Goal: Task Accomplishment & Management: Manage account settings

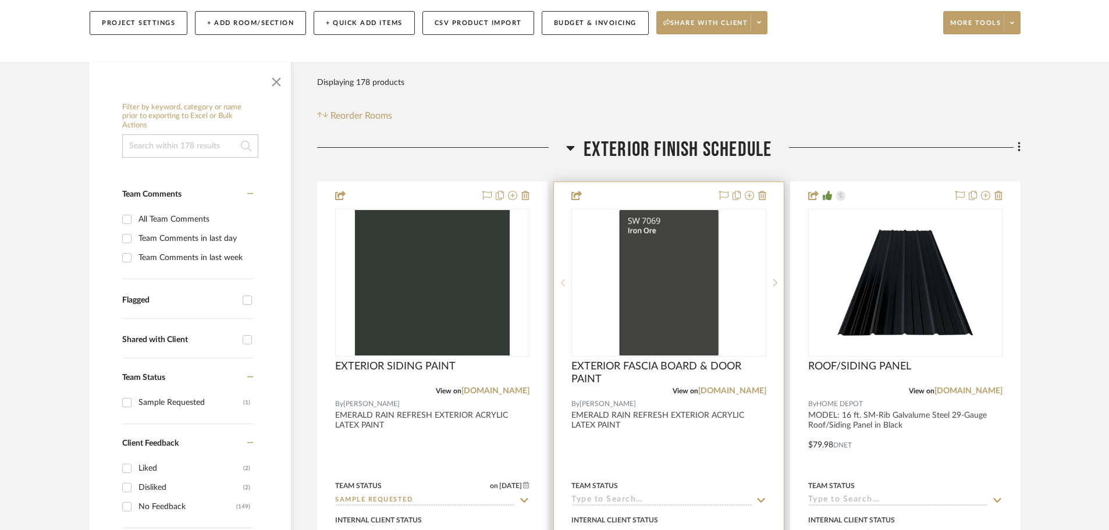
scroll to position [291, 0]
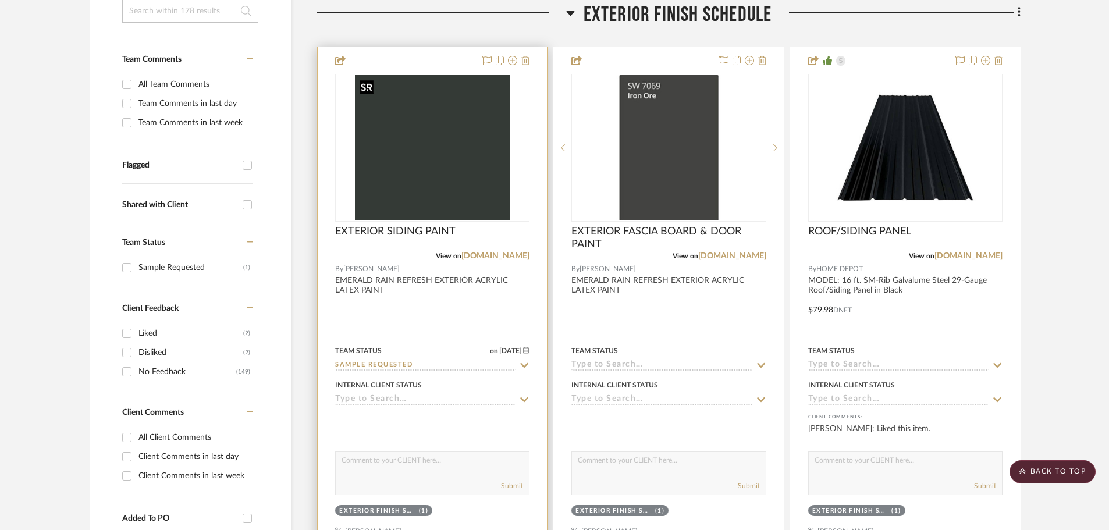
click at [437, 130] on img "0" at bounding box center [432, 148] width 155 height 146
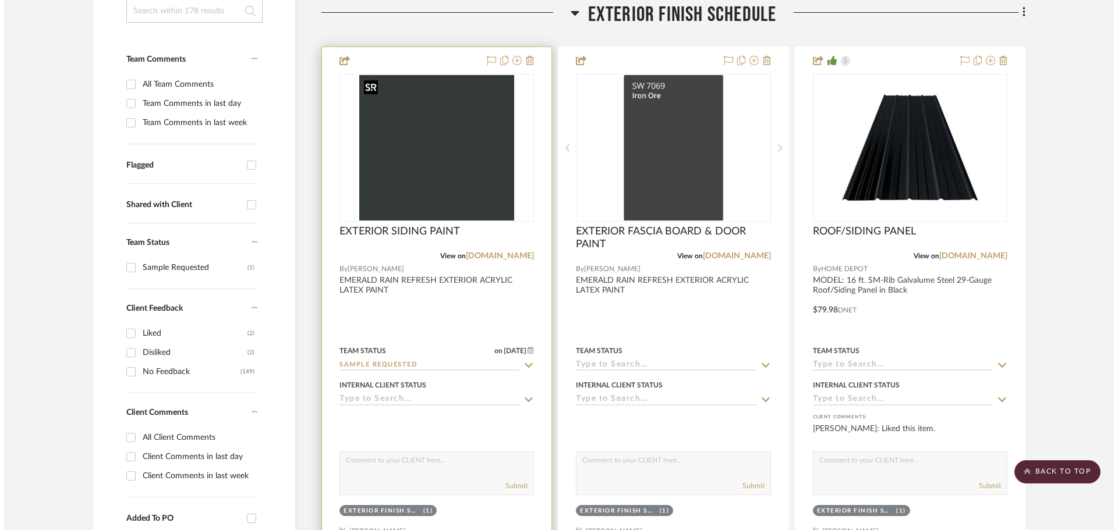
scroll to position [0, 0]
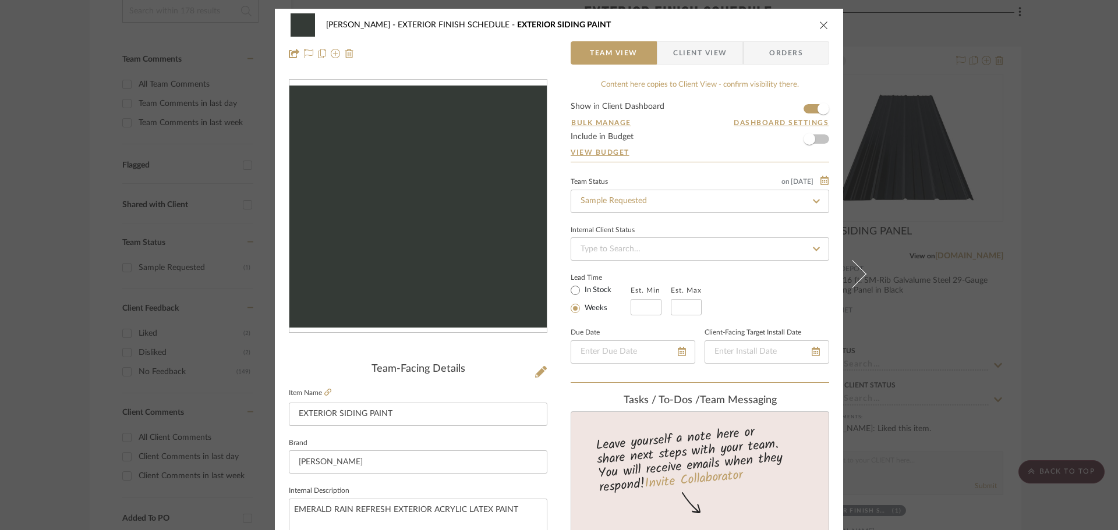
click at [819, 20] on icon "close" at bounding box center [823, 24] width 9 height 9
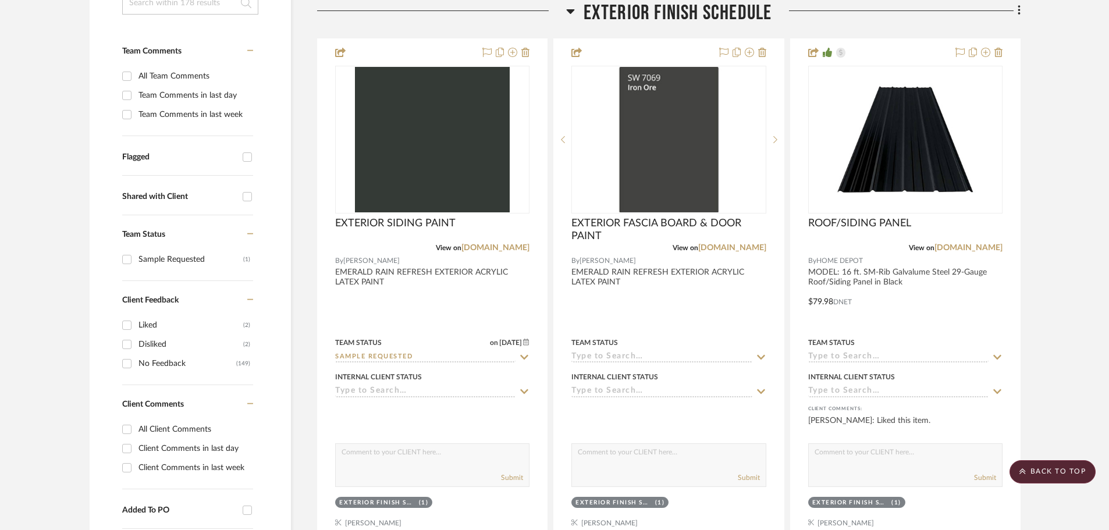
scroll to position [291, 0]
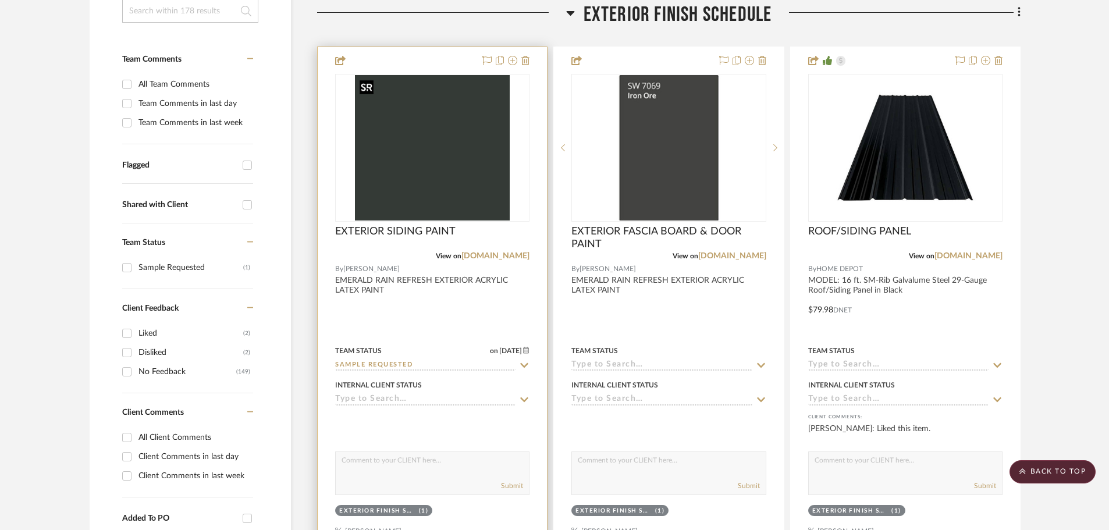
click at [463, 135] on img "0" at bounding box center [432, 148] width 155 height 146
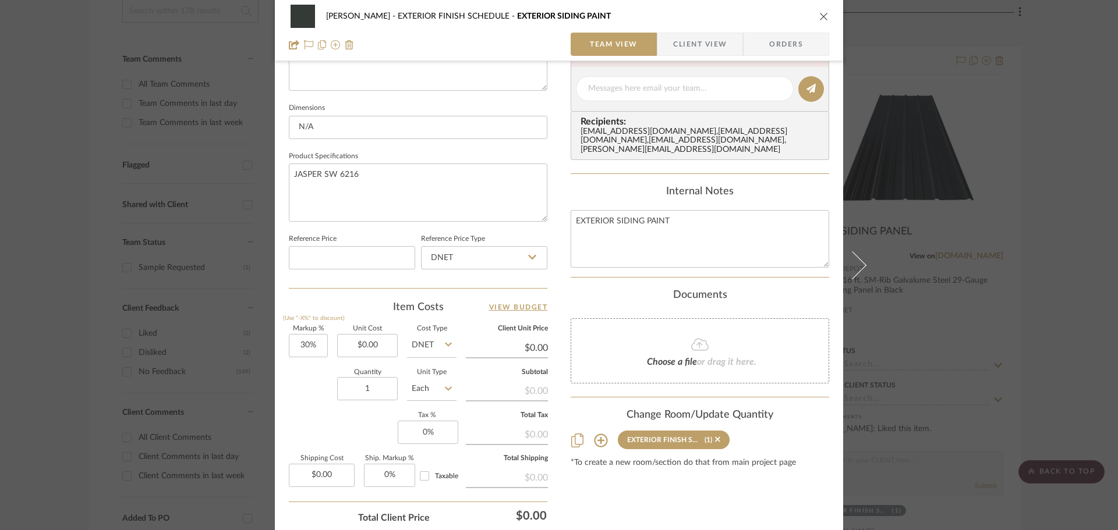
scroll to position [554, 0]
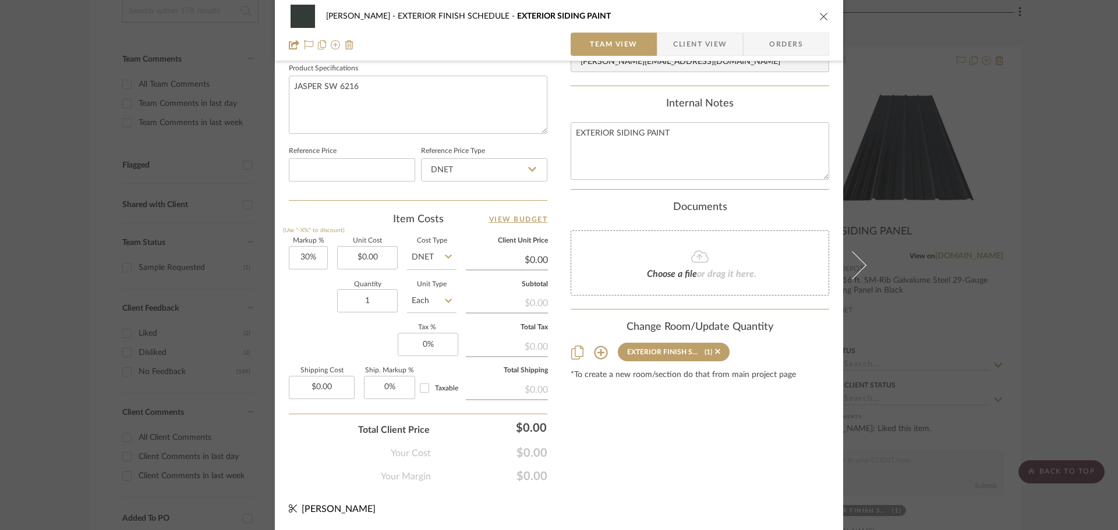
click at [731, 39] on span "Client View" at bounding box center [699, 44] width 85 height 23
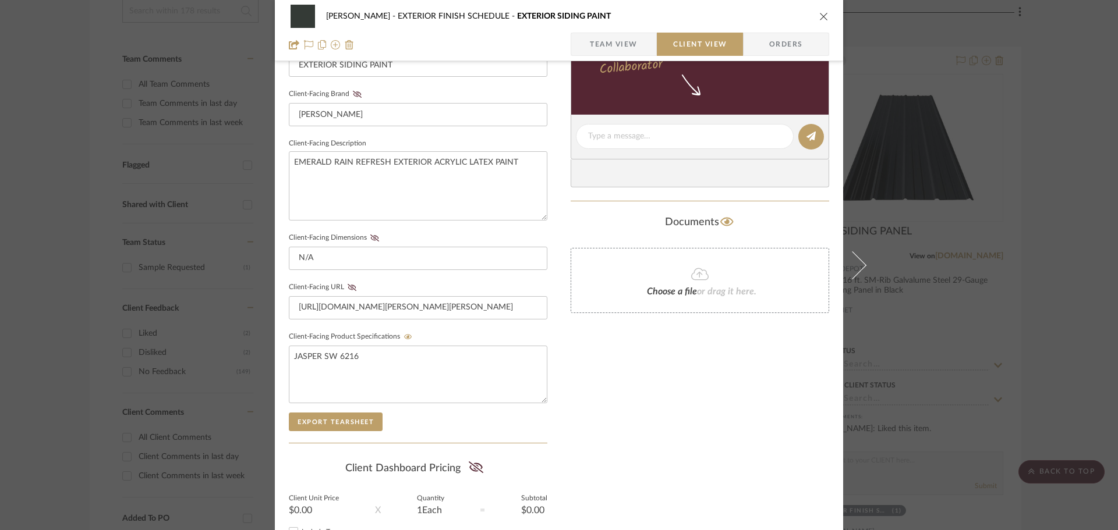
scroll to position [98, 0]
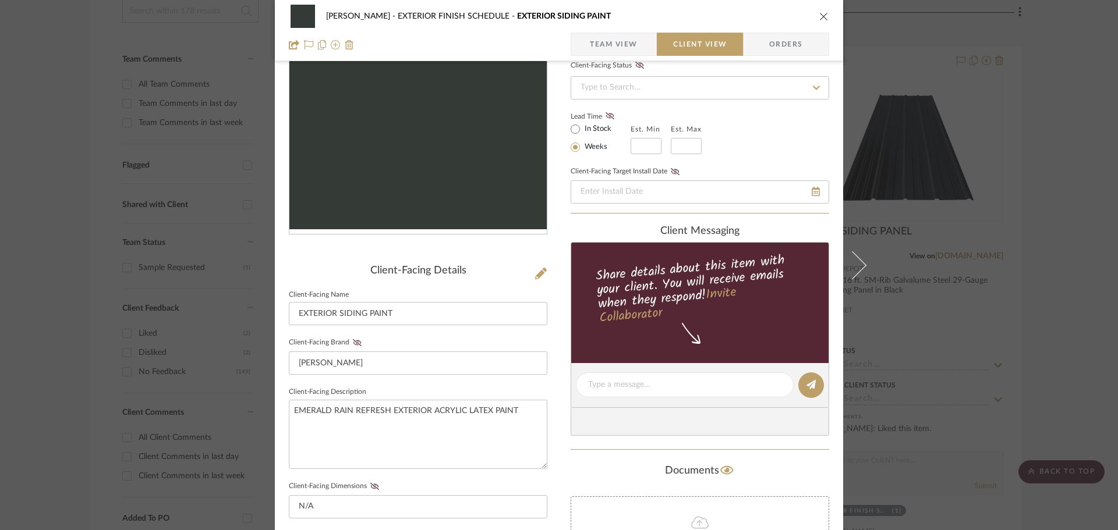
click at [819, 16] on icon "close" at bounding box center [823, 16] width 9 height 9
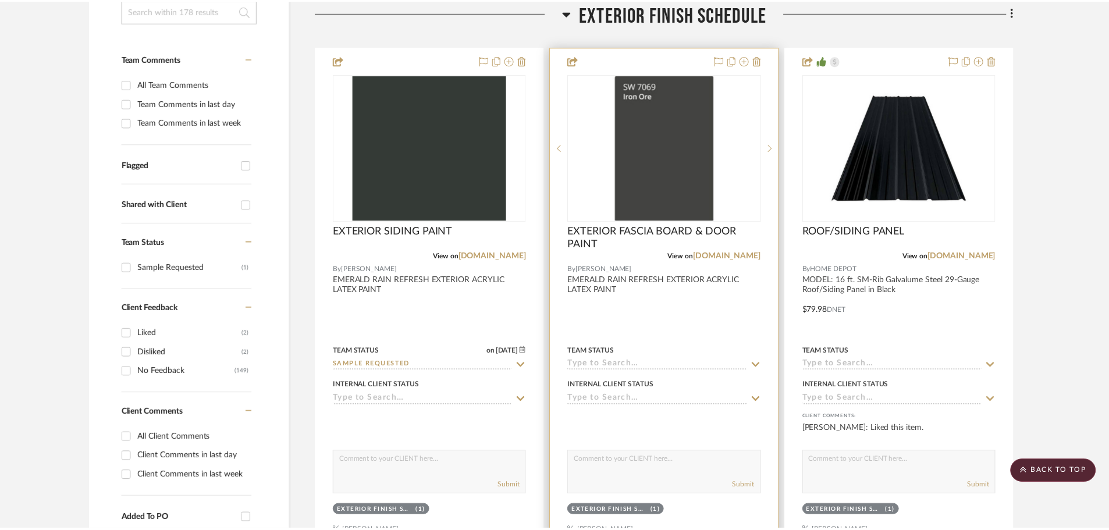
scroll to position [291, 0]
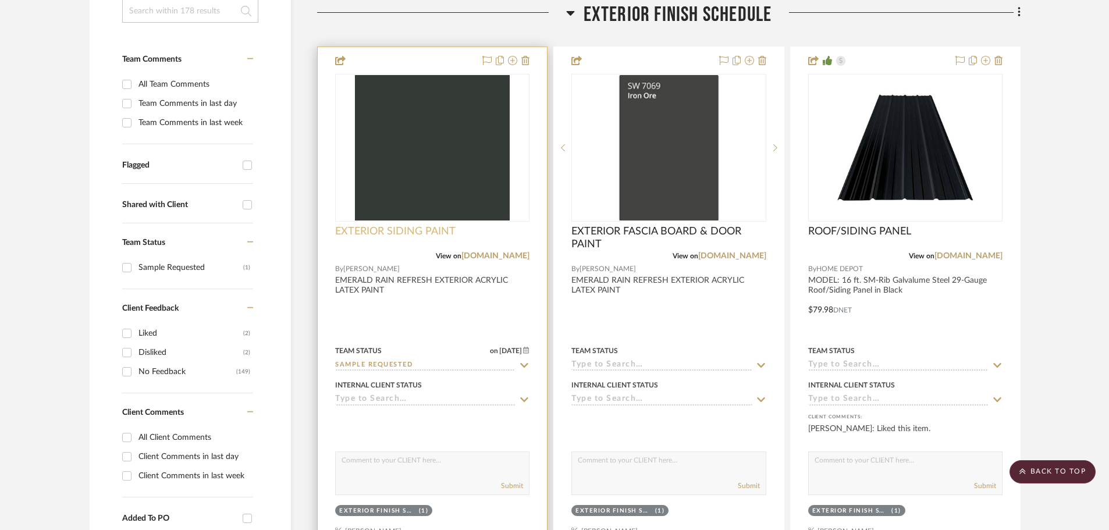
click at [402, 230] on span "EXTERIOR SIDING PAINT" at bounding box center [395, 231] width 120 height 13
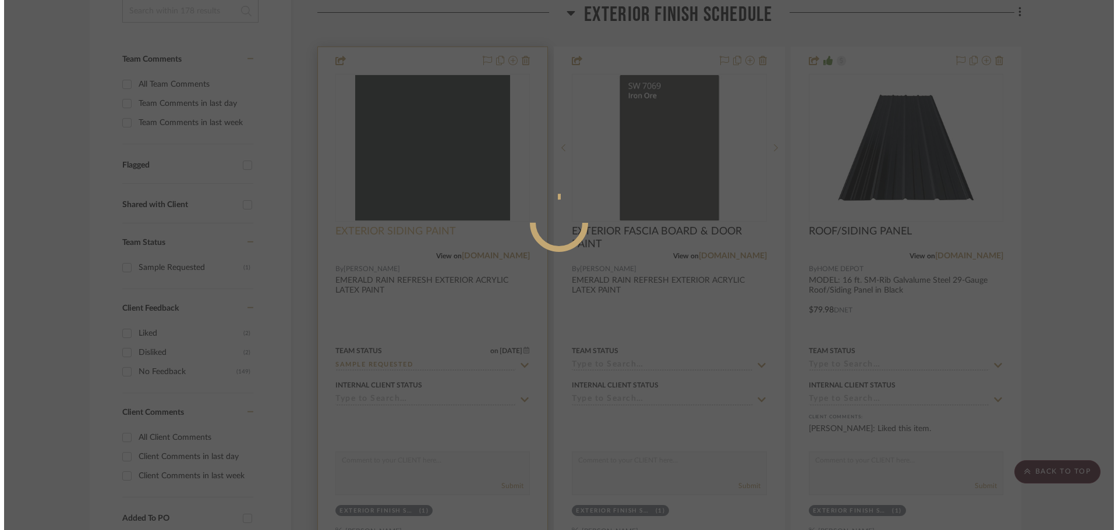
scroll to position [0, 0]
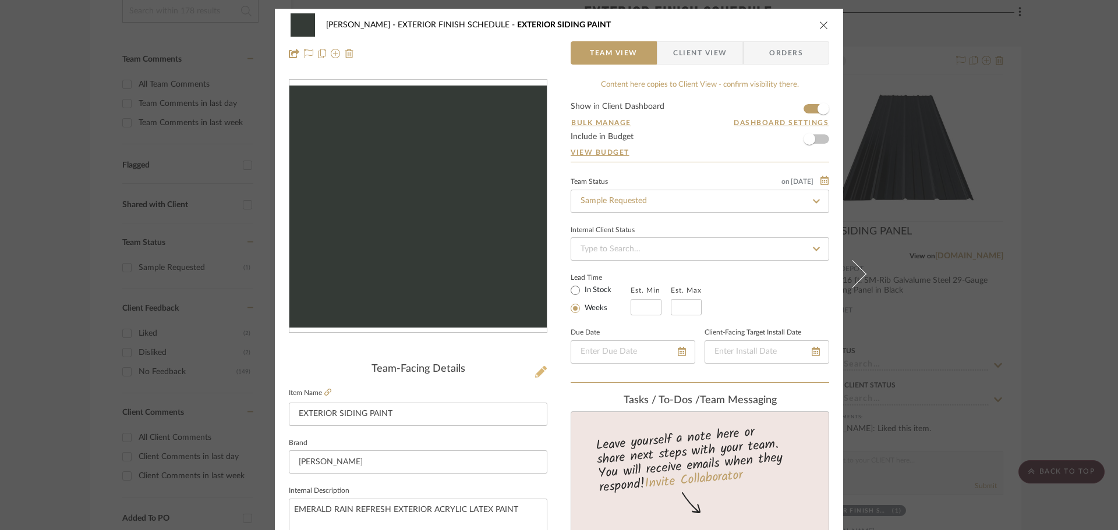
click at [535, 368] on icon at bounding box center [541, 372] width 12 height 12
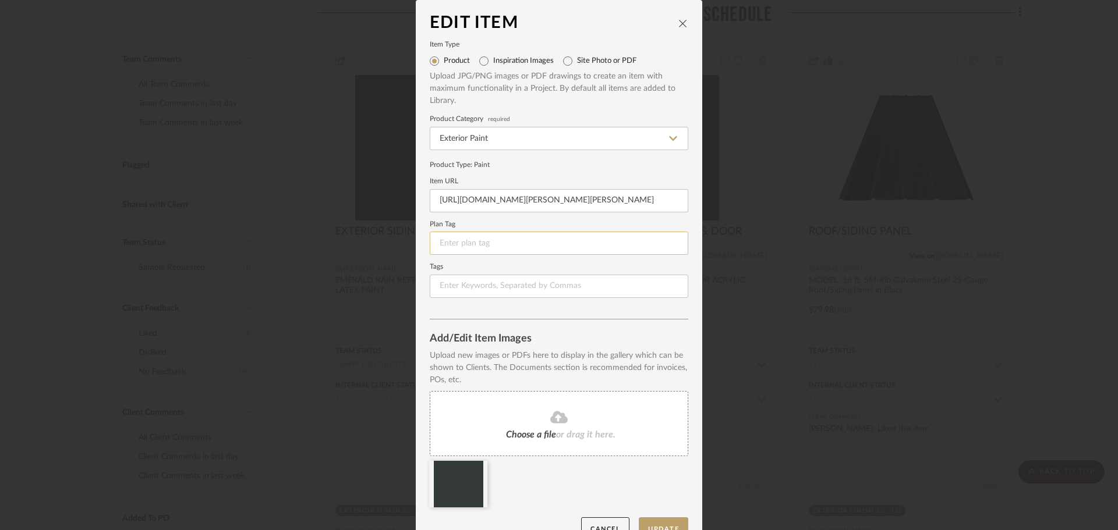
click at [445, 236] on input at bounding box center [559, 243] width 258 height 23
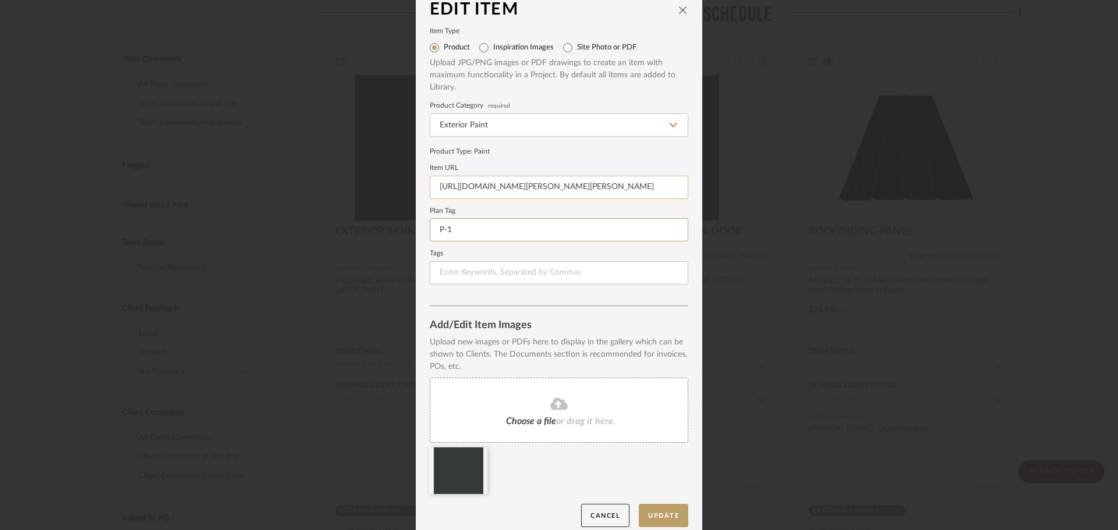
scroll to position [24, 0]
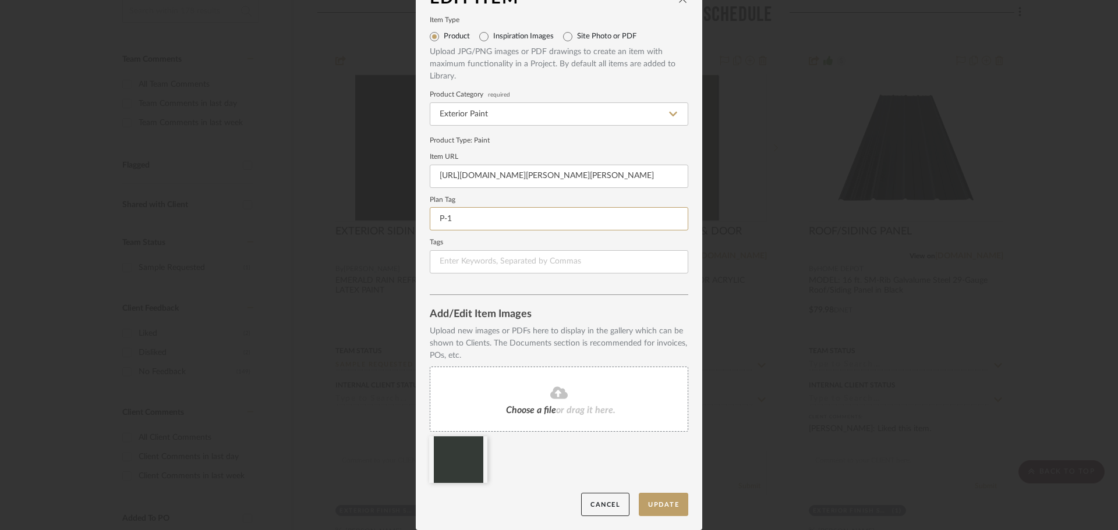
type input "P-1"
click at [639, 238] on form "Item Type Product Inspiration Images Site Photo or PDF Upload JPG/PNG images or…" at bounding box center [559, 145] width 258 height 256
click at [660, 504] on button "Update" at bounding box center [663, 505] width 49 height 24
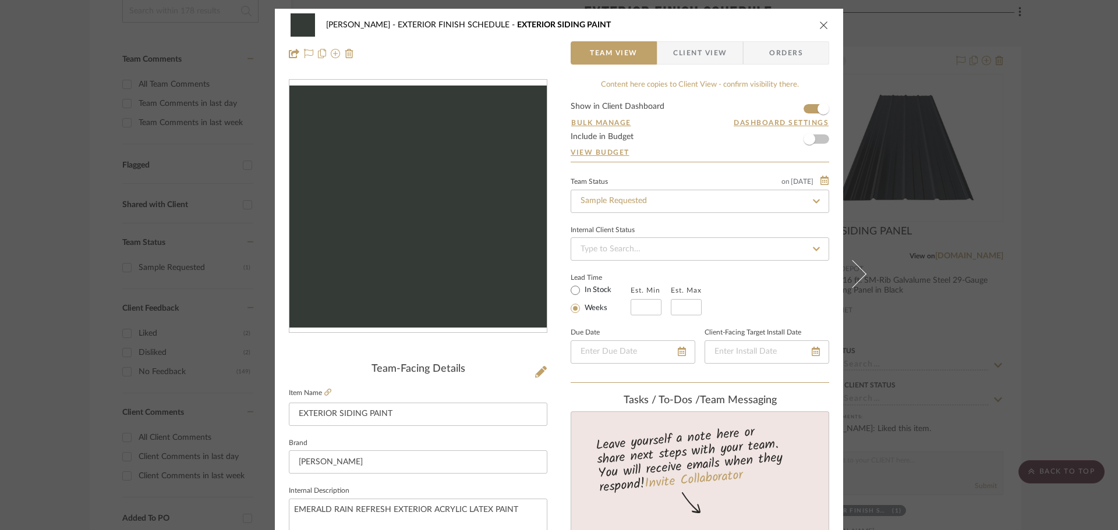
click at [820, 16] on div "CHANG EXTERIOR FINISH SCHEDULE EXTERIOR SIDING PAINT" at bounding box center [559, 24] width 540 height 23
click at [820, 19] on div "CHANG EXTERIOR FINISH SCHEDULE EXTERIOR SIDING PAINT" at bounding box center [559, 24] width 540 height 23
click at [819, 23] on icon "close" at bounding box center [823, 24] width 9 height 9
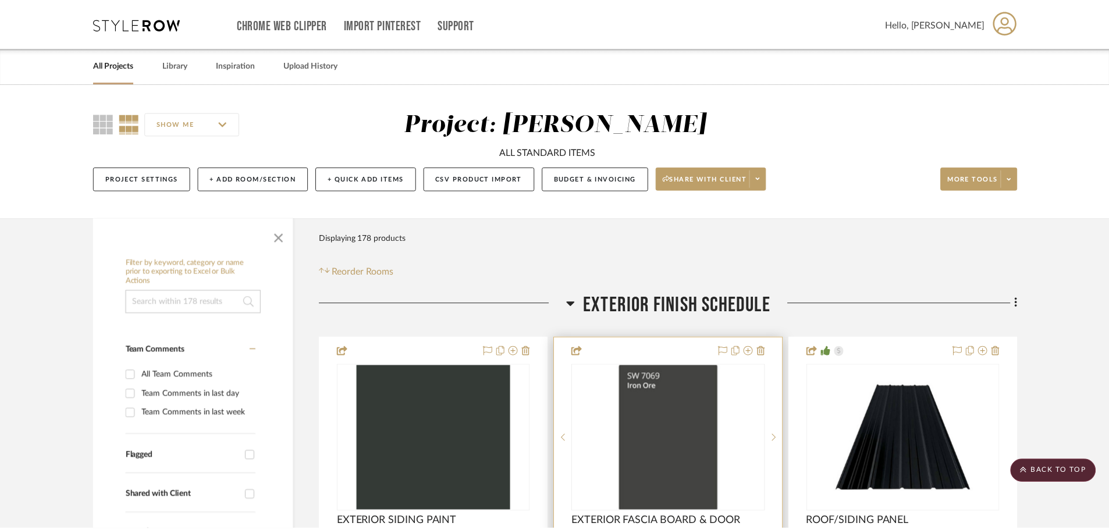
scroll to position [291, 0]
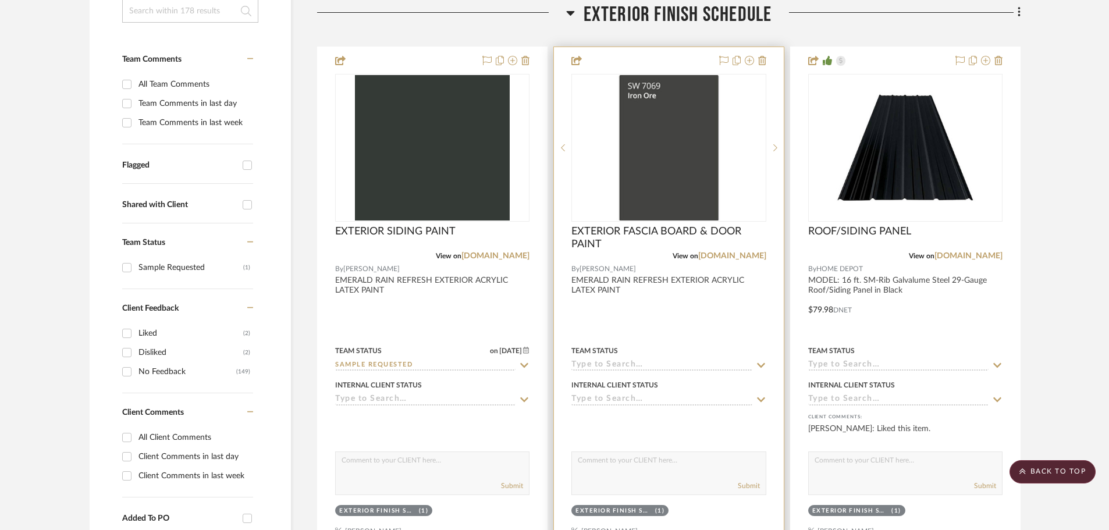
click at [660, 224] on div at bounding box center [668, 301] width 229 height 509
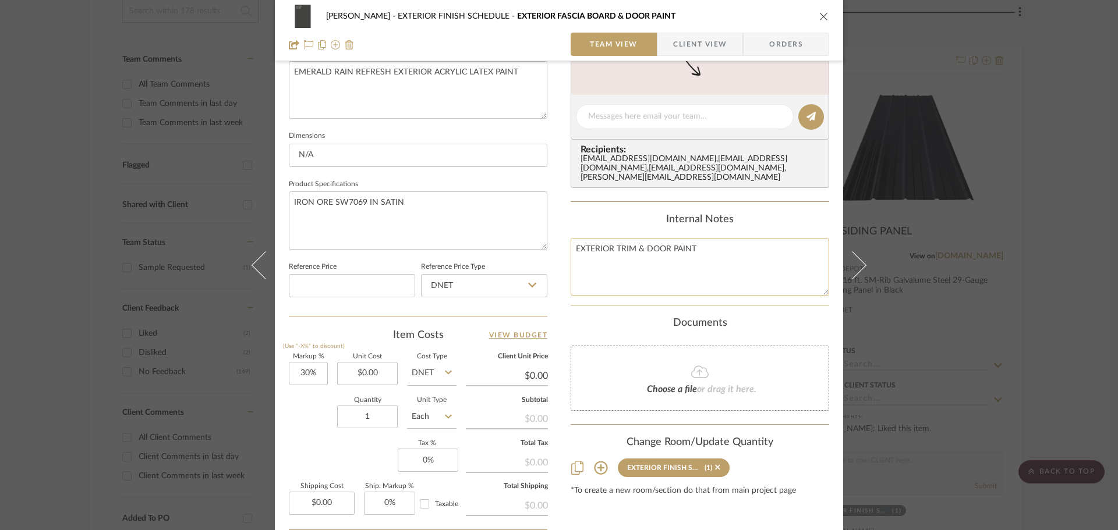
scroll to position [204, 0]
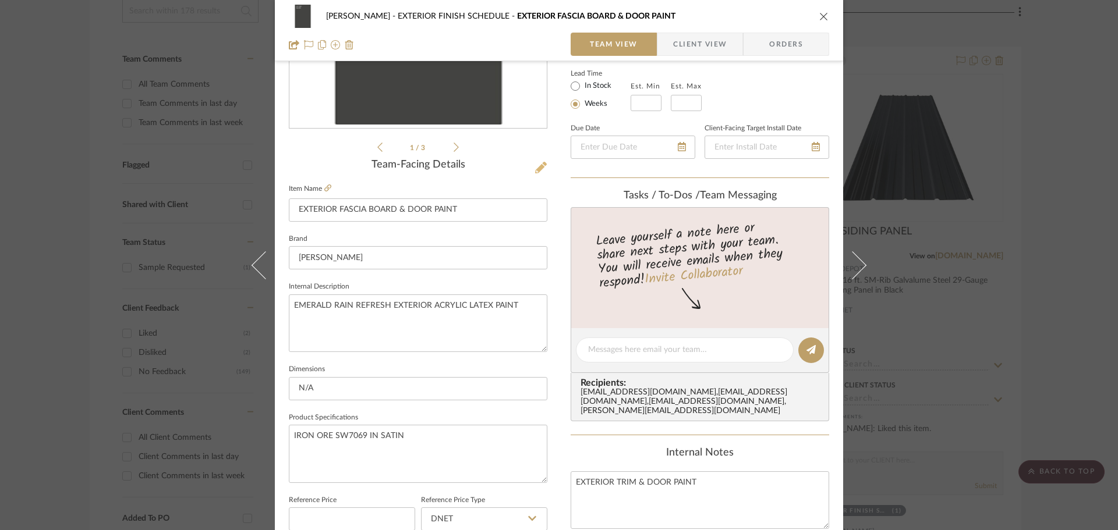
click at [540, 166] on div "CHANG EXTERIOR FINISH SCHEDULE EXTERIOR FASCIA BOARD & DOOR PAINT Team View Cli…" at bounding box center [559, 341] width 568 height 1075
click at [540, 166] on icon at bounding box center [541, 168] width 12 height 12
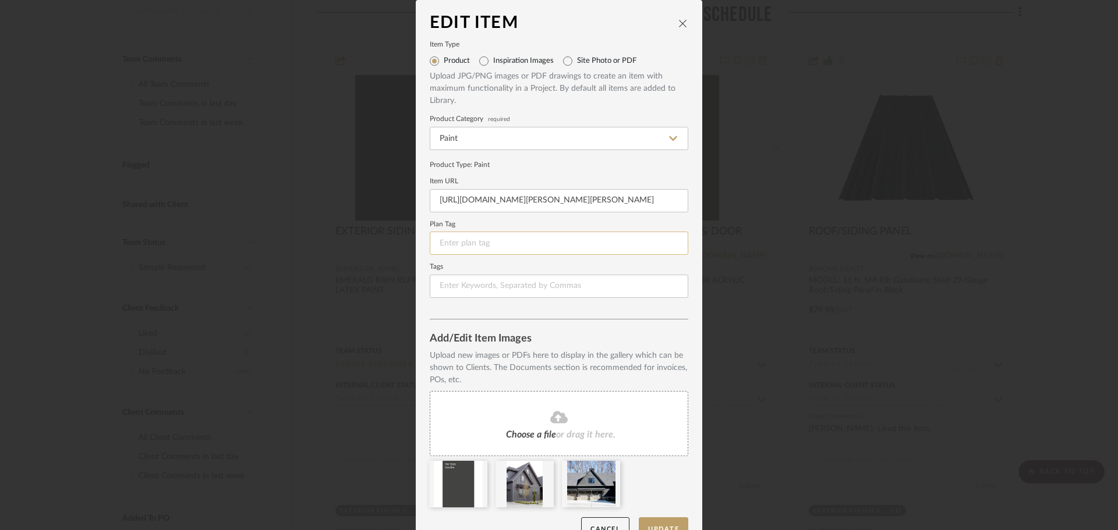
click at [488, 236] on input at bounding box center [559, 243] width 258 height 23
type input "P-2"
click at [661, 522] on button "Update" at bounding box center [663, 529] width 49 height 24
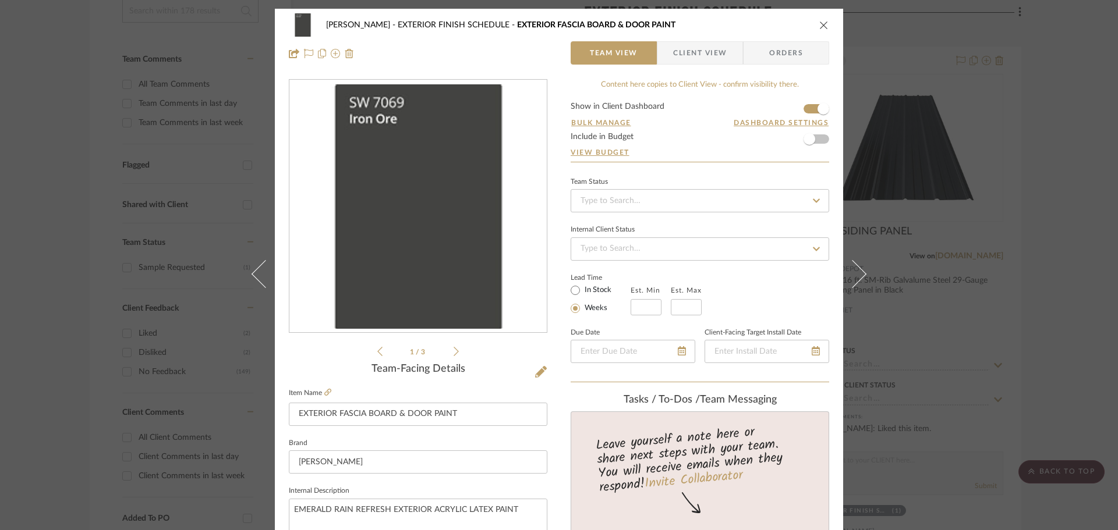
click at [819, 21] on icon "close" at bounding box center [823, 24] width 9 height 9
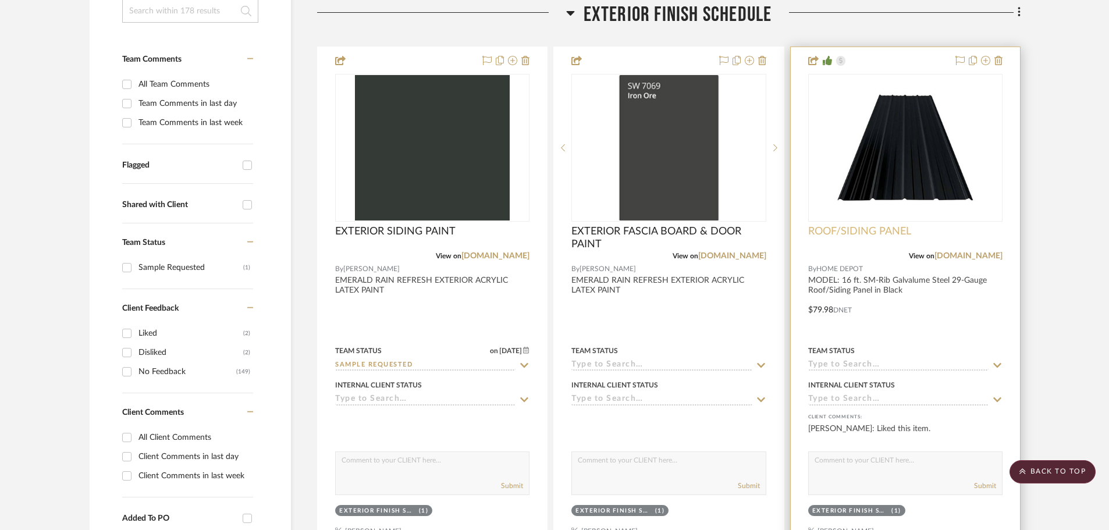
scroll to position [349, 0]
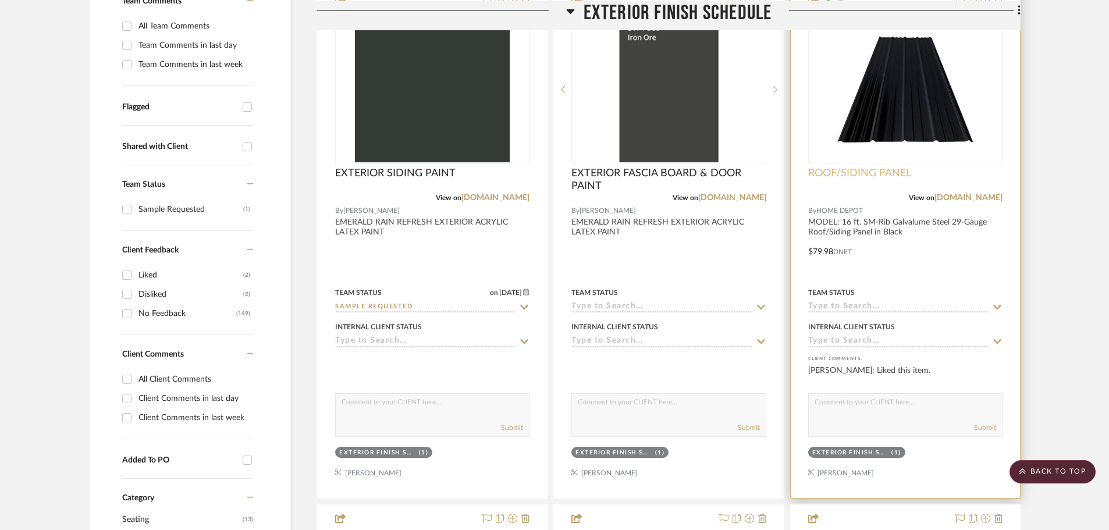
click at [889, 173] on span "ROOF/SIDING PANEL" at bounding box center [860, 173] width 103 height 13
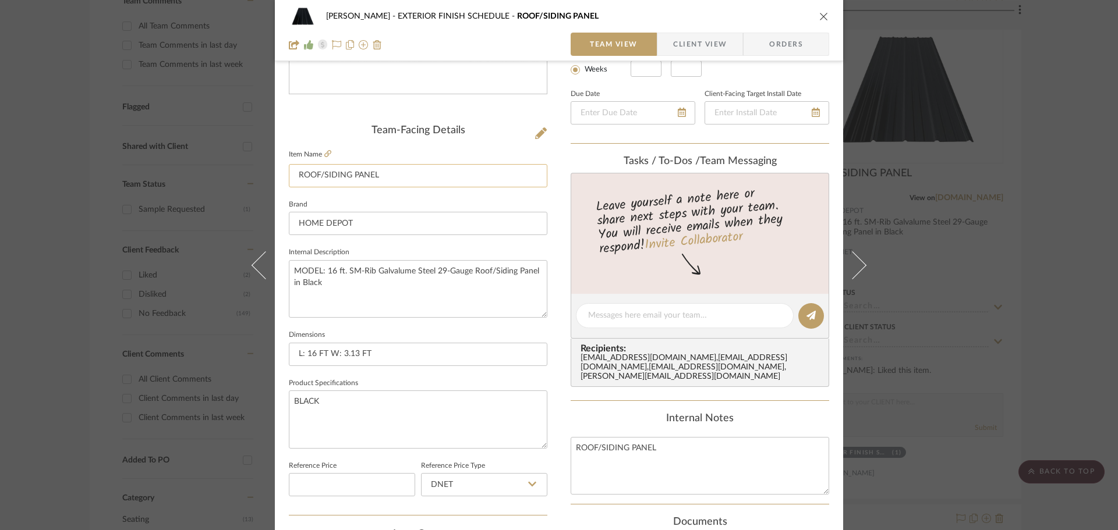
scroll to position [233, 0]
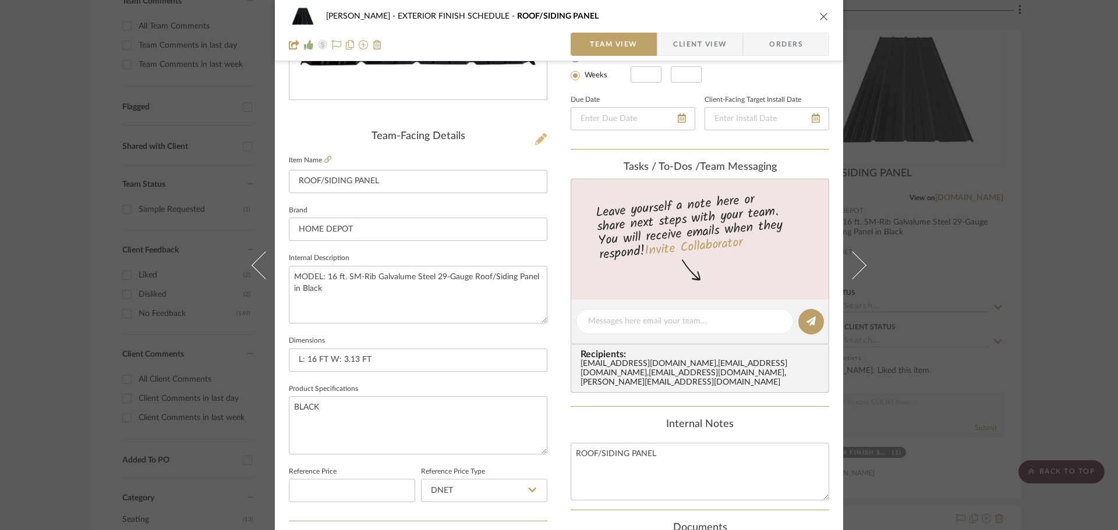
click at [535, 144] on icon at bounding box center [541, 139] width 12 height 12
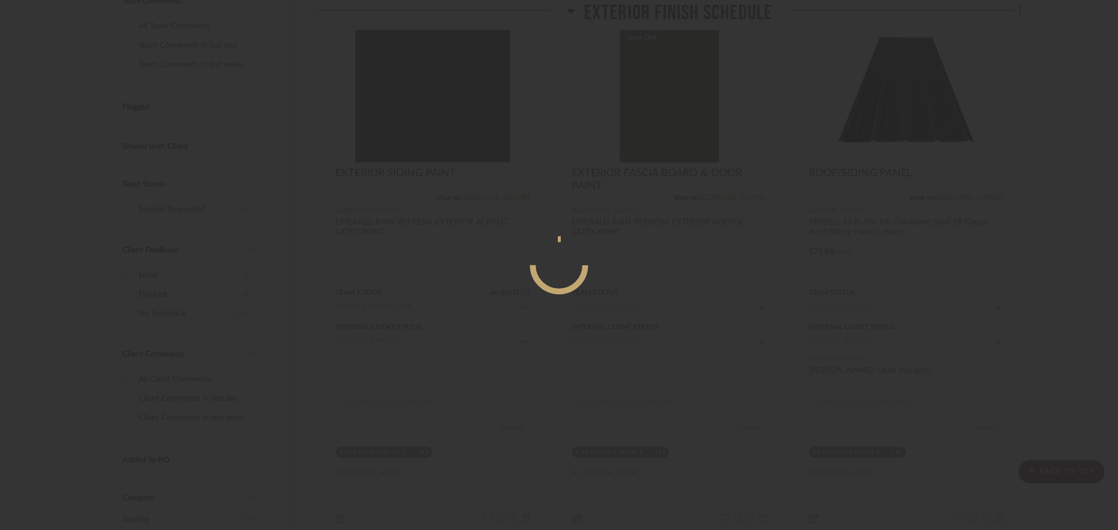
scroll to position [0, 0]
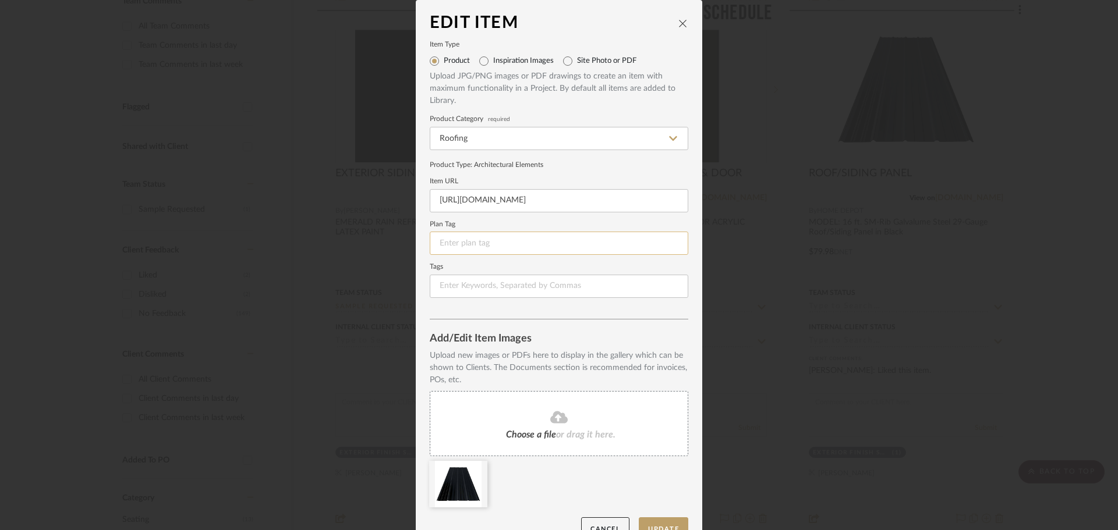
click at [478, 241] on input at bounding box center [559, 243] width 258 height 23
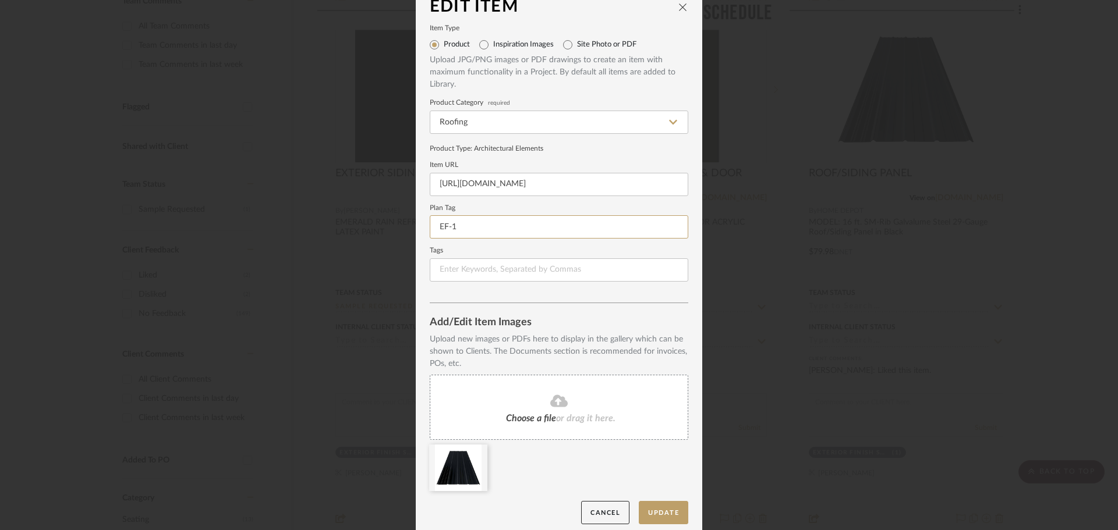
scroll to position [24, 0]
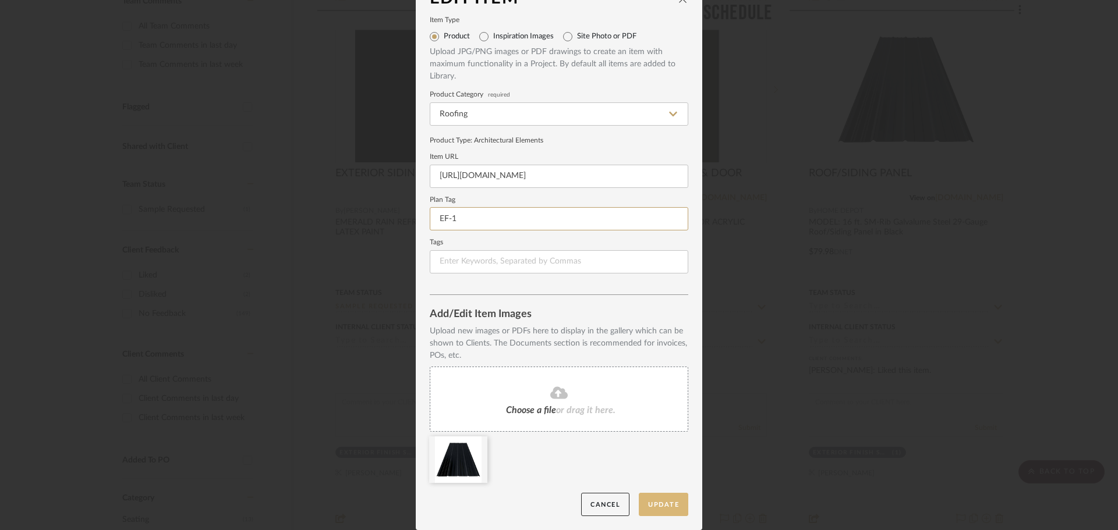
type input "EF-1"
click at [664, 498] on button "Update" at bounding box center [663, 505] width 49 height 24
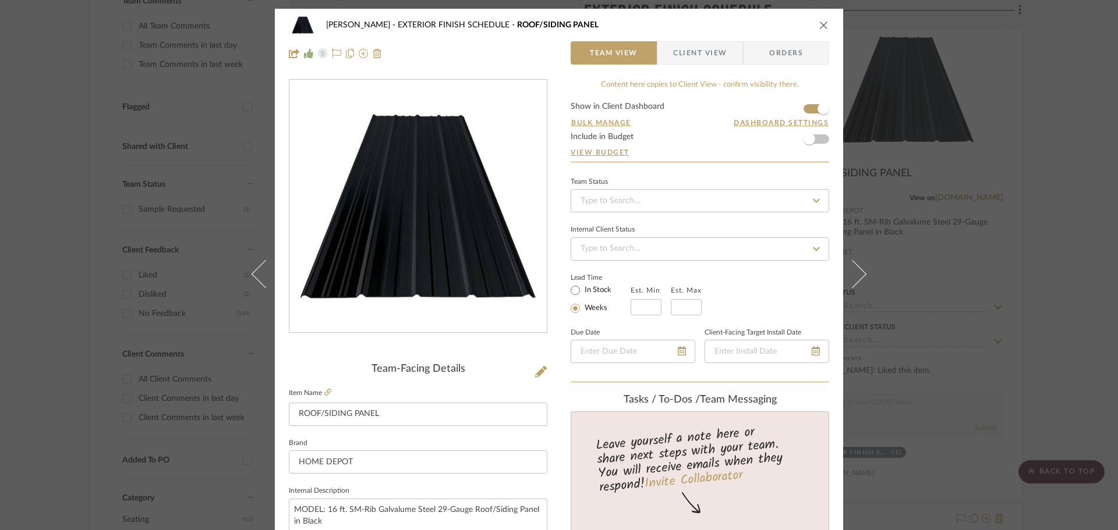
click at [822, 27] on icon "close" at bounding box center [823, 24] width 9 height 9
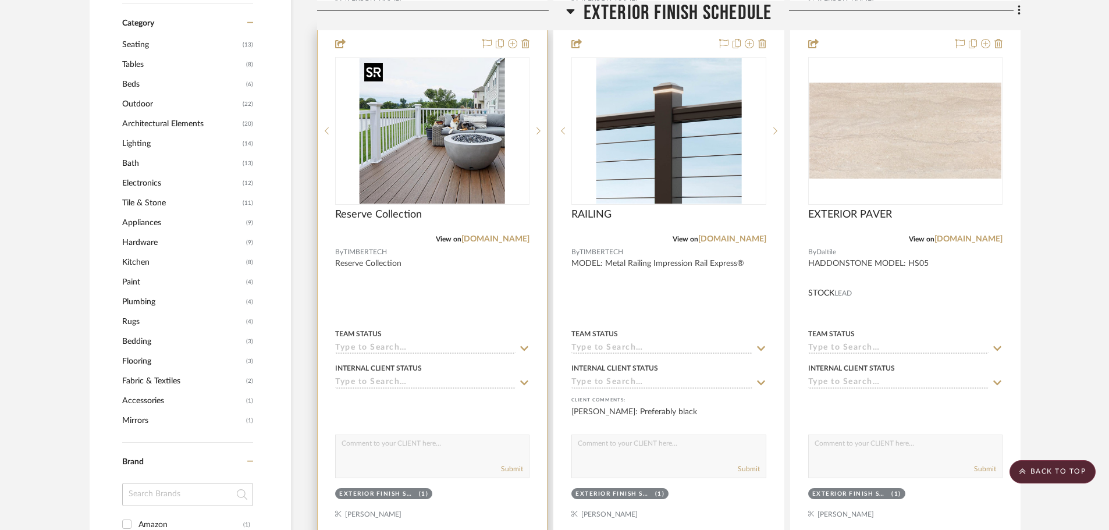
scroll to position [757, 0]
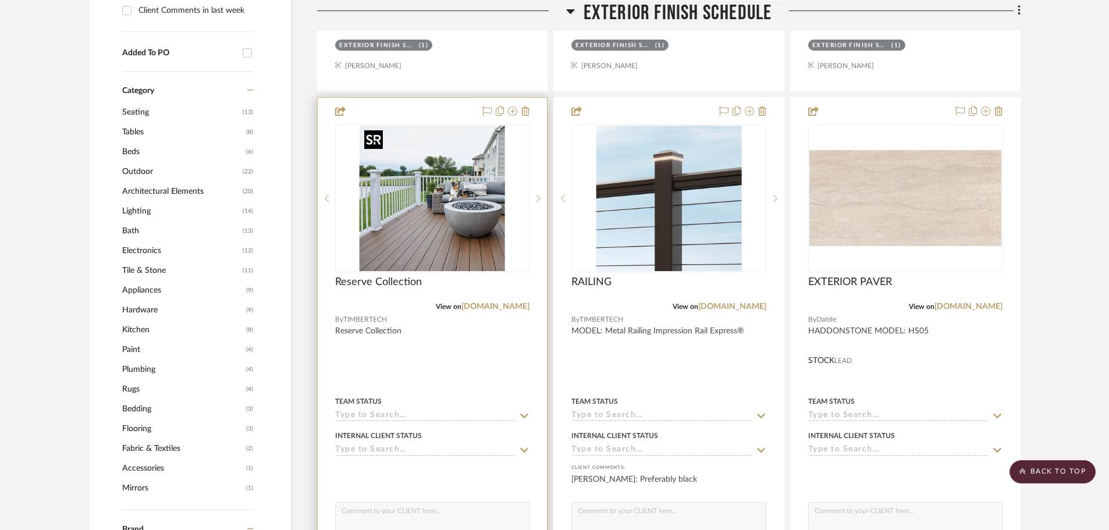
click at [419, 175] on img "0" at bounding box center [433, 199] width 146 height 146
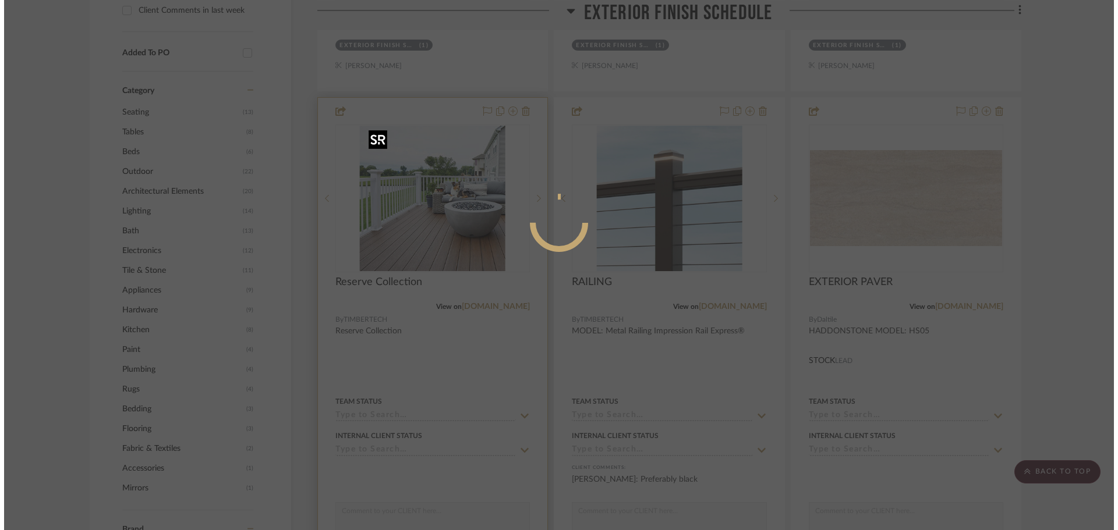
scroll to position [0, 0]
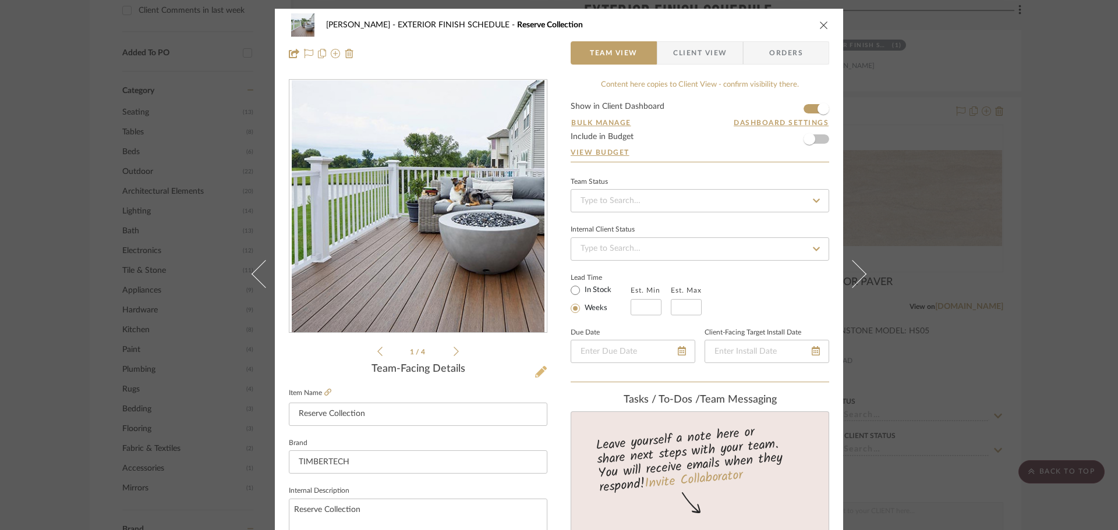
click at [540, 375] on icon at bounding box center [541, 372] width 12 height 12
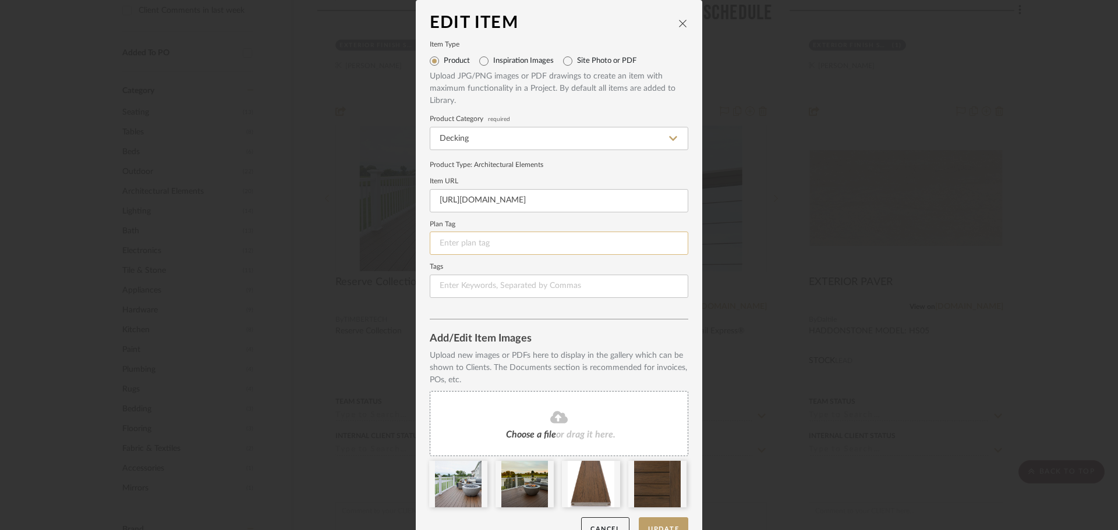
click at [467, 247] on input at bounding box center [559, 243] width 258 height 23
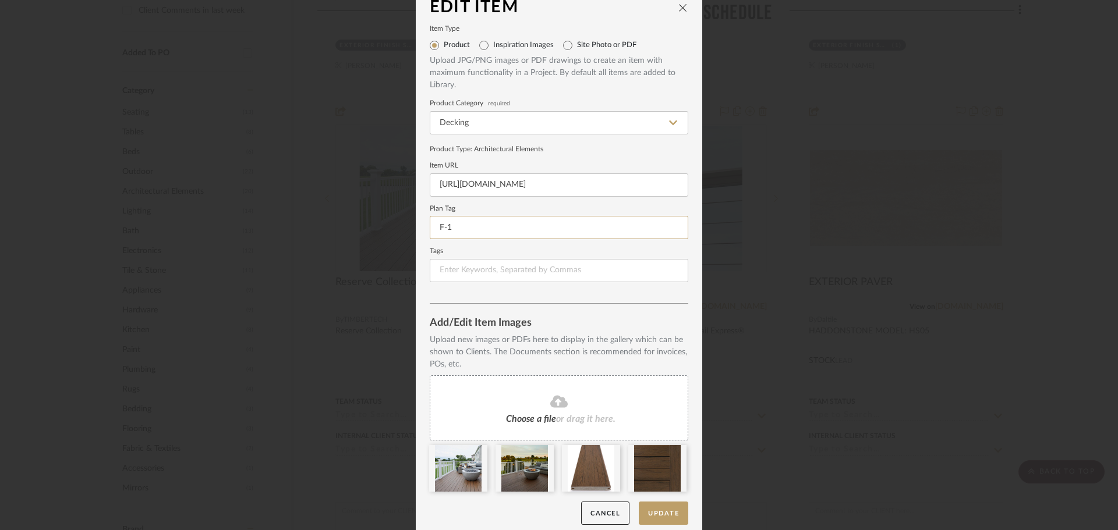
scroll to position [24, 0]
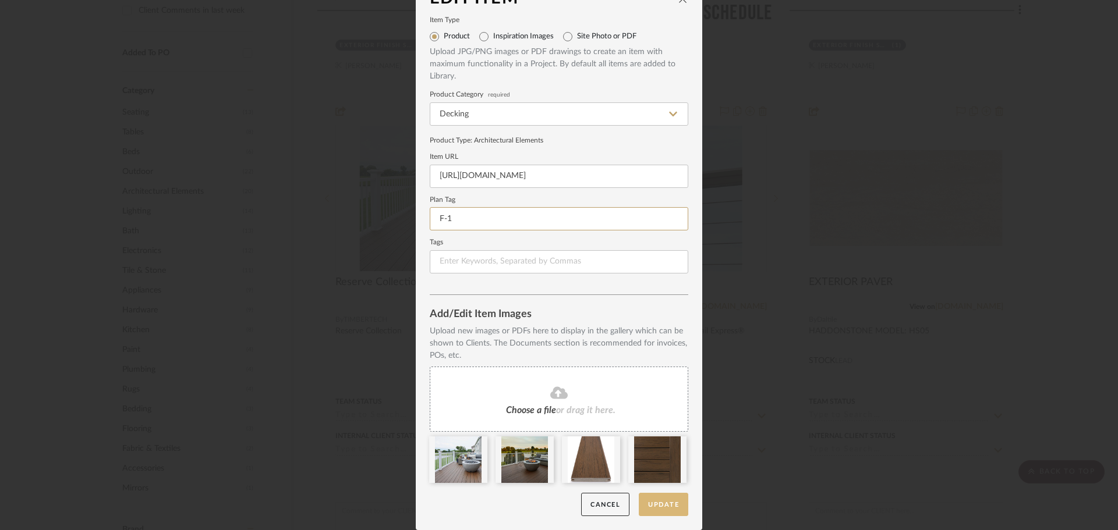
type input "F-1"
click at [646, 500] on button "Update" at bounding box center [663, 505] width 49 height 24
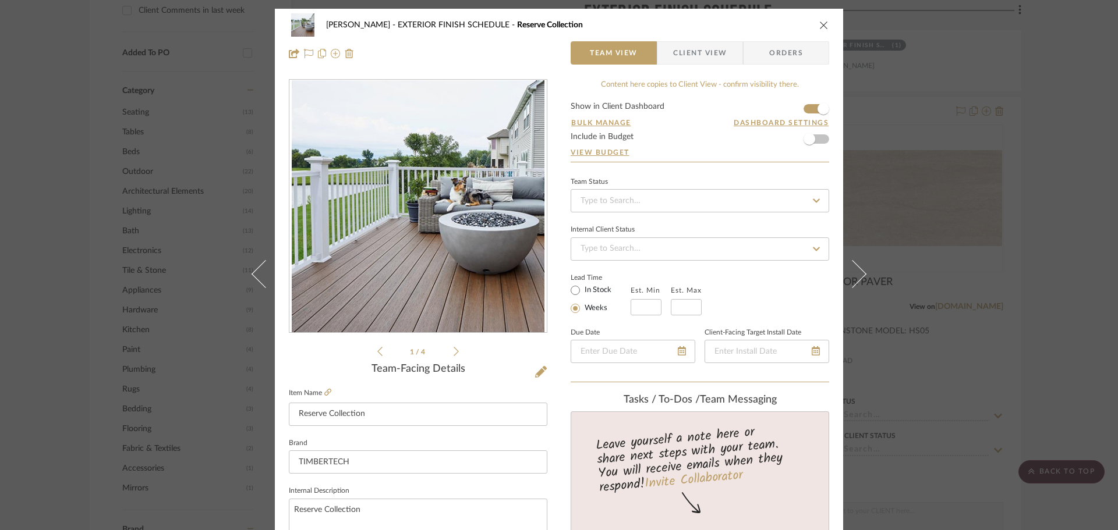
click at [821, 22] on icon "close" at bounding box center [823, 24] width 9 height 9
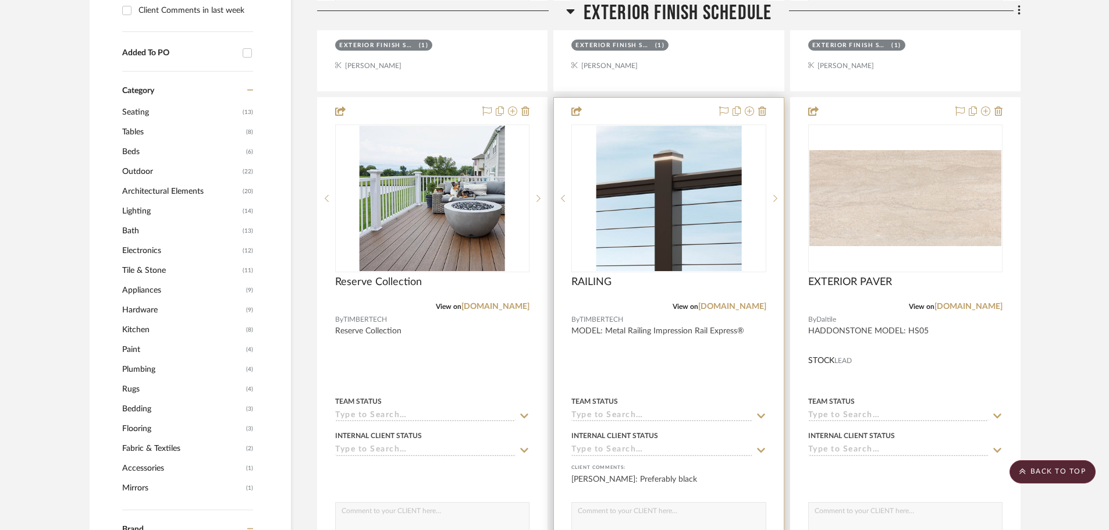
scroll to position [815, 0]
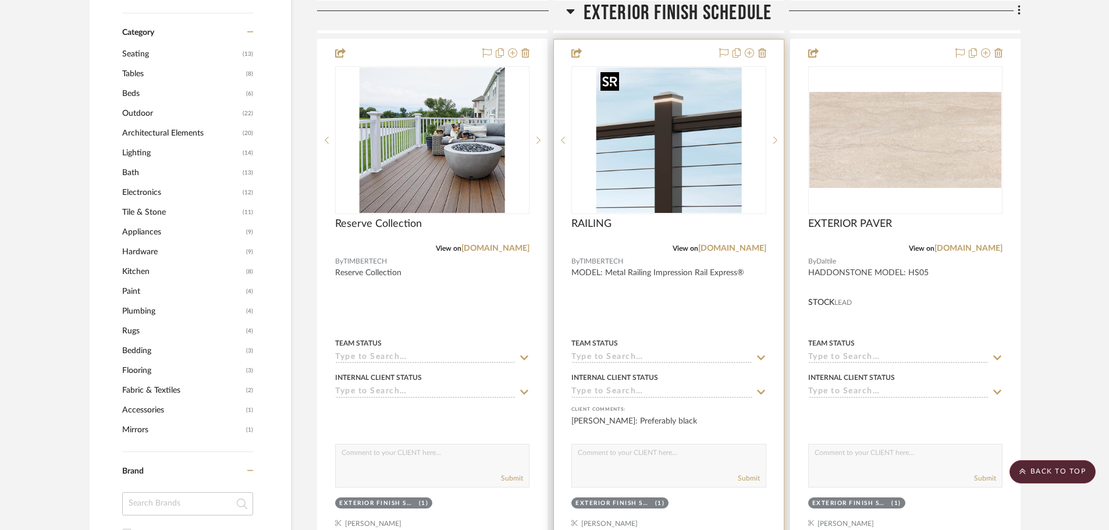
click at [642, 202] on img "0" at bounding box center [669, 141] width 146 height 146
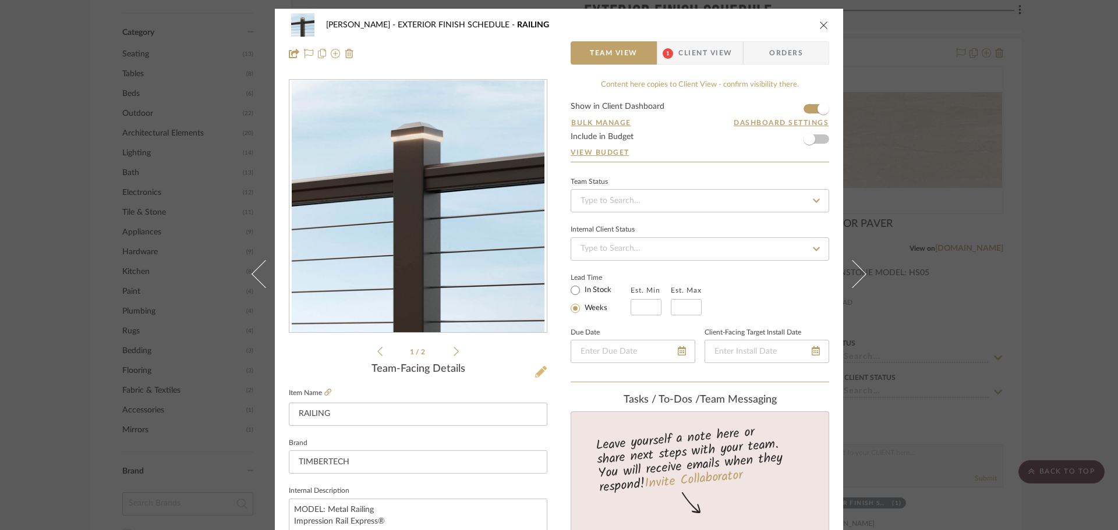
click at [538, 367] on icon at bounding box center [541, 372] width 12 height 12
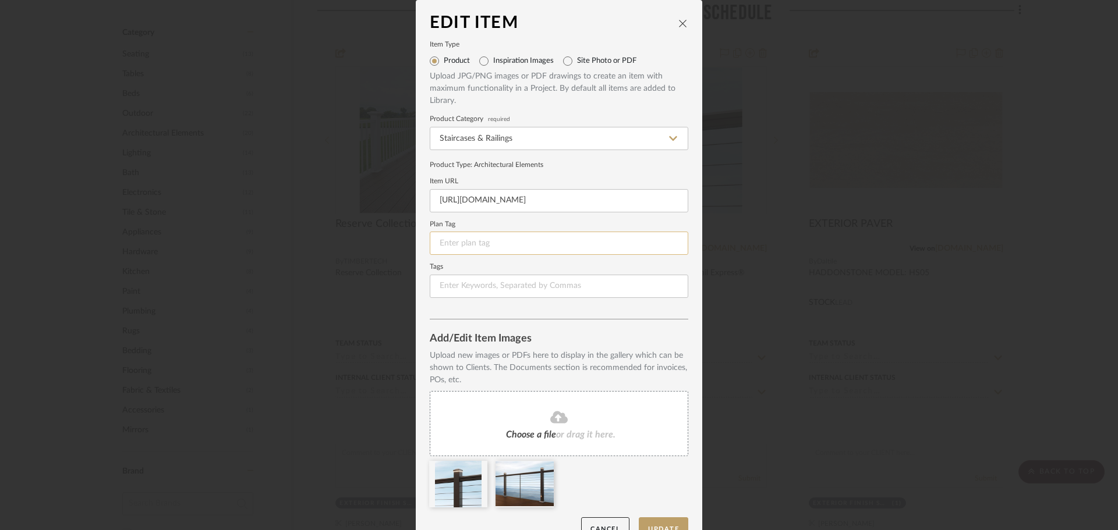
click at [485, 250] on input at bounding box center [559, 243] width 258 height 23
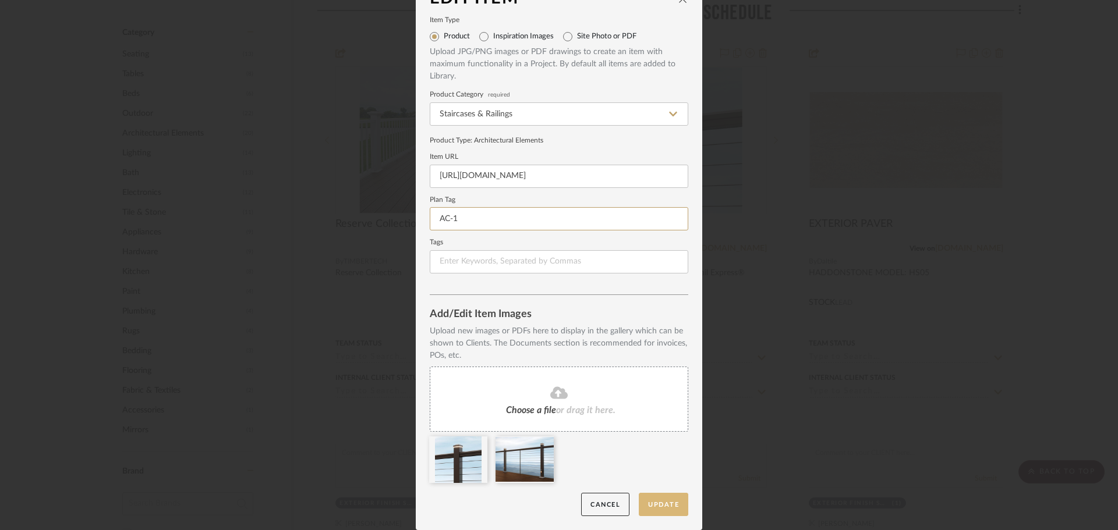
type input "AC-1"
click at [651, 506] on button "Update" at bounding box center [663, 505] width 49 height 24
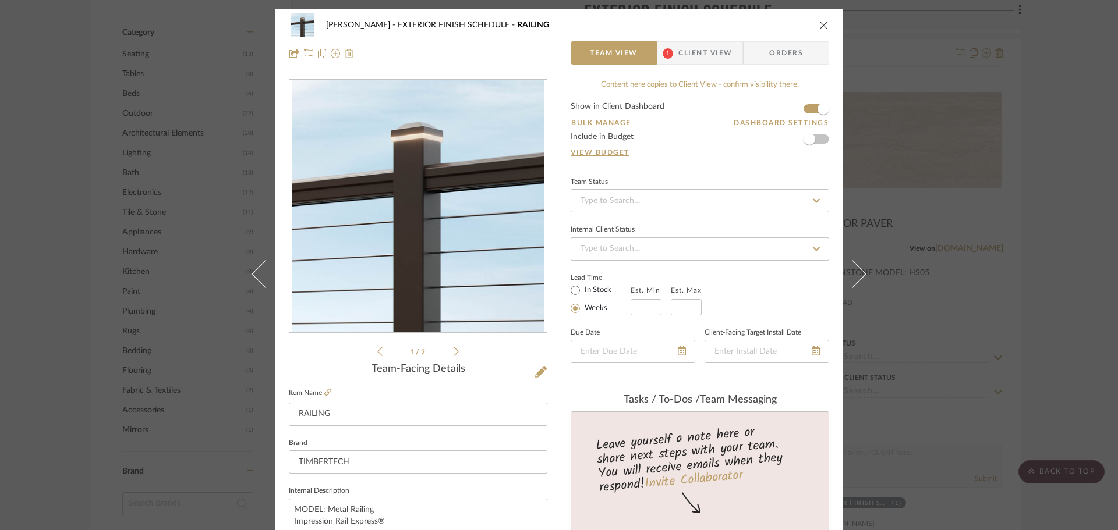
click at [823, 26] on icon "close" at bounding box center [823, 24] width 9 height 9
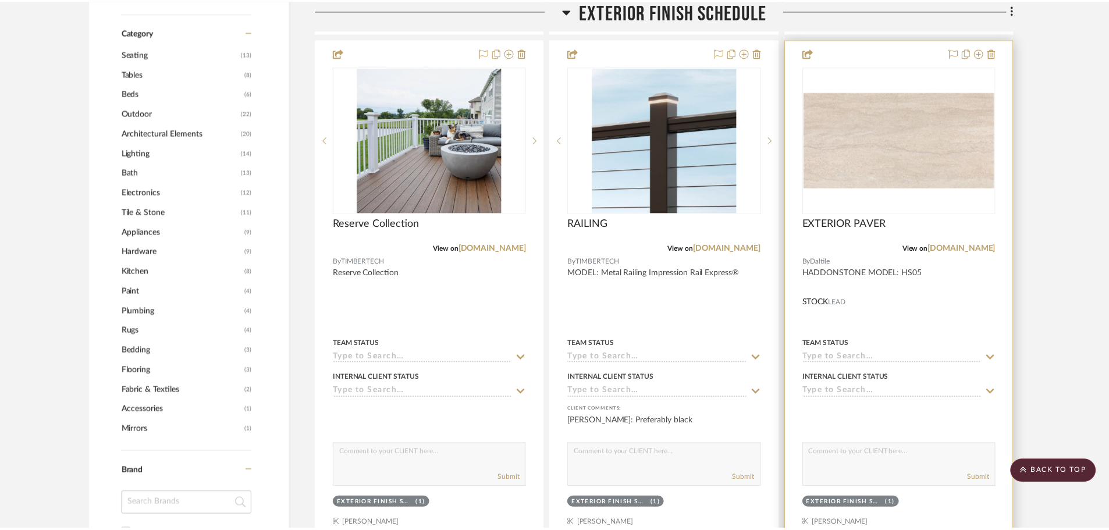
scroll to position [815, 0]
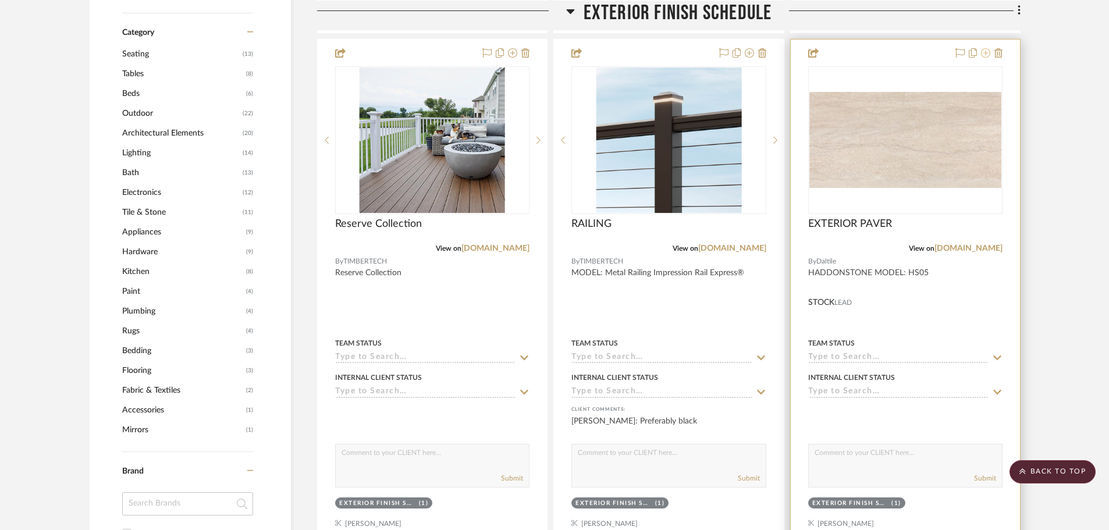
click at [986, 52] on icon at bounding box center [985, 52] width 9 height 9
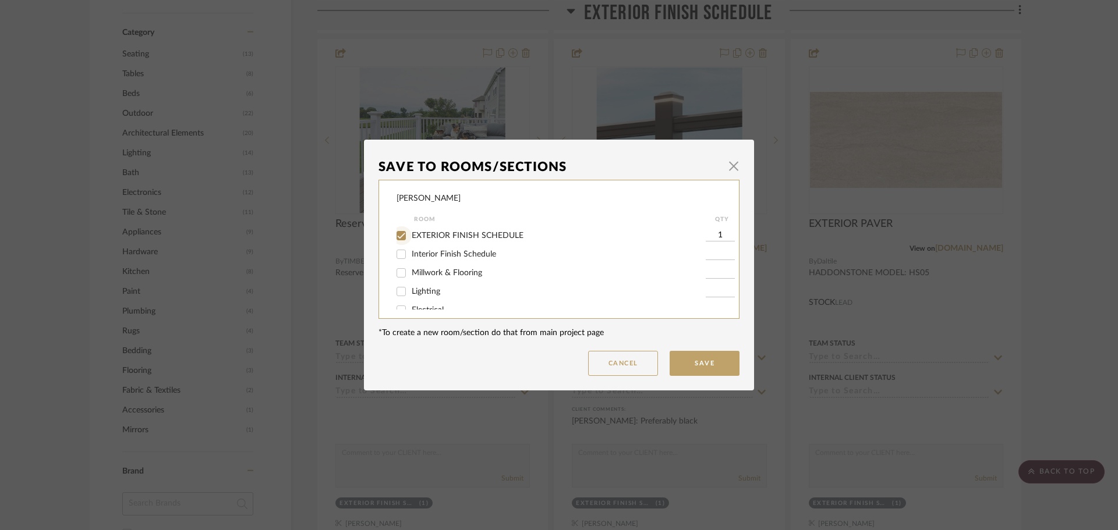
click at [395, 235] on input "EXTERIOR FINISH SCHEDULE" at bounding box center [401, 235] width 19 height 19
checkbox input "false"
click at [691, 363] on button "Save" at bounding box center [704, 363] width 70 height 25
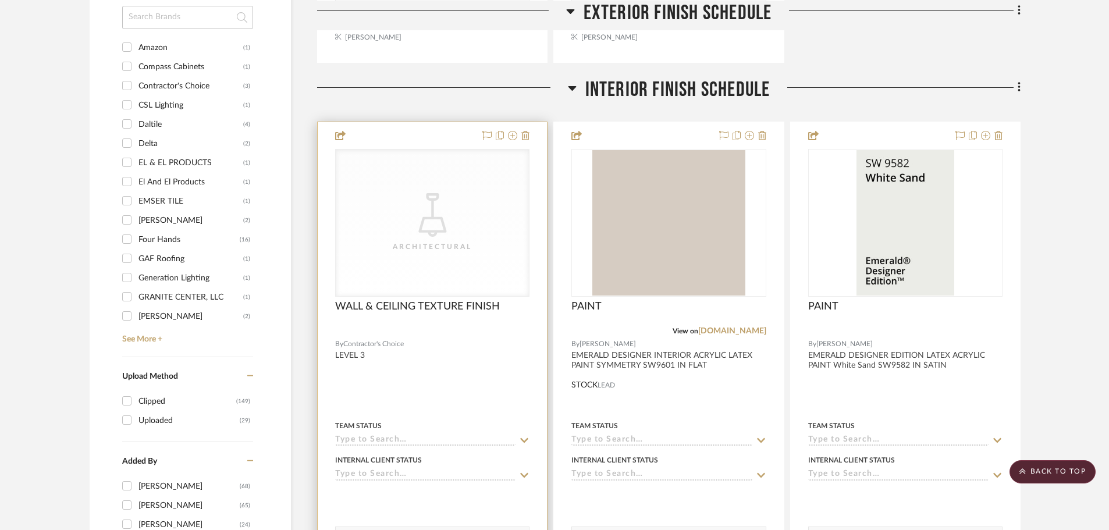
scroll to position [1281, 0]
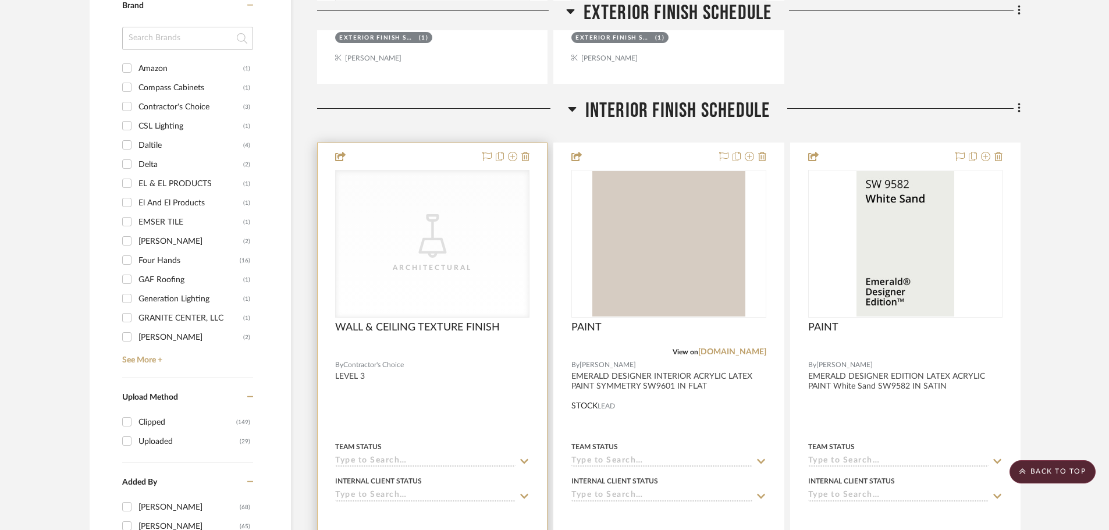
click at [486, 233] on div "CategoryIconLighting Created with Sketch. Architectural" at bounding box center [432, 244] width 193 height 147
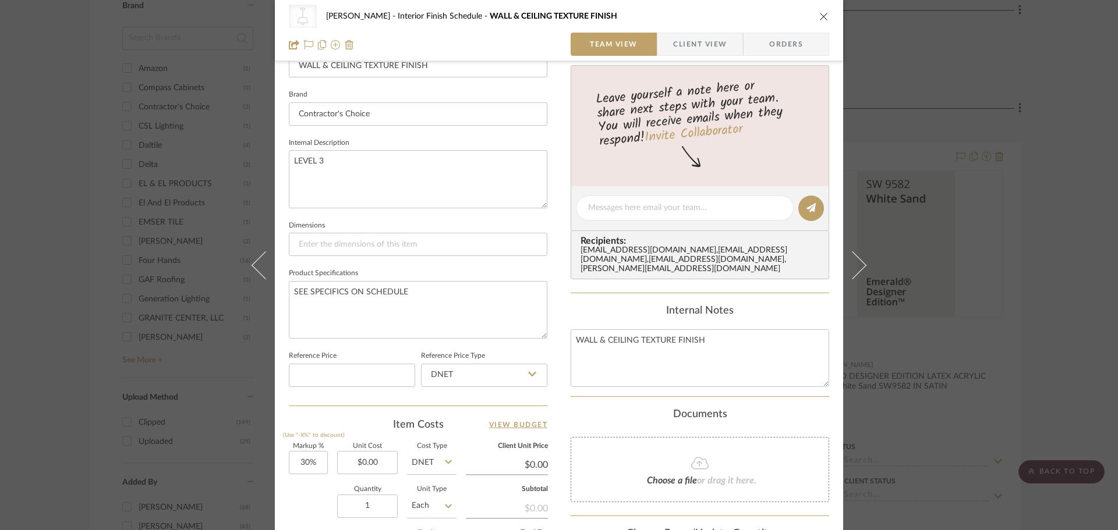
scroll to position [58, 0]
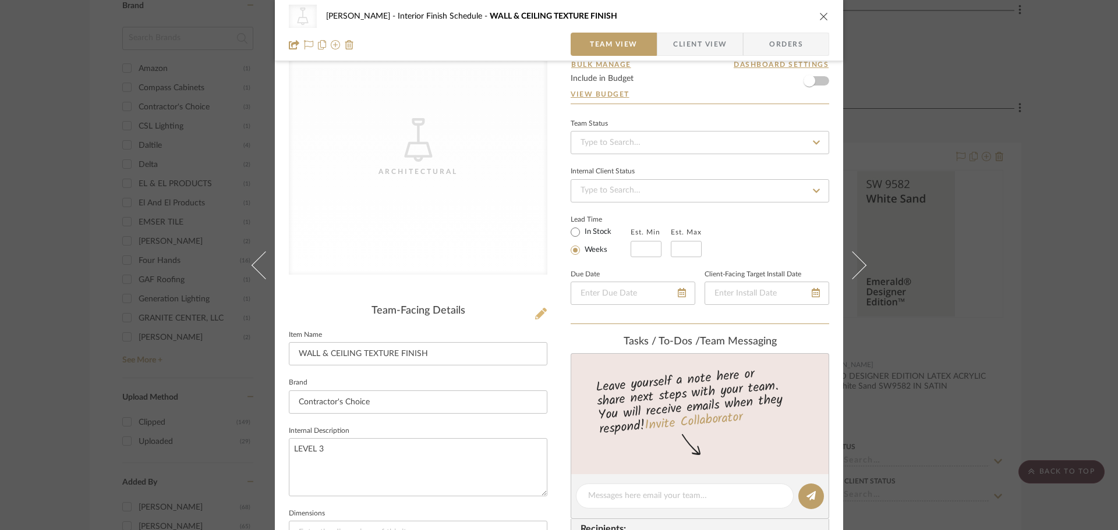
click at [535, 315] on icon at bounding box center [541, 314] width 12 height 12
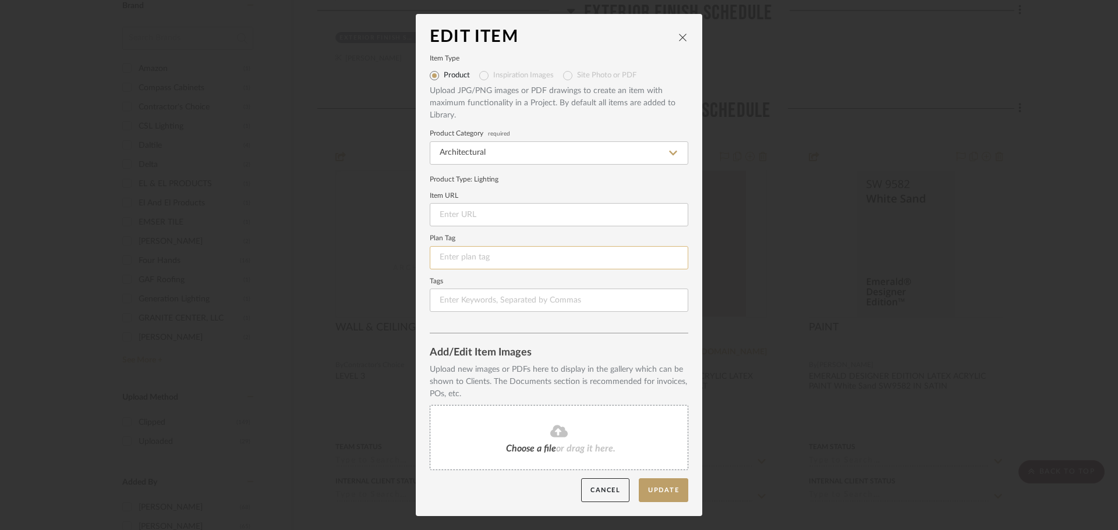
click at [462, 253] on input at bounding box center [559, 257] width 258 height 23
type input "P-3"
click at [660, 484] on button "Update" at bounding box center [663, 490] width 49 height 24
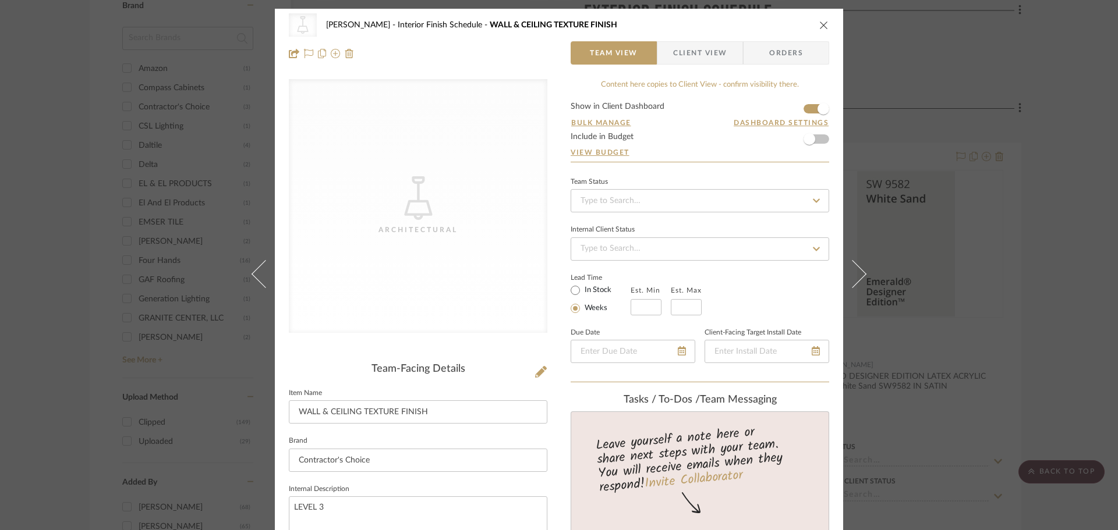
click at [819, 28] on icon "close" at bounding box center [823, 24] width 9 height 9
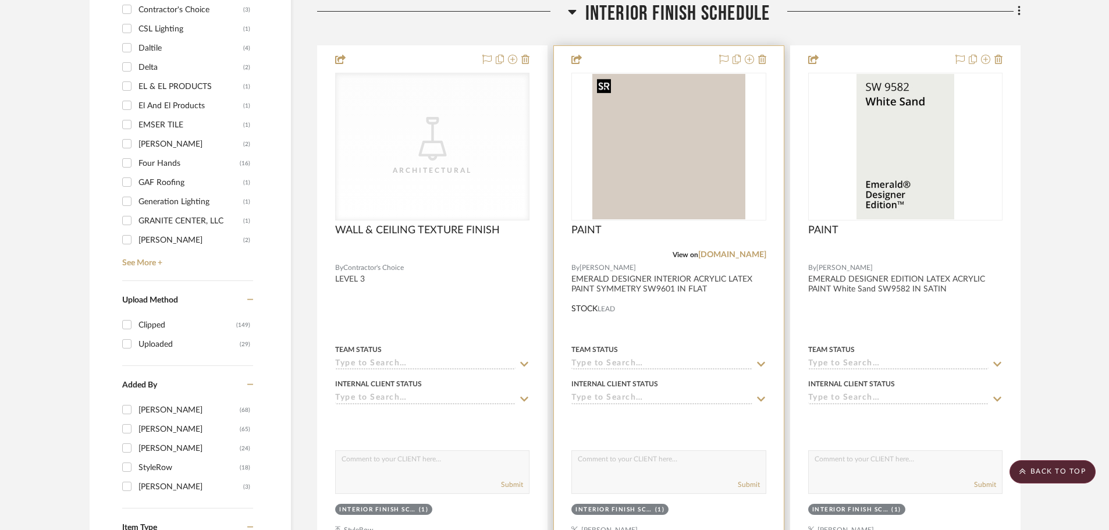
scroll to position [1397, 0]
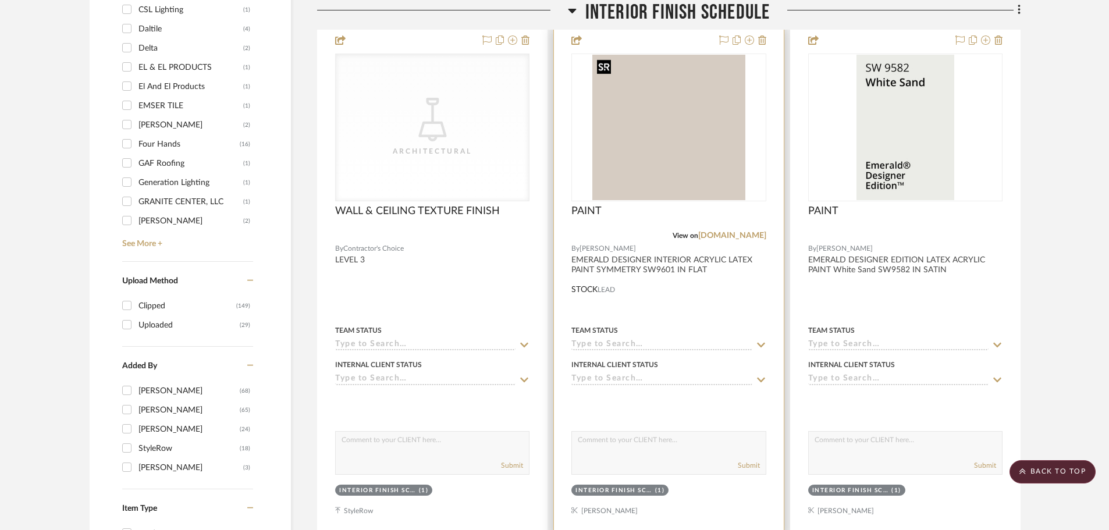
click at [704, 167] on img "0" at bounding box center [669, 128] width 153 height 146
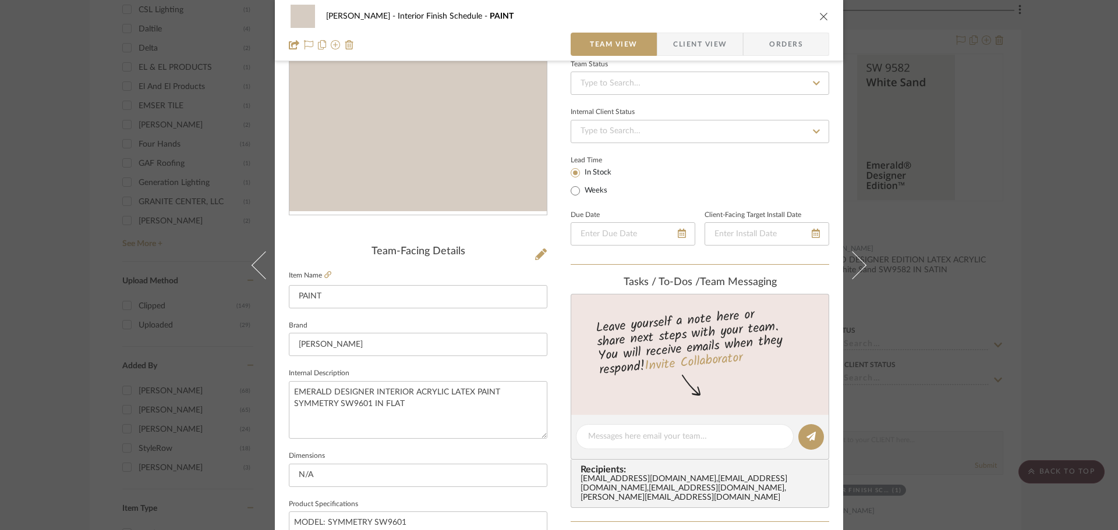
scroll to position [116, 0]
click at [535, 260] on icon at bounding box center [541, 256] width 12 height 12
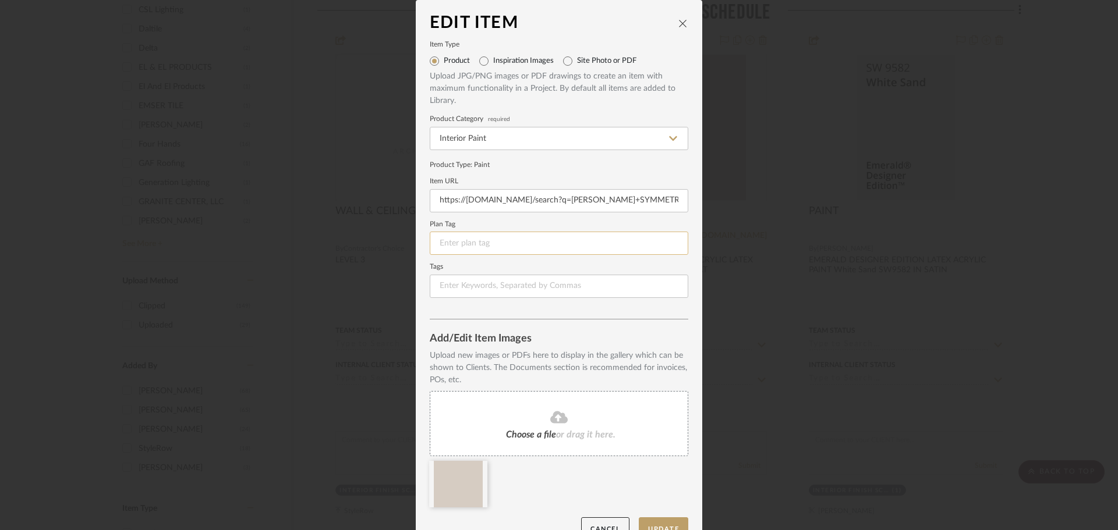
click at [486, 249] on input at bounding box center [559, 243] width 258 height 23
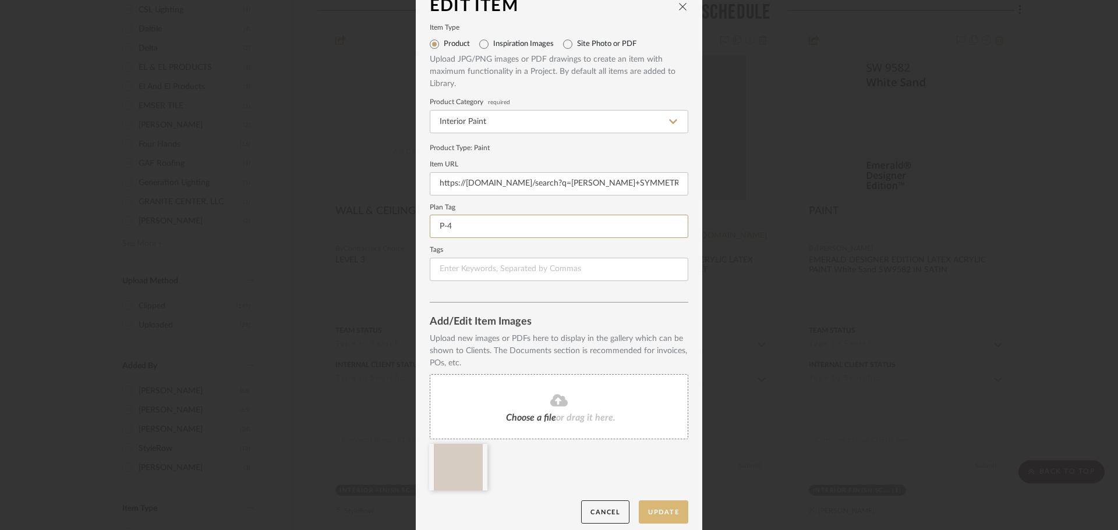
scroll to position [24, 0]
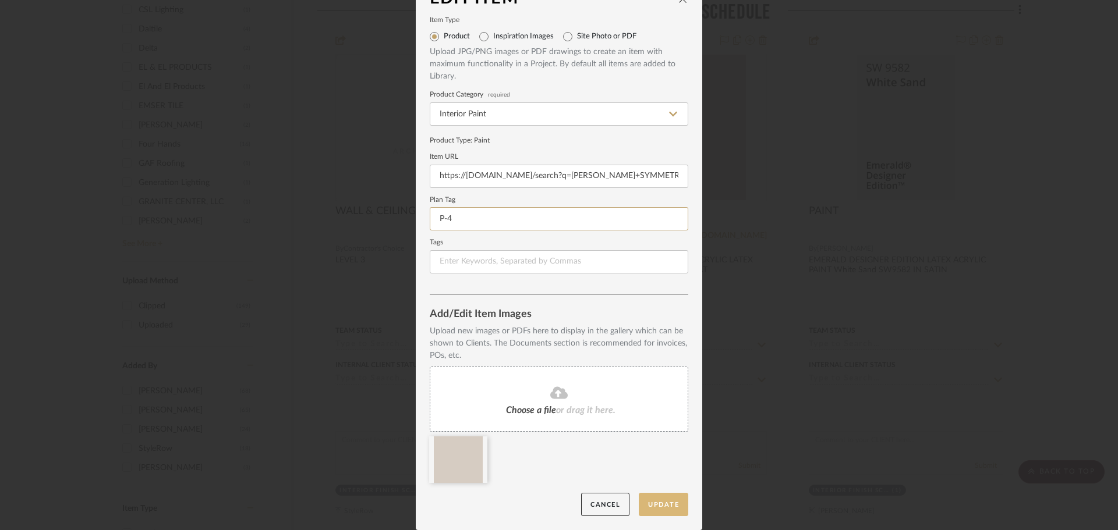
type input "P-4"
click at [655, 511] on button "Update" at bounding box center [663, 505] width 49 height 24
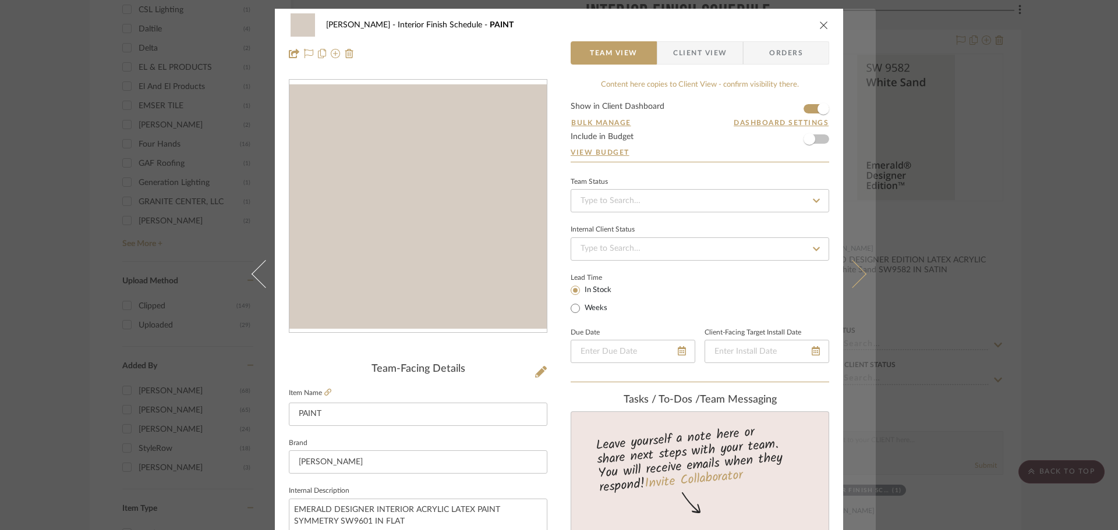
click at [856, 268] on icon at bounding box center [852, 274] width 28 height 28
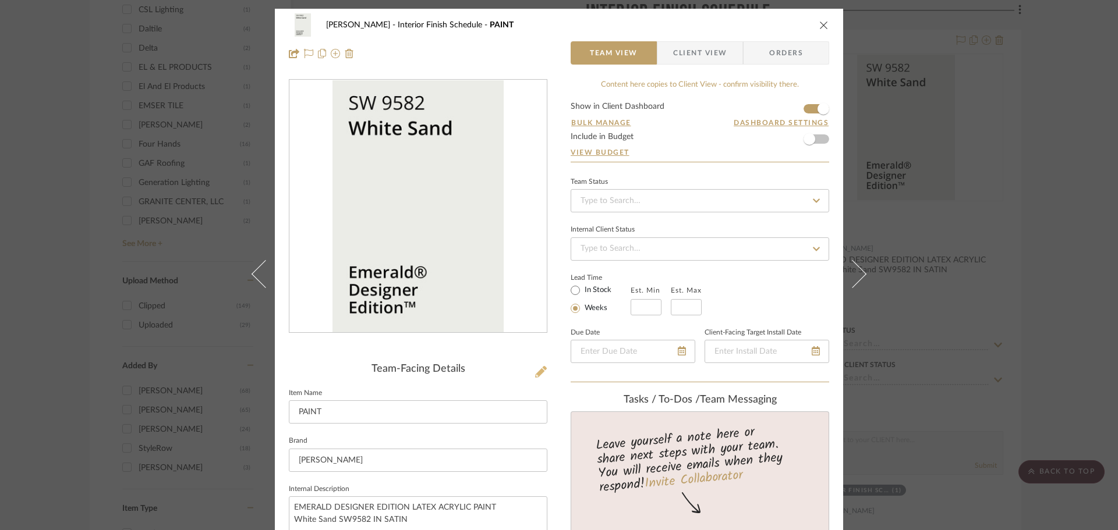
click at [538, 368] on icon at bounding box center [541, 372] width 12 height 12
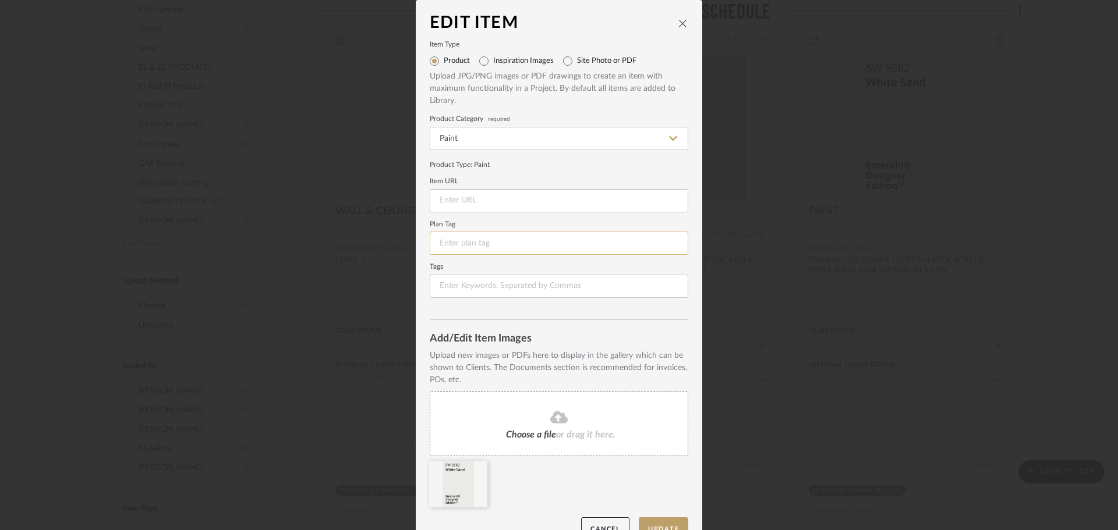
click at [508, 250] on input at bounding box center [559, 243] width 258 height 23
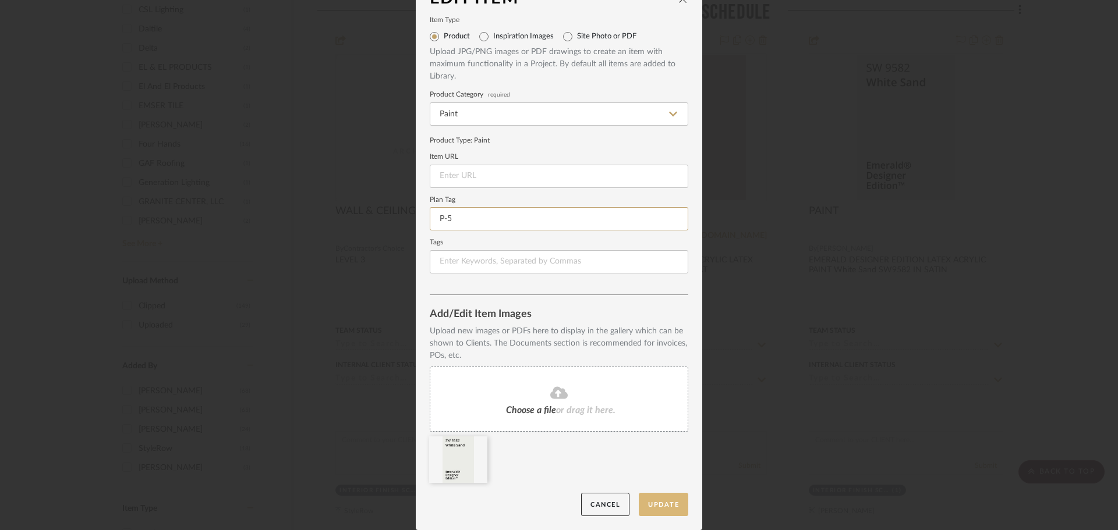
type input "P-5"
click at [660, 504] on button "Update" at bounding box center [663, 505] width 49 height 24
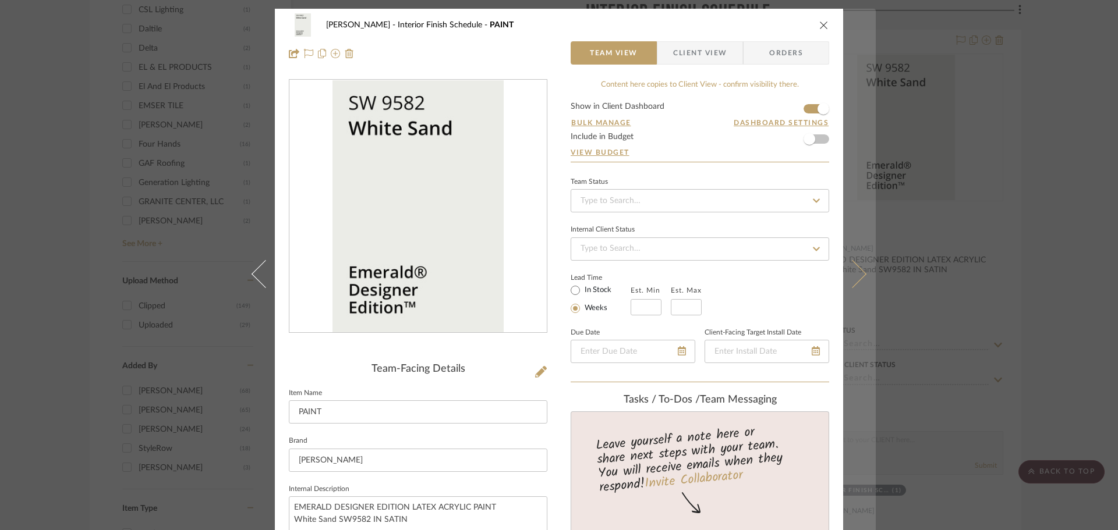
click at [850, 274] on icon at bounding box center [852, 274] width 28 height 28
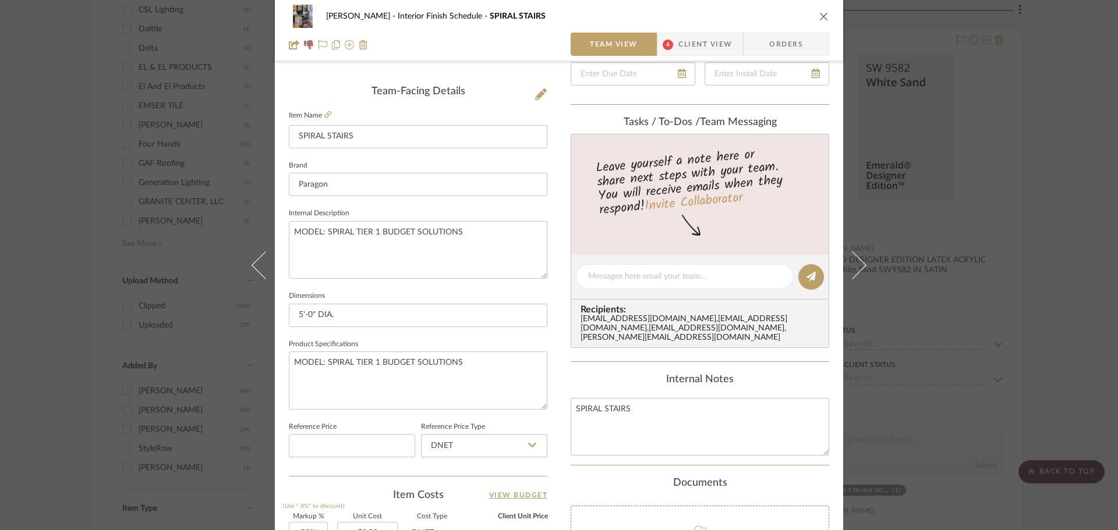
scroll to position [116, 0]
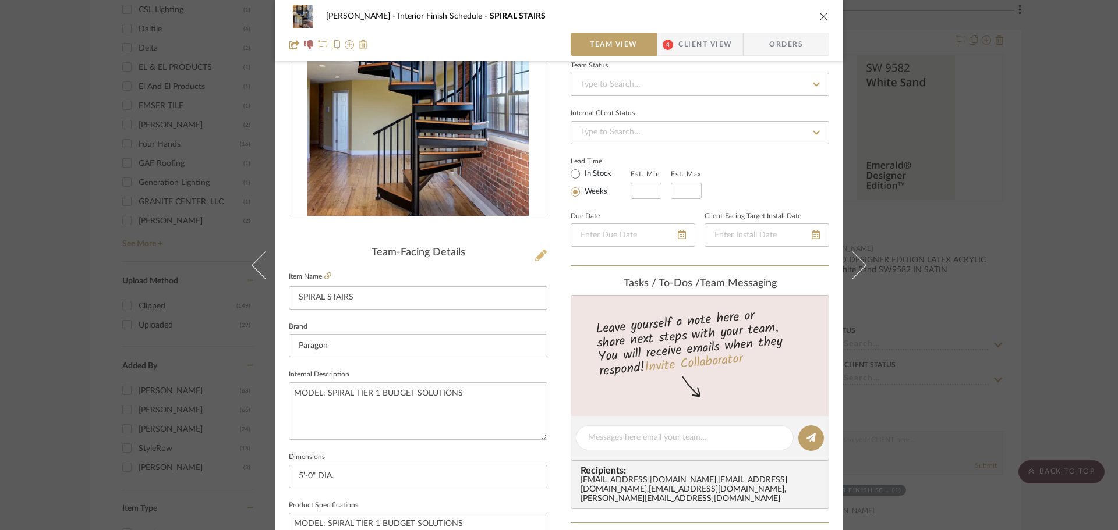
click at [537, 260] on icon at bounding box center [541, 256] width 12 height 12
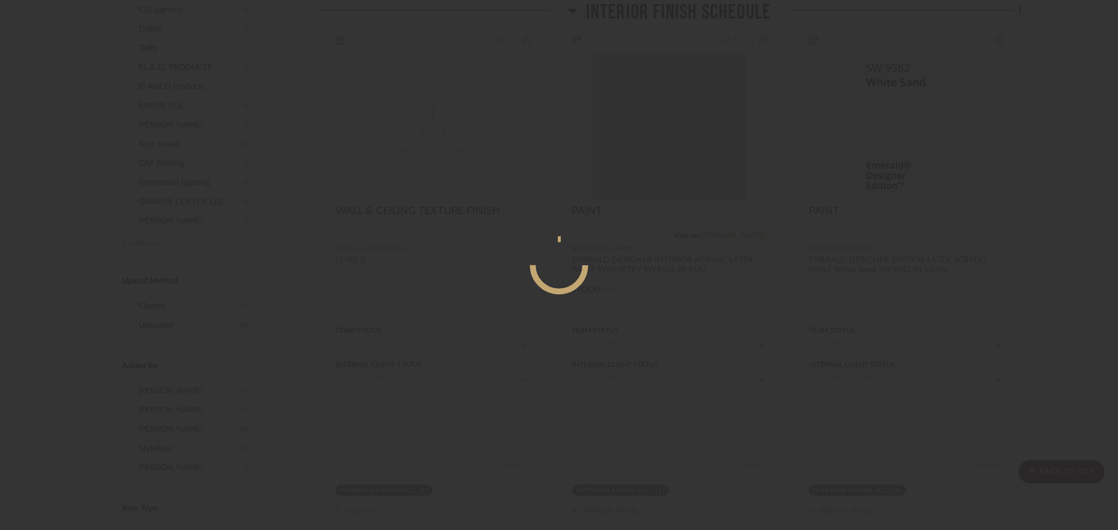
scroll to position [0, 0]
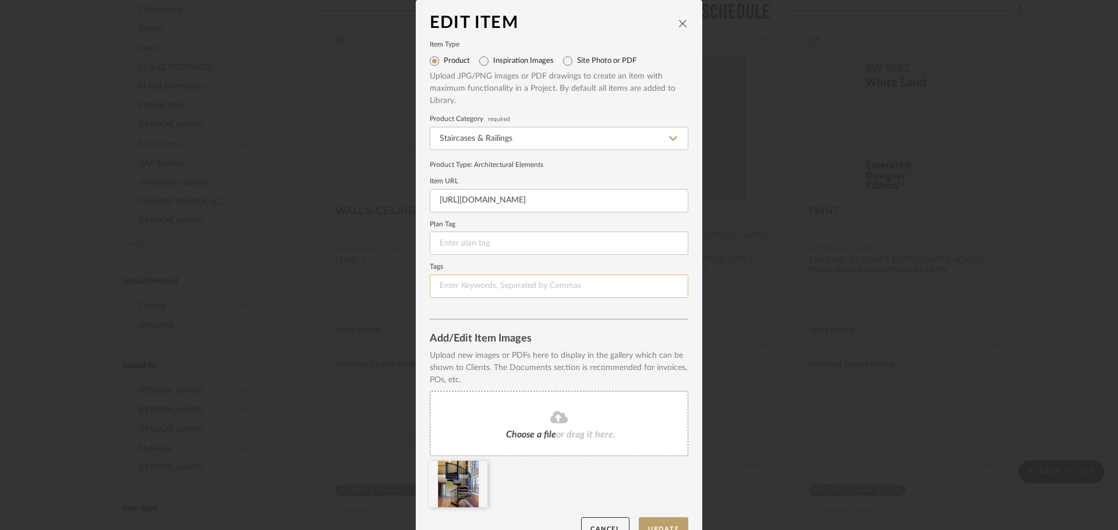
click at [456, 285] on input at bounding box center [559, 286] width 258 height 23
click at [467, 247] on input at bounding box center [559, 243] width 258 height 23
type input "AC-2"
click at [635, 264] on form "Item Type Product Inspiration Images Site Photo or PDF Upload JPG/PNG images or…" at bounding box center [559, 170] width 258 height 256
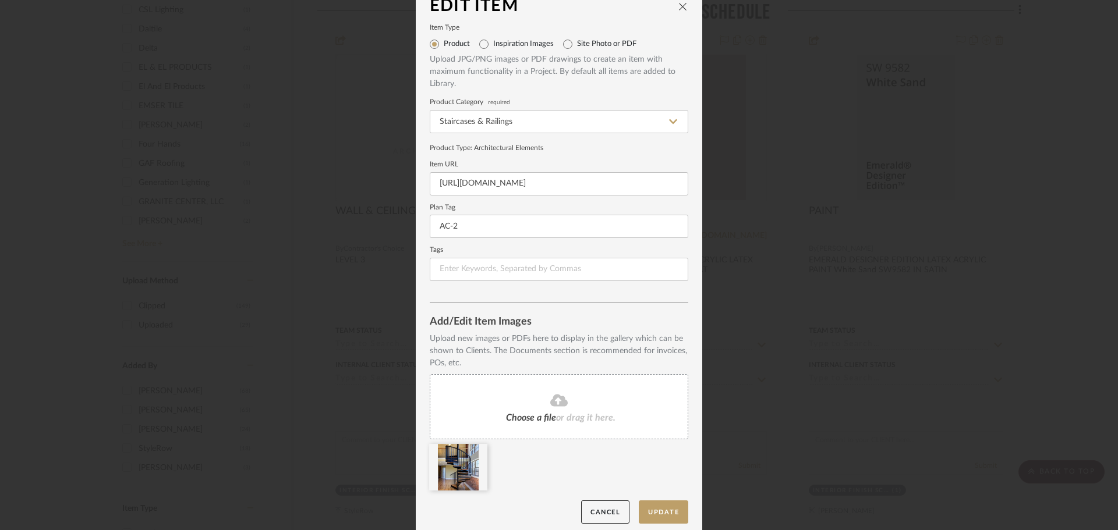
scroll to position [24, 0]
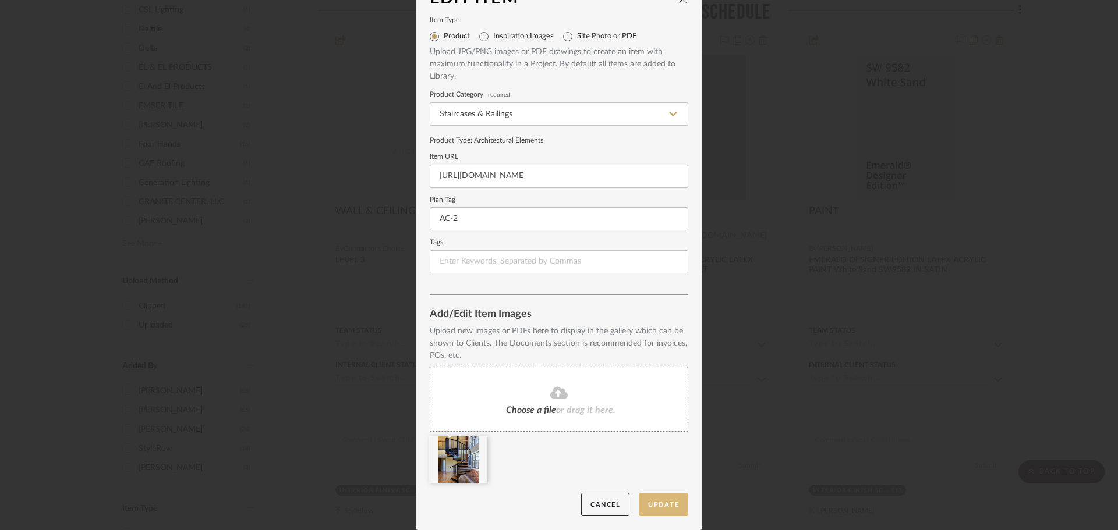
click at [660, 499] on button "Update" at bounding box center [663, 505] width 49 height 24
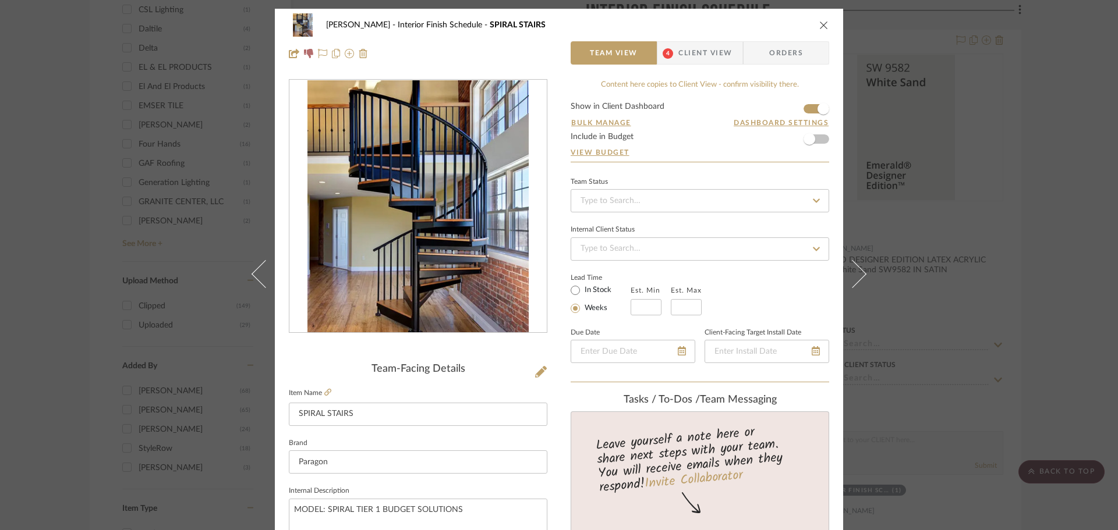
click at [819, 23] on icon "close" at bounding box center [823, 24] width 9 height 9
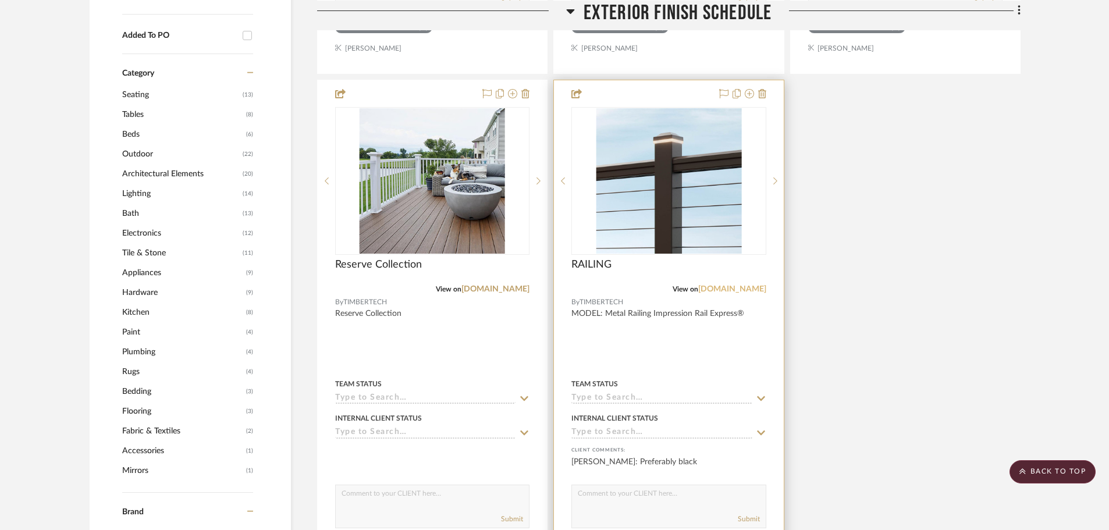
scroll to position [873, 0]
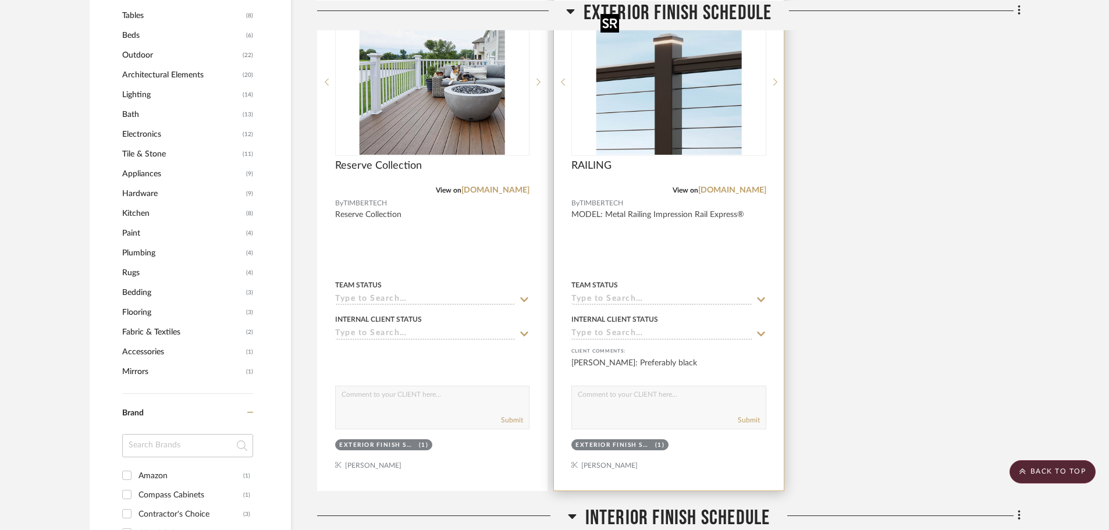
click at [680, 112] on img "0" at bounding box center [669, 82] width 146 height 146
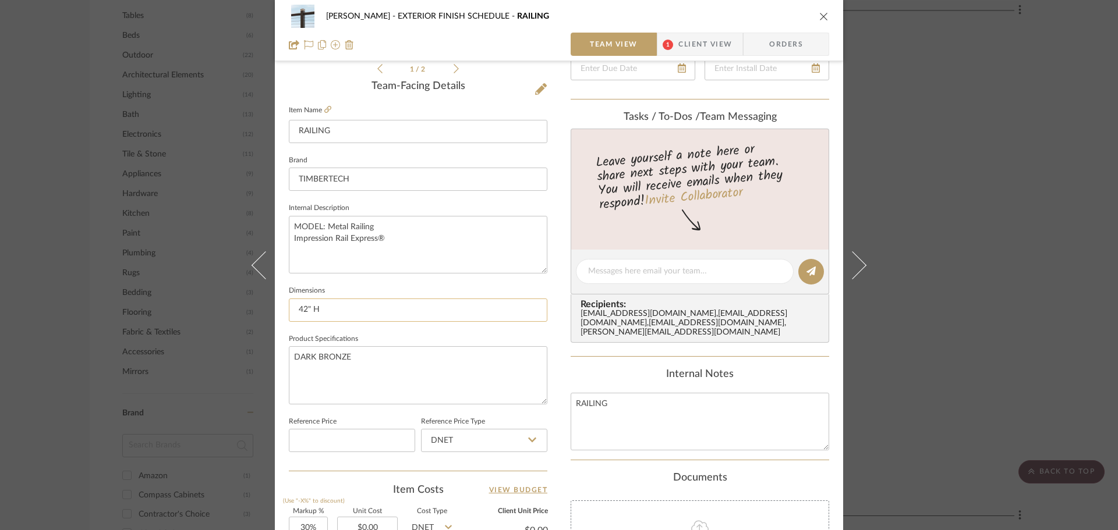
scroll to position [291, 0]
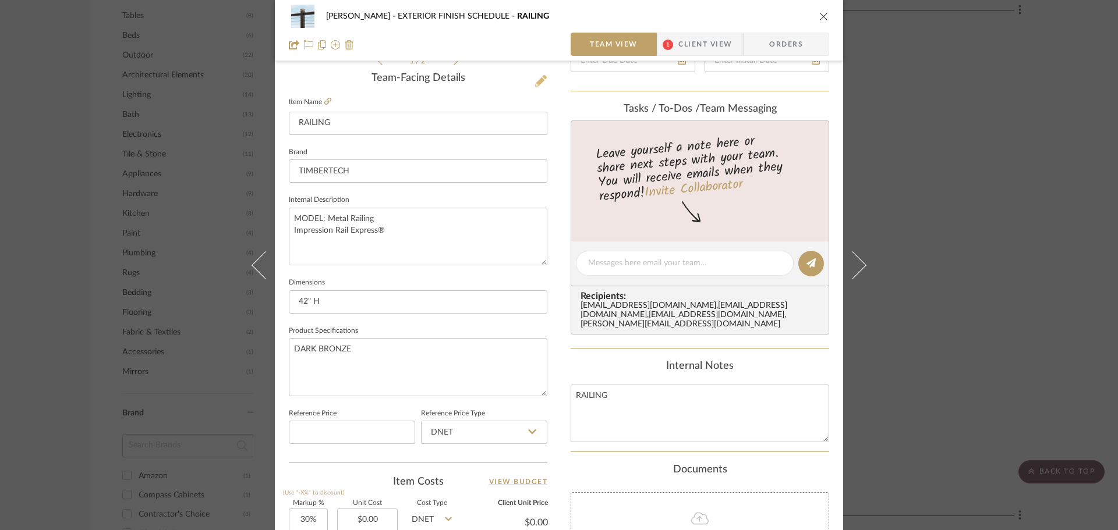
click at [536, 84] on icon at bounding box center [541, 81] width 12 height 12
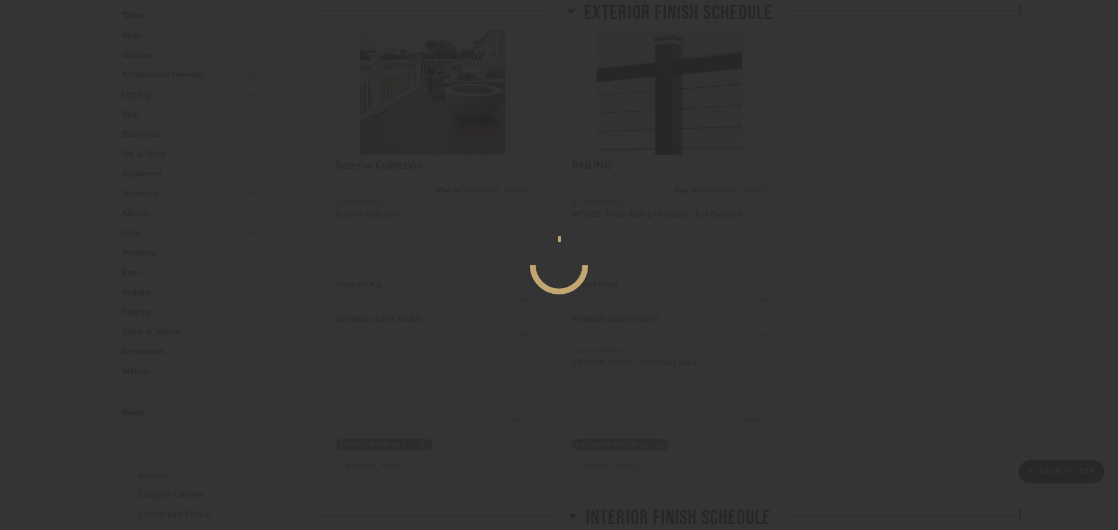
scroll to position [0, 0]
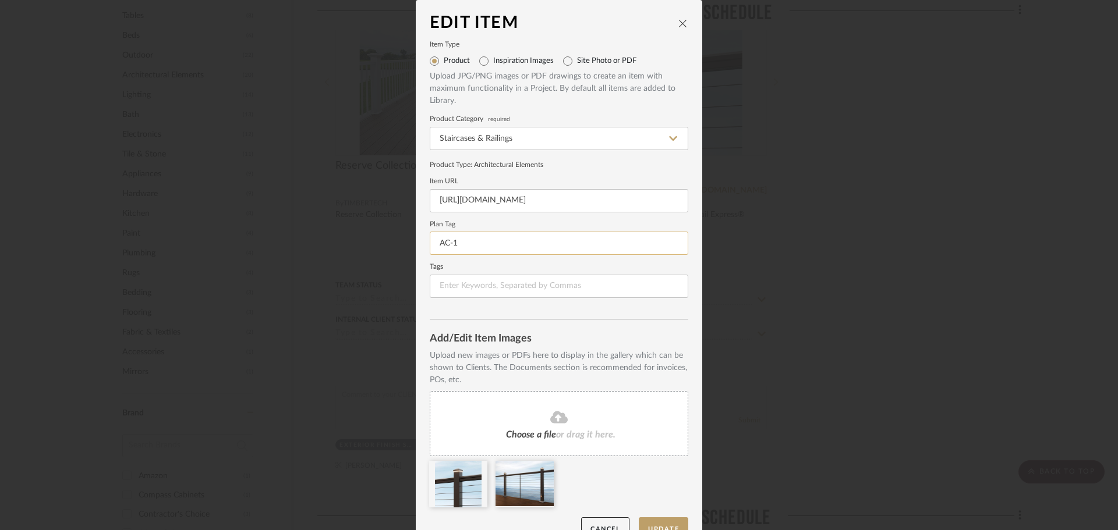
drag, startPoint x: 444, startPoint y: 240, endPoint x: 449, endPoint y: 254, distance: 14.4
click at [444, 241] on input "AC-1" at bounding box center [559, 243] width 258 height 23
type input "AD-1"
click at [513, 265] on label "Tags" at bounding box center [559, 267] width 258 height 6
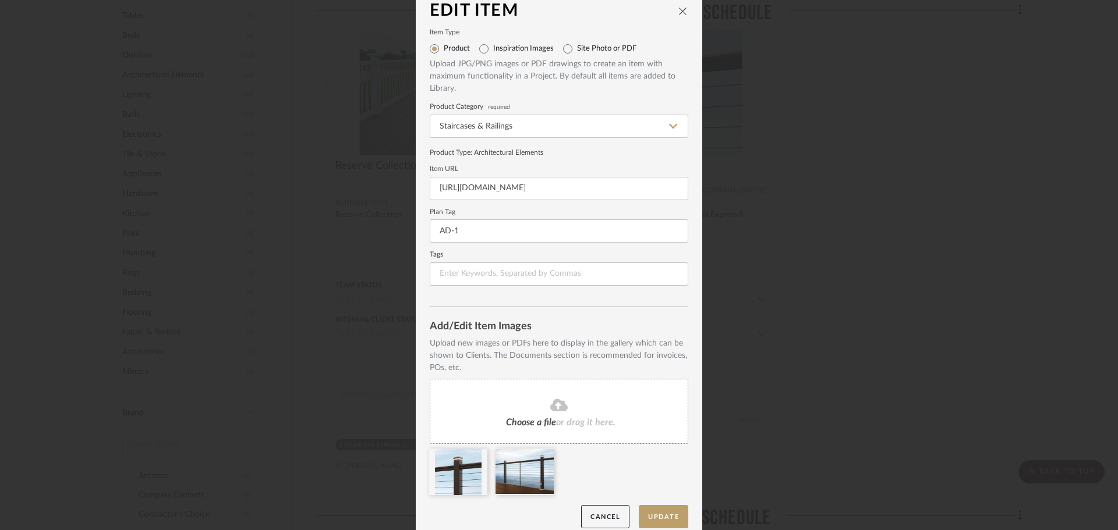
scroll to position [24, 0]
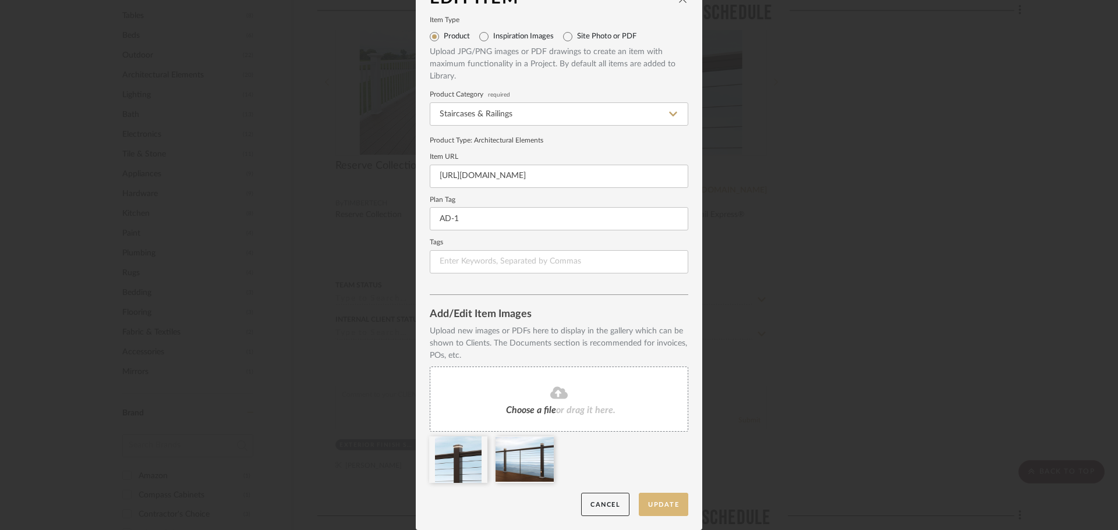
click at [647, 504] on button "Update" at bounding box center [663, 505] width 49 height 24
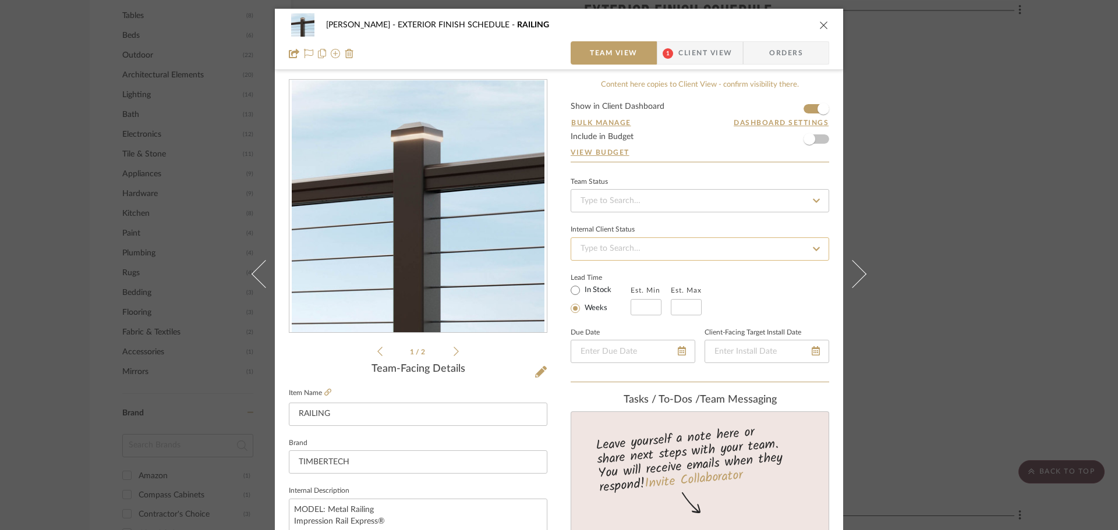
scroll to position [233, 0]
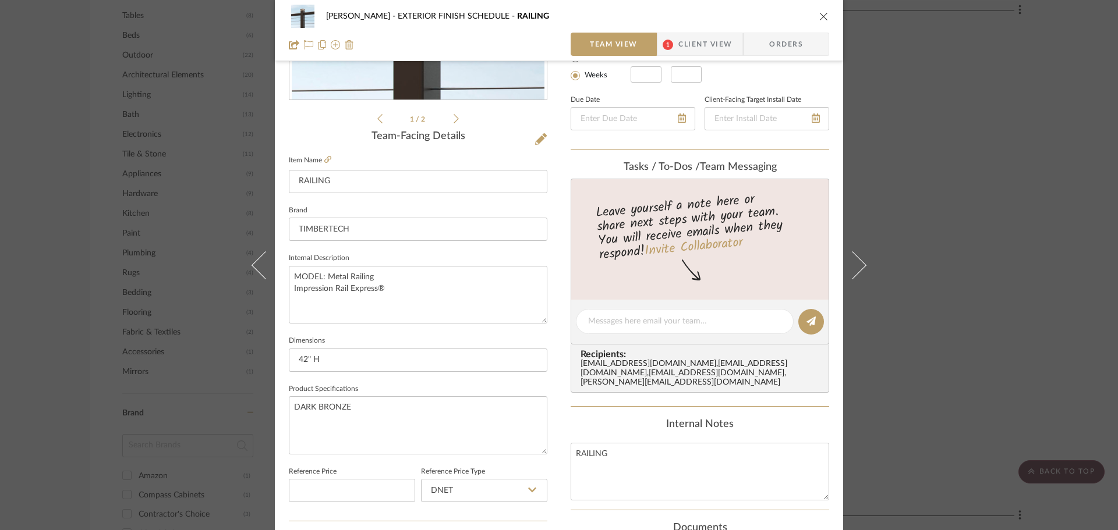
click at [819, 15] on icon "close" at bounding box center [823, 16] width 9 height 9
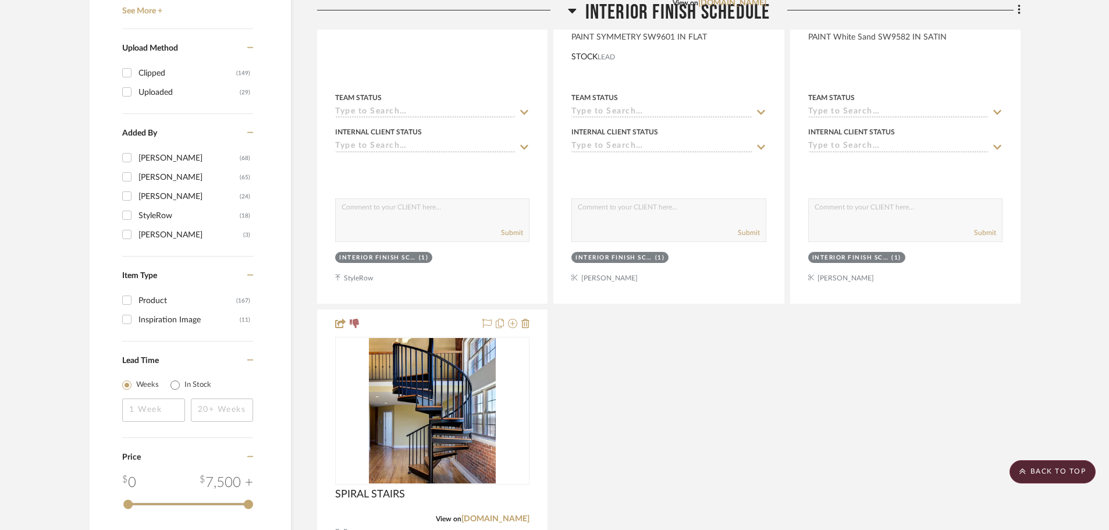
scroll to position [1863, 0]
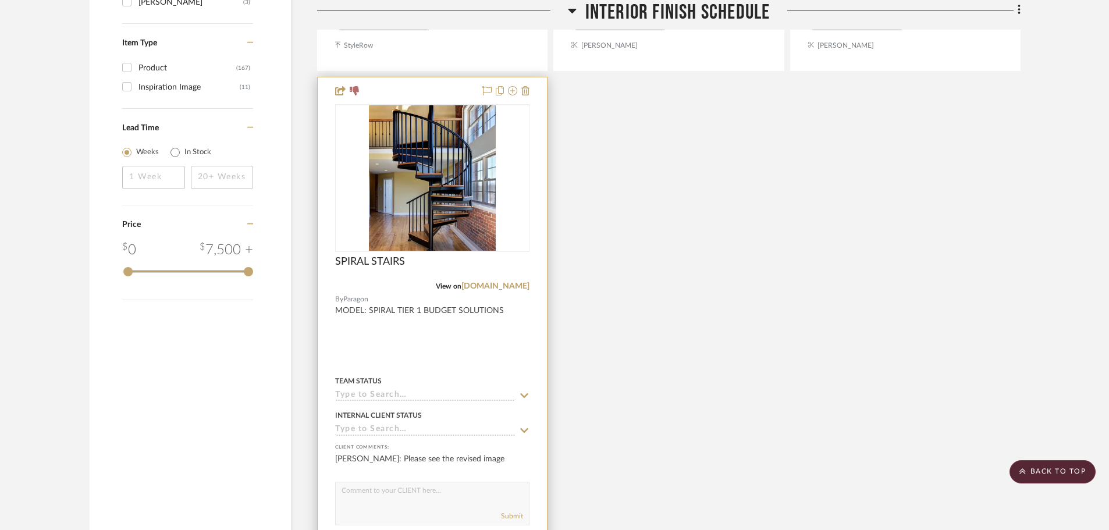
click at [0, 0] on div at bounding box center [0, 0] width 0 height 0
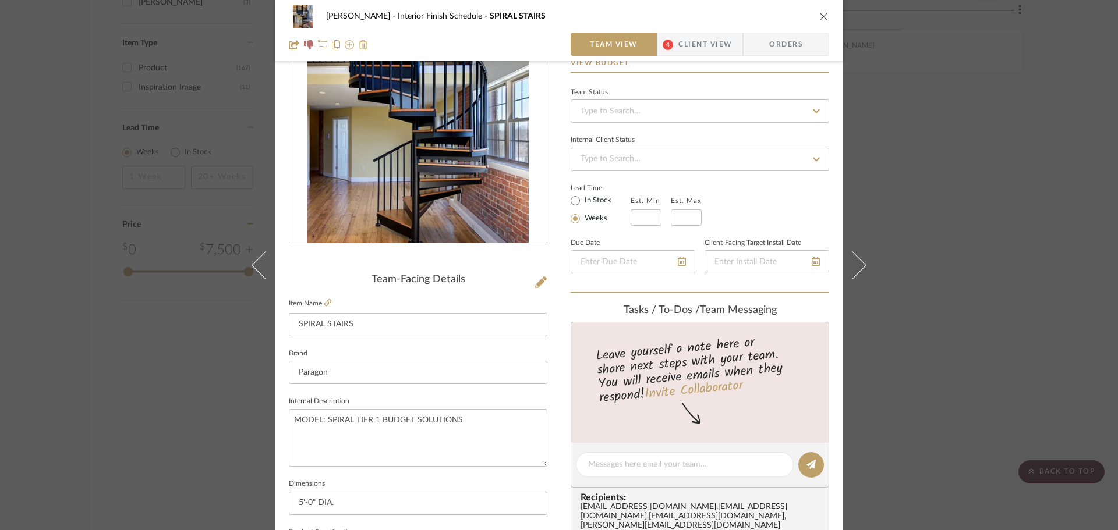
scroll to position [233, 0]
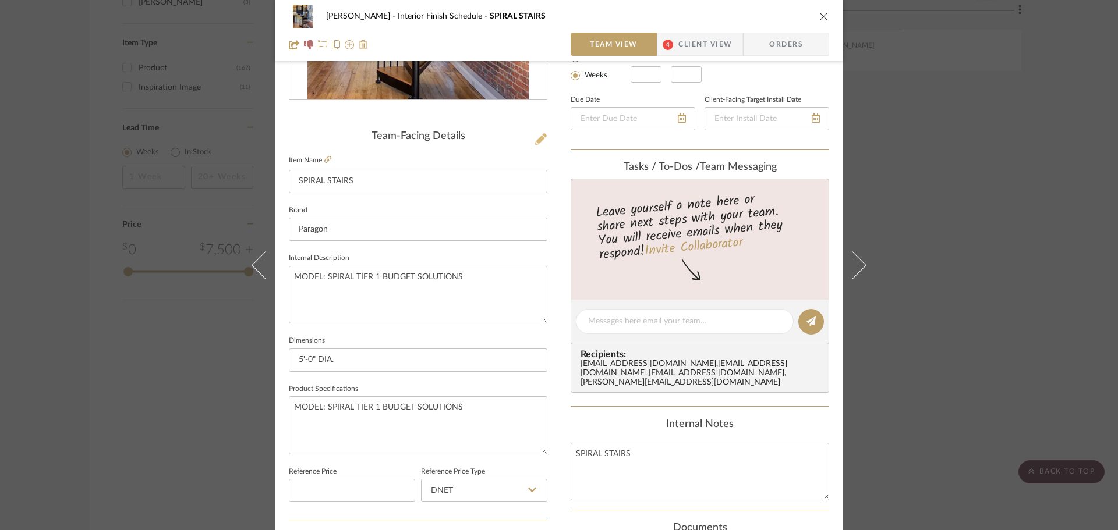
click at [537, 135] on icon at bounding box center [541, 139] width 12 height 12
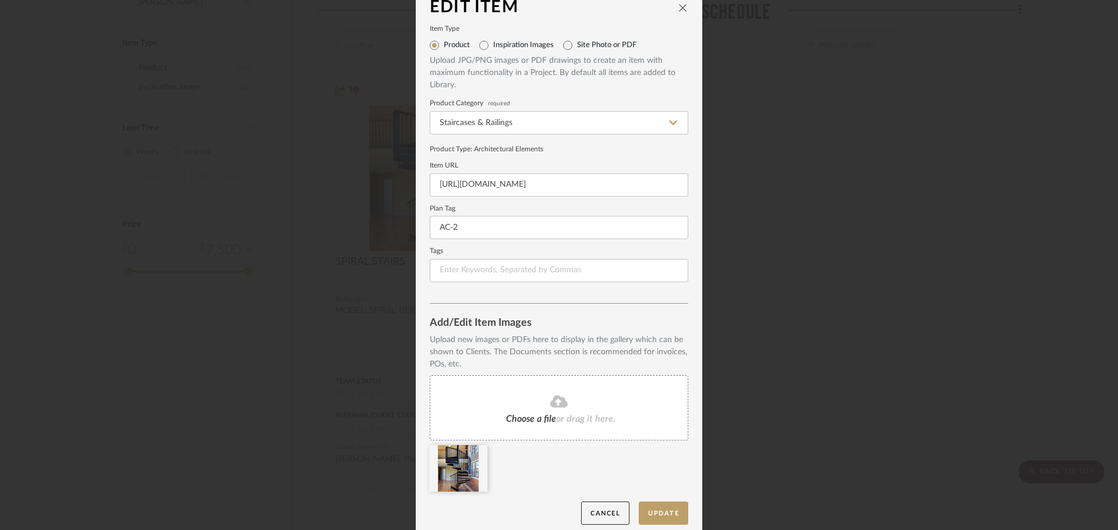
scroll to position [24, 0]
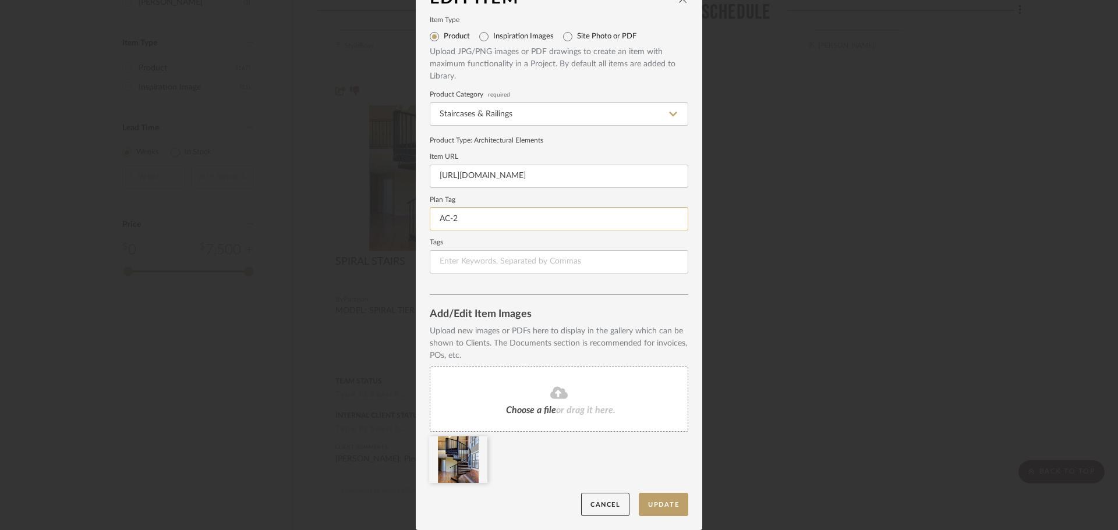
click at [447, 219] on input "AC-2" at bounding box center [559, 218] width 258 height 23
type input "AD-2"
click at [667, 508] on button "Update" at bounding box center [663, 505] width 49 height 24
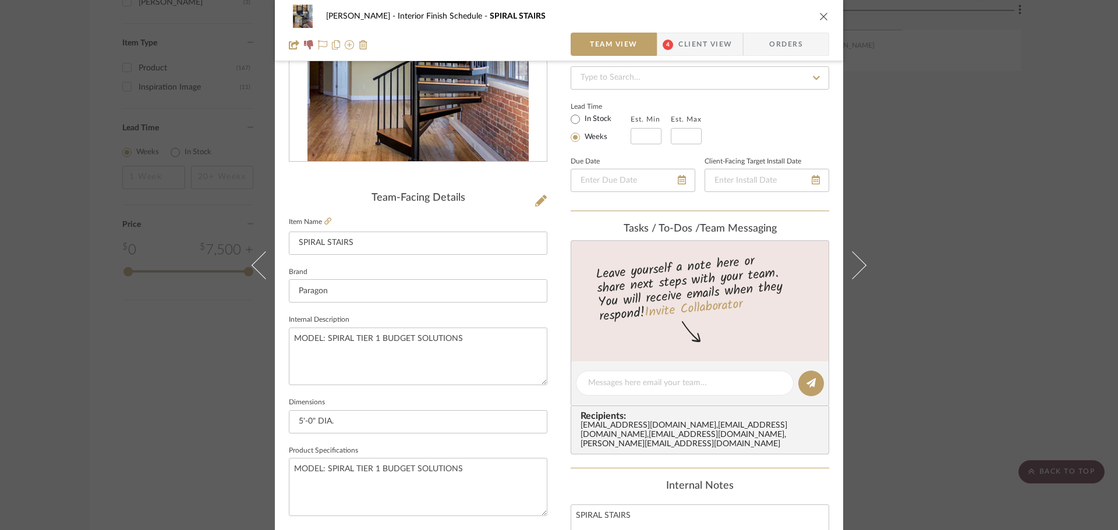
scroll to position [175, 0]
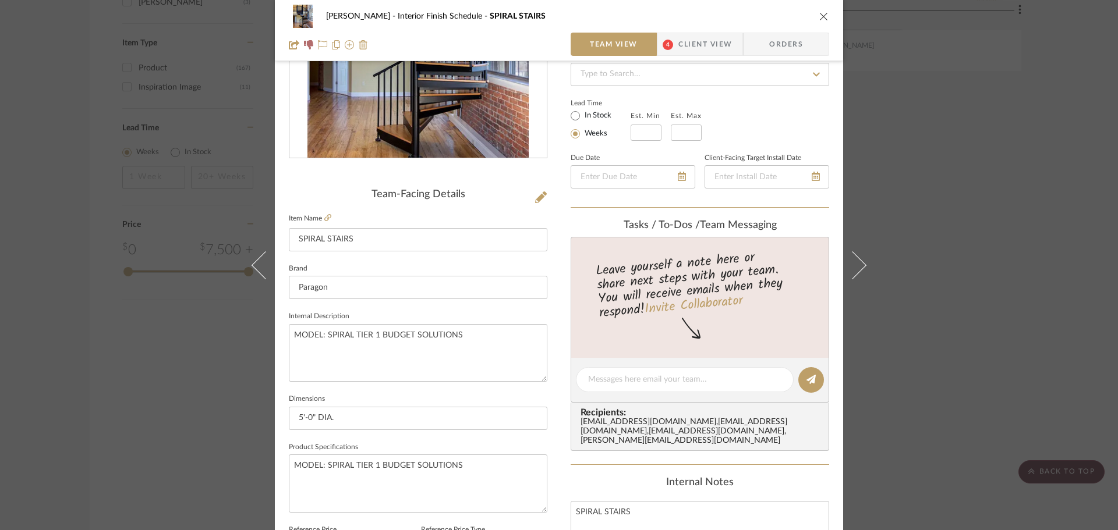
click at [820, 9] on div "CHANG Interior Finish Schedule SPIRAL STAIRS" at bounding box center [559, 16] width 540 height 23
click at [819, 17] on icon "close" at bounding box center [823, 16] width 9 height 9
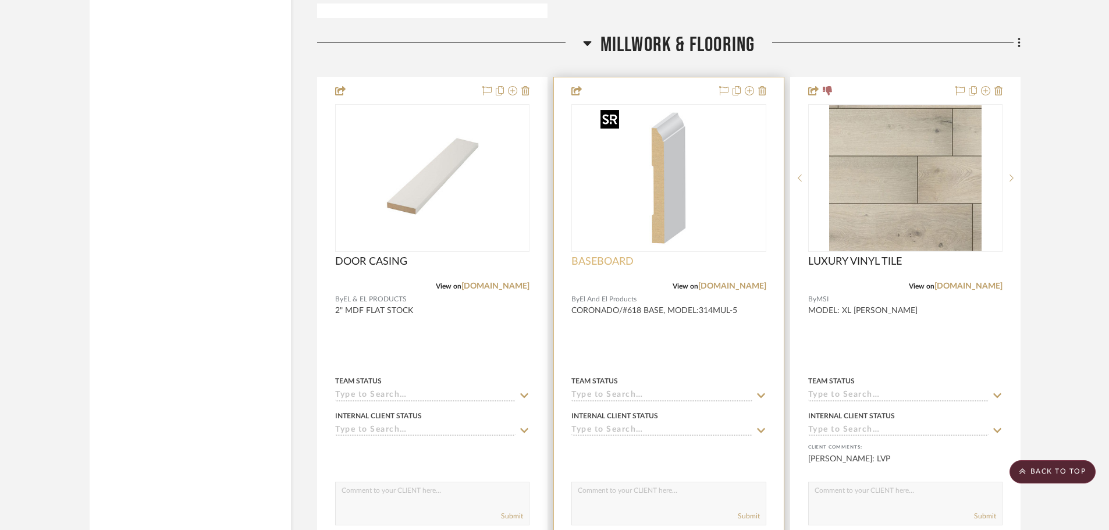
scroll to position [2503, 0]
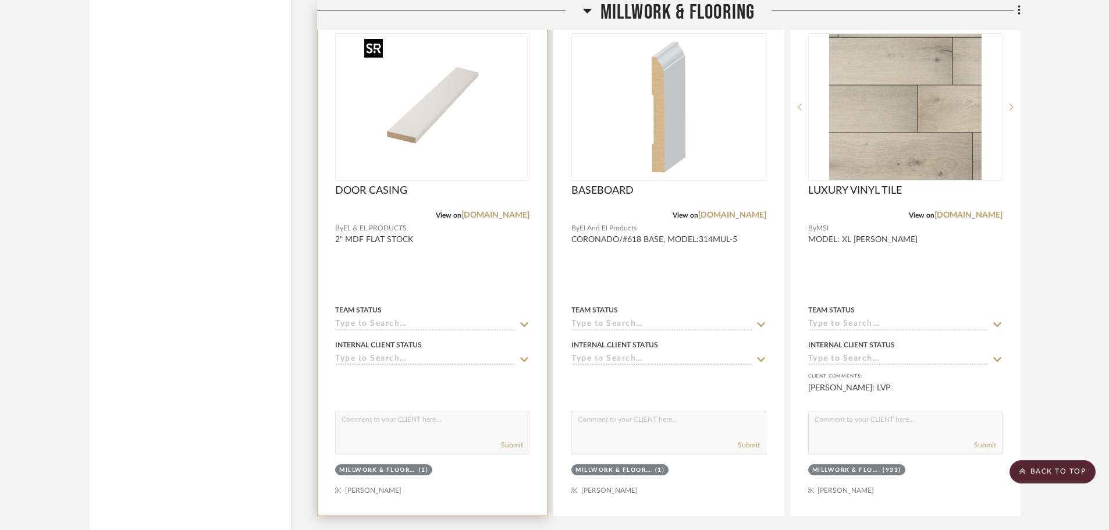
click at [454, 111] on img "0" at bounding box center [433, 107] width 146 height 146
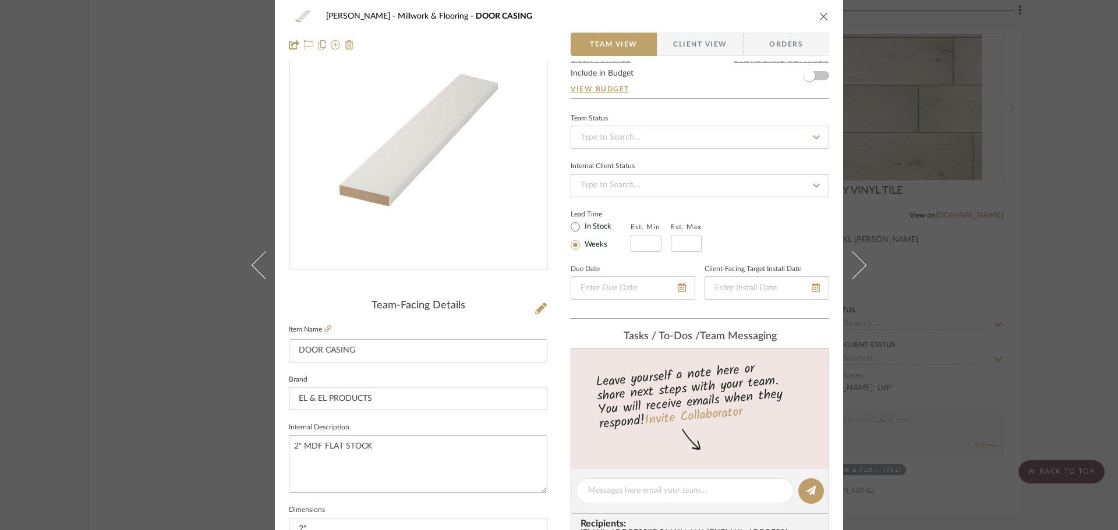
scroll to position [116, 0]
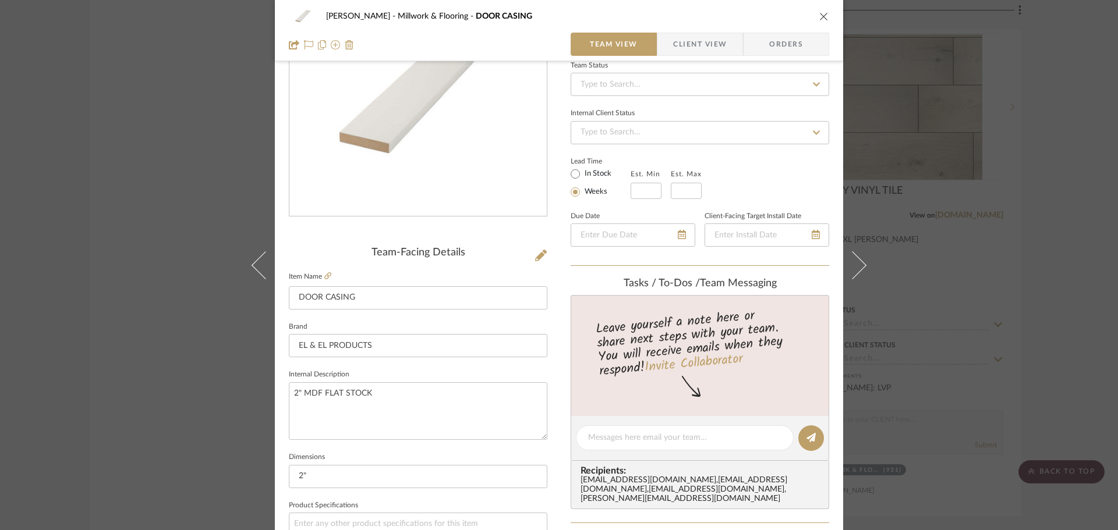
click at [522, 254] on div "Team-Facing Details" at bounding box center [418, 253] width 258 height 13
click at [526, 253] on div "Team-Facing Details" at bounding box center [418, 253] width 258 height 13
click at [529, 253] on div "Team-Facing Details" at bounding box center [418, 253] width 258 height 13
click at [542, 254] on icon at bounding box center [541, 256] width 12 height 12
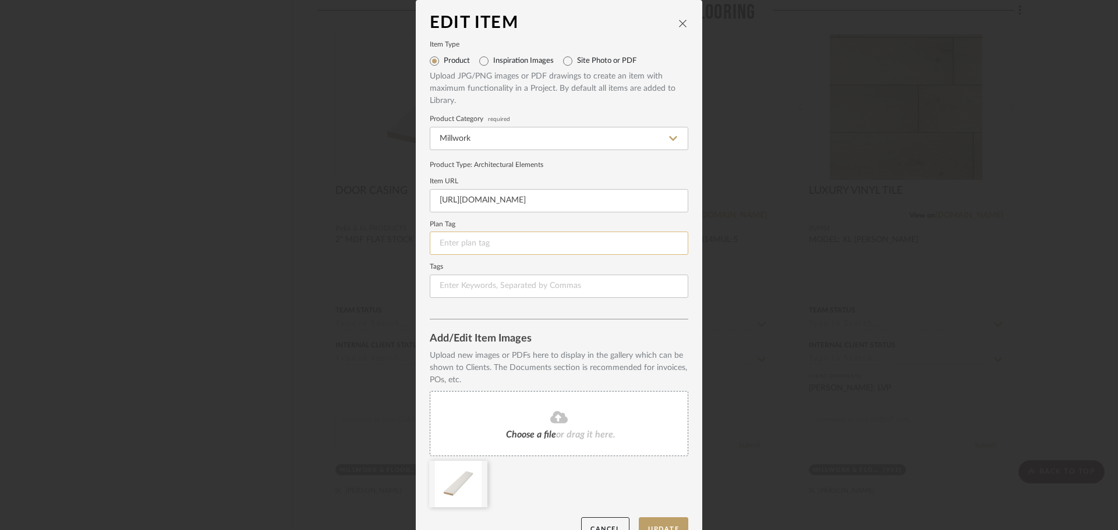
click at [558, 249] on input at bounding box center [559, 243] width 258 height 23
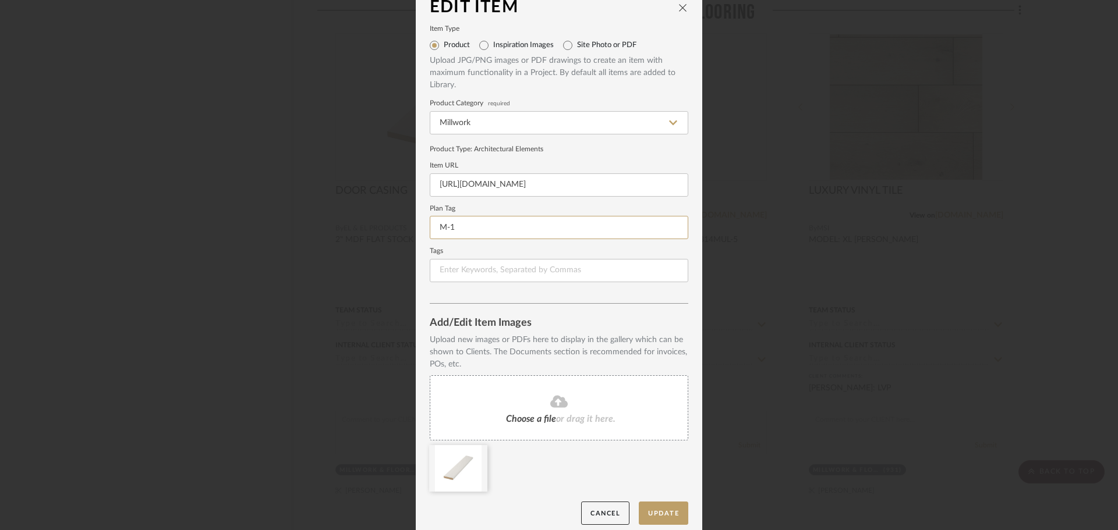
scroll to position [24, 0]
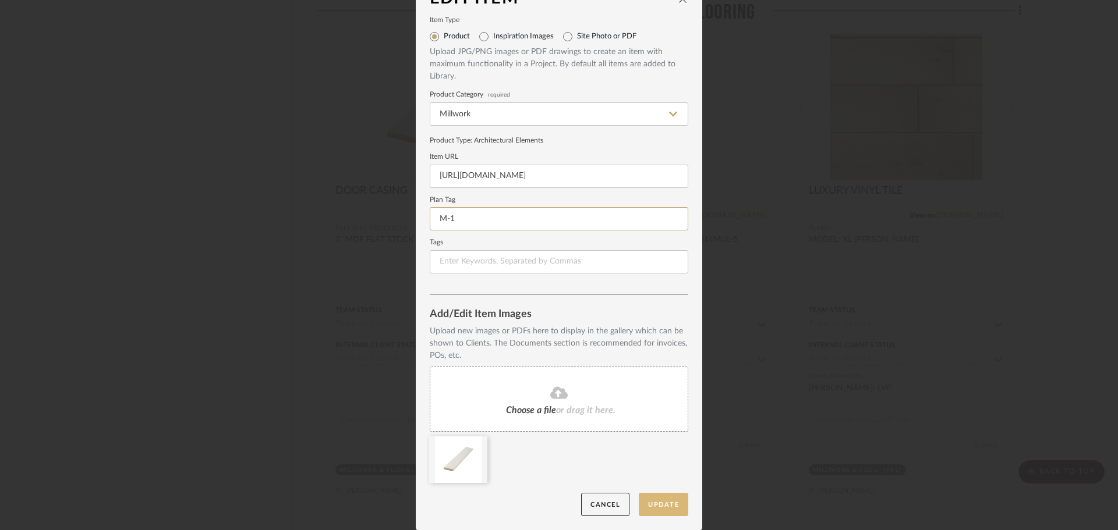
type input "M-1"
click at [671, 511] on button "Update" at bounding box center [663, 505] width 49 height 24
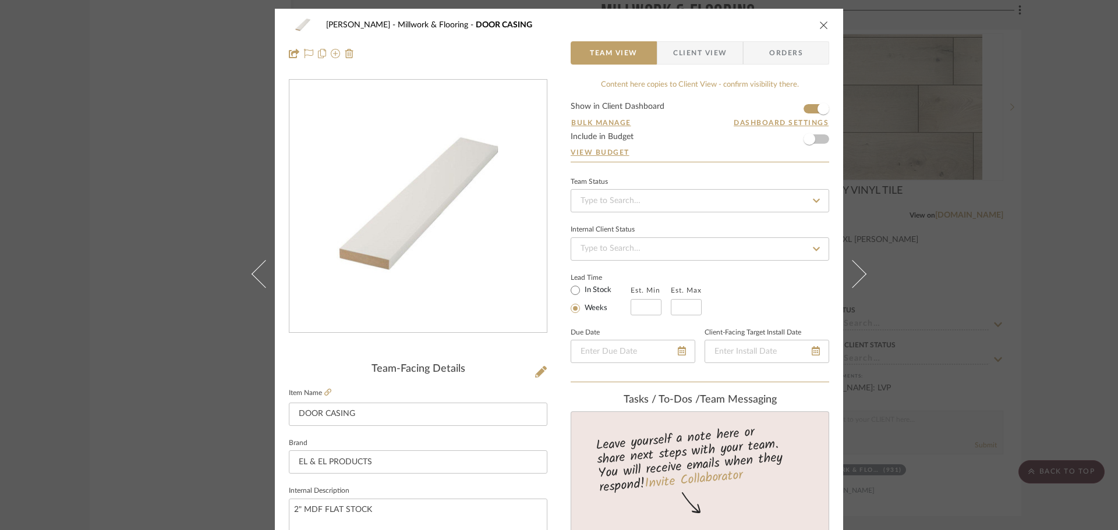
click at [819, 23] on icon "close" at bounding box center [823, 24] width 9 height 9
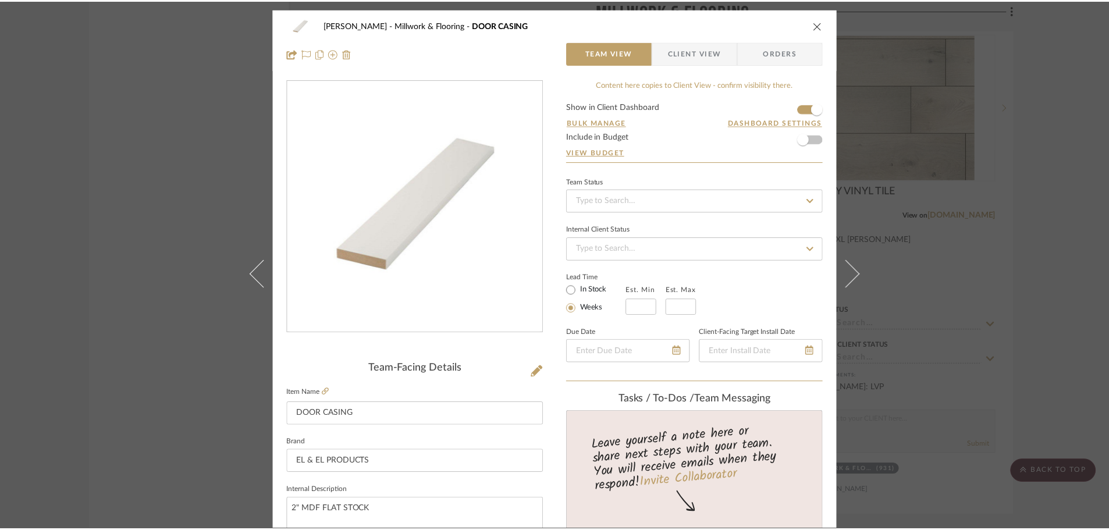
scroll to position [2503, 0]
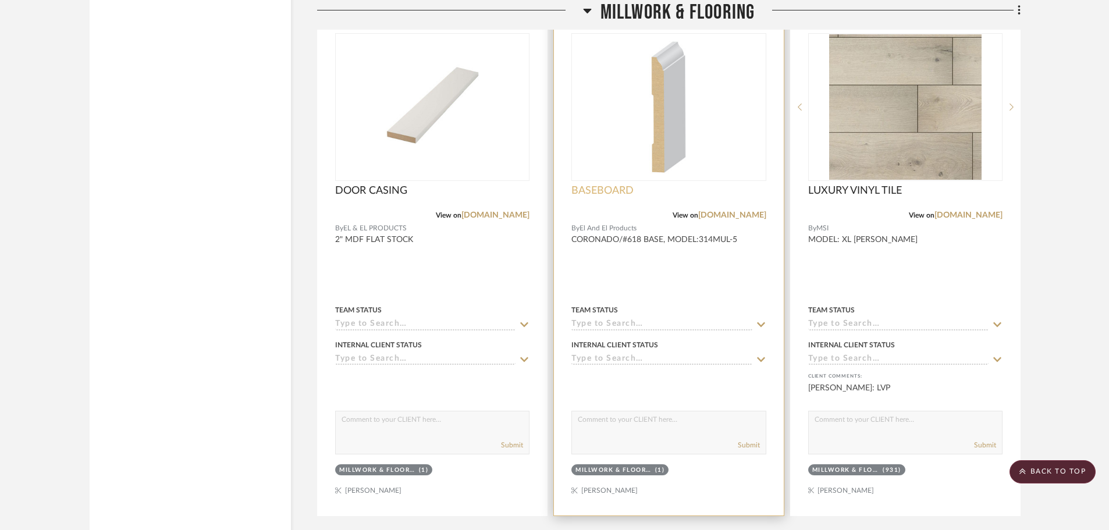
click at [631, 188] on span "BASEBOARD" at bounding box center [603, 191] width 62 height 13
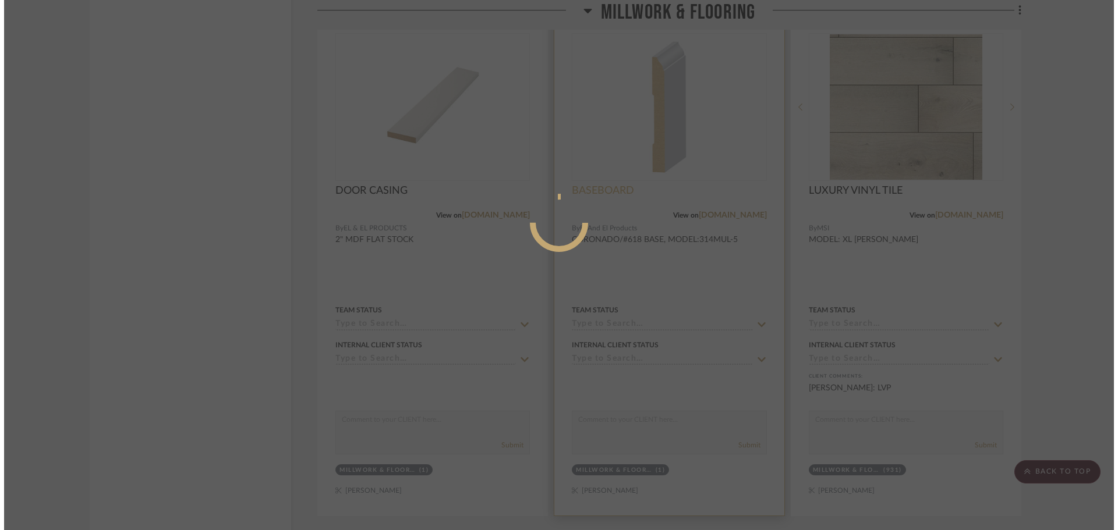
scroll to position [0, 0]
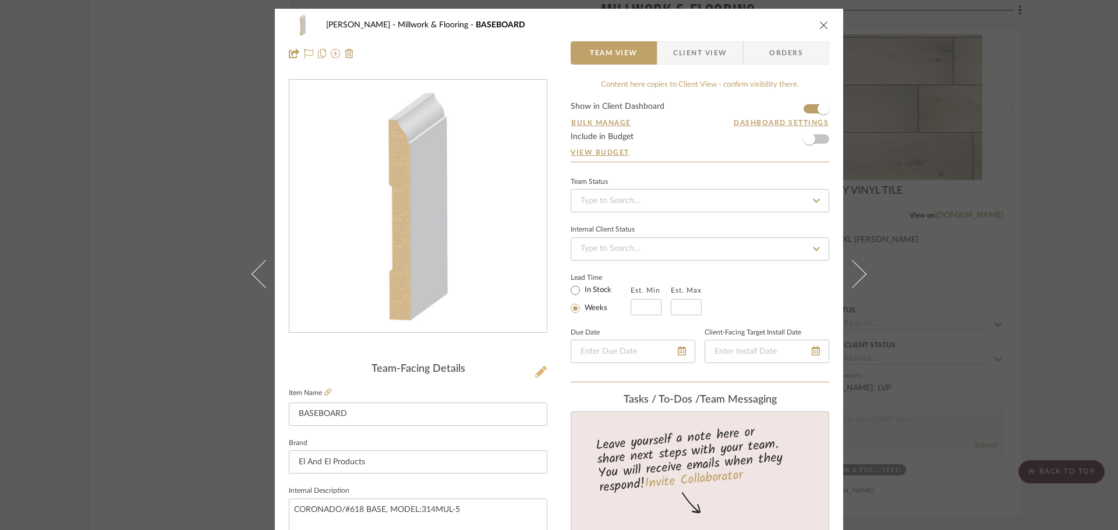
click at [536, 370] on icon at bounding box center [541, 372] width 12 height 12
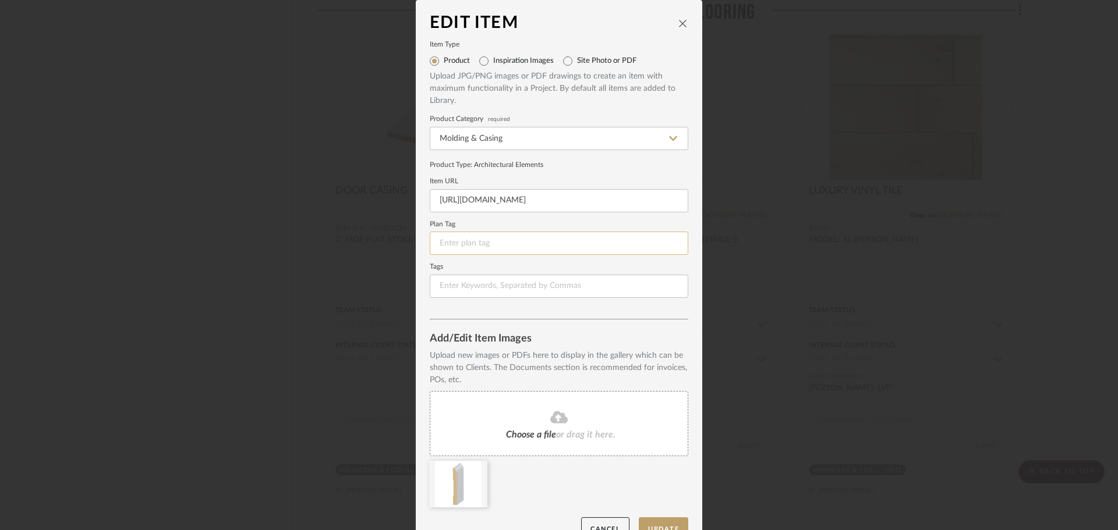
click at [499, 241] on input at bounding box center [559, 243] width 258 height 23
type input "M-2"
click at [559, 320] on mat-dialog-content "Edit Item Item Type Product Inspiration Images Site Photo or PDF Upload JPG/PNG…" at bounding box center [559, 277] width 258 height 527
click at [657, 518] on button "Update" at bounding box center [663, 529] width 49 height 24
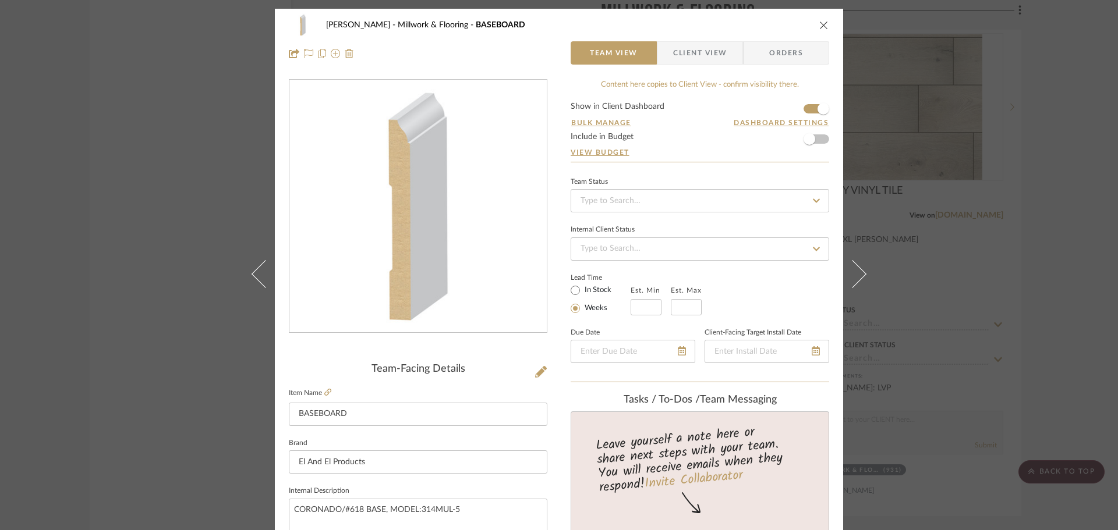
click at [821, 28] on icon "close" at bounding box center [823, 24] width 9 height 9
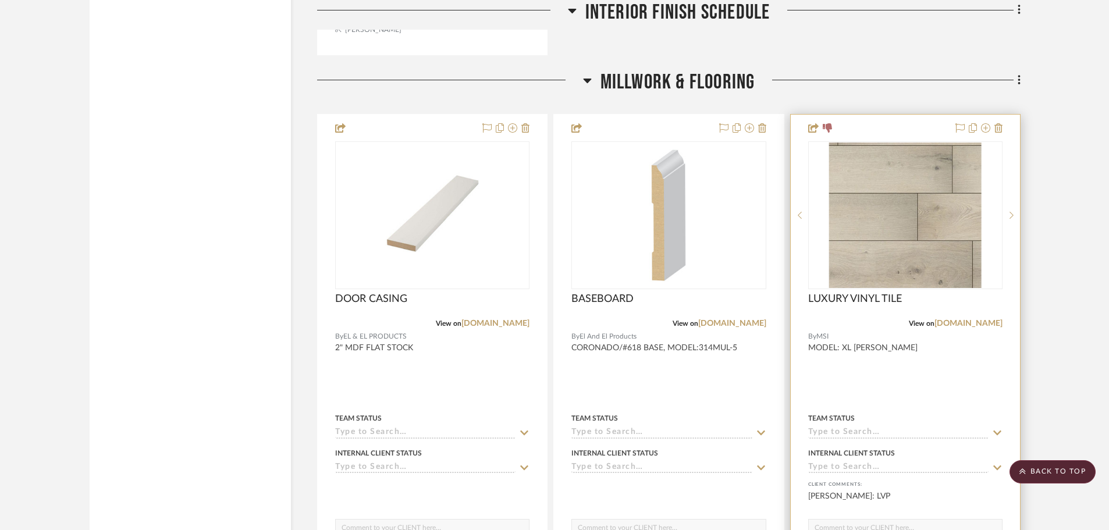
scroll to position [2387, 0]
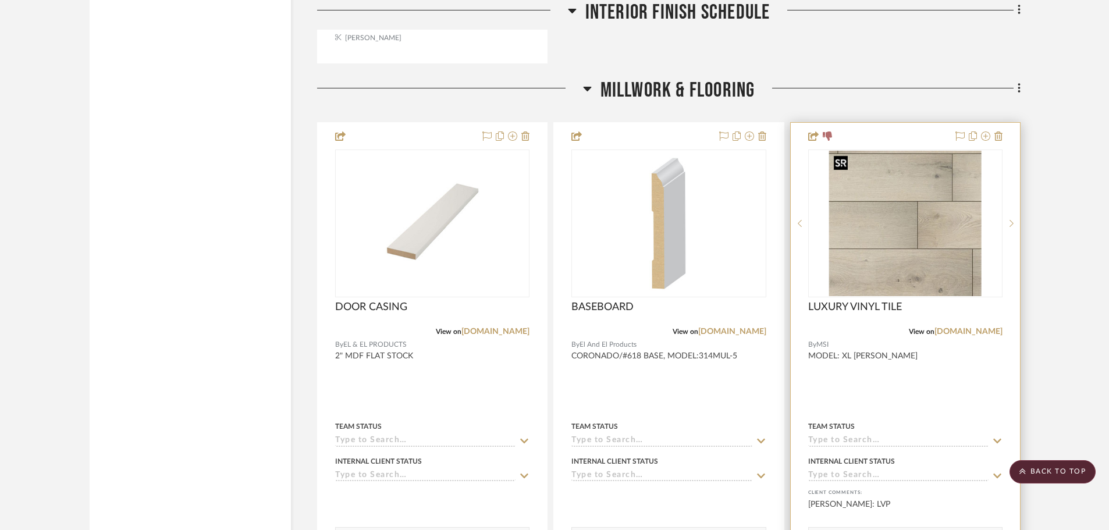
click at [912, 185] on img "0" at bounding box center [906, 224] width 153 height 146
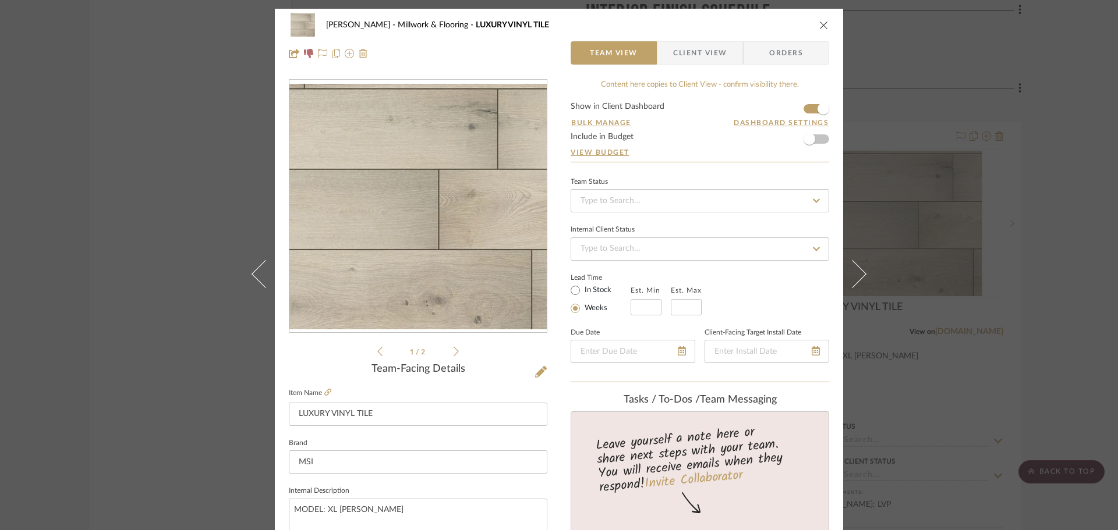
scroll to position [233, 0]
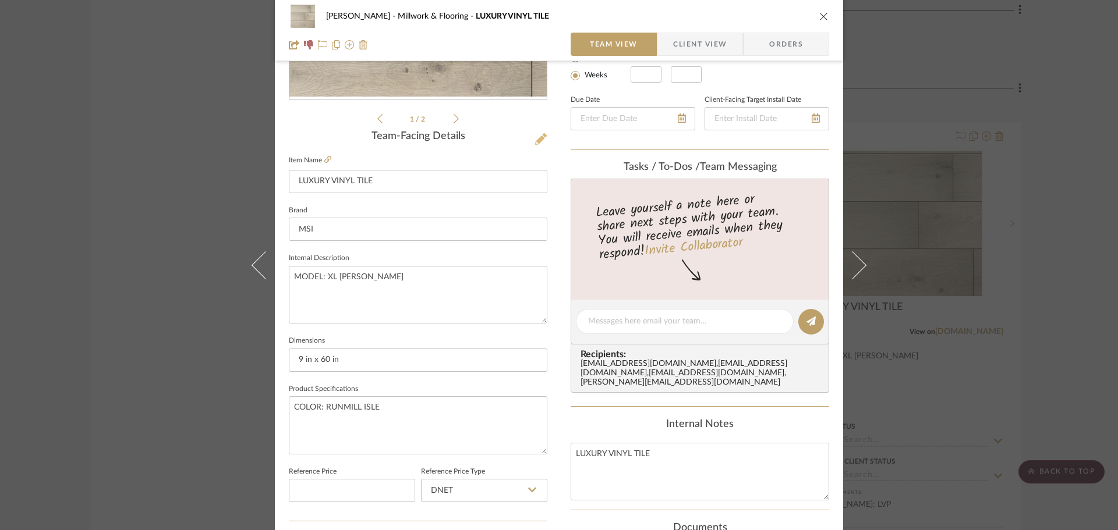
click at [541, 141] on icon at bounding box center [541, 139] width 12 height 12
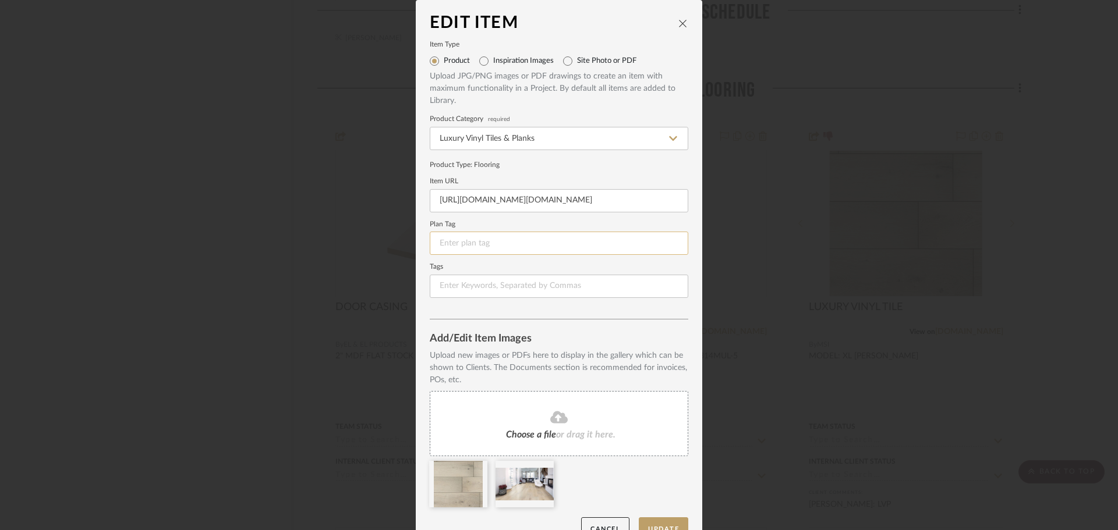
click at [517, 245] on input at bounding box center [559, 243] width 258 height 23
type input "F-2"
click at [540, 259] on form "Item Type Product Inspiration Images Site Photo or PDF Upload JPG/PNG images or…" at bounding box center [559, 170] width 258 height 256
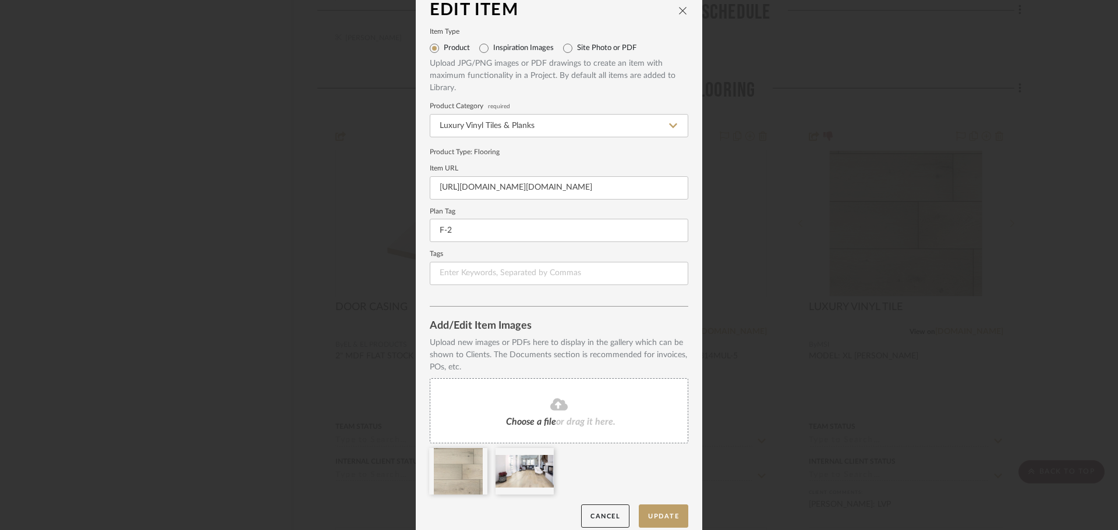
scroll to position [24, 0]
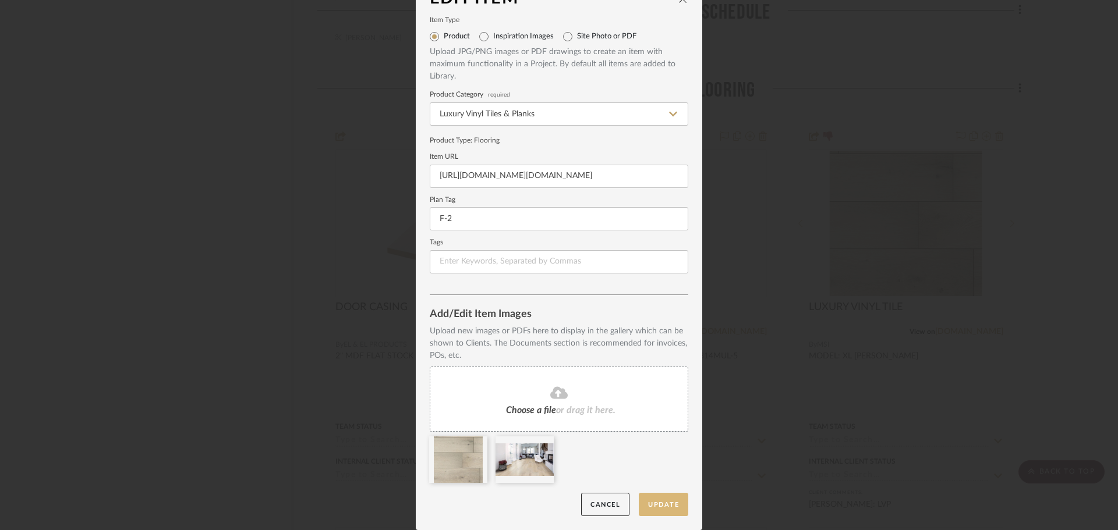
click at [675, 506] on button "Update" at bounding box center [663, 505] width 49 height 24
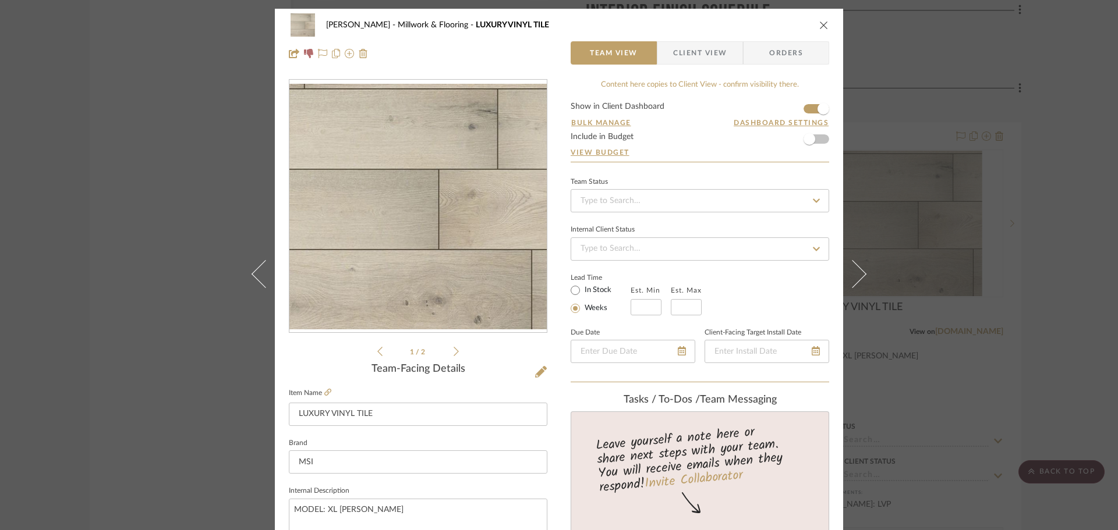
click at [819, 25] on icon "close" at bounding box center [823, 24] width 9 height 9
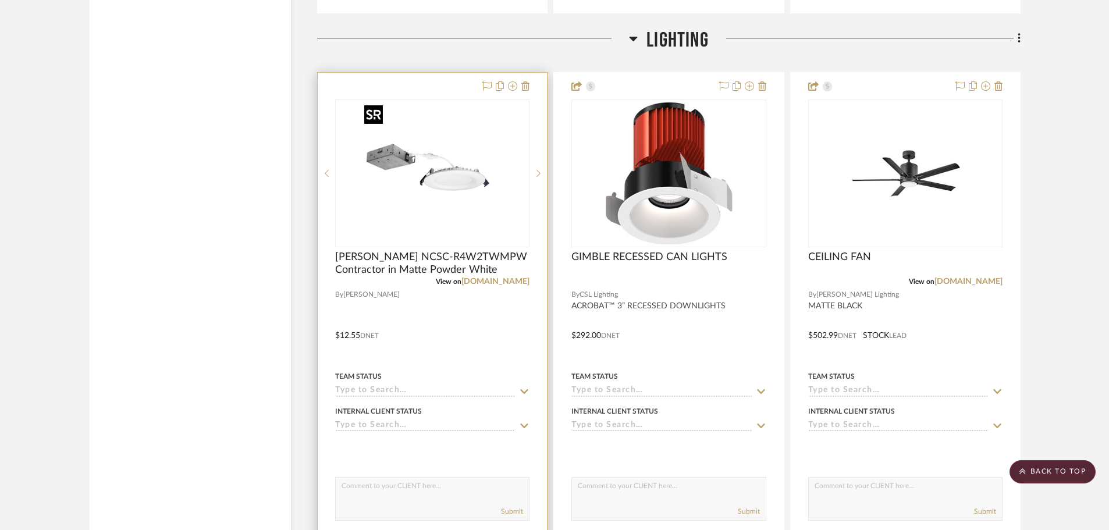
scroll to position [3027, 0]
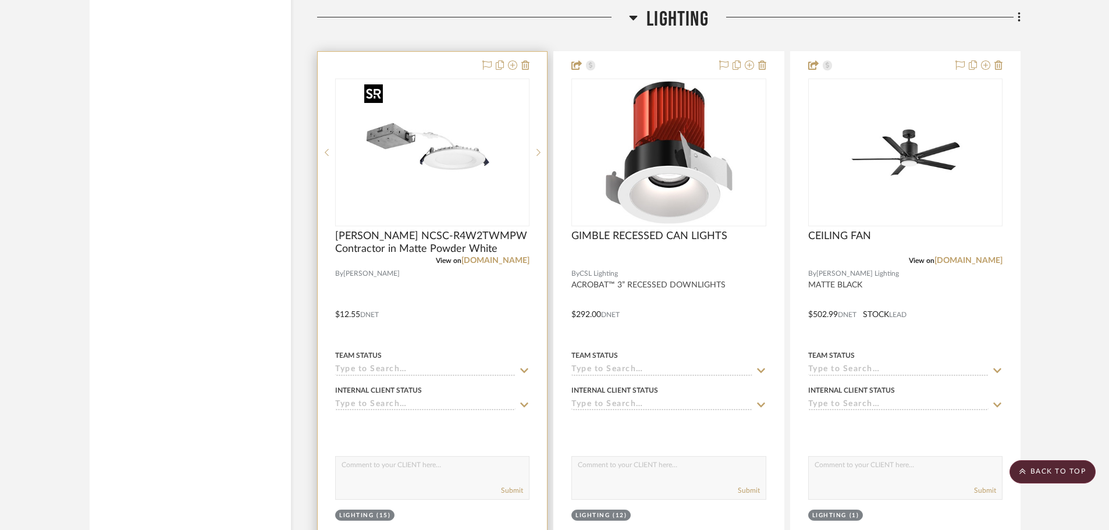
click at [420, 171] on img "0" at bounding box center [433, 153] width 146 height 146
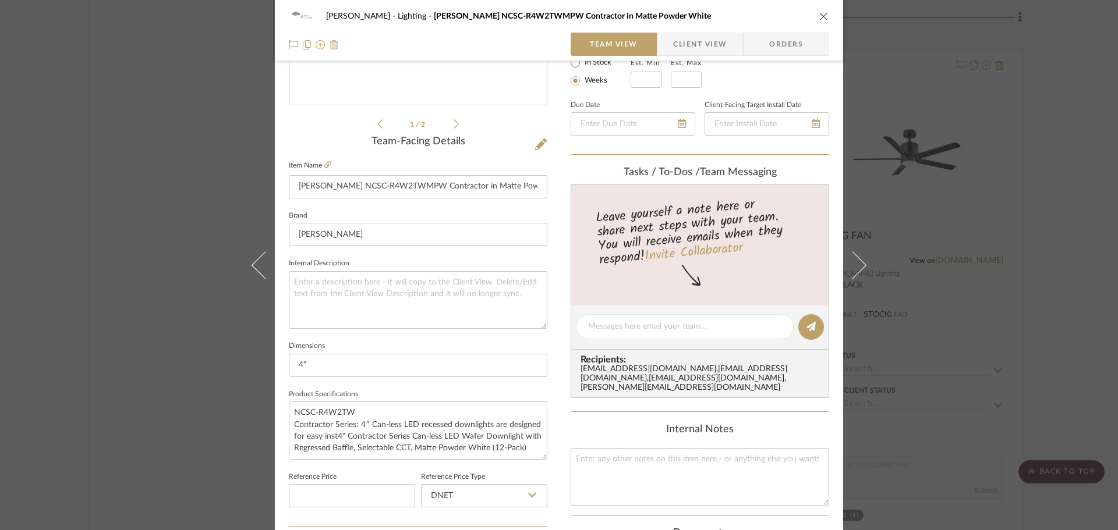
scroll to position [233, 0]
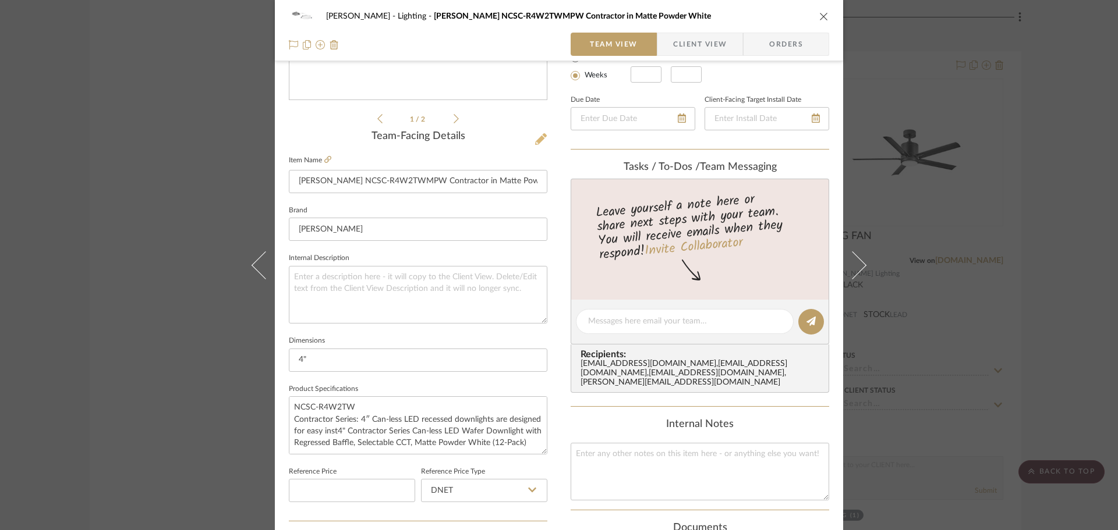
click at [537, 146] on button at bounding box center [540, 139] width 13 height 19
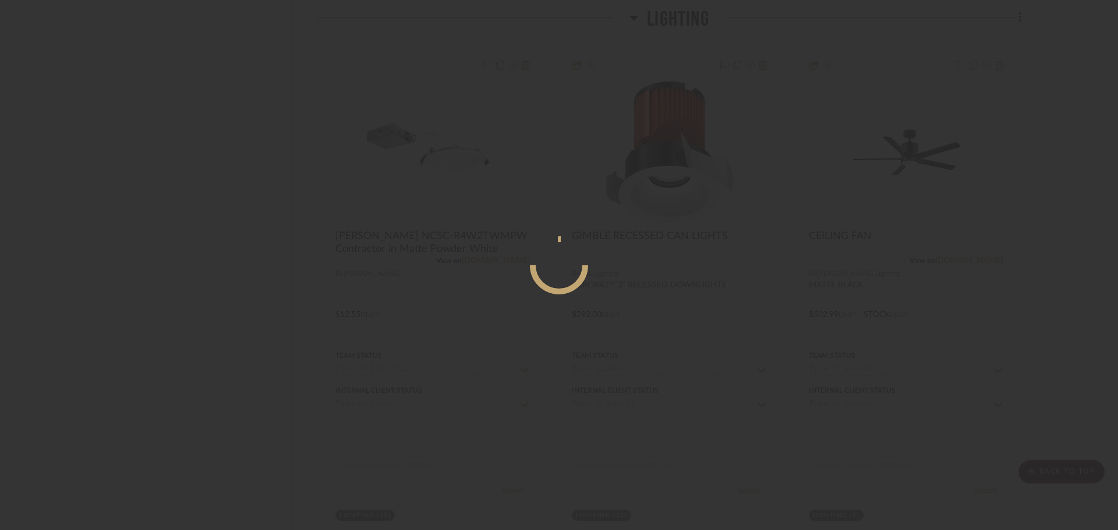
scroll to position [0, 0]
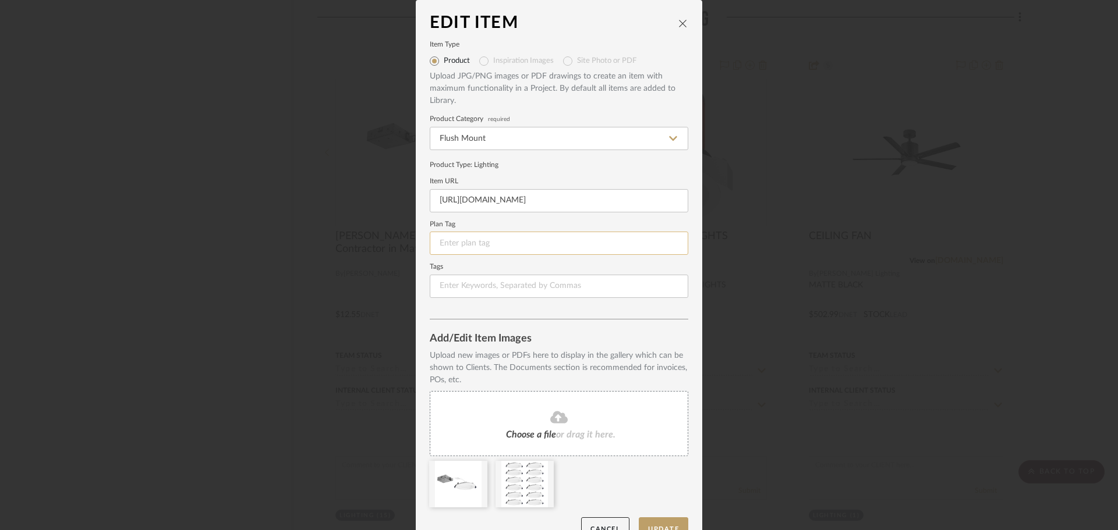
click at [472, 246] on input at bounding box center [559, 243] width 258 height 23
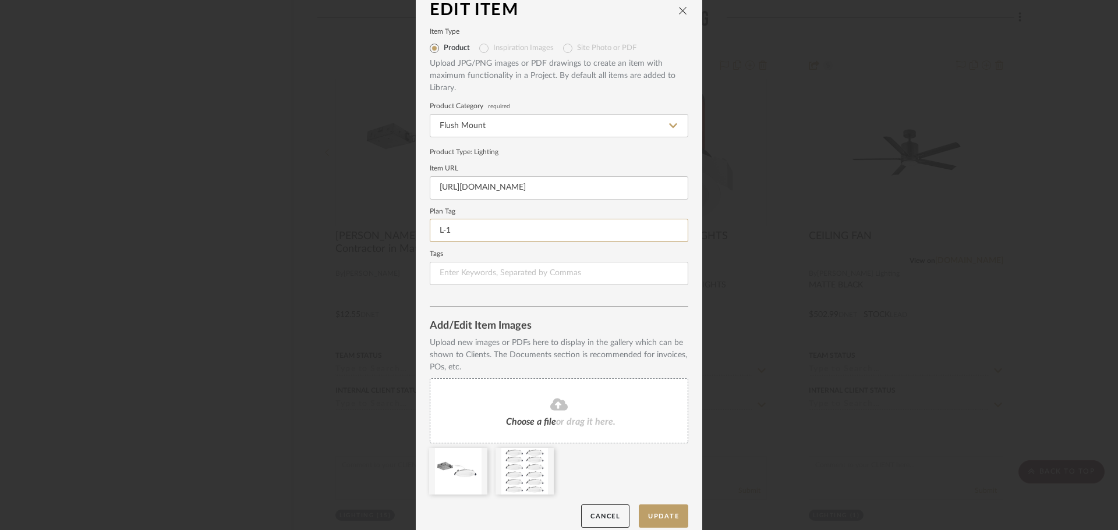
scroll to position [24, 0]
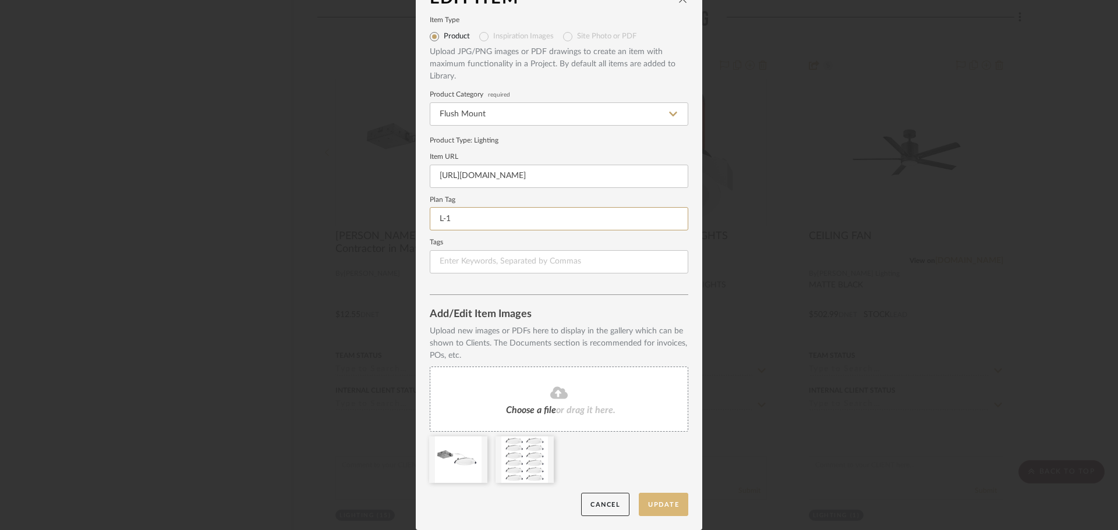
type input "L-1"
click at [676, 498] on button "Update" at bounding box center [663, 505] width 49 height 24
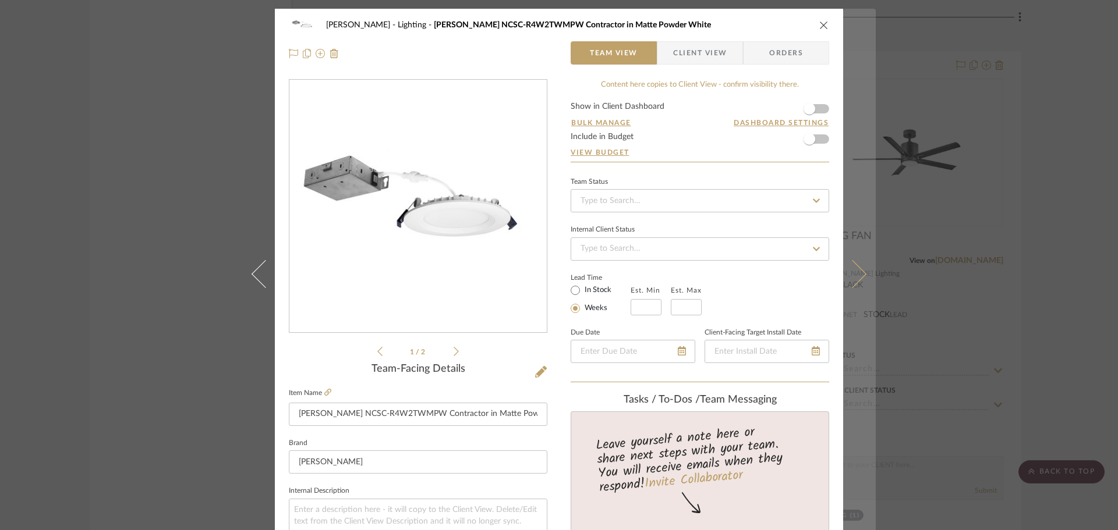
click at [848, 266] on icon at bounding box center [852, 274] width 28 height 28
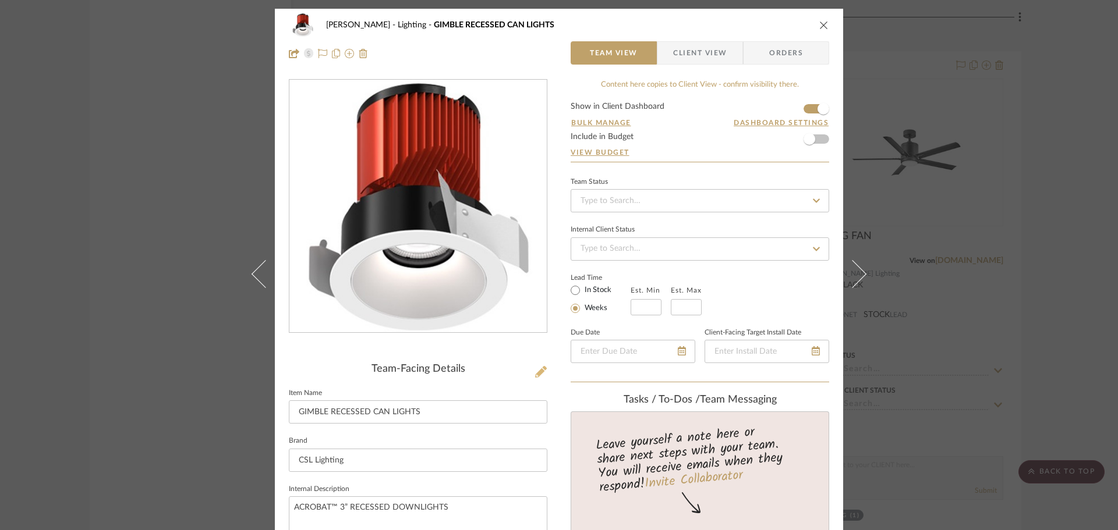
click at [536, 371] on icon at bounding box center [541, 372] width 12 height 12
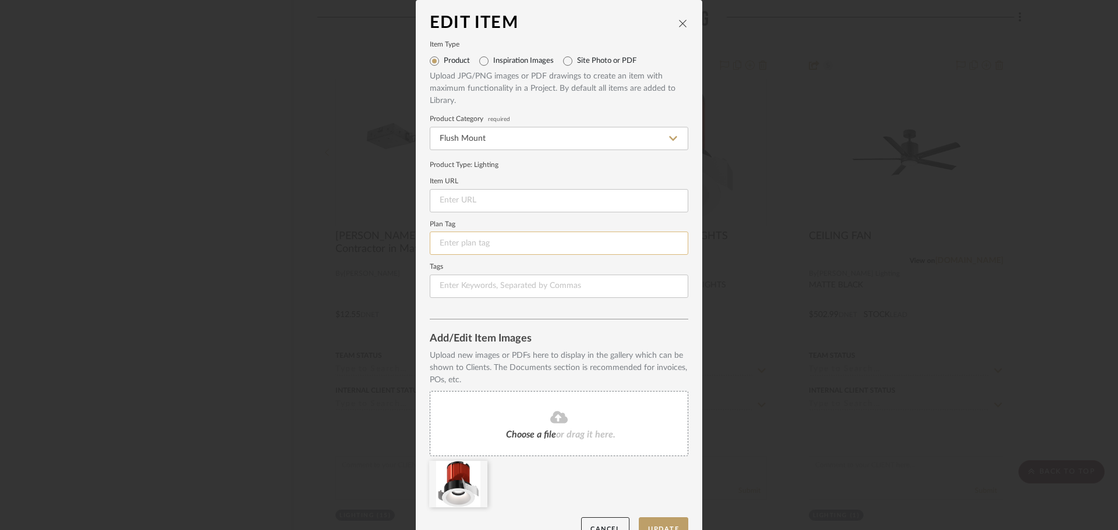
click at [497, 246] on input at bounding box center [559, 243] width 258 height 23
type input "L-2"
click at [682, 523] on button "Update" at bounding box center [663, 529] width 49 height 24
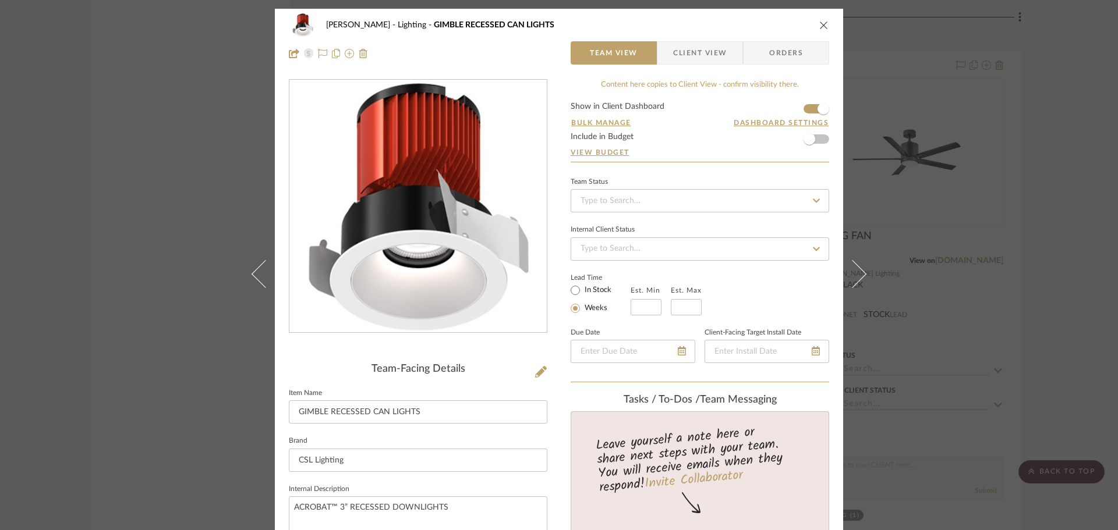
click at [899, 225] on div "CHANG Lighting GIMBLE RECESSED CAN LIGHTS Team View Client View Orders Team-Fac…" at bounding box center [559, 265] width 1118 height 530
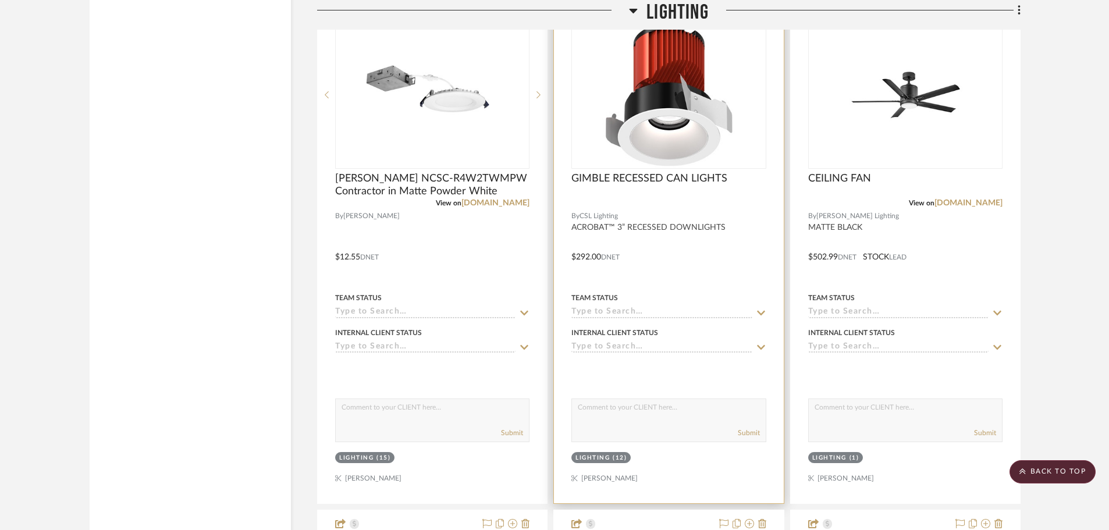
scroll to position [3085, 0]
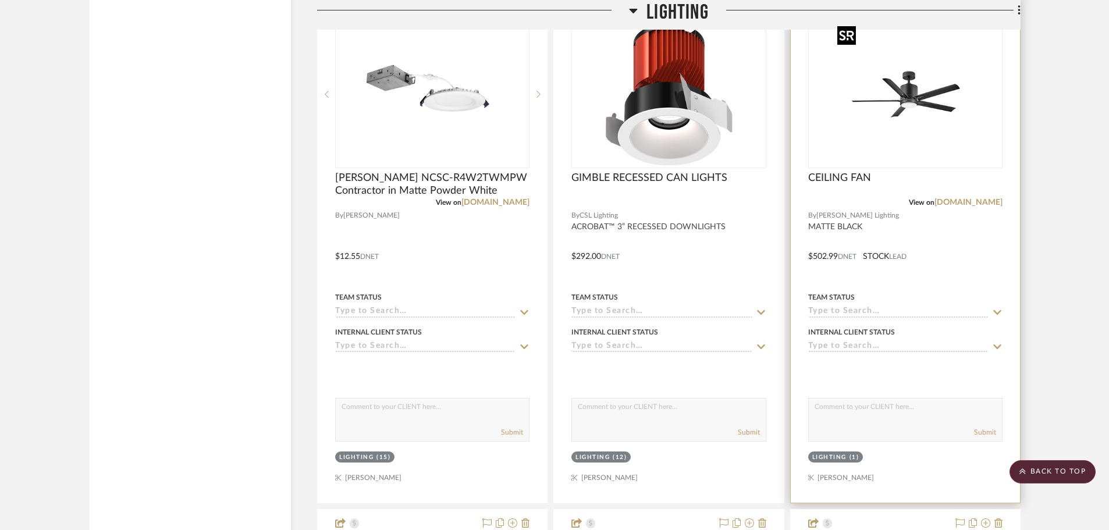
click at [921, 112] on img "0" at bounding box center [906, 95] width 146 height 146
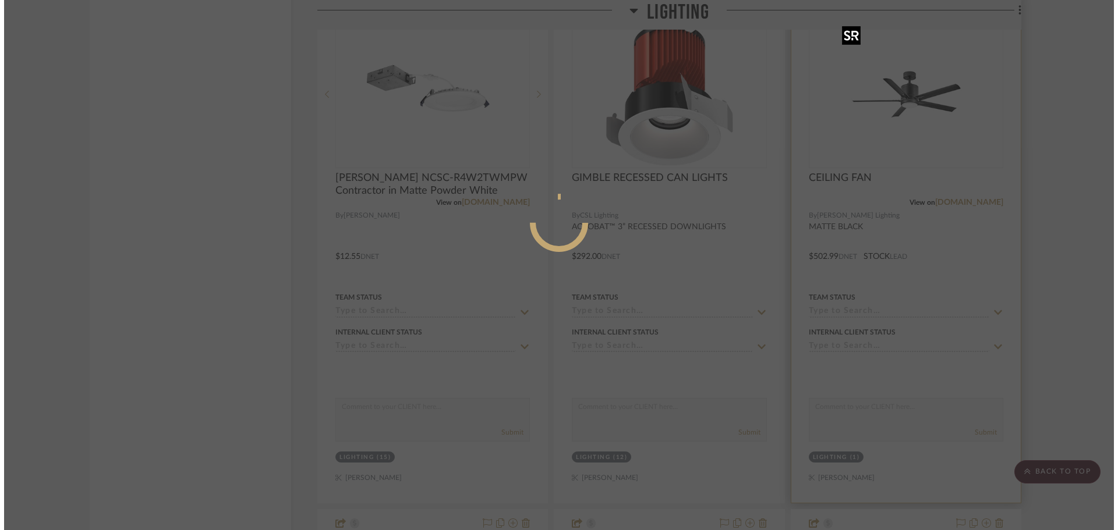
scroll to position [0, 0]
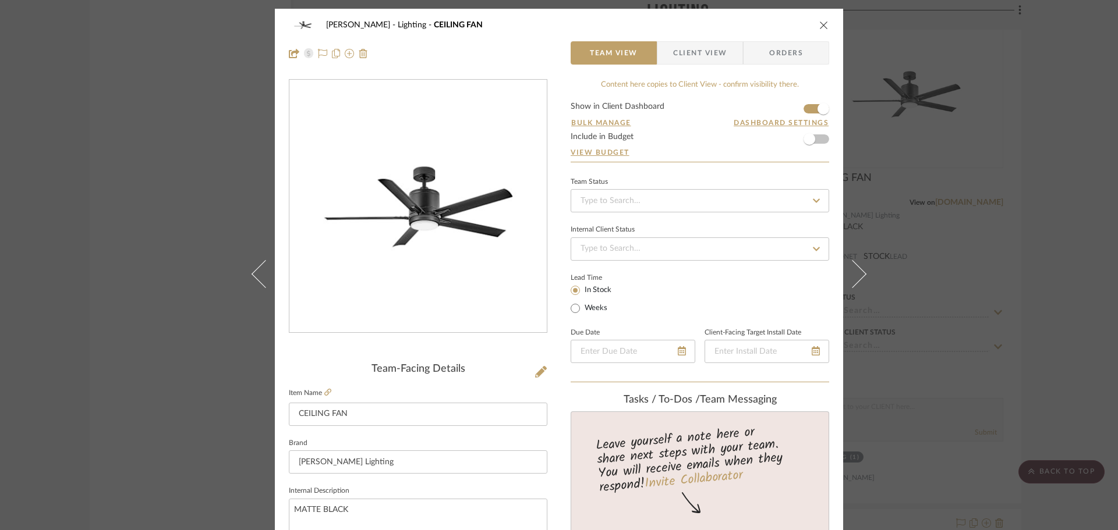
click at [542, 368] on icon at bounding box center [541, 372] width 12 height 12
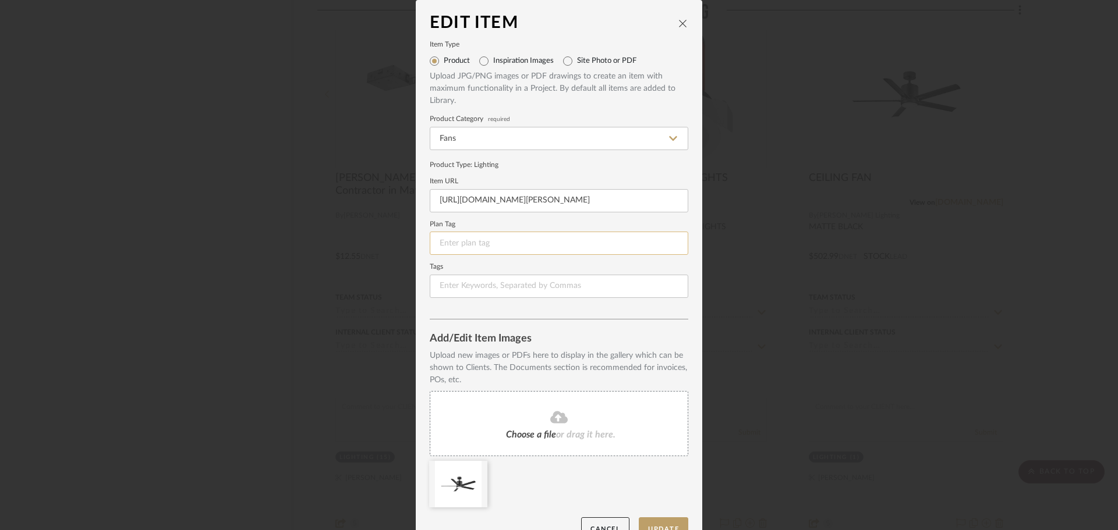
click at [469, 246] on input at bounding box center [559, 243] width 258 height 23
type input "L-3"
click at [618, 325] on mat-dialog-content "Edit Item Item Type Product Inspiration Images Site Photo or PDF Upload JPG/PNG…" at bounding box center [559, 277] width 258 height 527
click at [668, 520] on button "Update" at bounding box center [663, 529] width 49 height 24
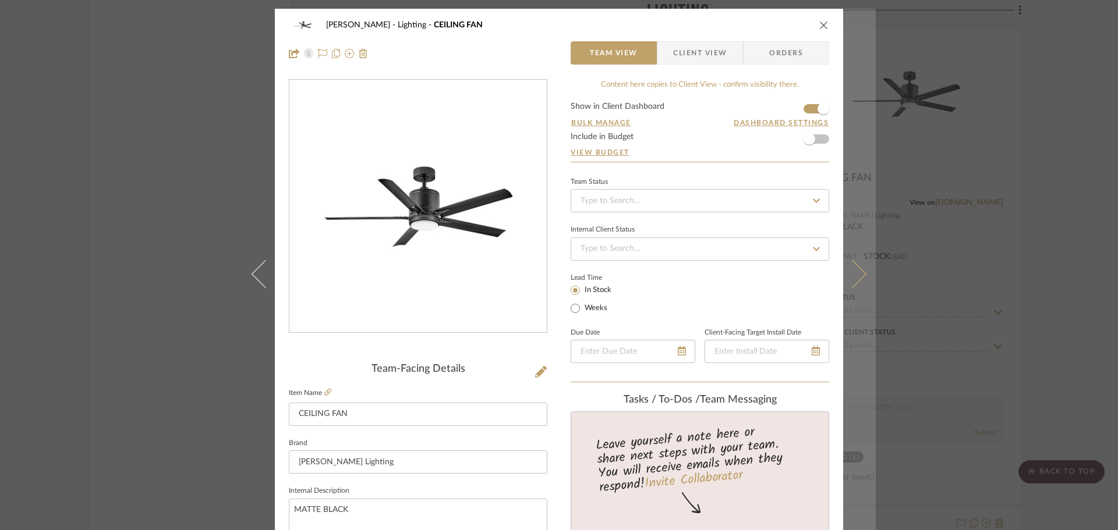
click at [843, 263] on button at bounding box center [859, 274] width 33 height 530
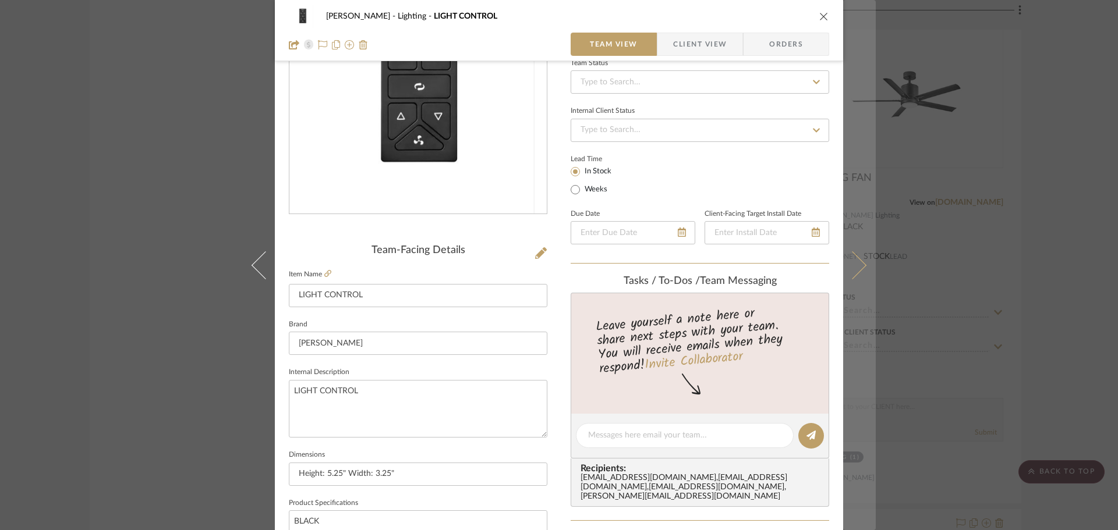
scroll to position [233, 0]
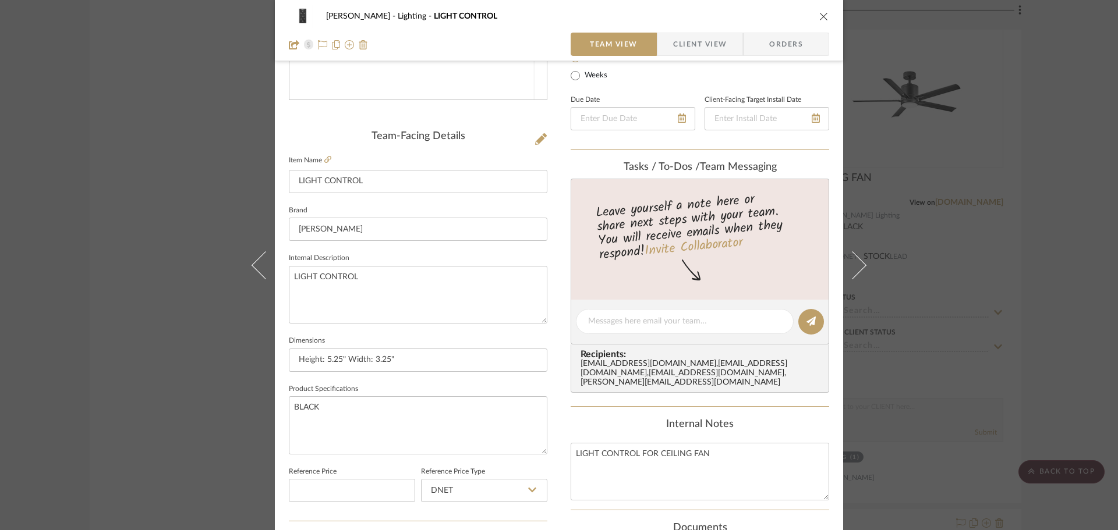
click at [823, 15] on icon "close" at bounding box center [823, 16] width 9 height 9
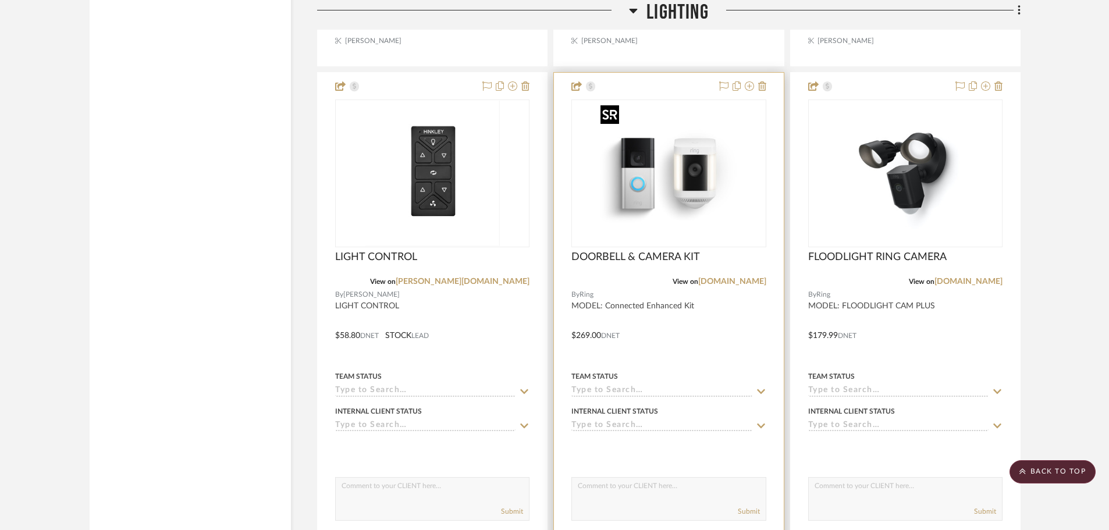
scroll to position [3551, 0]
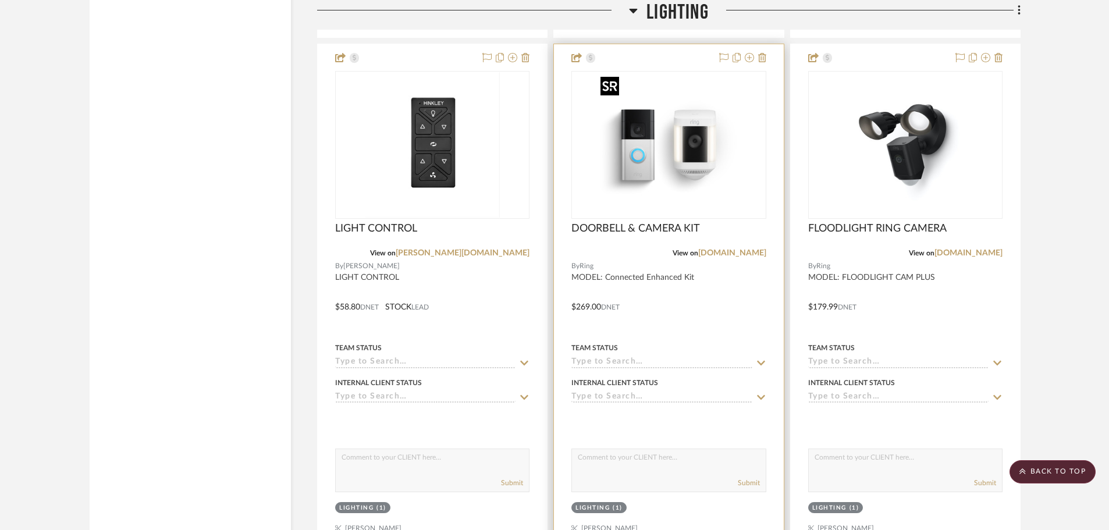
click at [701, 180] on img "0" at bounding box center [669, 145] width 146 height 146
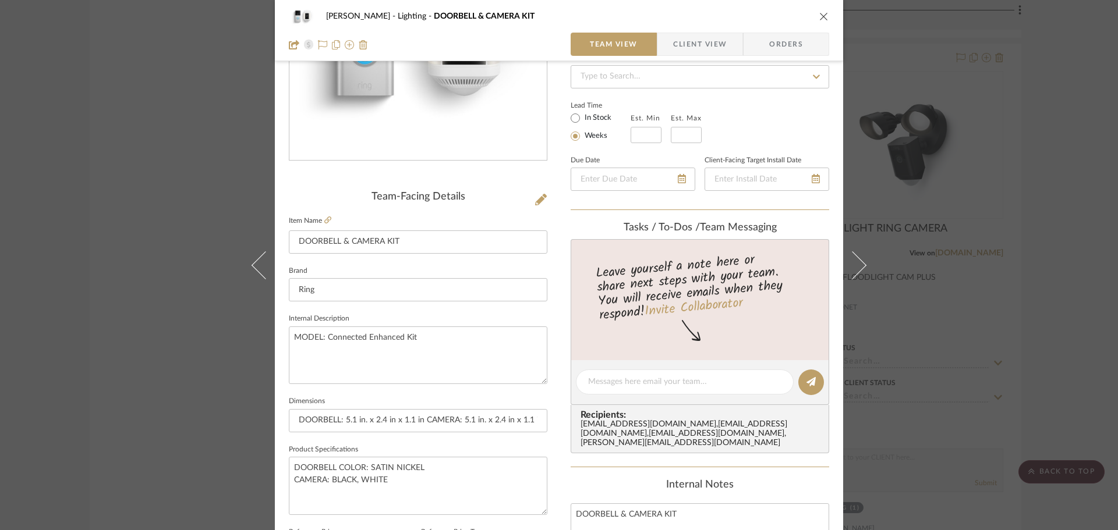
scroll to position [175, 0]
click at [540, 196] on icon at bounding box center [541, 198] width 12 height 12
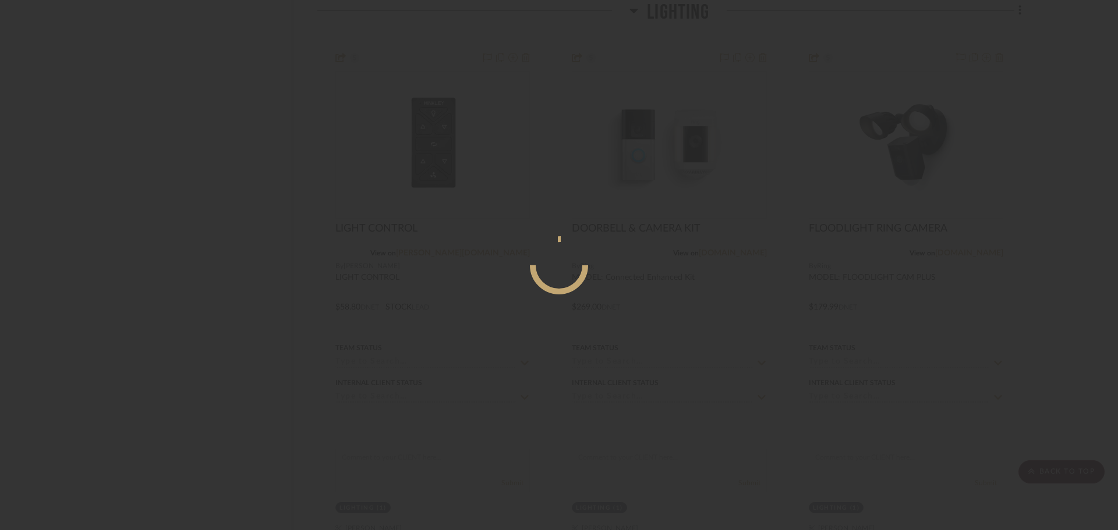
scroll to position [0, 0]
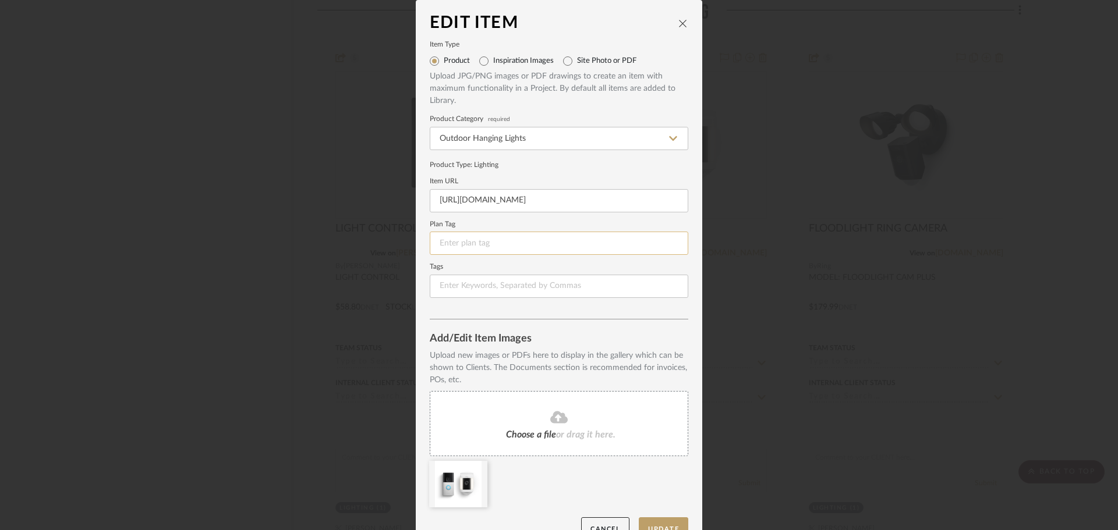
click at [540, 250] on input at bounding box center [559, 243] width 258 height 23
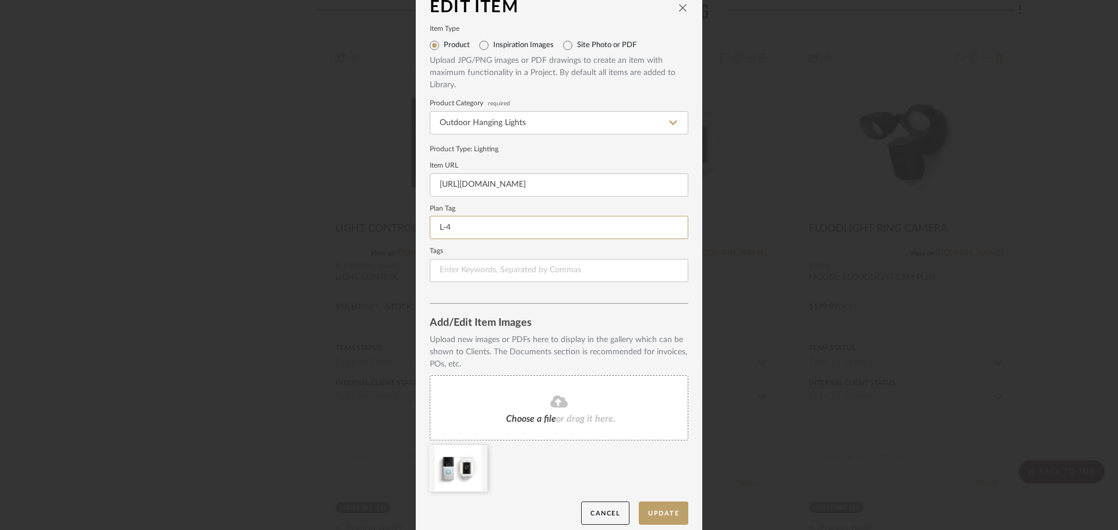
scroll to position [24, 0]
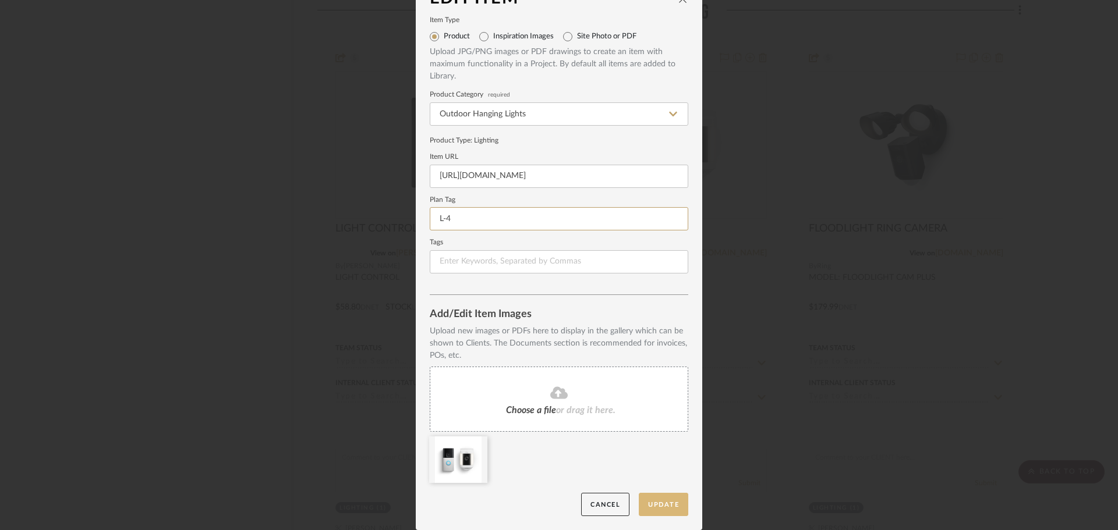
type input "L-4"
click at [675, 502] on button "Update" at bounding box center [663, 505] width 49 height 24
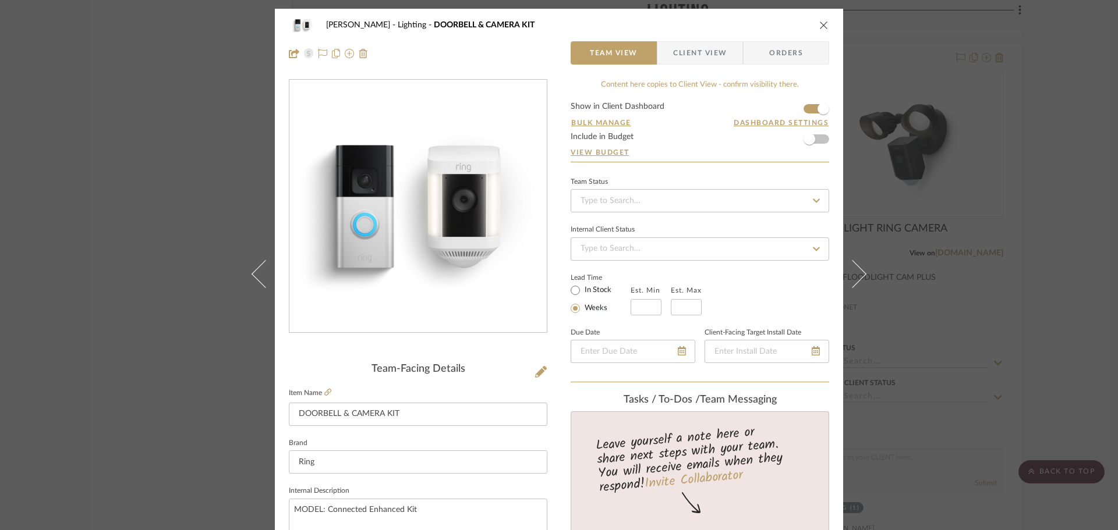
click at [910, 141] on div "CHANG Lighting DOORBELL & CAMERA KIT Team View Client View Orders Team-Facing D…" at bounding box center [559, 265] width 1118 height 530
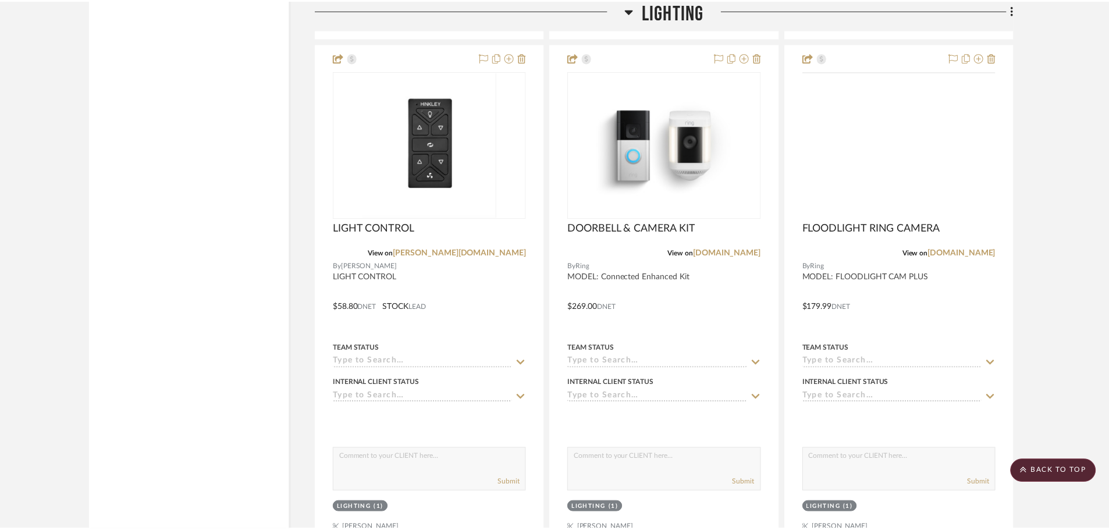
scroll to position [3551, 0]
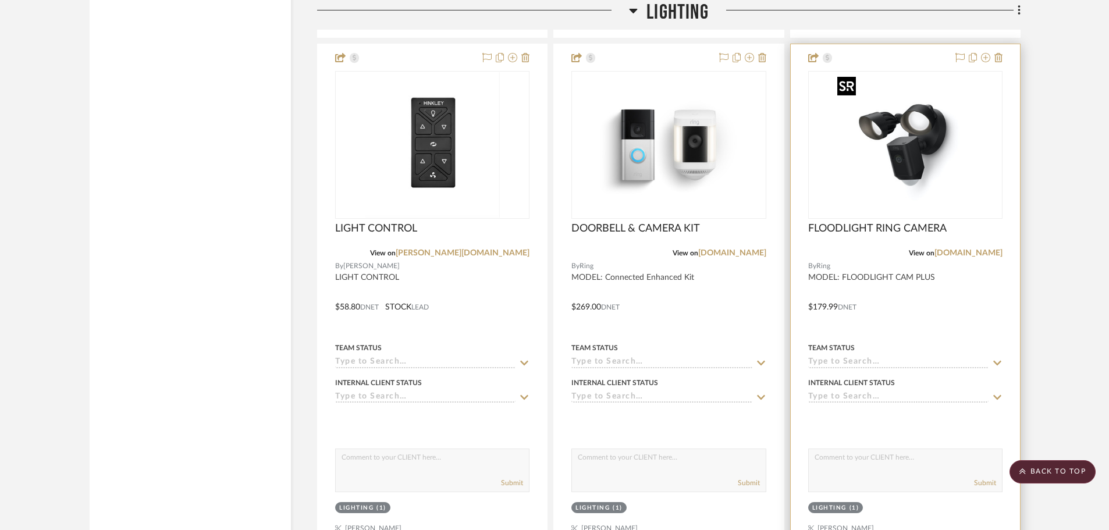
click at [910, 143] on img "0" at bounding box center [883, 145] width 146 height 146
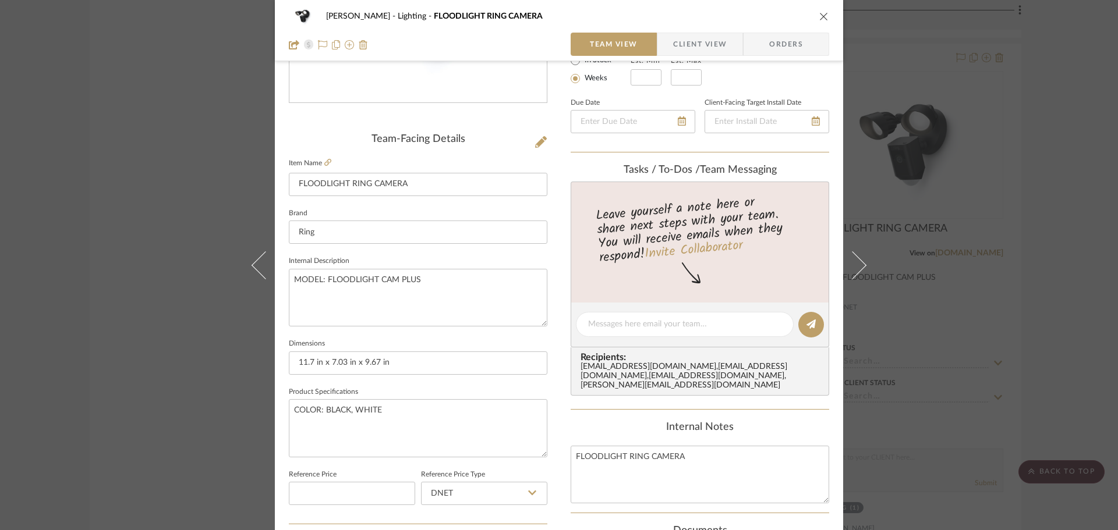
scroll to position [233, 0]
click at [522, 132] on div "Team-Facing Details" at bounding box center [418, 136] width 258 height 13
click at [537, 134] on icon at bounding box center [541, 139] width 12 height 12
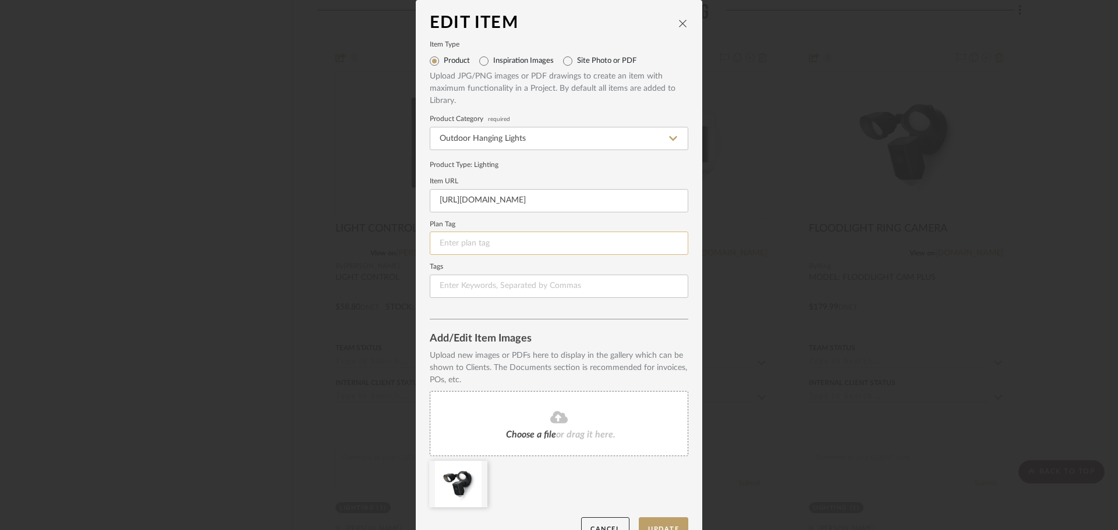
click at [477, 244] on input at bounding box center [559, 243] width 258 height 23
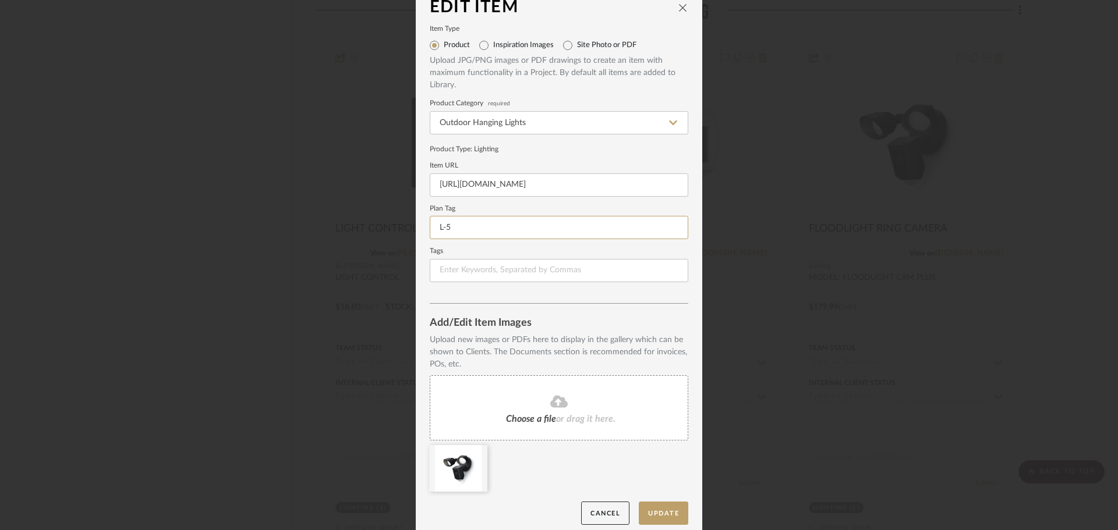
scroll to position [24, 0]
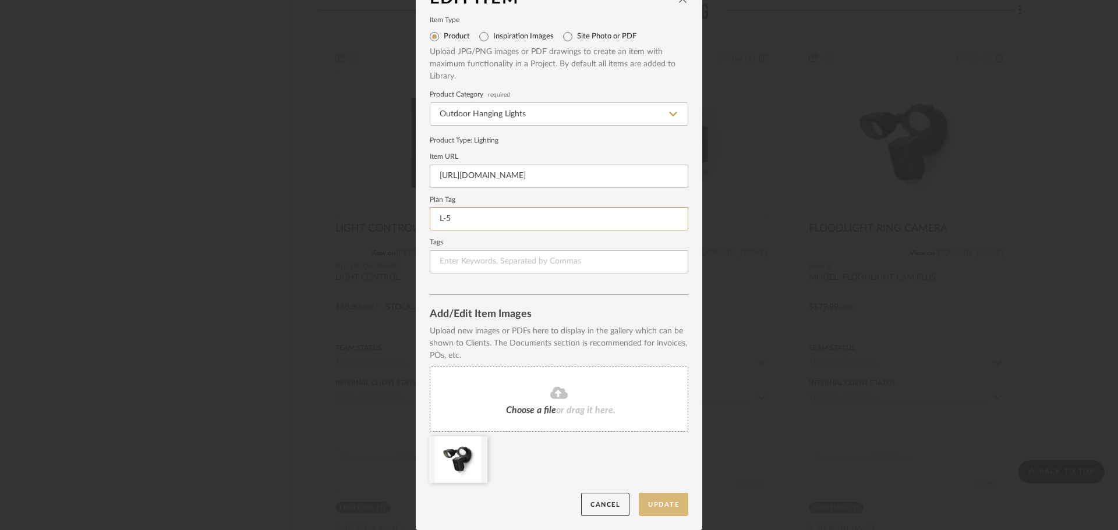
type input "L-5"
click at [670, 503] on button "Update" at bounding box center [663, 505] width 49 height 24
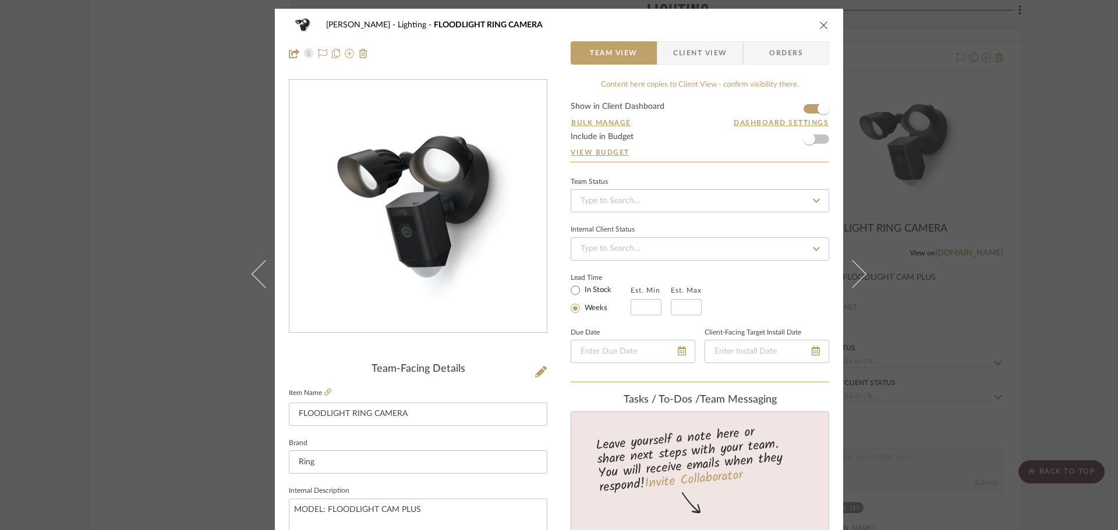
click at [814, 19] on div "CHANG Lighting FLOODLIGHT RING CAMERA" at bounding box center [559, 24] width 540 height 23
click at [819, 23] on icon "close" at bounding box center [823, 24] width 9 height 9
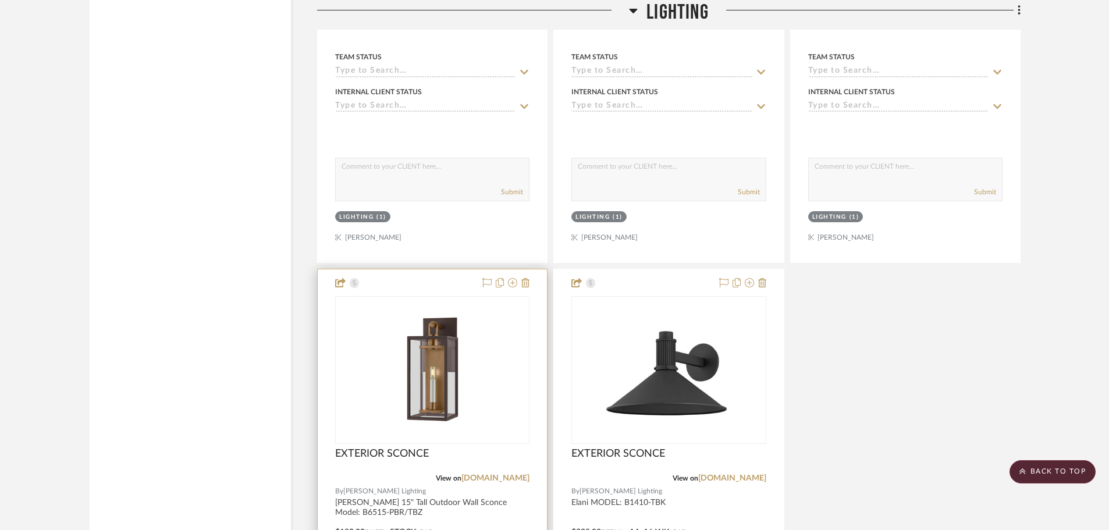
scroll to position [3900, 0]
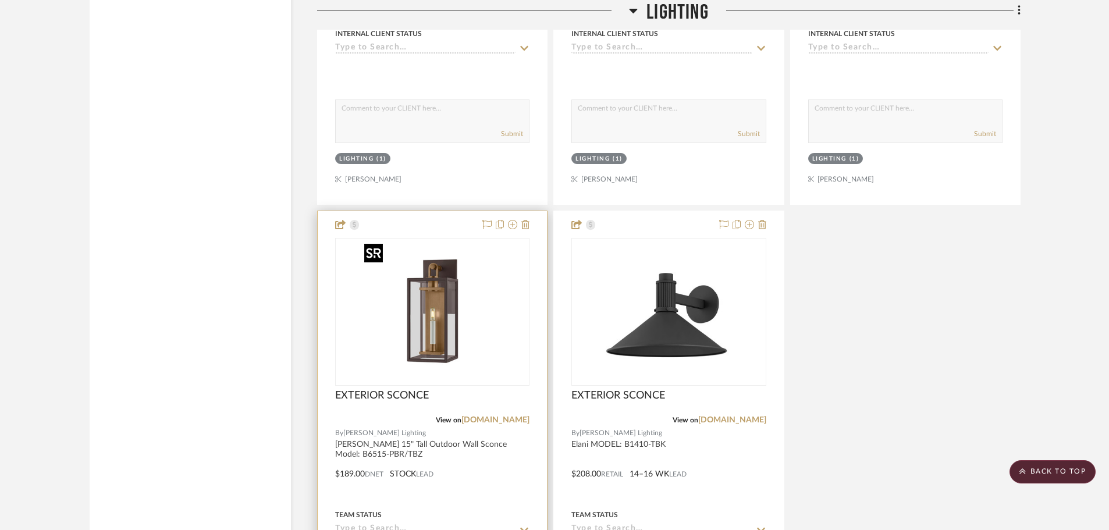
click at [445, 261] on img "0" at bounding box center [433, 312] width 146 height 146
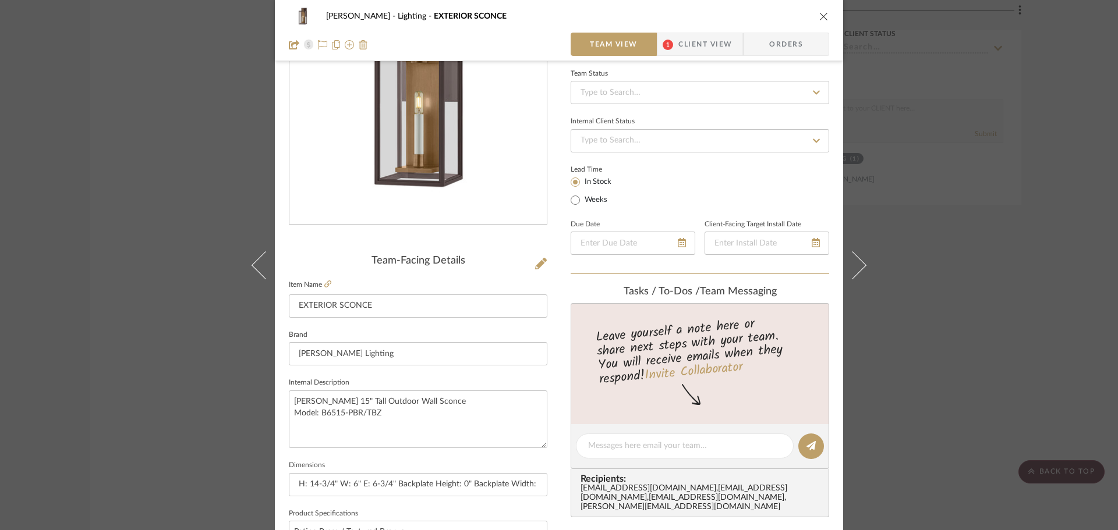
scroll to position [233, 0]
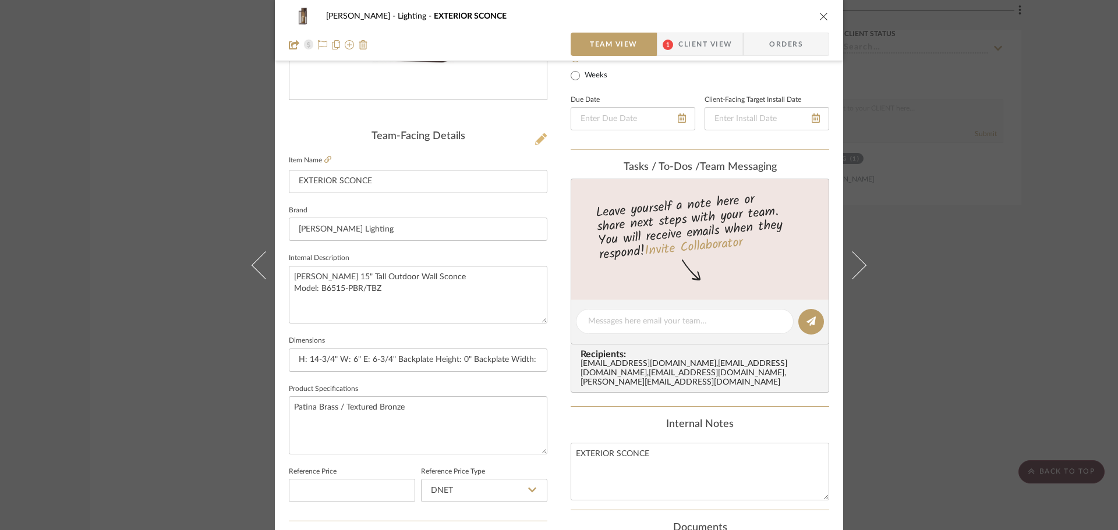
click at [535, 135] on icon at bounding box center [541, 139] width 12 height 12
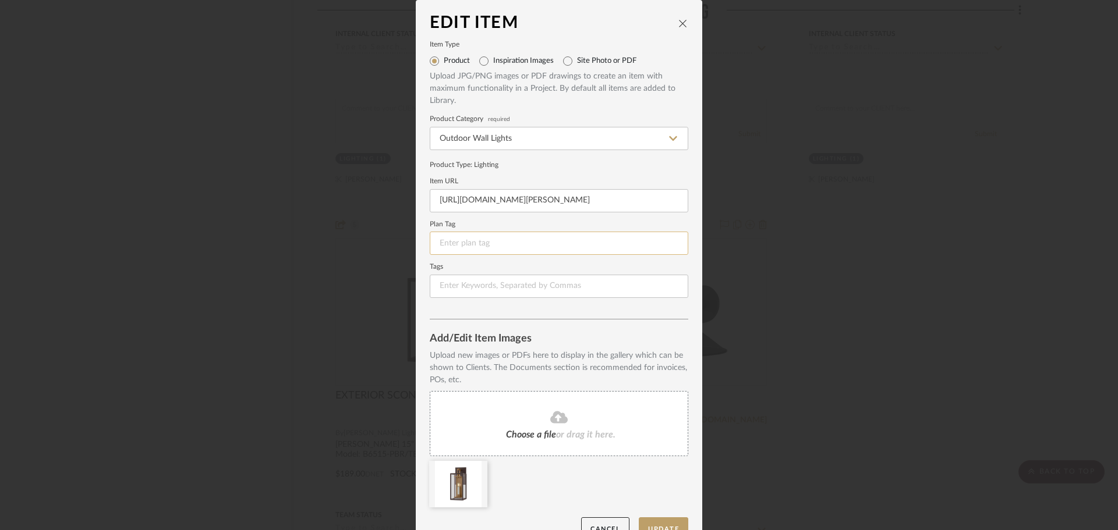
click at [513, 242] on input at bounding box center [559, 243] width 258 height 23
type input "L-6"
click at [680, 516] on edit-item-images "Upload new images or PDFs here to display in the gallery which can be shown to …" at bounding box center [559, 434] width 258 height 168
click at [671, 522] on button "Update" at bounding box center [663, 529] width 49 height 24
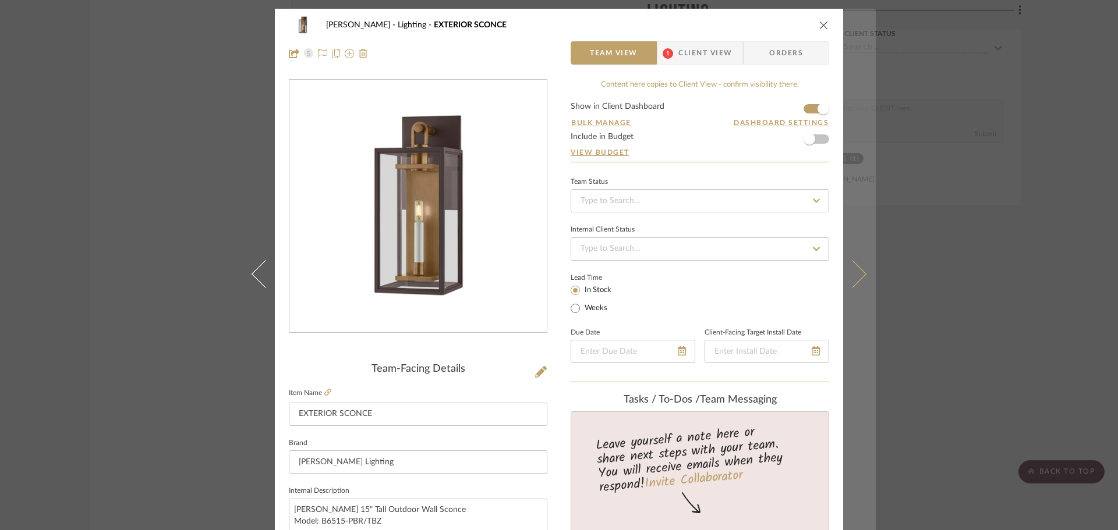
click at [854, 275] on icon at bounding box center [852, 274] width 28 height 28
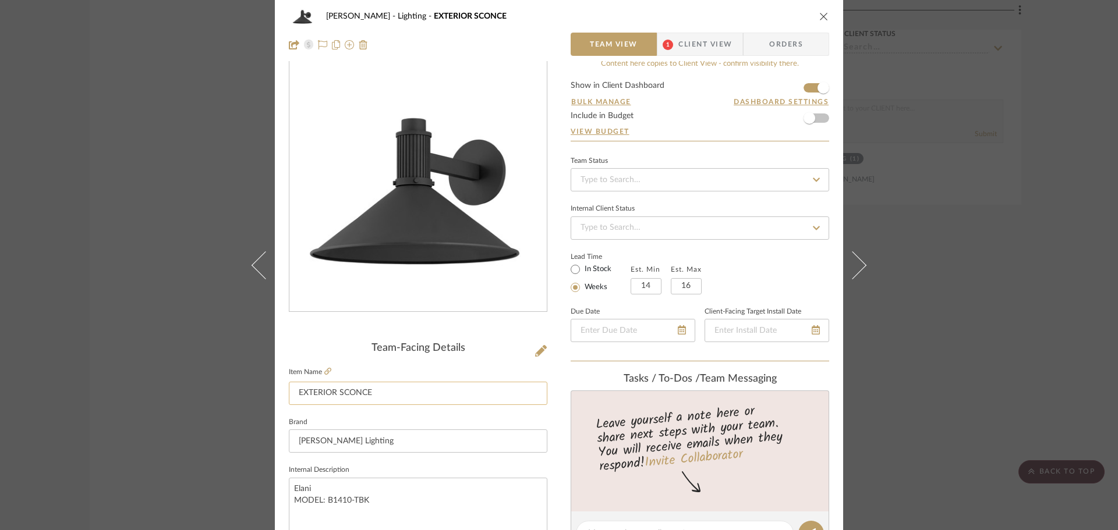
scroll to position [58, 0]
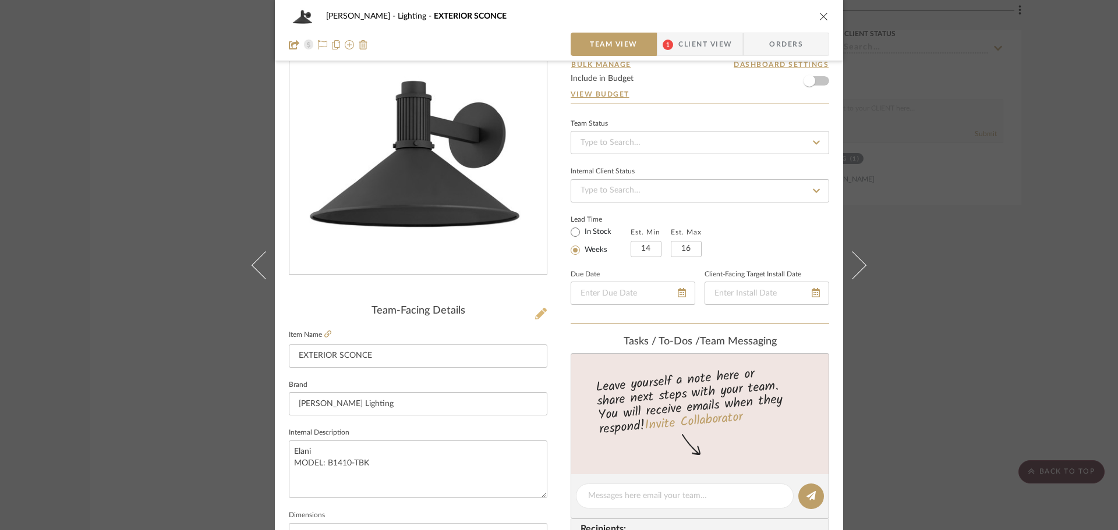
click at [534, 305] on button at bounding box center [540, 314] width 13 height 19
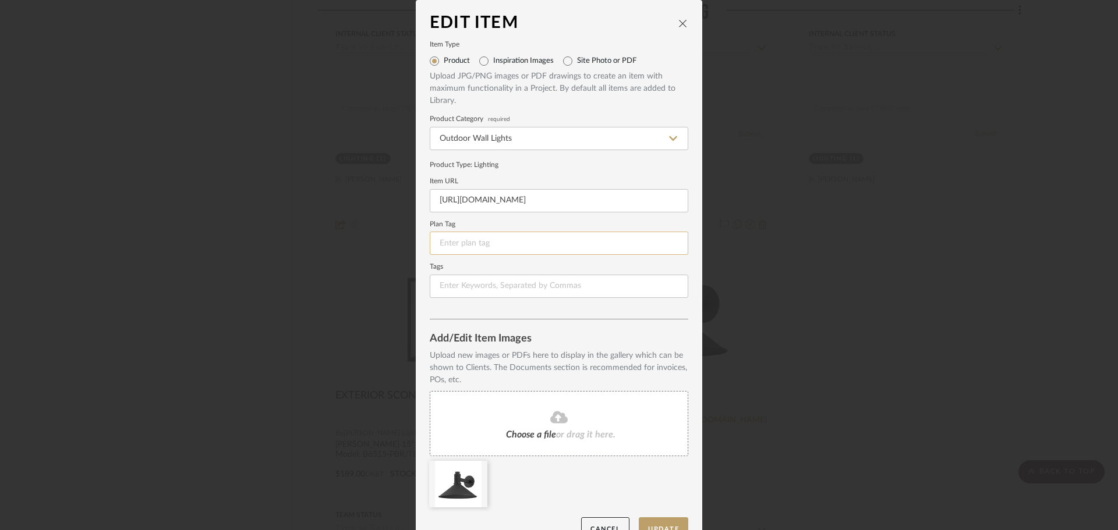
click at [533, 248] on input at bounding box center [559, 243] width 258 height 23
type input "L-7"
click at [672, 524] on button "Update" at bounding box center [663, 529] width 49 height 24
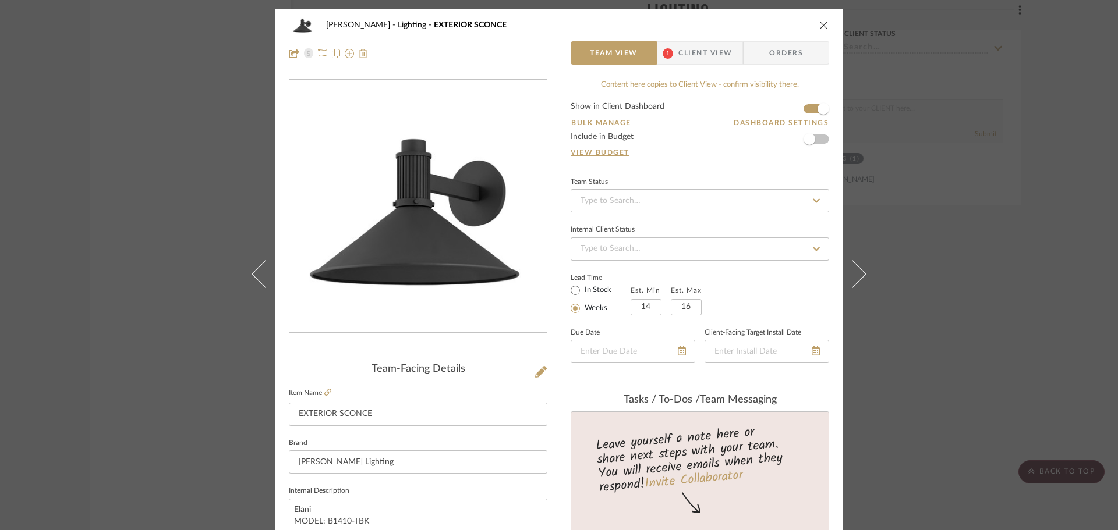
click at [901, 133] on div "CHANG Lighting EXTERIOR SCONCE Team View 1 Client View Orders Team-Facing Detai…" at bounding box center [559, 265] width 1118 height 530
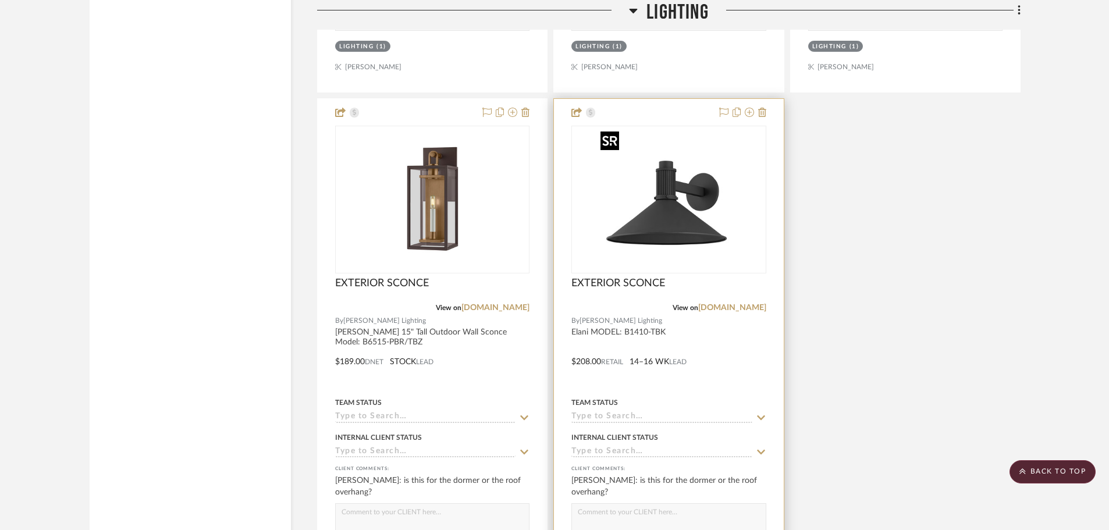
scroll to position [4249, 0]
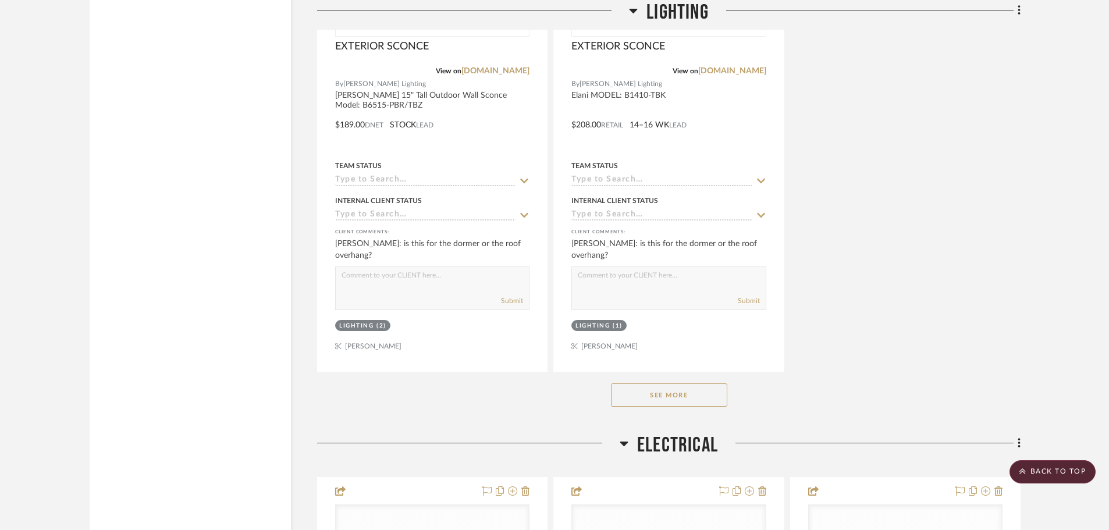
click at [679, 391] on button "See More" at bounding box center [669, 395] width 116 height 23
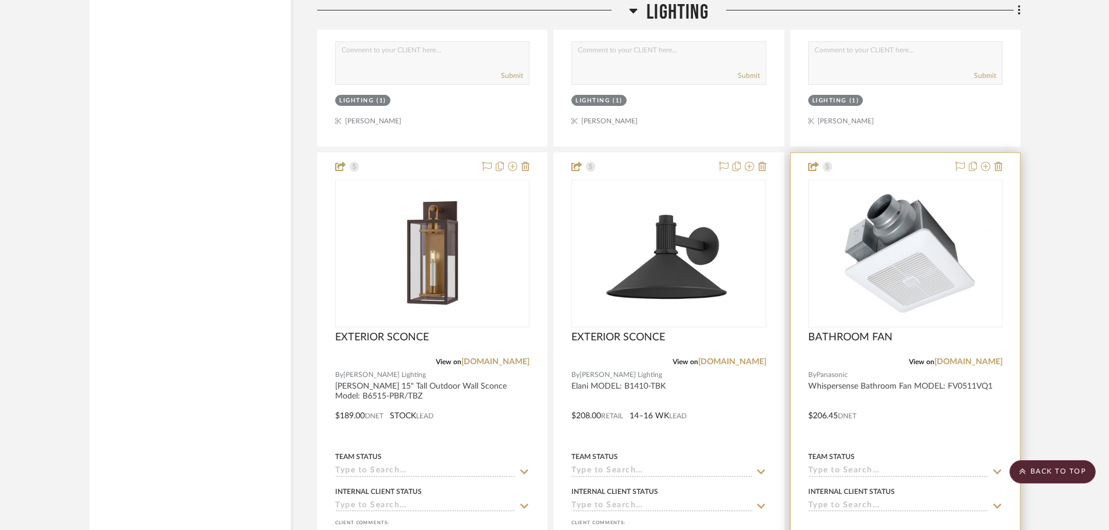
scroll to position [4017, 0]
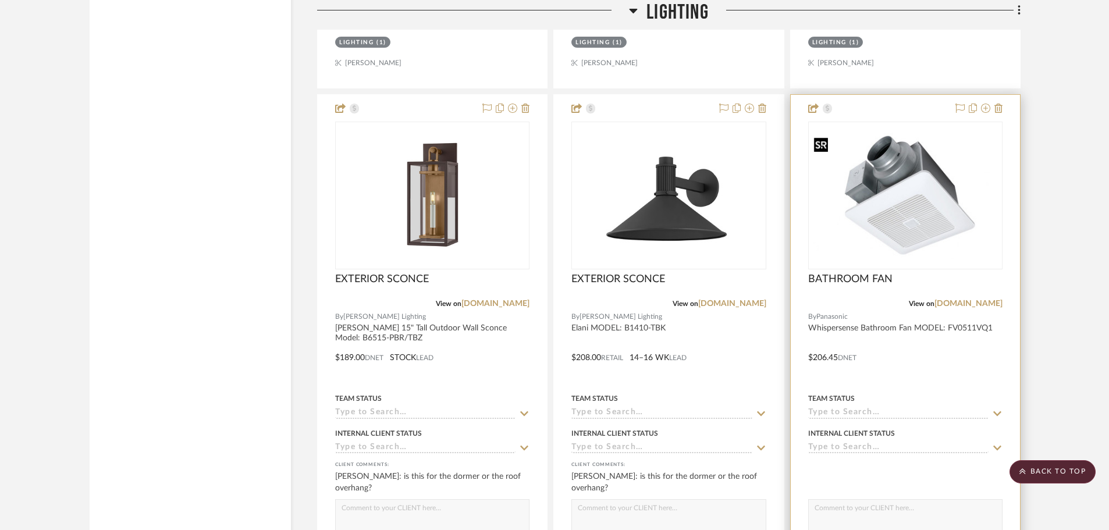
click at [896, 238] on img "0" at bounding box center [906, 196] width 192 height 126
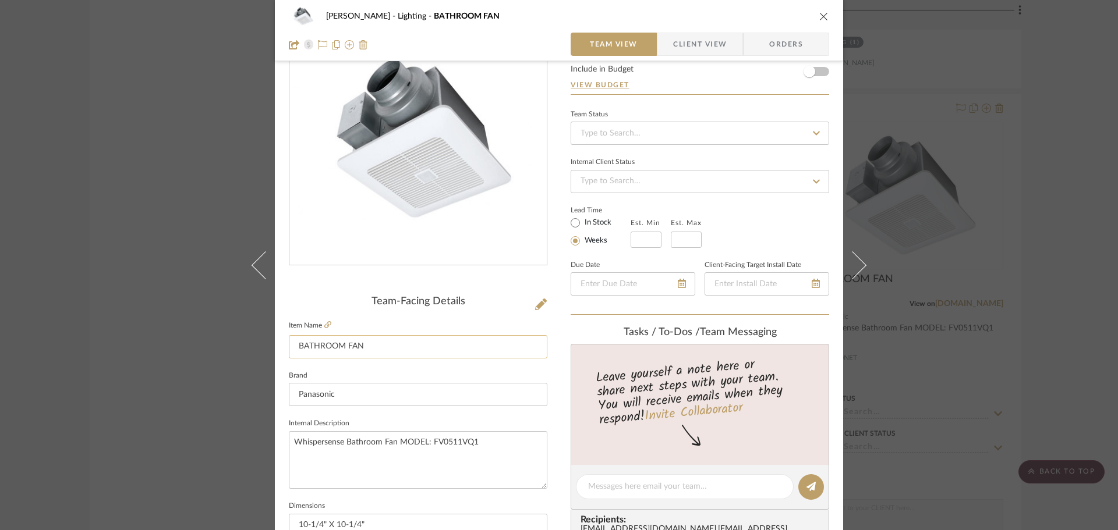
scroll to position [291, 0]
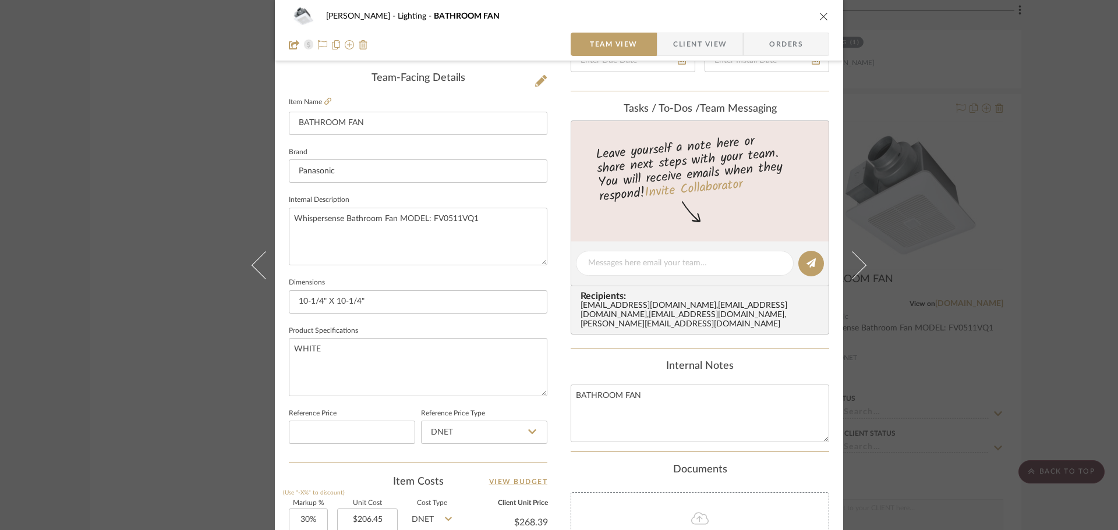
click at [545, 82] on div "CHANG Lighting BATHROOM FAN Team View Client View Orders Team-Facing Details It…" at bounding box center [559, 255] width 568 height 1075
click at [535, 80] on icon at bounding box center [541, 81] width 12 height 12
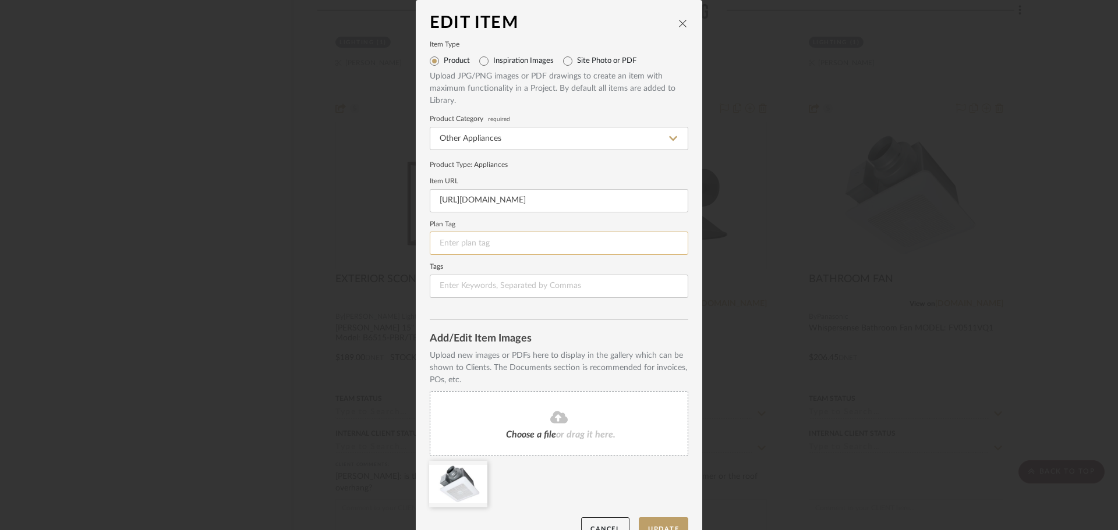
click at [477, 247] on input at bounding box center [559, 243] width 258 height 23
type input "L-7"
click at [672, 520] on button "Update" at bounding box center [663, 529] width 49 height 24
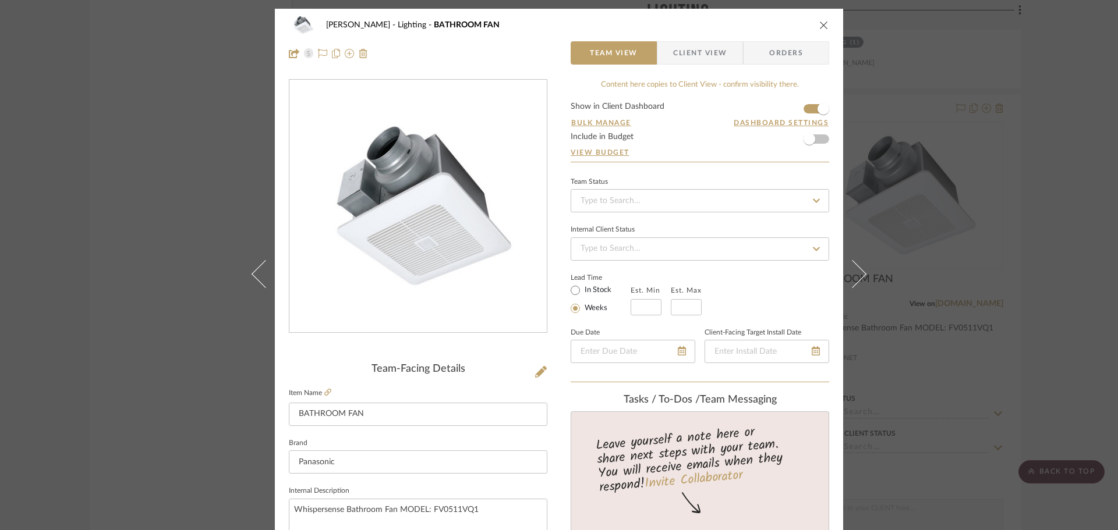
click at [813, 25] on div "CHANG Lighting BATHROOM FAN" at bounding box center [559, 24] width 540 height 23
click at [819, 23] on icon "close" at bounding box center [823, 24] width 9 height 9
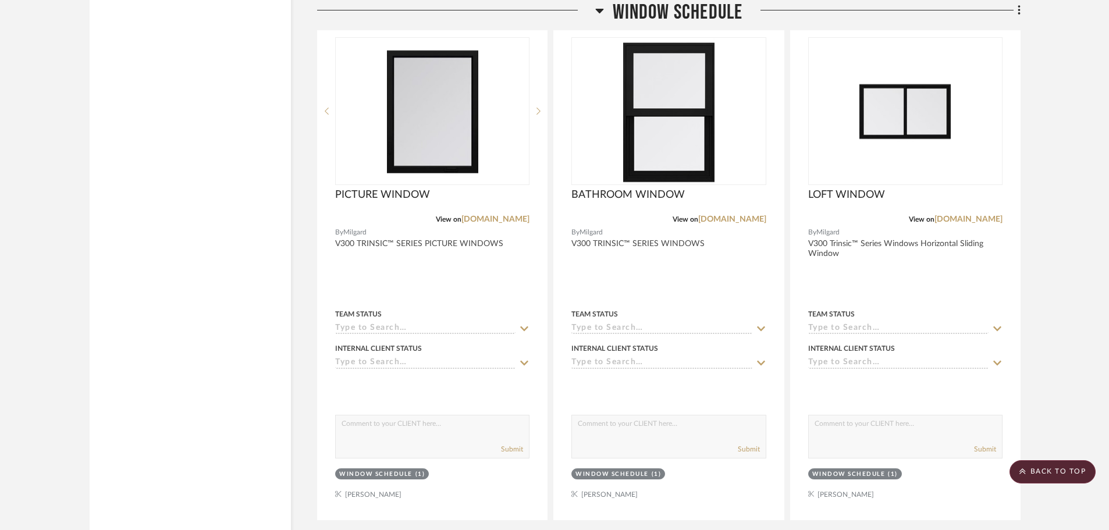
scroll to position [6345, 0]
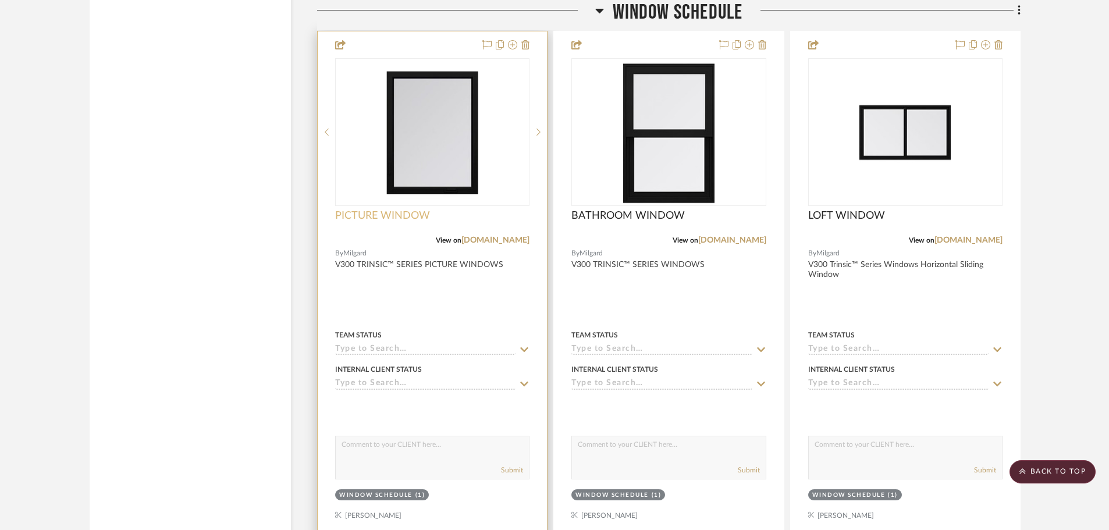
click at [421, 213] on span "PICTURE WINDOW" at bounding box center [382, 216] width 95 height 13
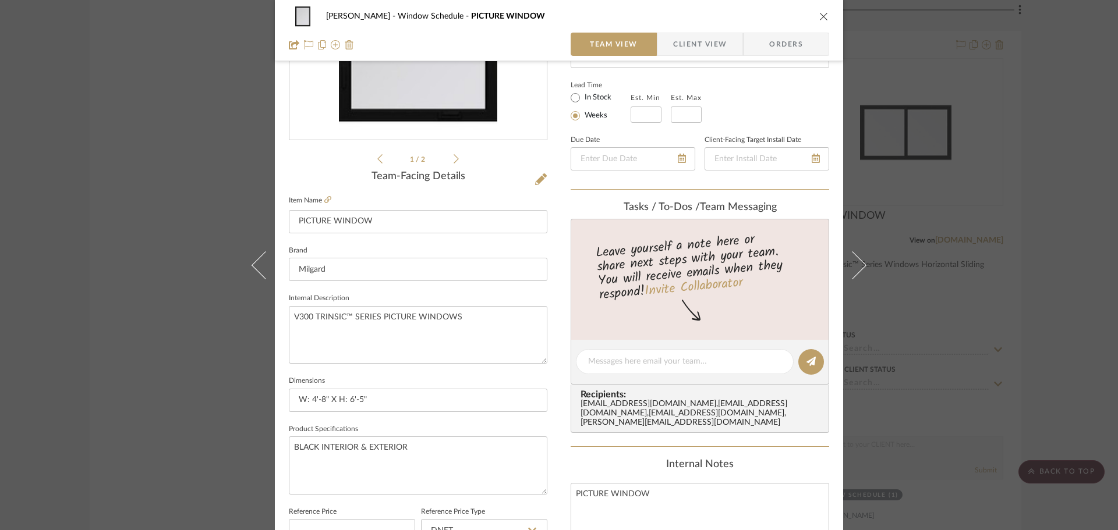
scroll to position [233, 0]
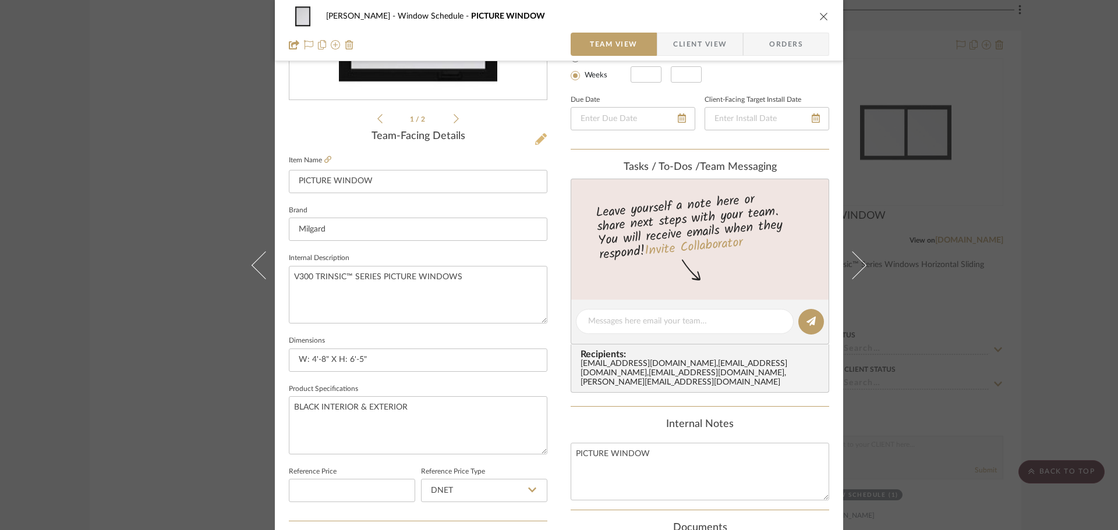
click at [535, 133] on icon at bounding box center [541, 139] width 12 height 12
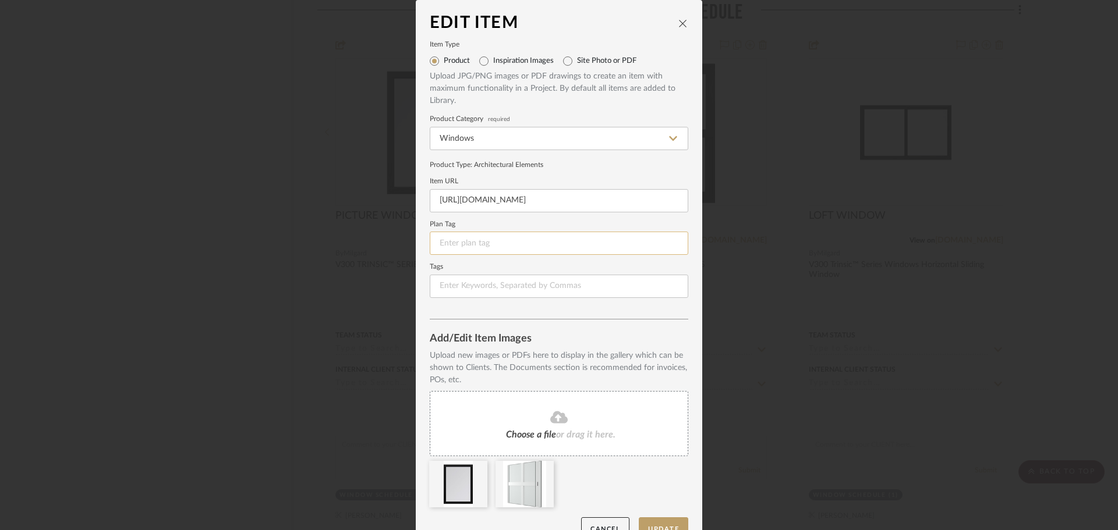
click at [433, 247] on input at bounding box center [559, 243] width 258 height 23
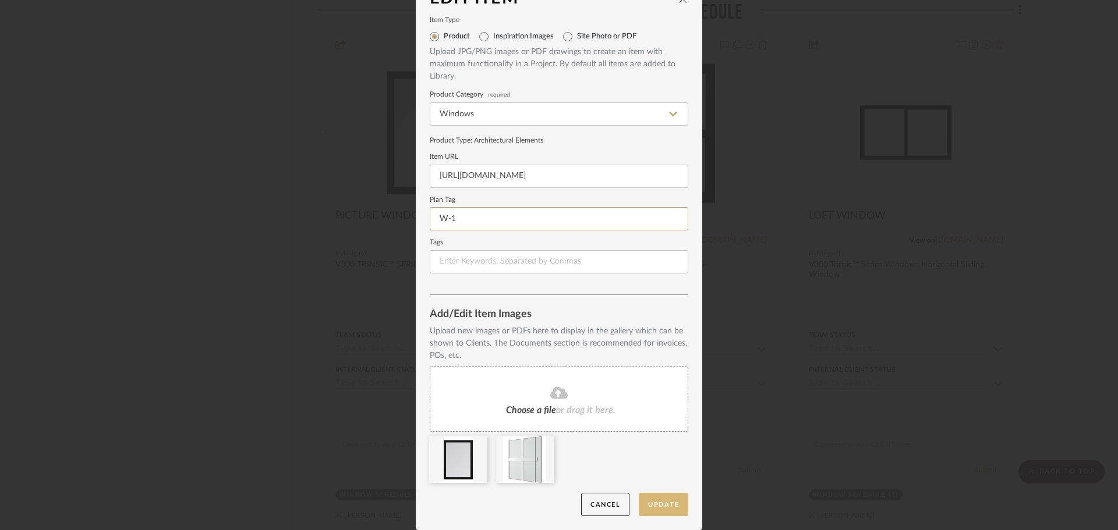
type input "W-1"
click at [644, 499] on button "Update" at bounding box center [663, 505] width 49 height 24
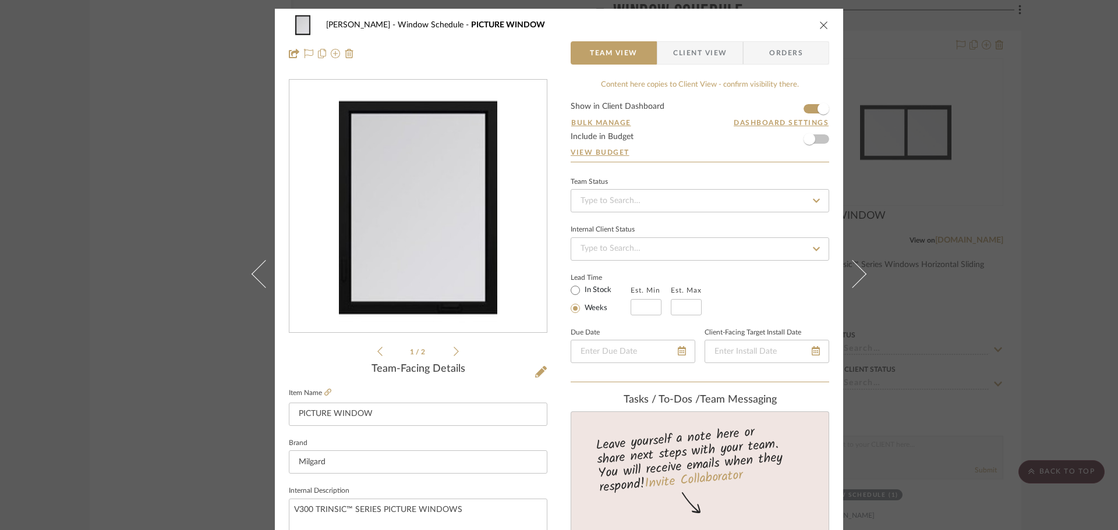
click at [819, 26] on icon "close" at bounding box center [823, 24] width 9 height 9
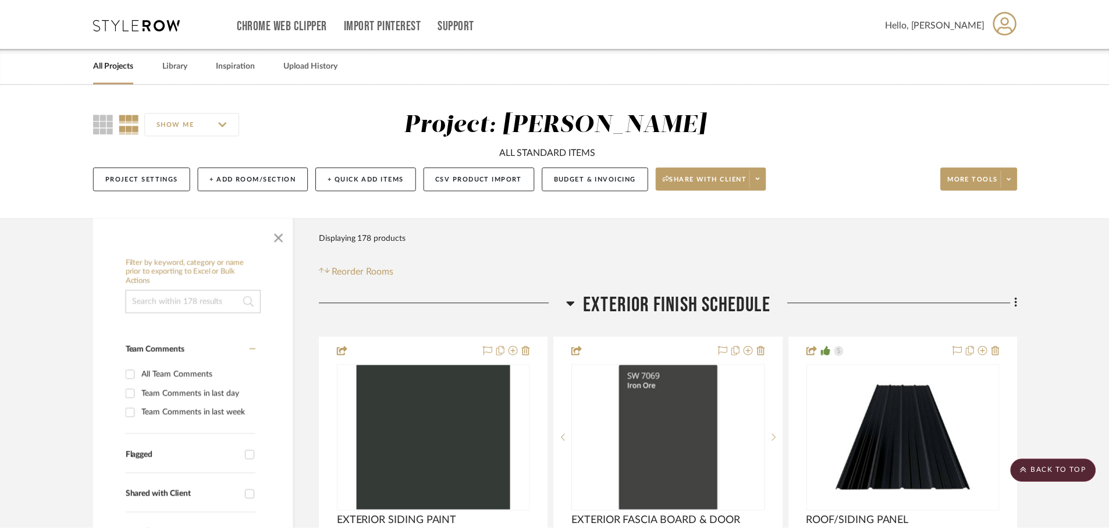
scroll to position [6345, 0]
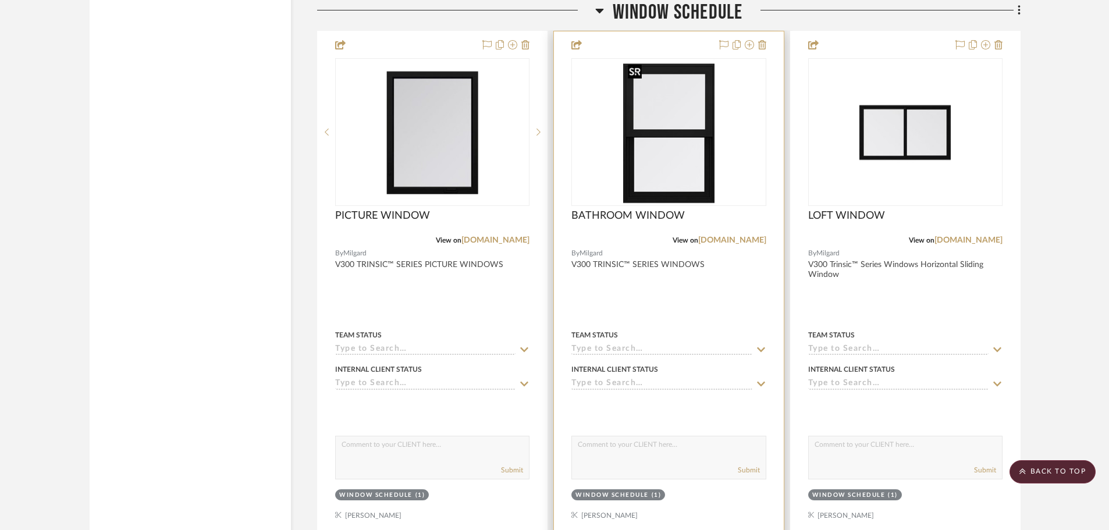
click at [683, 144] on img "0" at bounding box center [668, 132] width 91 height 146
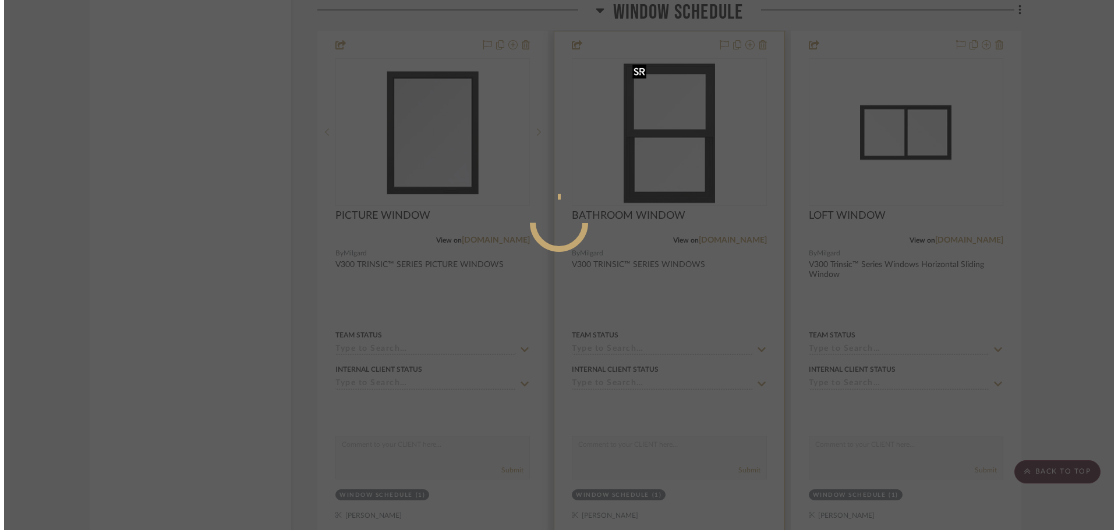
scroll to position [0, 0]
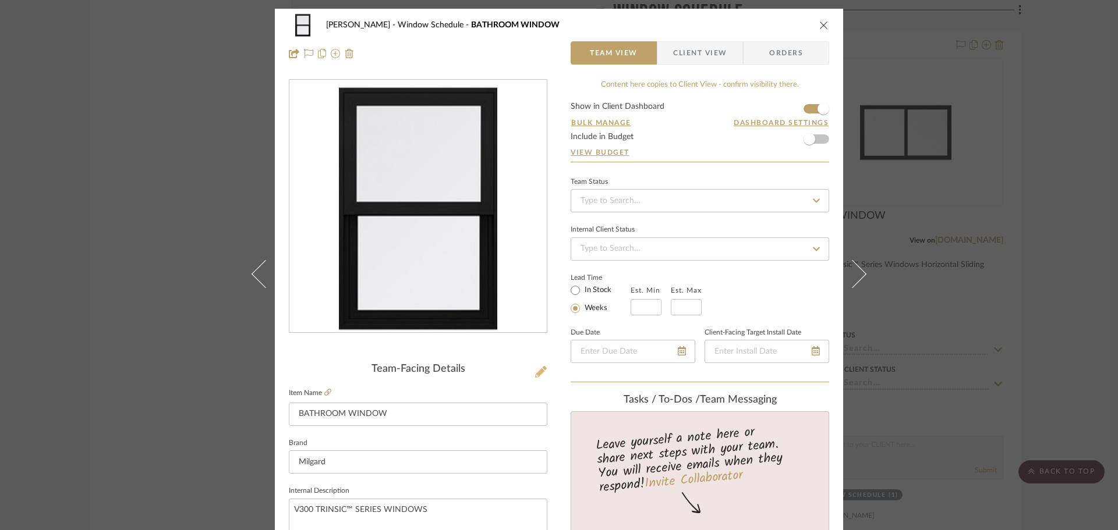
click at [537, 372] on icon at bounding box center [541, 372] width 12 height 12
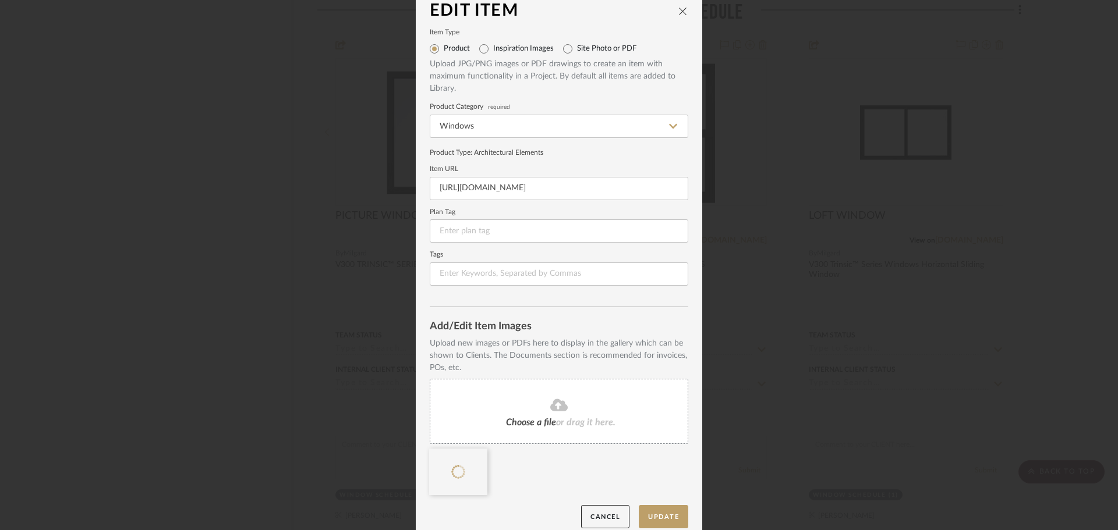
scroll to position [24, 0]
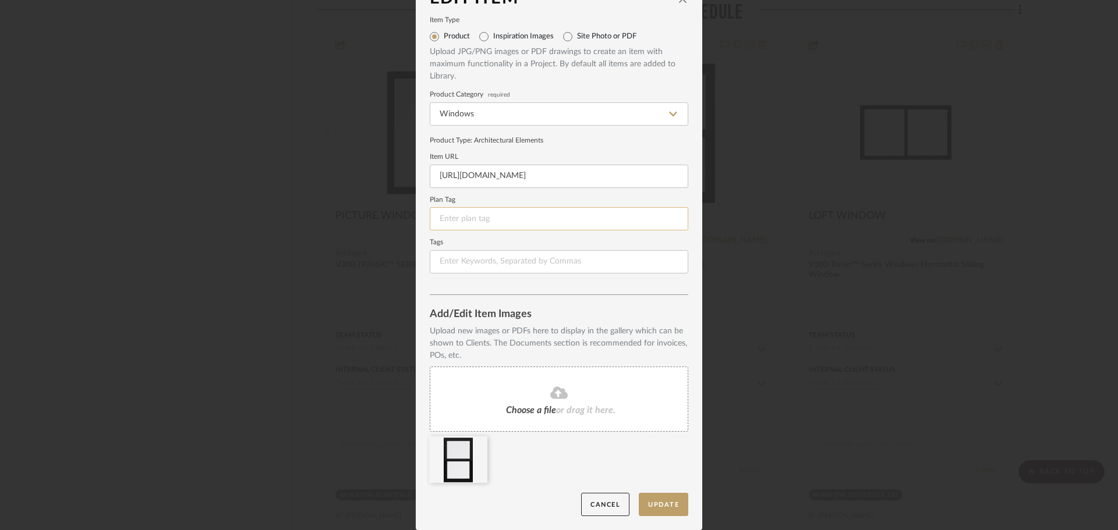
click at [490, 224] on input at bounding box center [559, 218] width 258 height 23
type input "W-2"
click at [658, 504] on button "Update" at bounding box center [663, 505] width 49 height 24
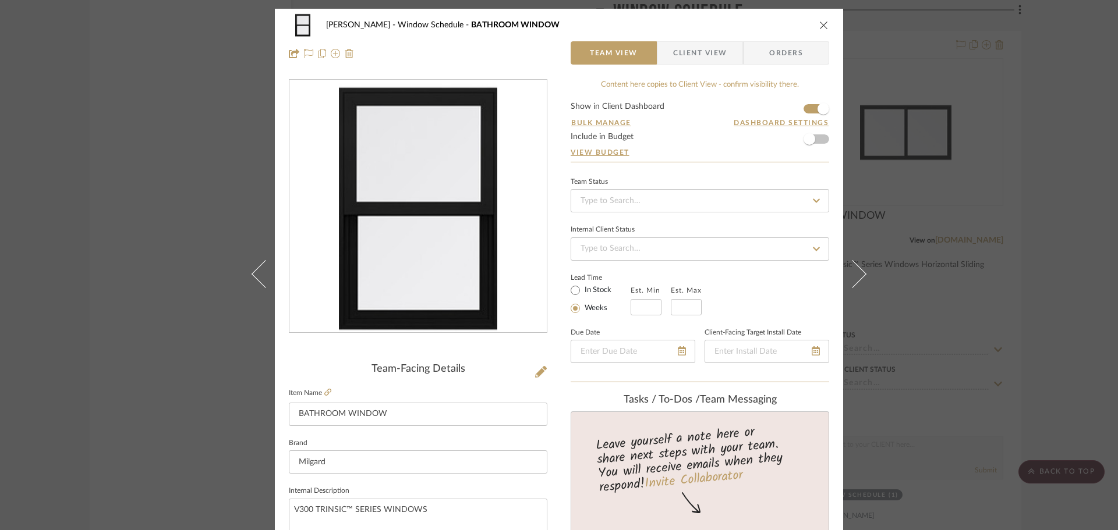
click at [884, 112] on div "CHANG Window Schedule BATHROOM WINDOW Team View Client View Orders Team-Facing …" at bounding box center [559, 265] width 1118 height 530
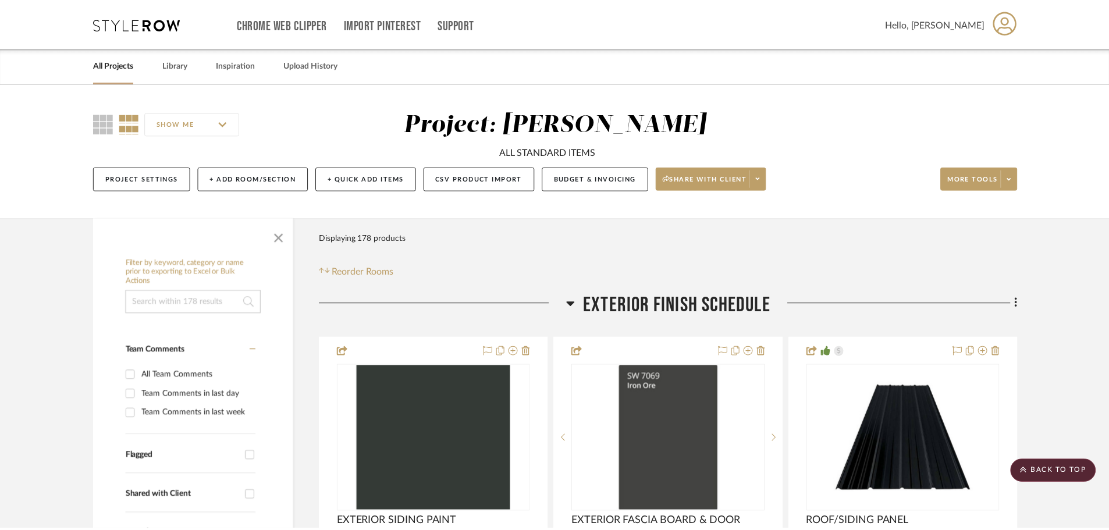
scroll to position [6345, 0]
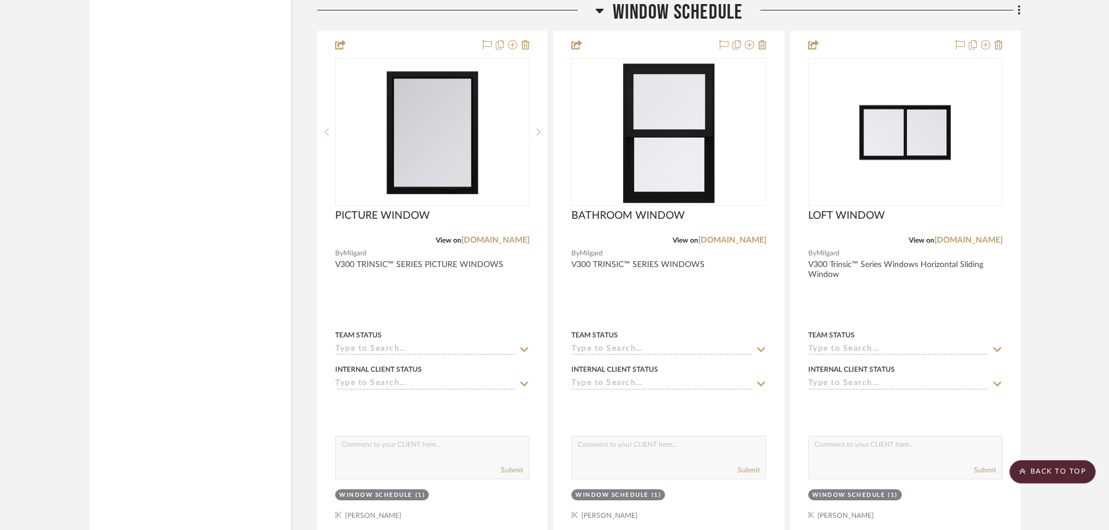
click at [884, 112] on div at bounding box center [906, 132] width 194 height 148
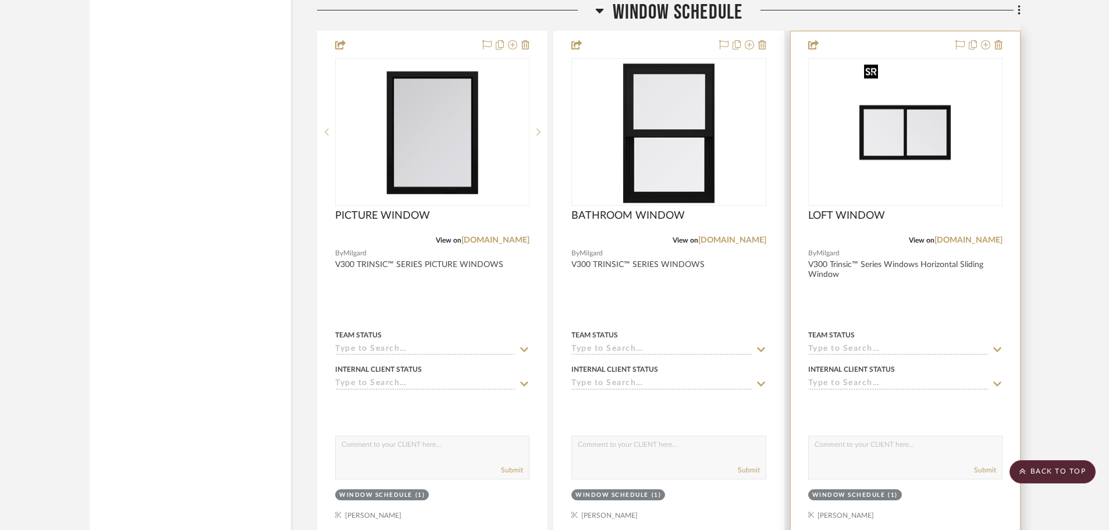
click at [913, 109] on img "0" at bounding box center [905, 132] width 91 height 146
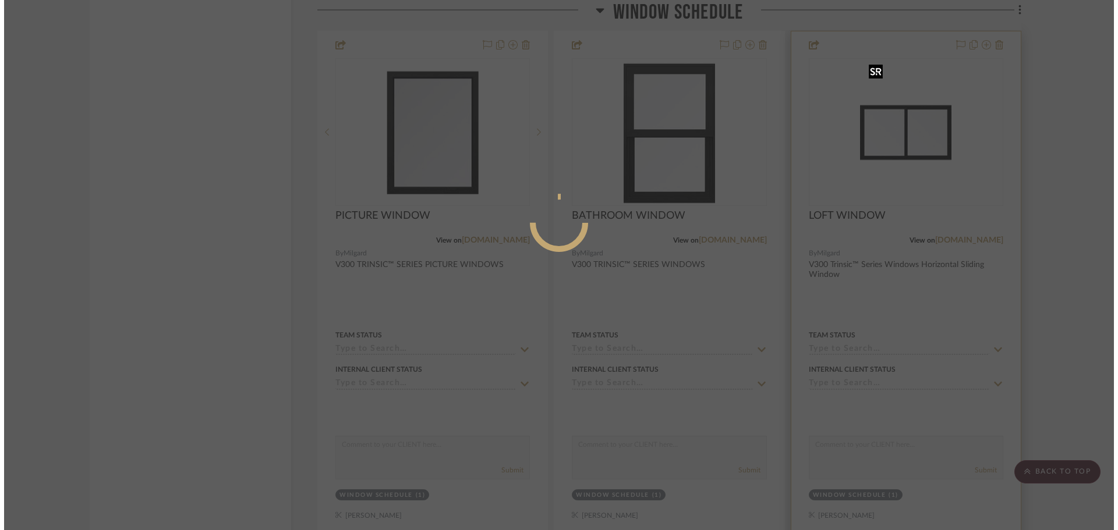
scroll to position [0, 0]
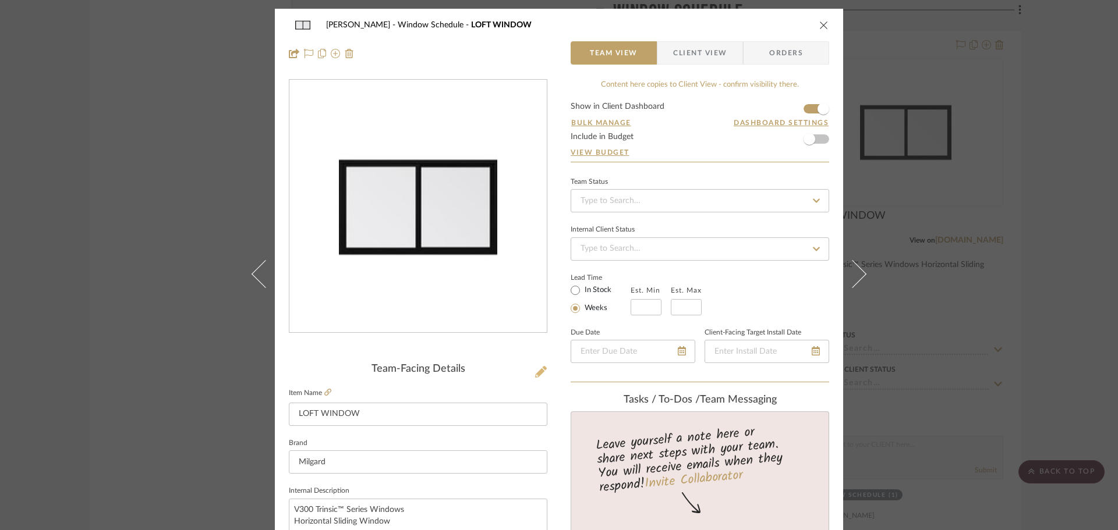
click at [539, 375] on icon at bounding box center [541, 372] width 12 height 12
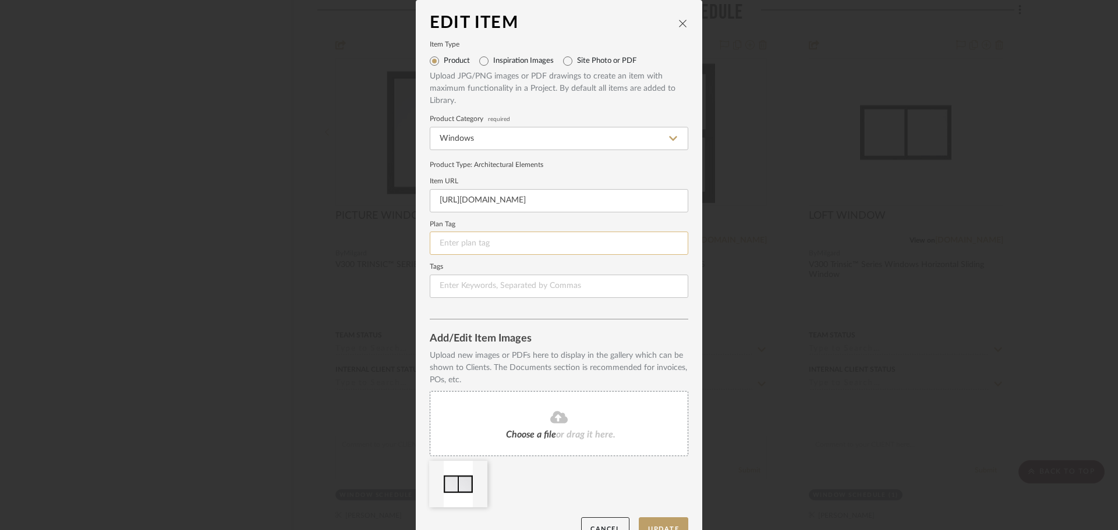
click at [494, 236] on input at bounding box center [559, 243] width 258 height 23
type input "W-3"
click at [668, 520] on button "Update" at bounding box center [663, 529] width 49 height 24
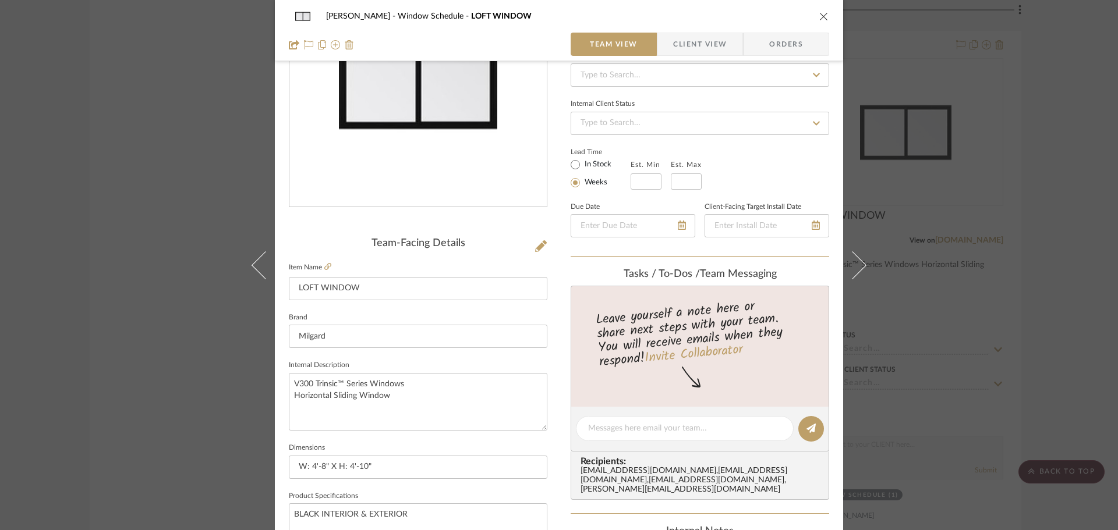
scroll to position [116, 0]
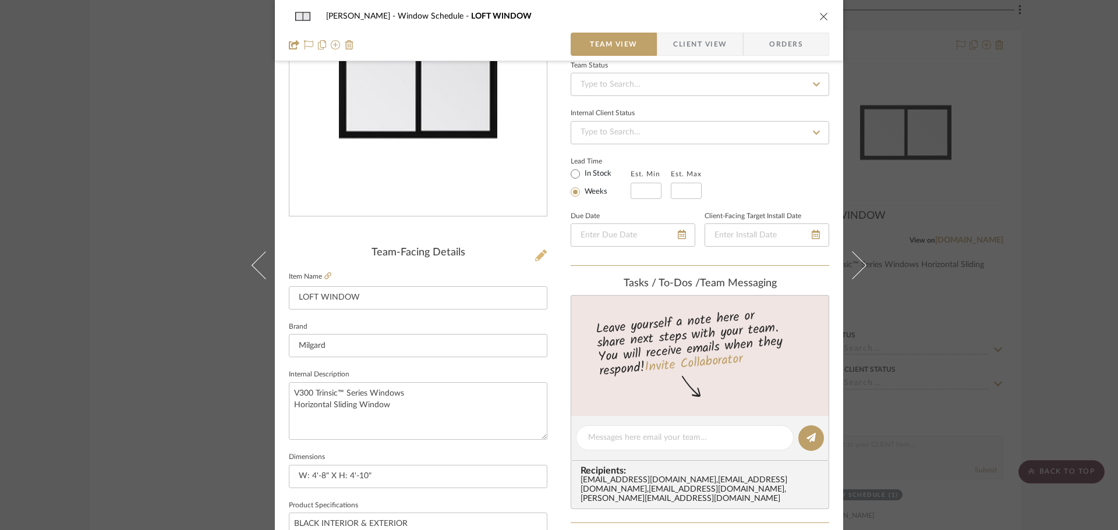
click at [540, 251] on icon at bounding box center [541, 256] width 12 height 12
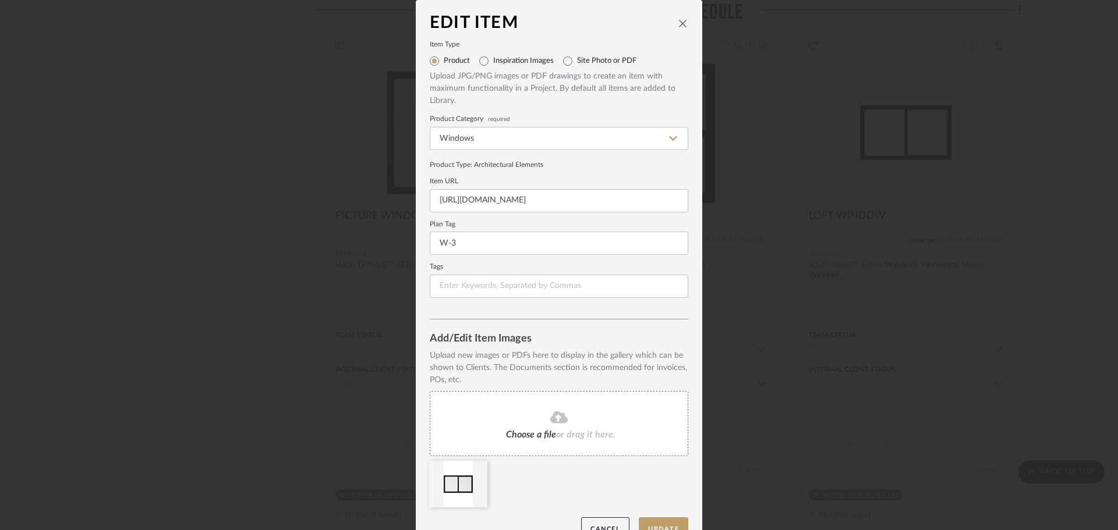
click at [679, 21] on icon "close" at bounding box center [682, 23] width 9 height 9
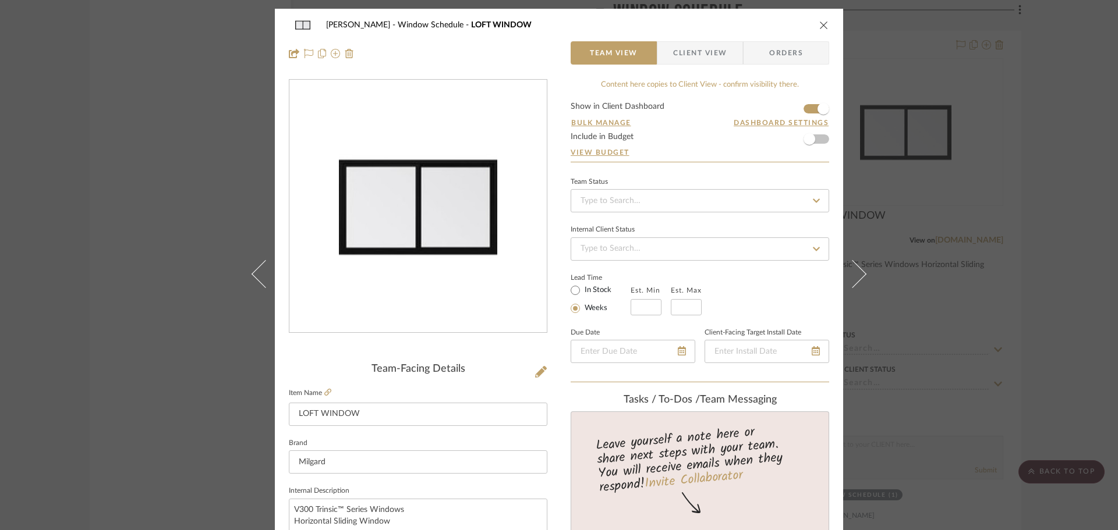
click at [814, 25] on div "CHANG Window Schedule LOFT WINDOW" at bounding box center [559, 24] width 540 height 23
click at [819, 26] on icon "close" at bounding box center [823, 24] width 9 height 9
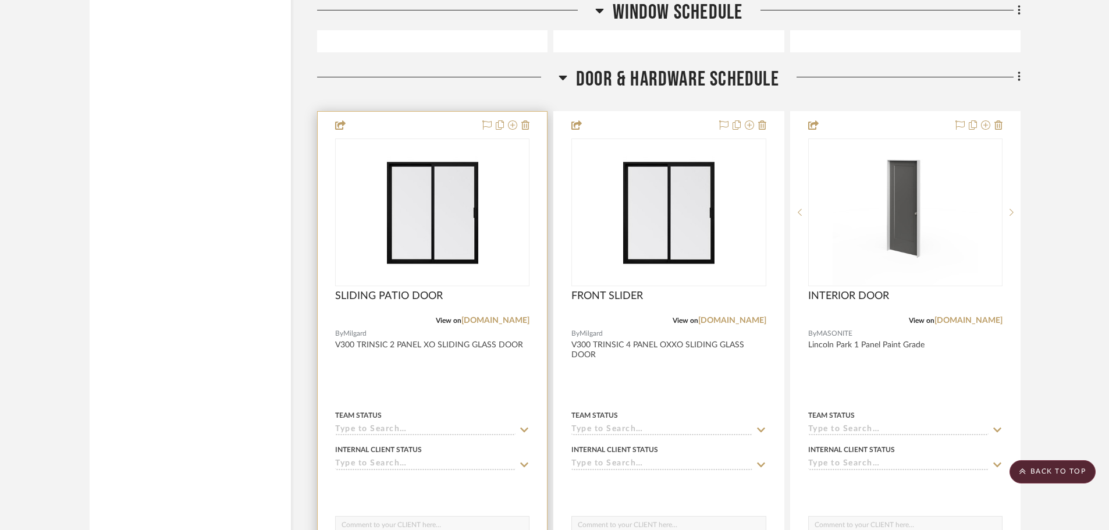
scroll to position [6869, 0]
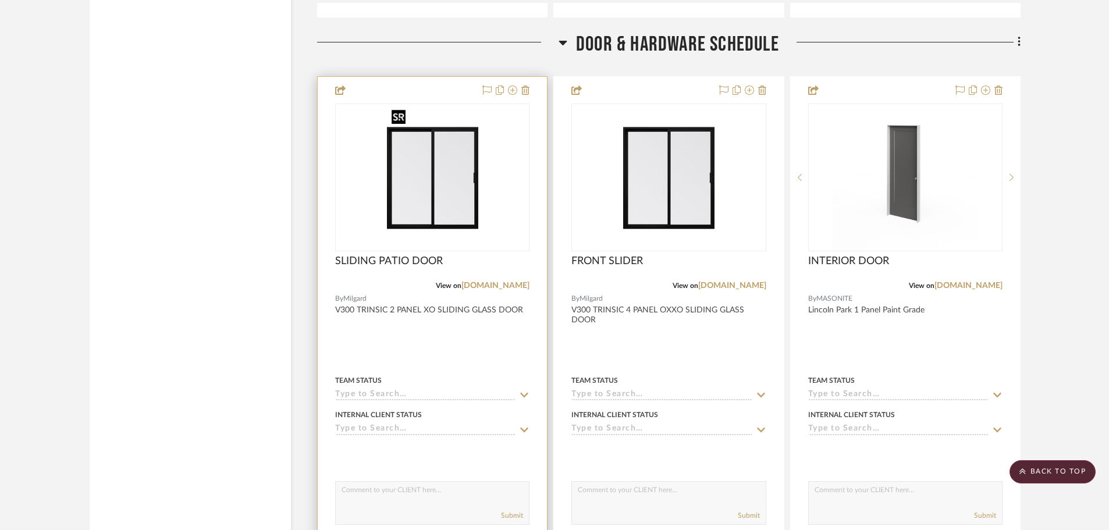
click at [456, 174] on img "0" at bounding box center [432, 178] width 91 height 146
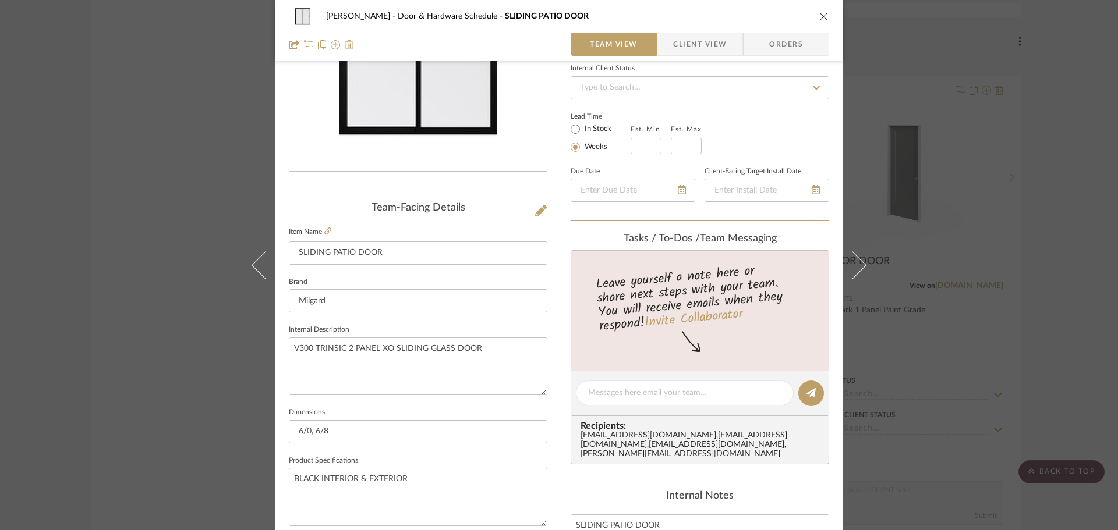
scroll to position [233, 0]
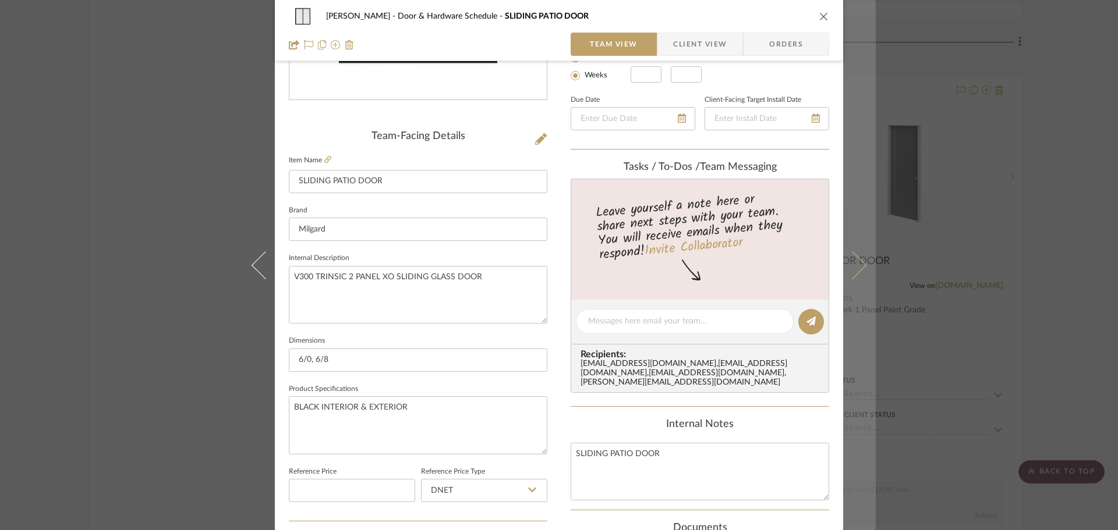
click at [858, 270] on button at bounding box center [859, 265] width 33 height 530
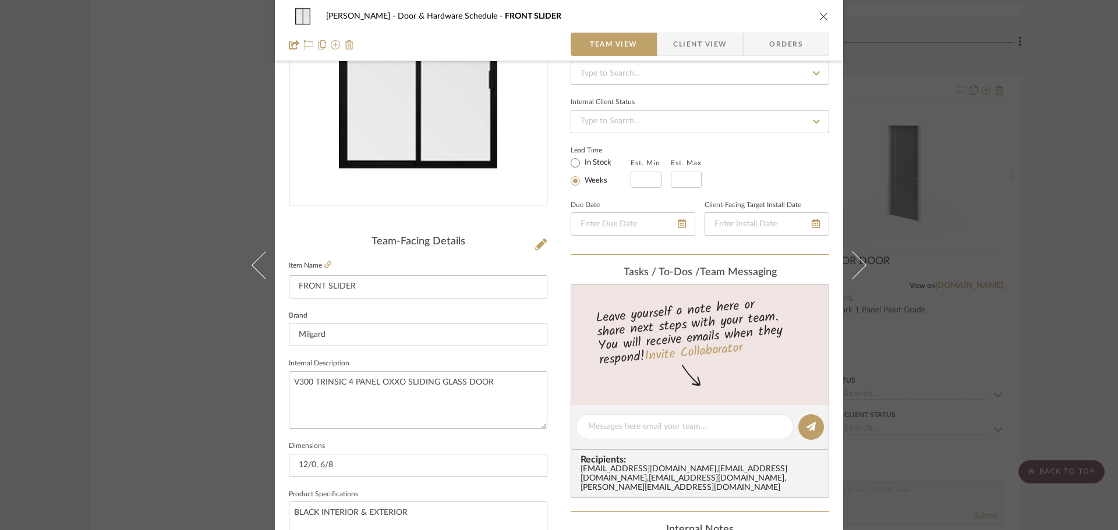
scroll to position [0, 0]
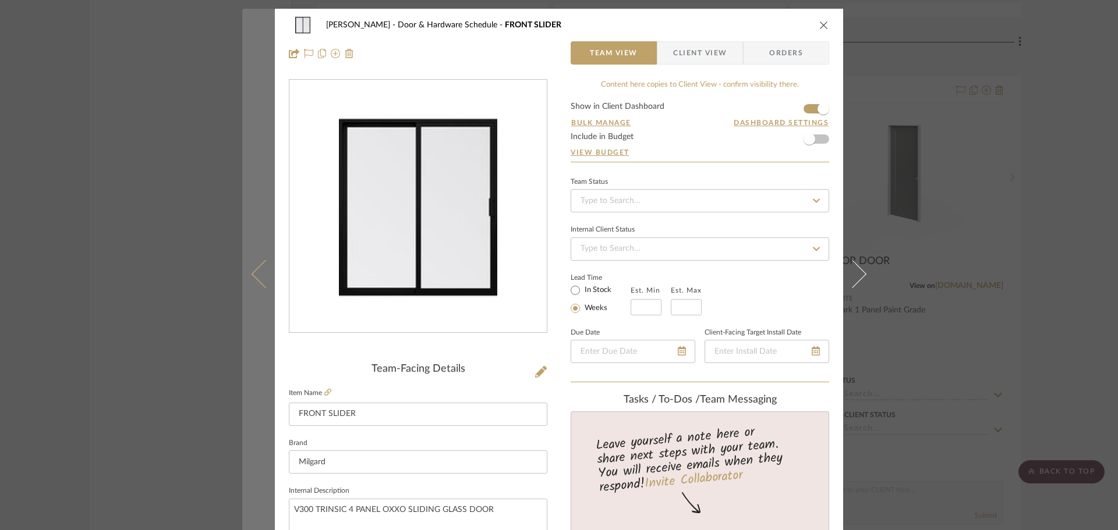
click at [266, 286] on button at bounding box center [258, 274] width 33 height 530
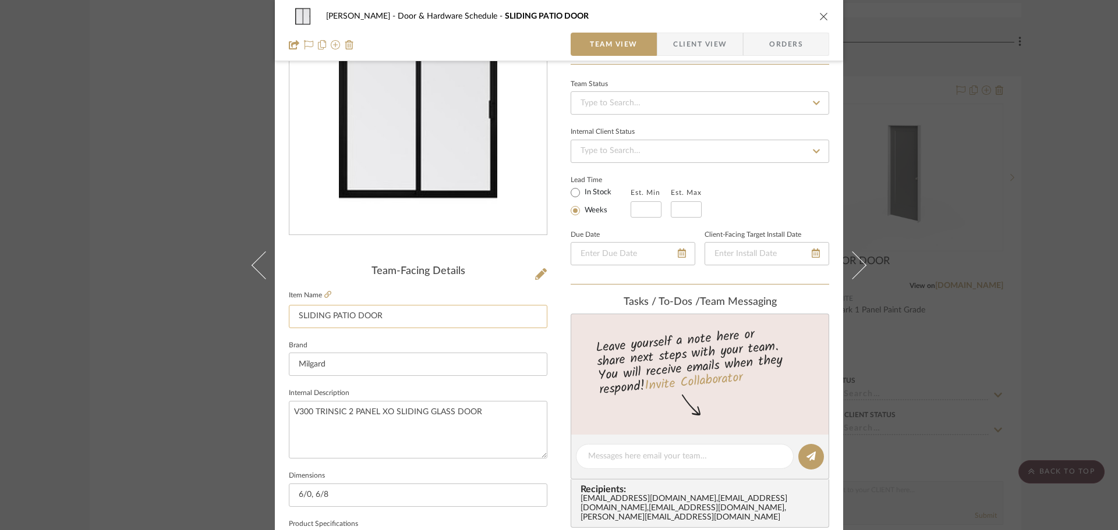
scroll to position [116, 0]
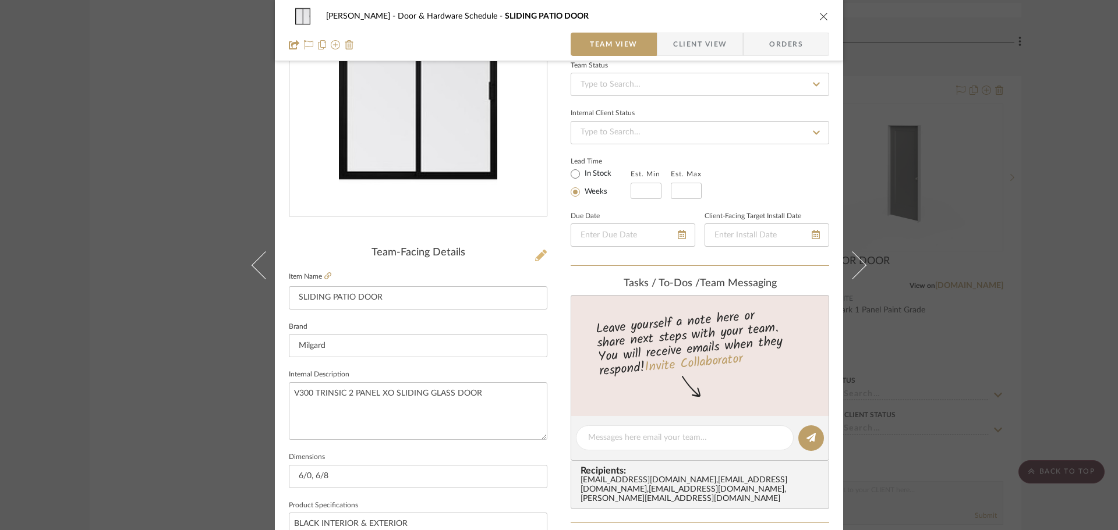
click at [541, 256] on icon at bounding box center [541, 256] width 12 height 12
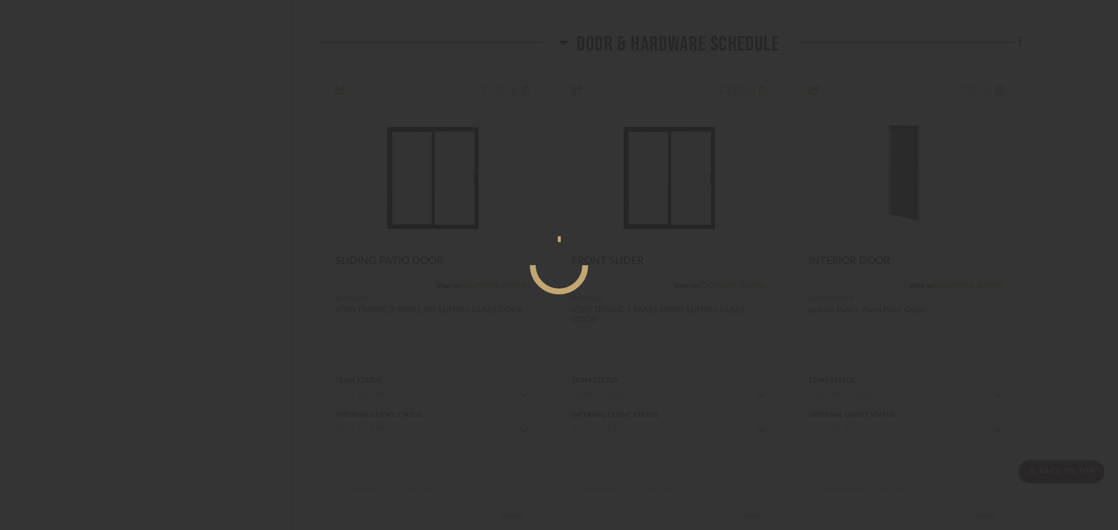
scroll to position [0, 0]
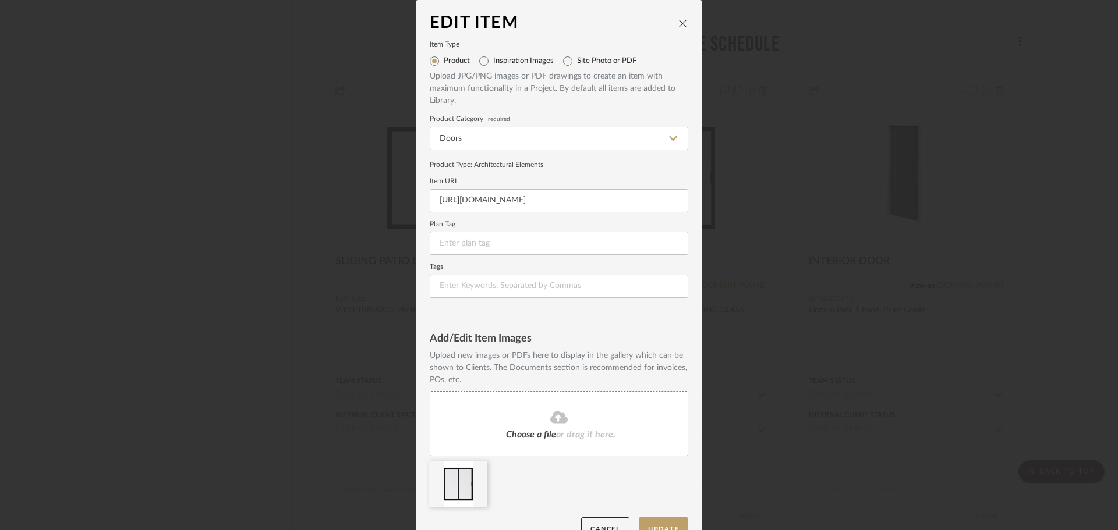
click at [680, 19] on icon "close" at bounding box center [682, 23] width 9 height 9
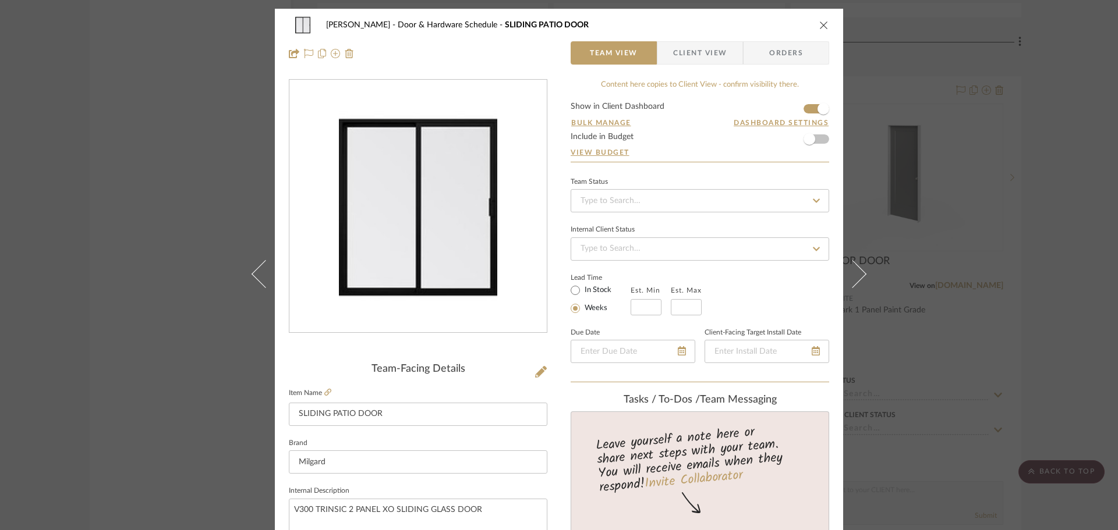
click at [819, 28] on icon "close" at bounding box center [823, 24] width 9 height 9
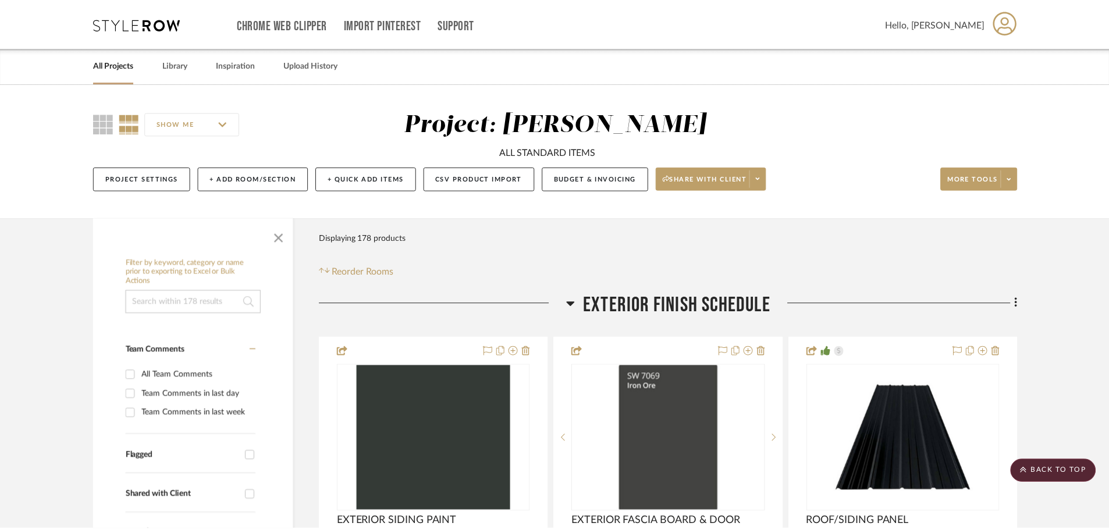
scroll to position [6869, 0]
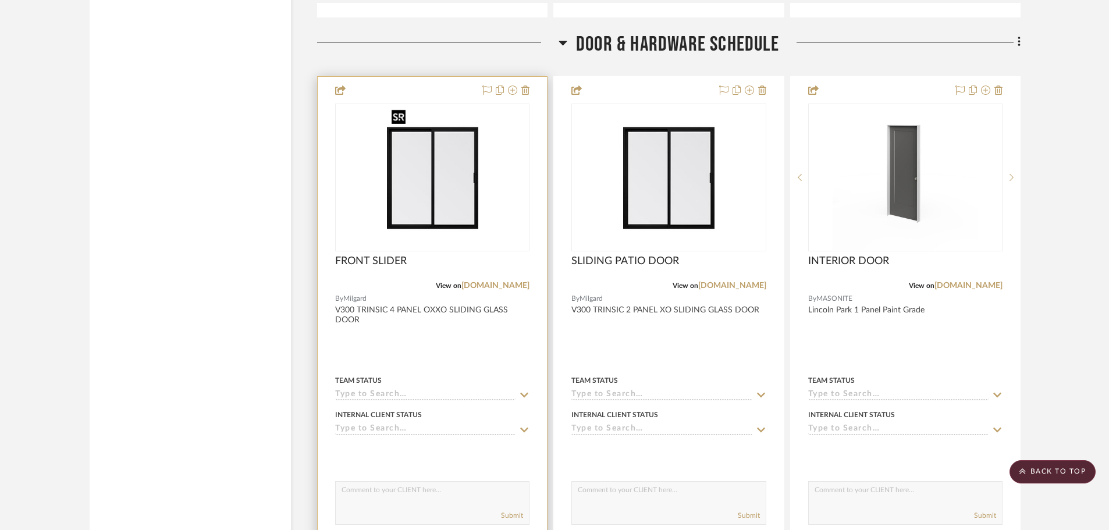
click at [434, 164] on img "0" at bounding box center [432, 178] width 91 height 146
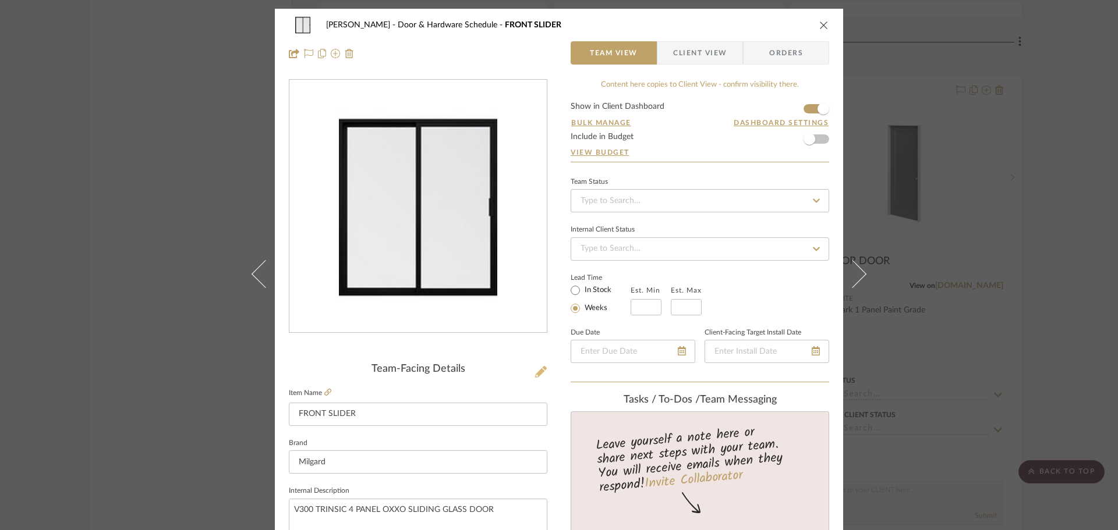
click at [536, 379] on button at bounding box center [540, 372] width 13 height 19
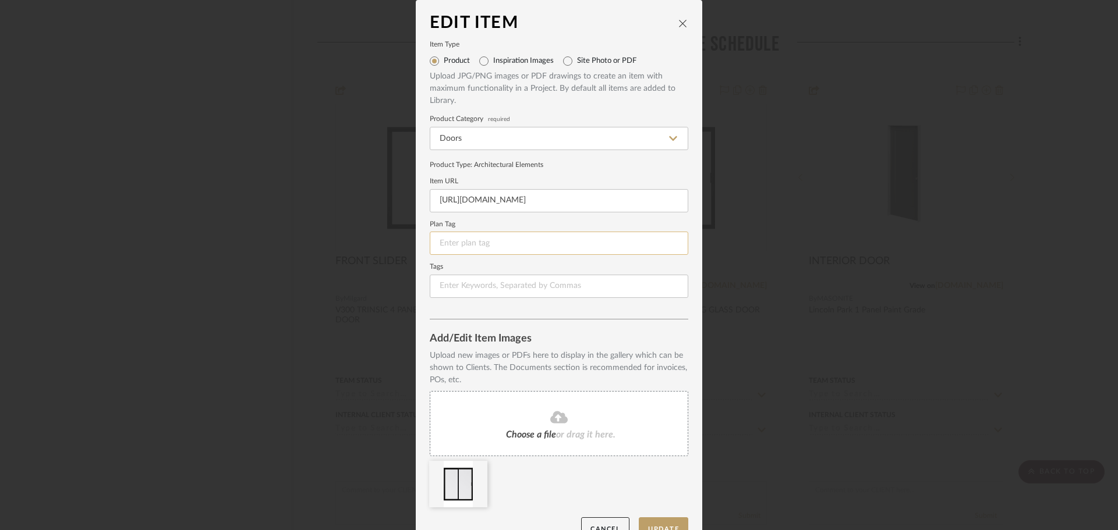
click at [502, 244] on input at bounding box center [559, 243] width 258 height 23
type input "D-1"
click at [653, 523] on button "Update" at bounding box center [663, 529] width 49 height 24
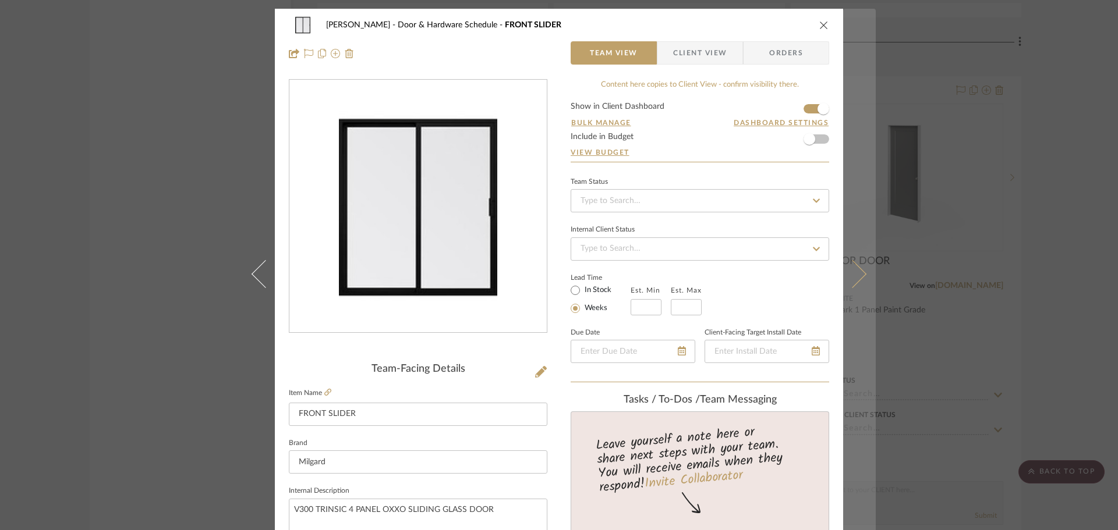
click at [853, 274] on icon at bounding box center [852, 274] width 28 height 28
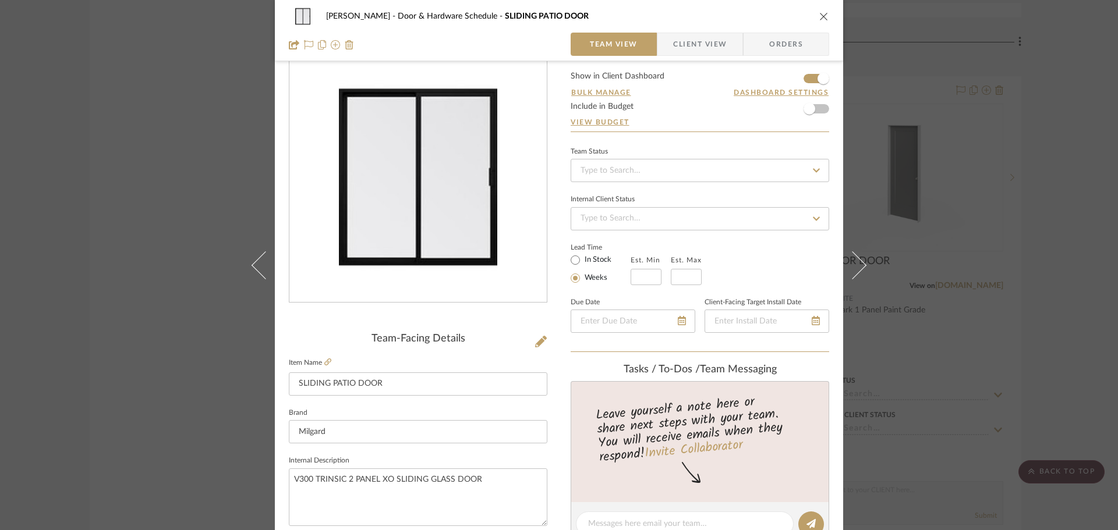
scroll to position [58, 0]
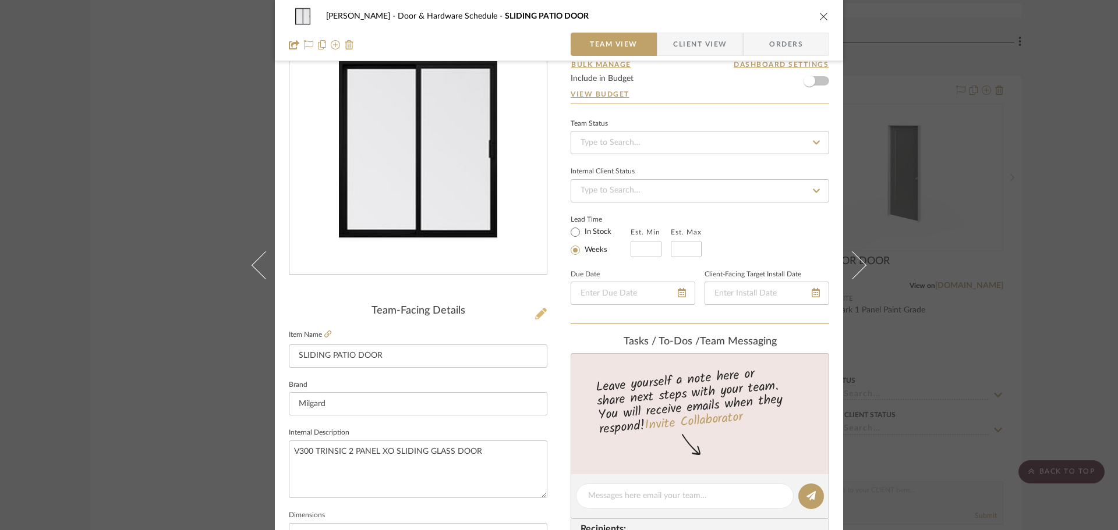
click at [541, 313] on icon at bounding box center [541, 314] width 12 height 12
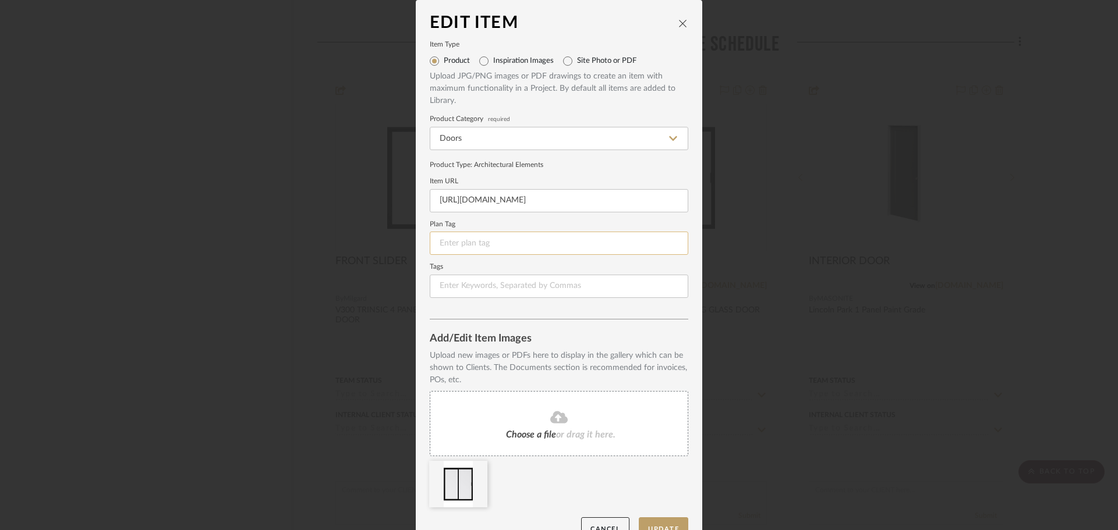
click at [492, 238] on input at bounding box center [559, 243] width 258 height 23
type input "D-2"
click at [665, 519] on button "Update" at bounding box center [663, 529] width 49 height 24
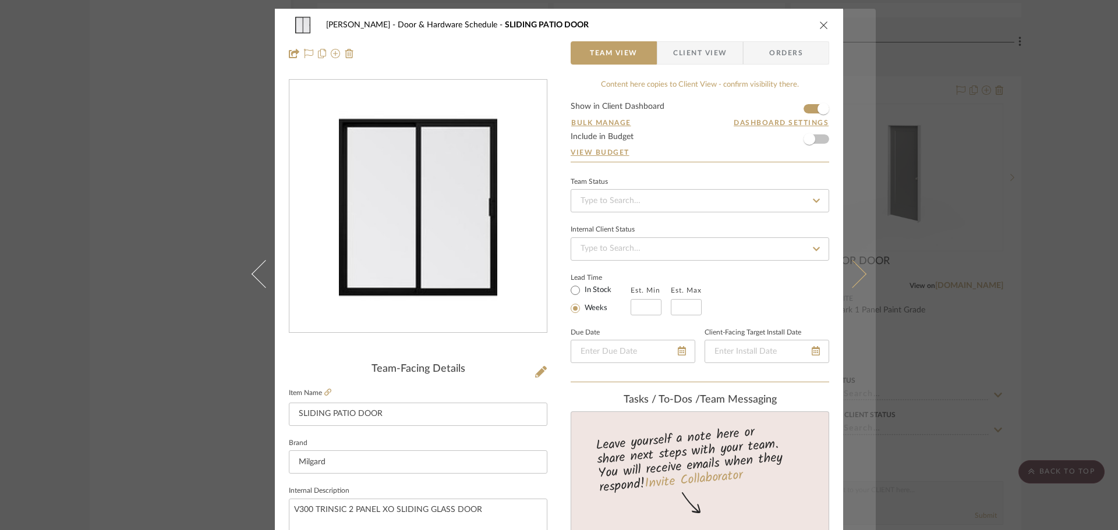
click at [846, 274] on icon at bounding box center [852, 274] width 28 height 28
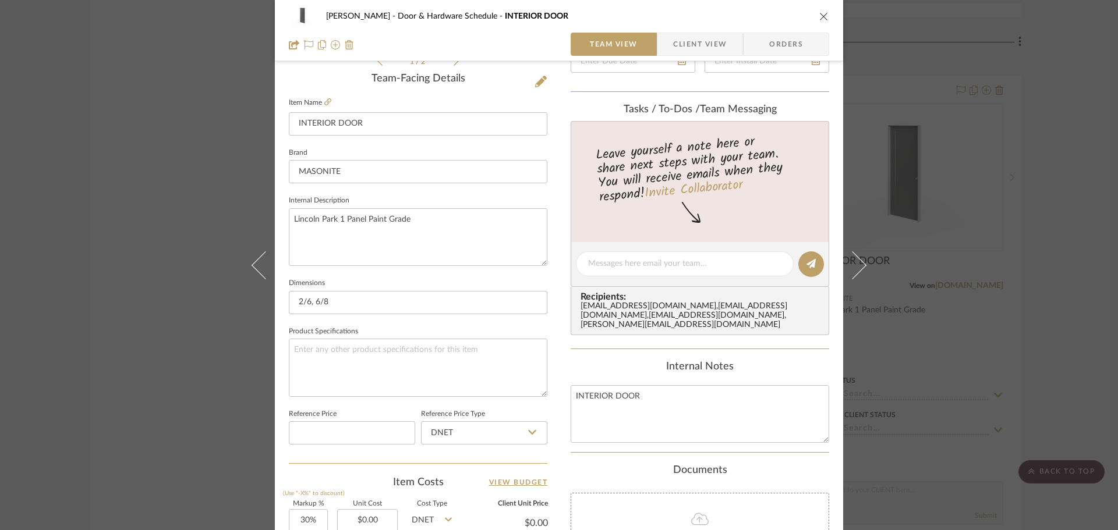
scroll to position [291, 0]
click at [538, 76] on icon at bounding box center [541, 81] width 12 height 12
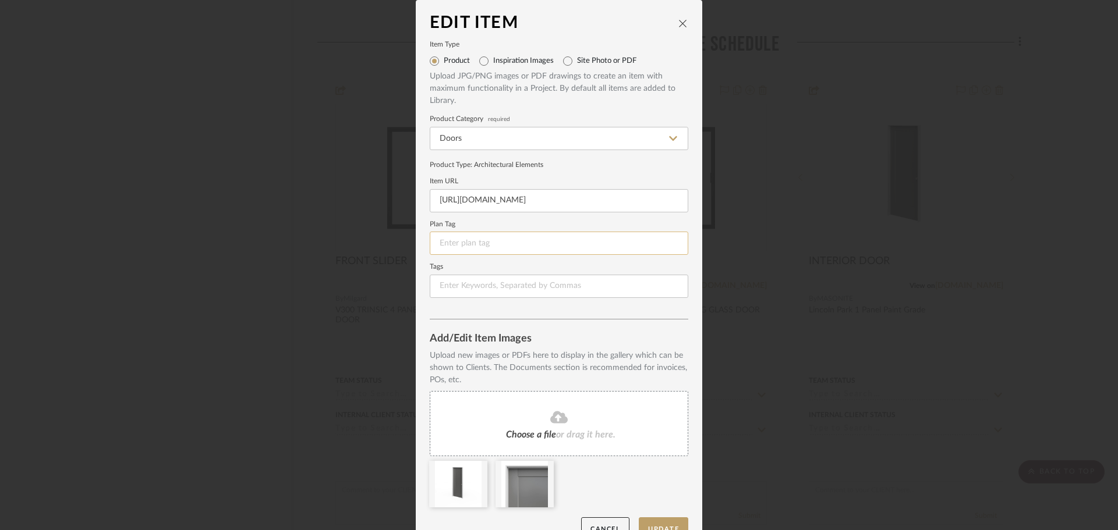
click at [516, 238] on input at bounding box center [559, 243] width 258 height 23
type input "D-3"
click at [669, 522] on button "Update" at bounding box center [663, 529] width 49 height 24
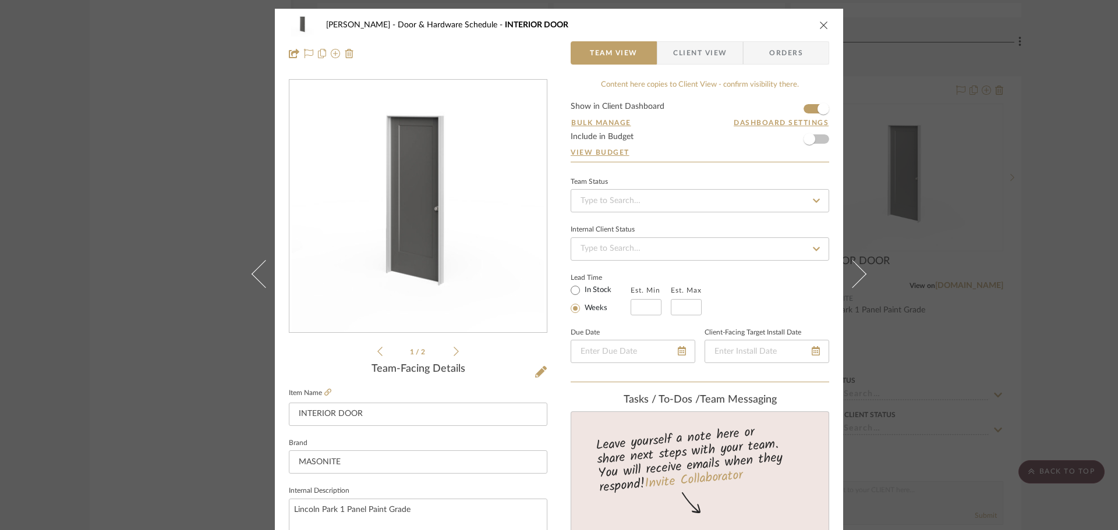
click at [819, 23] on icon "close" at bounding box center [823, 24] width 9 height 9
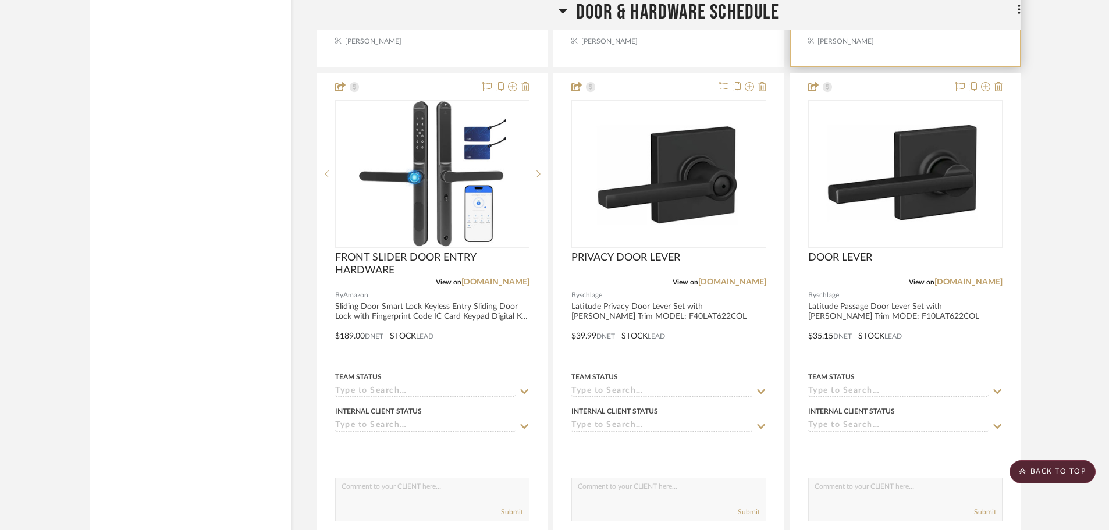
scroll to position [7393, 0]
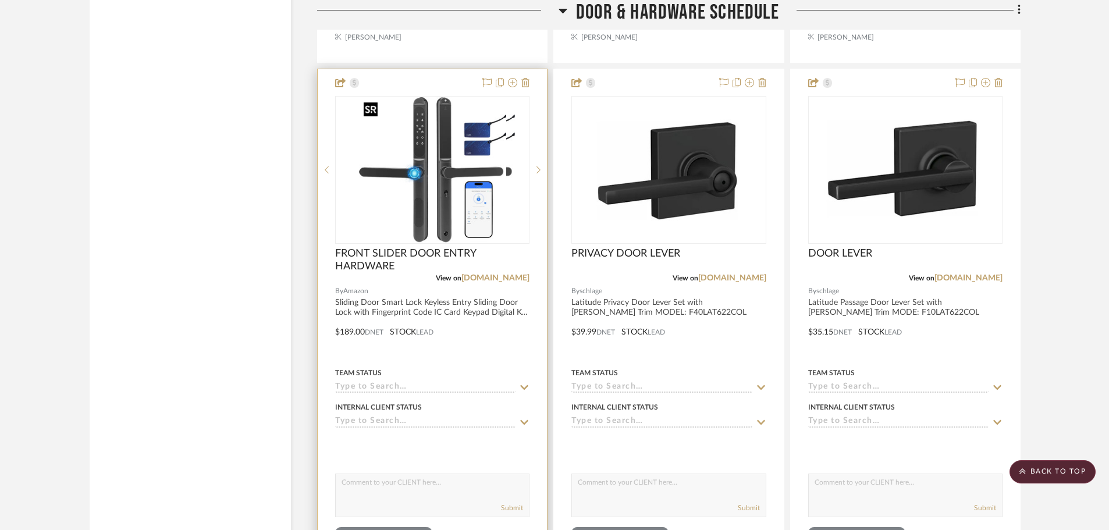
click at [427, 178] on img "0" at bounding box center [441, 170] width 147 height 146
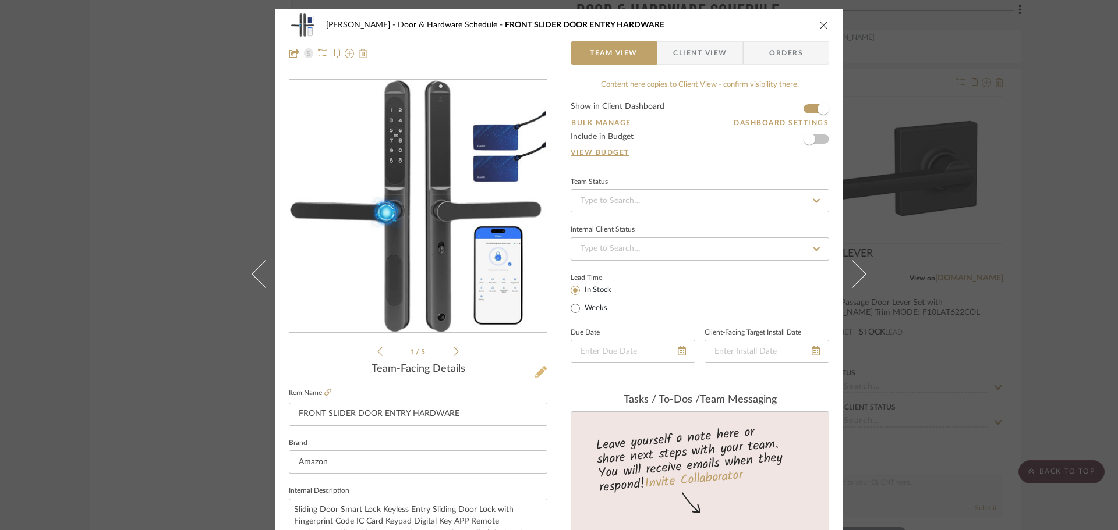
click at [535, 368] on icon at bounding box center [541, 372] width 12 height 12
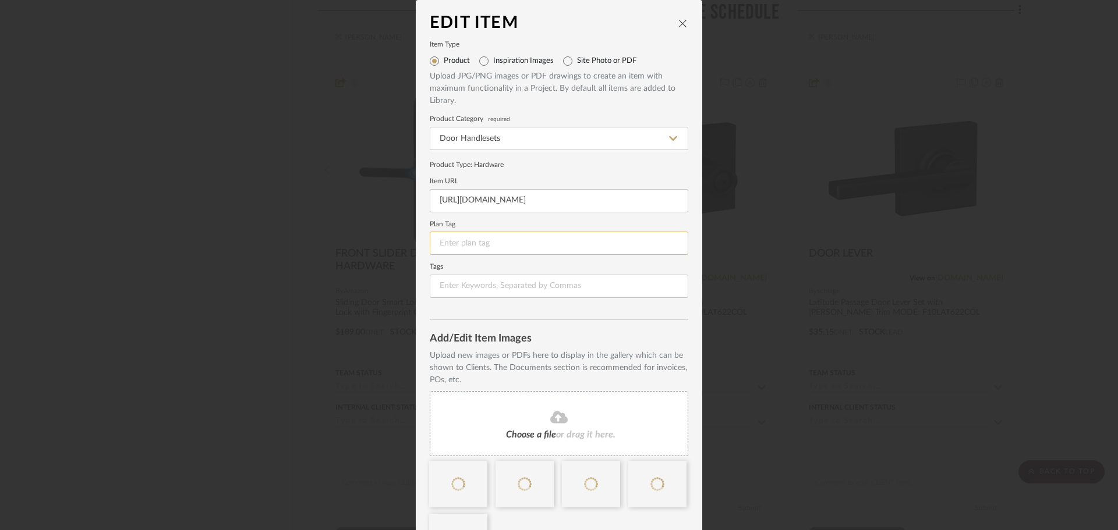
click at [488, 232] on input at bounding box center [559, 243] width 258 height 23
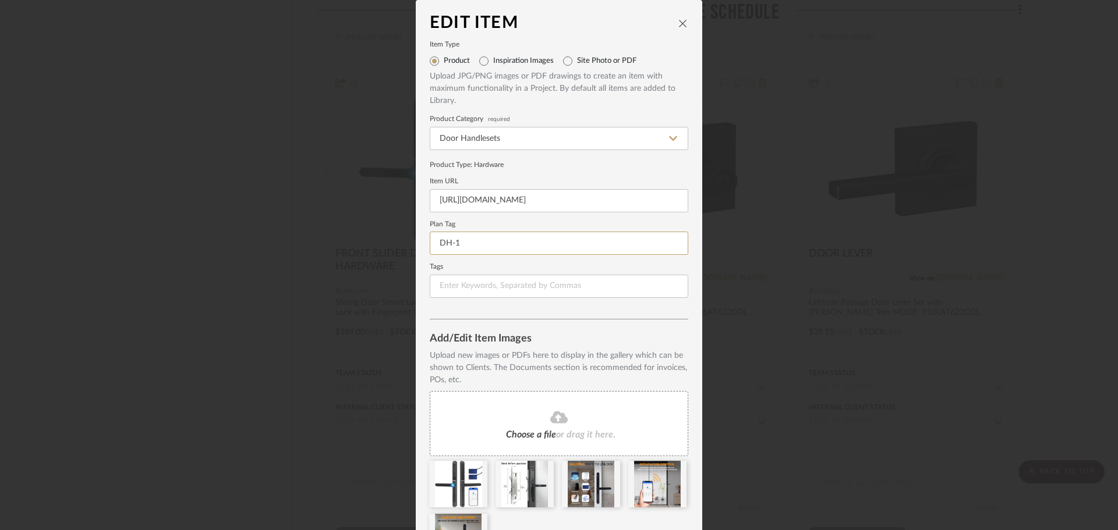
scroll to position [77, 0]
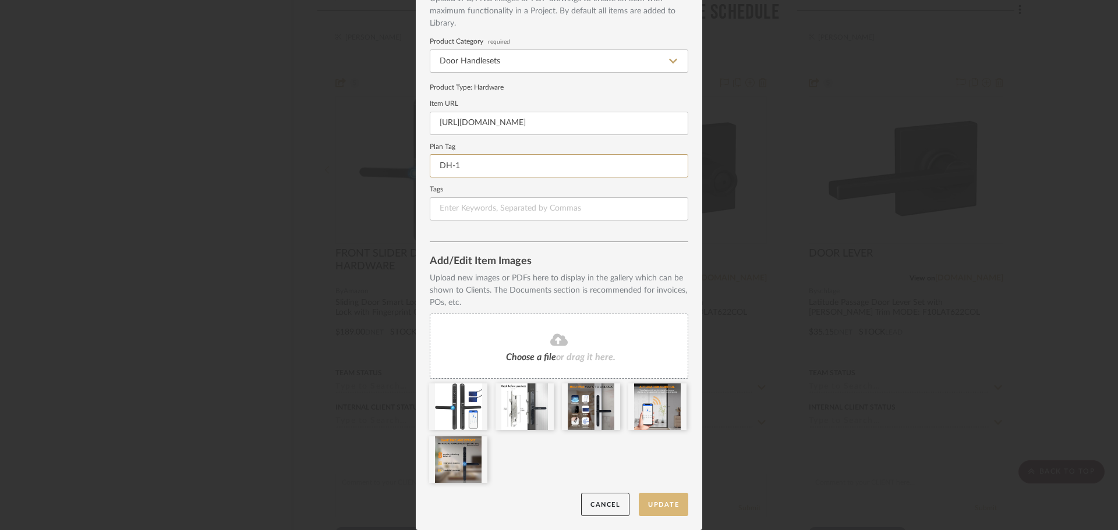
type input "DH-1"
click at [651, 498] on button "Update" at bounding box center [663, 505] width 49 height 24
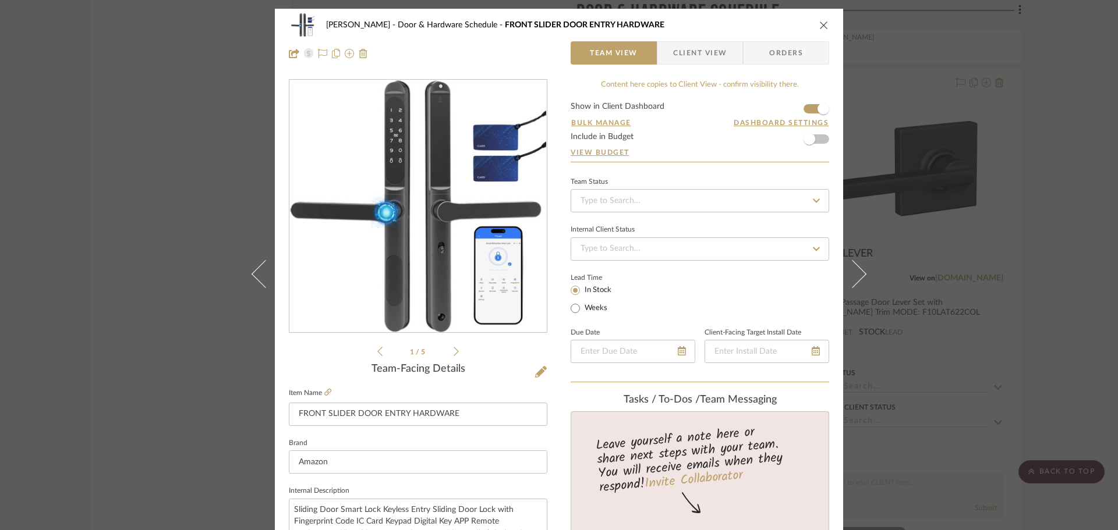
click at [823, 28] on div "[PERSON_NAME] Door & Hardware Schedule FRONT SLIDER DOOR ENTRY HARDWARE Team Vi…" at bounding box center [559, 39] width 568 height 61
click at [819, 23] on icon "close" at bounding box center [823, 24] width 9 height 9
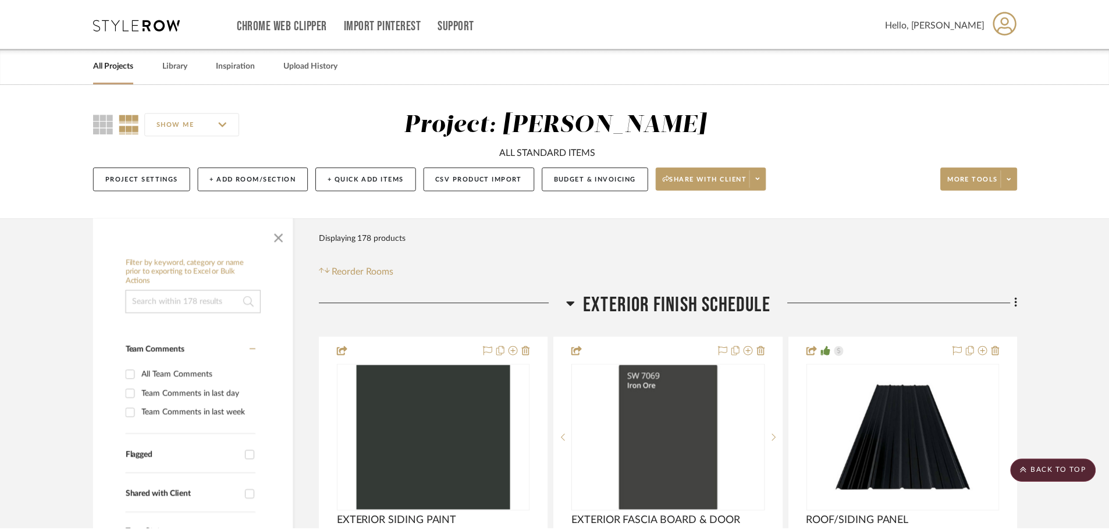
scroll to position [7393, 0]
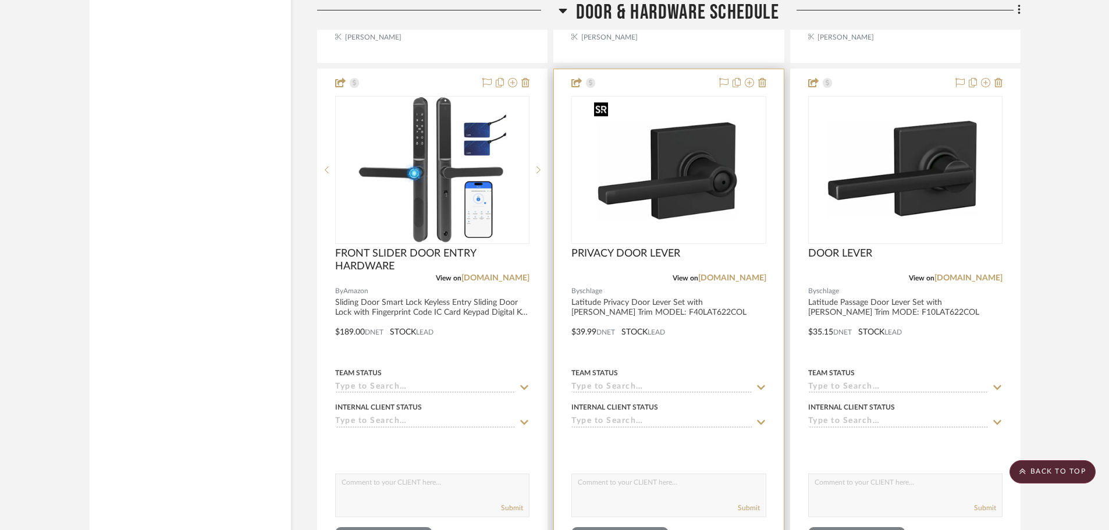
click at [681, 178] on img "0" at bounding box center [669, 170] width 159 height 146
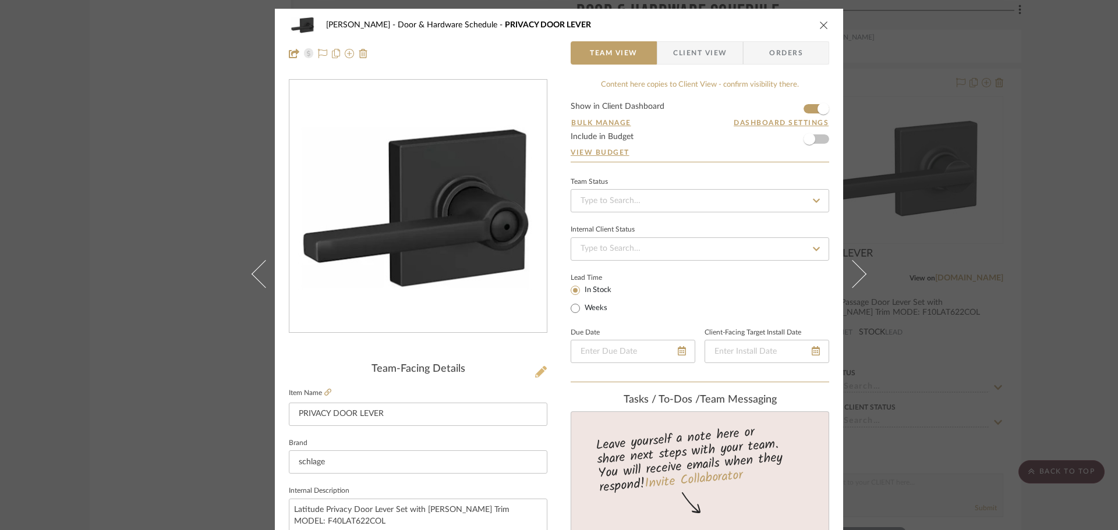
click at [537, 373] on icon at bounding box center [541, 372] width 12 height 12
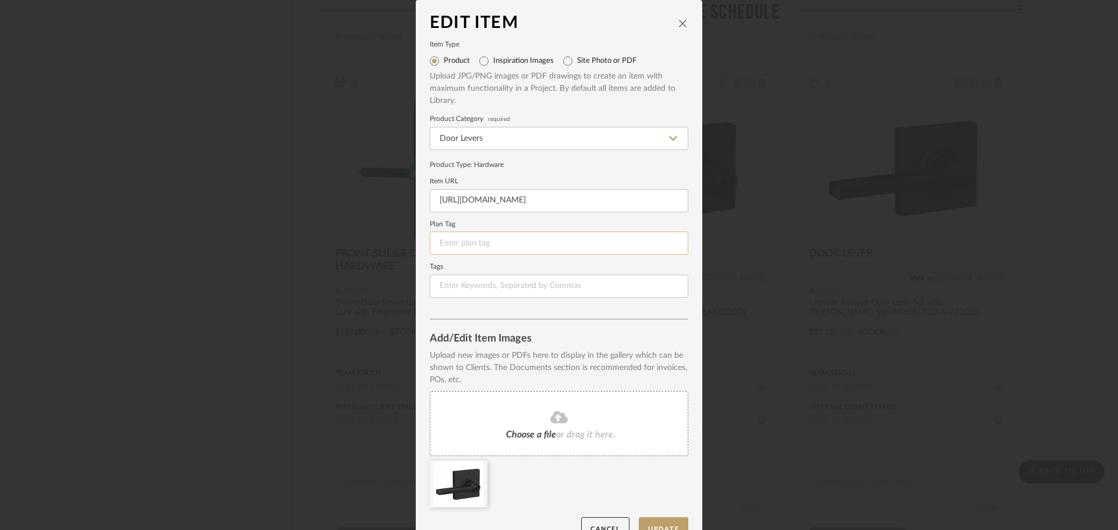
click at [477, 244] on input at bounding box center [559, 243] width 258 height 23
type input "DH-2"
click at [658, 524] on button "Update" at bounding box center [663, 529] width 49 height 24
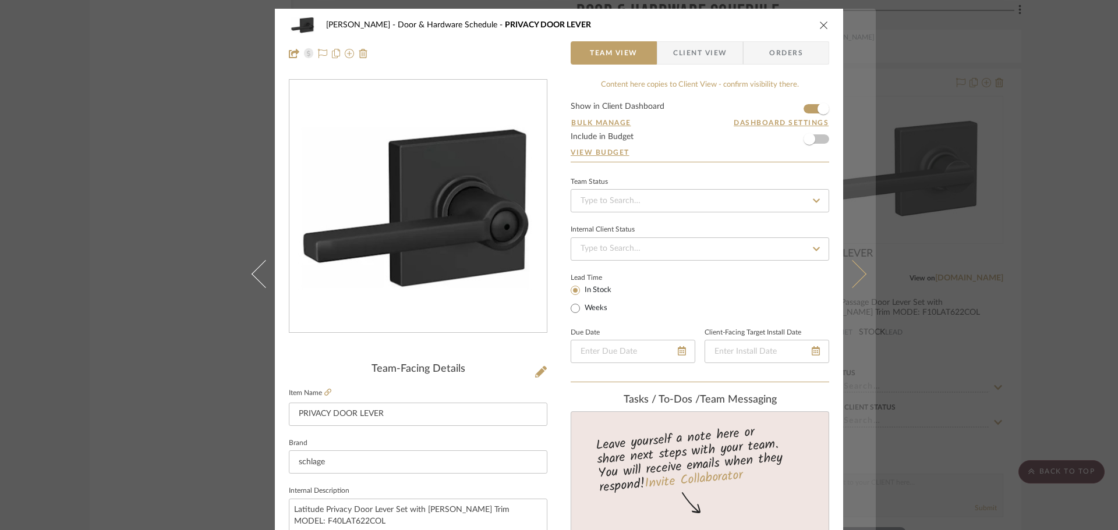
click at [854, 272] on icon at bounding box center [852, 274] width 28 height 28
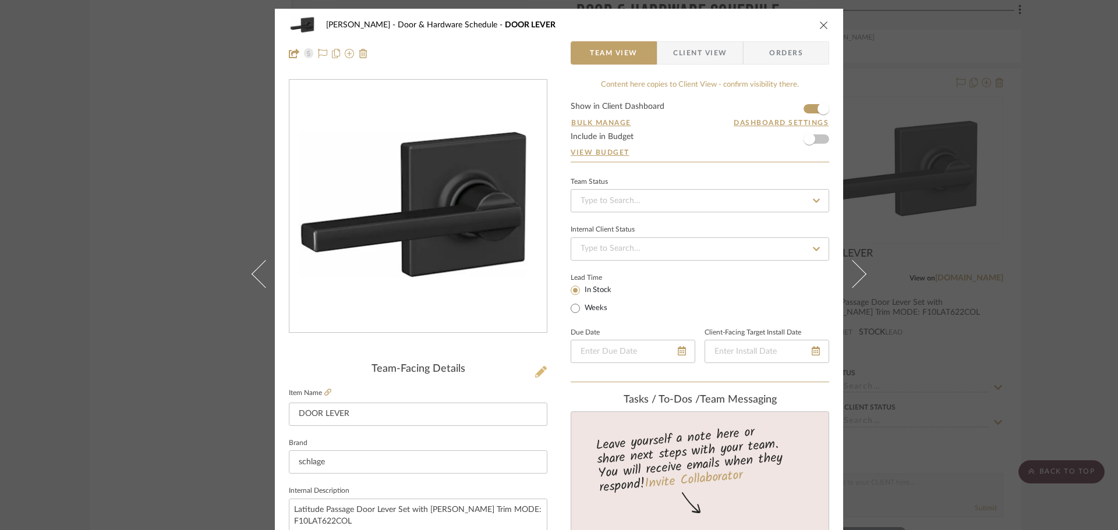
click at [537, 371] on icon at bounding box center [541, 372] width 12 height 12
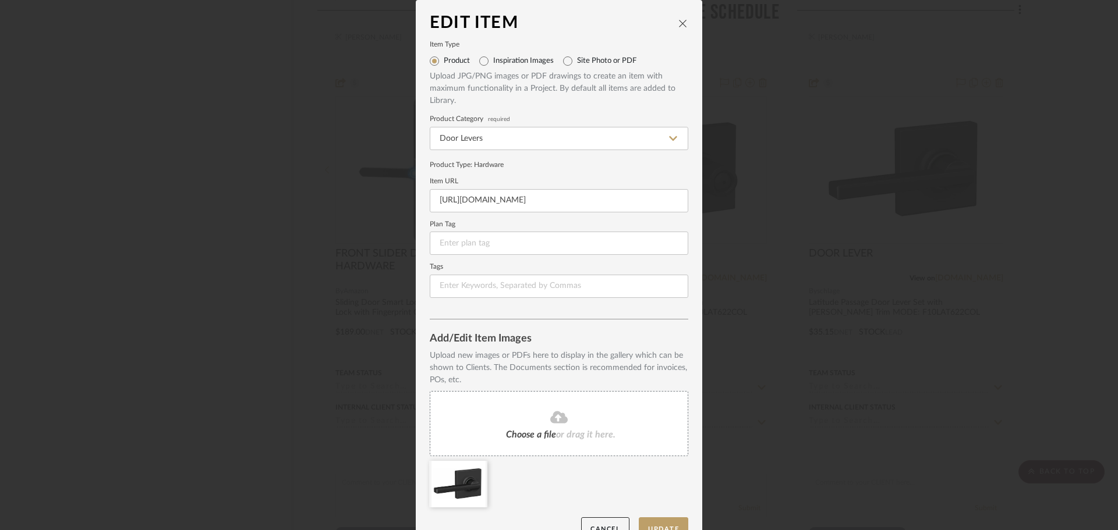
click at [470, 230] on fieldset "Plan Tag" at bounding box center [559, 239] width 258 height 34
click at [469, 242] on input at bounding box center [559, 243] width 258 height 23
type input "DH-3"
click at [659, 523] on button "Update" at bounding box center [663, 529] width 49 height 24
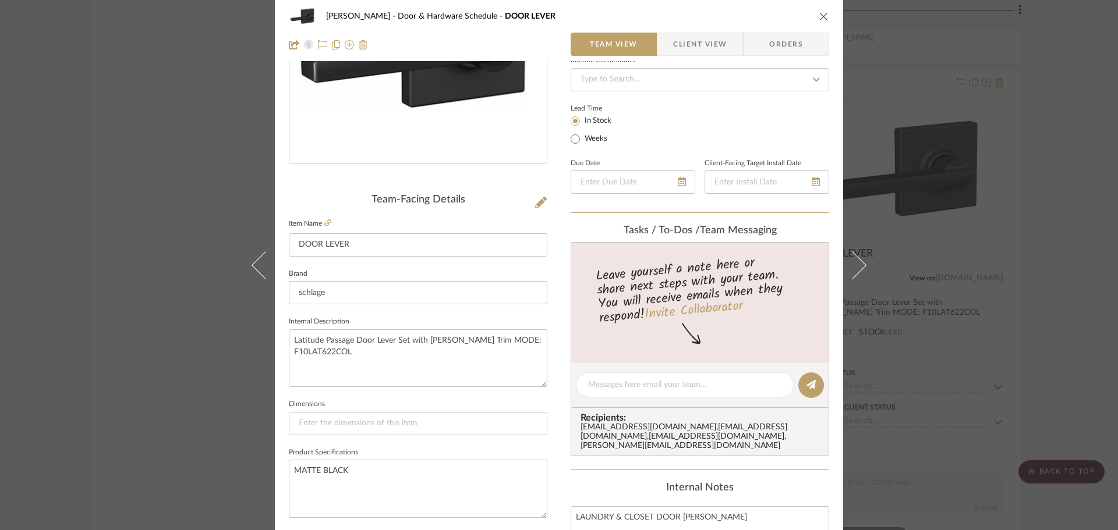
scroll to position [233, 0]
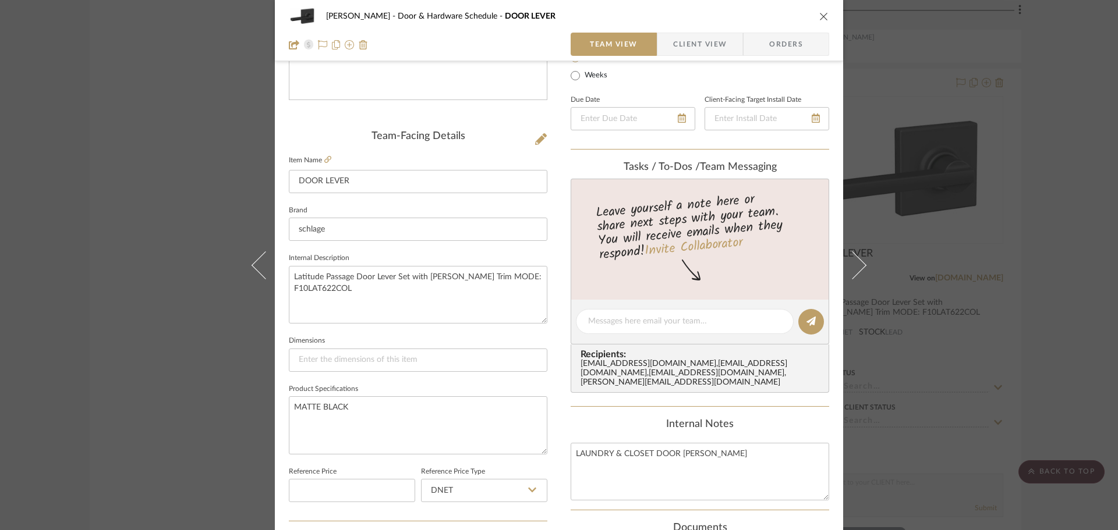
click at [819, 15] on icon "close" at bounding box center [823, 16] width 9 height 9
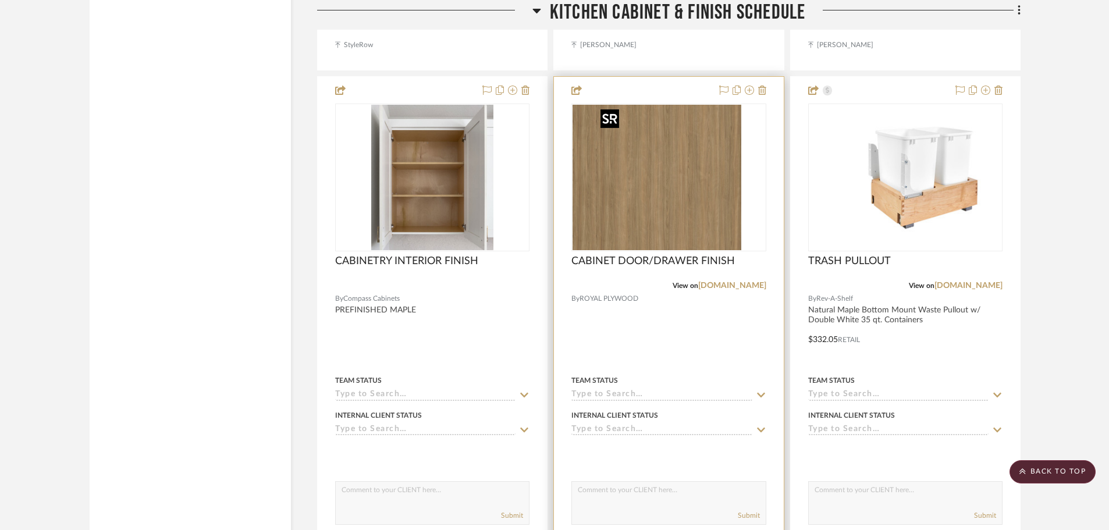
scroll to position [8499, 0]
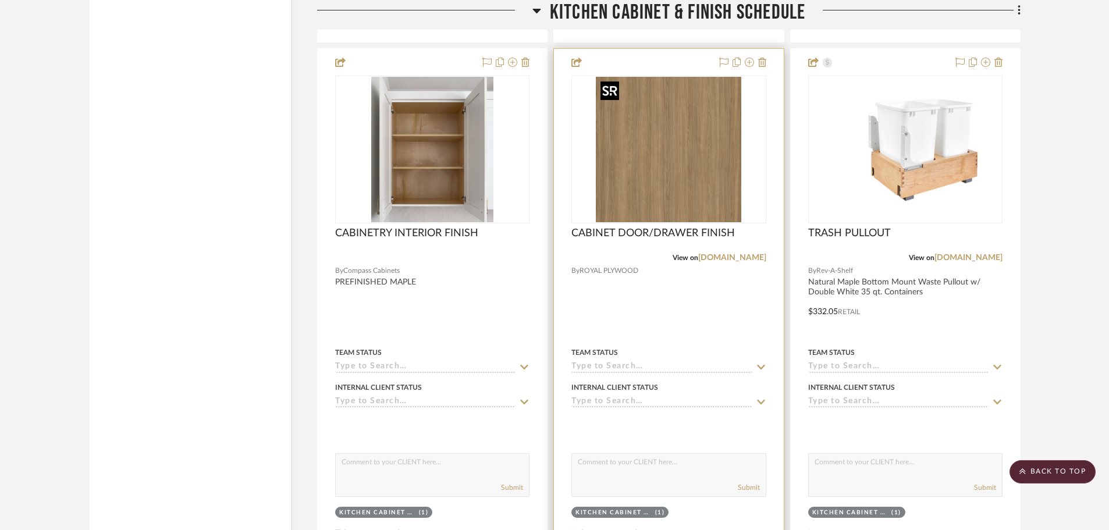
click at [667, 164] on img "0" at bounding box center [669, 150] width 146 height 146
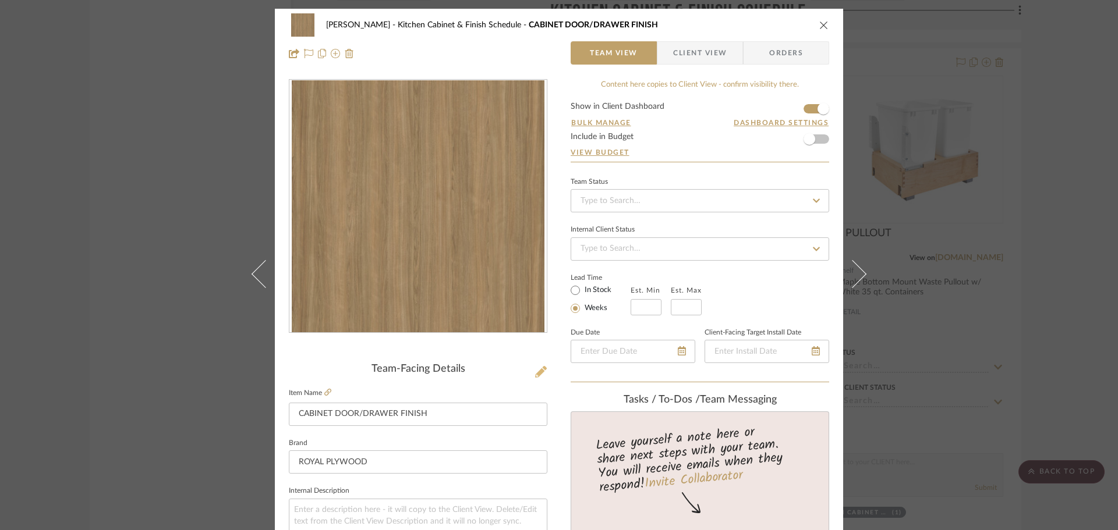
click at [535, 372] on icon at bounding box center [541, 372] width 12 height 12
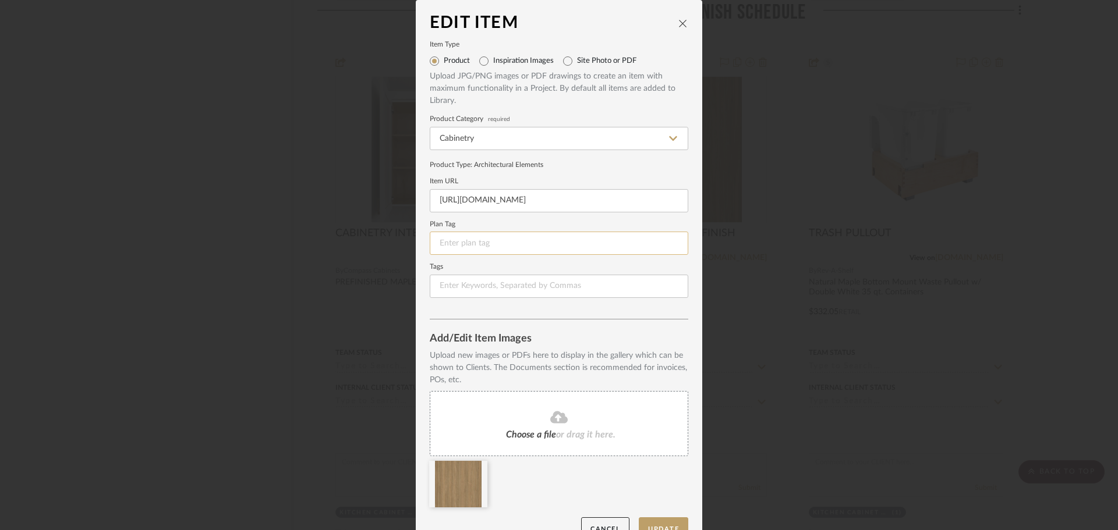
click at [481, 254] on input at bounding box center [559, 243] width 258 height 23
type input "C"
click at [678, 26] on icon "close" at bounding box center [682, 23] width 9 height 9
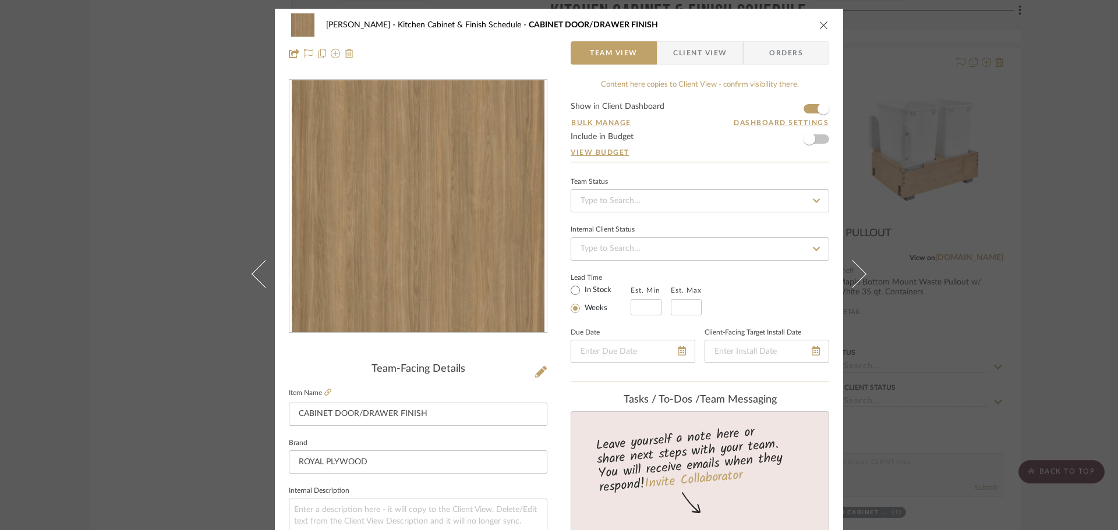
click at [817, 34] on div "[PERSON_NAME] Kitchen Cabinet & Finish Schedule CABINET DOOR/DRAWER FINISH" at bounding box center [559, 24] width 540 height 23
click at [825, 26] on div "[PERSON_NAME] Kitchen Cabinet & Finish Schedule CABINET DOOR/DRAWER FINISH Team…" at bounding box center [559, 39] width 568 height 61
click at [823, 26] on icon "close" at bounding box center [823, 24] width 9 height 9
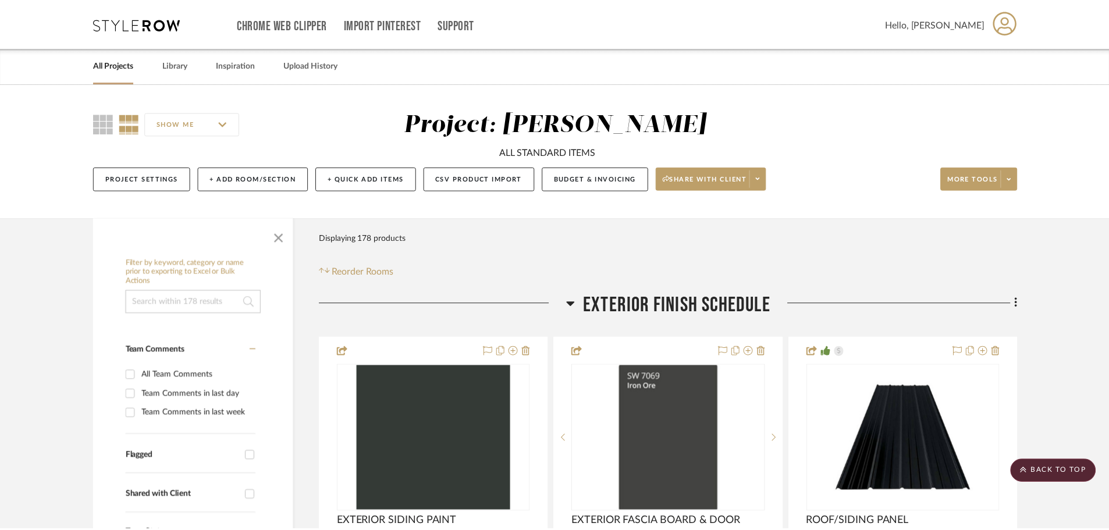
scroll to position [8499, 0]
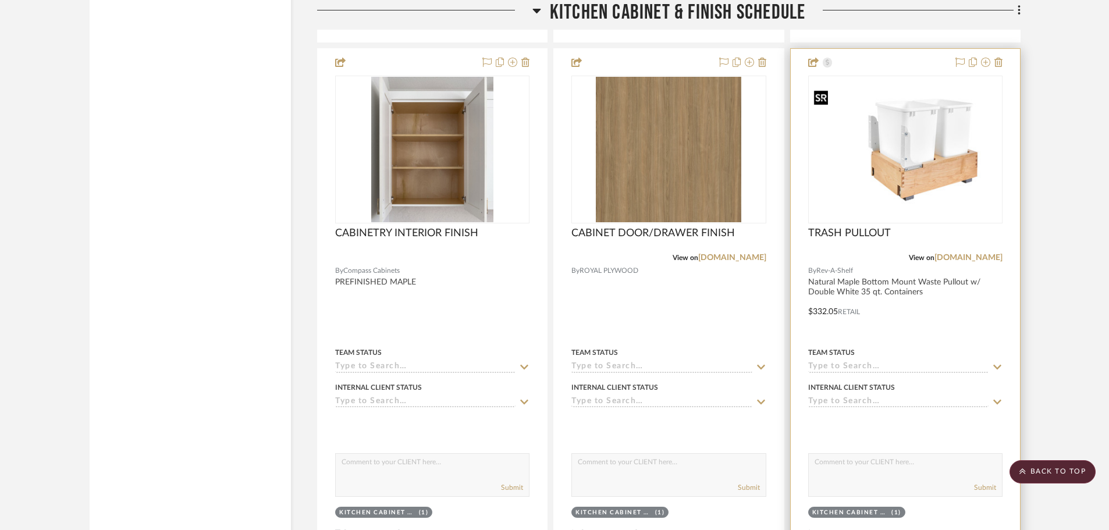
click at [909, 183] on img "0" at bounding box center [906, 150] width 192 height 129
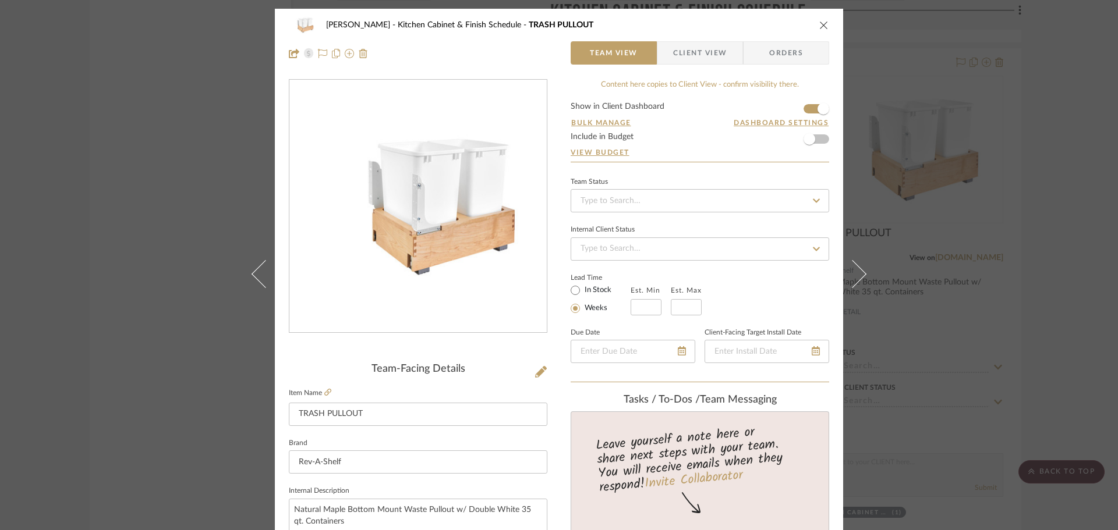
click at [537, 371] on icon at bounding box center [541, 372] width 12 height 12
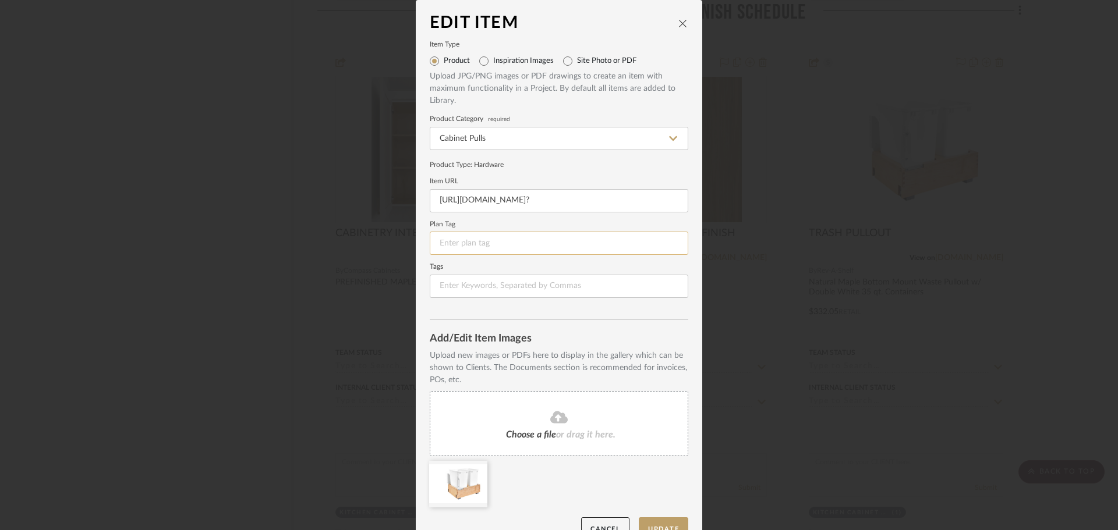
click at [496, 243] on input at bounding box center [559, 243] width 258 height 23
type input "CA-1"
click at [656, 524] on button "Update" at bounding box center [663, 529] width 49 height 24
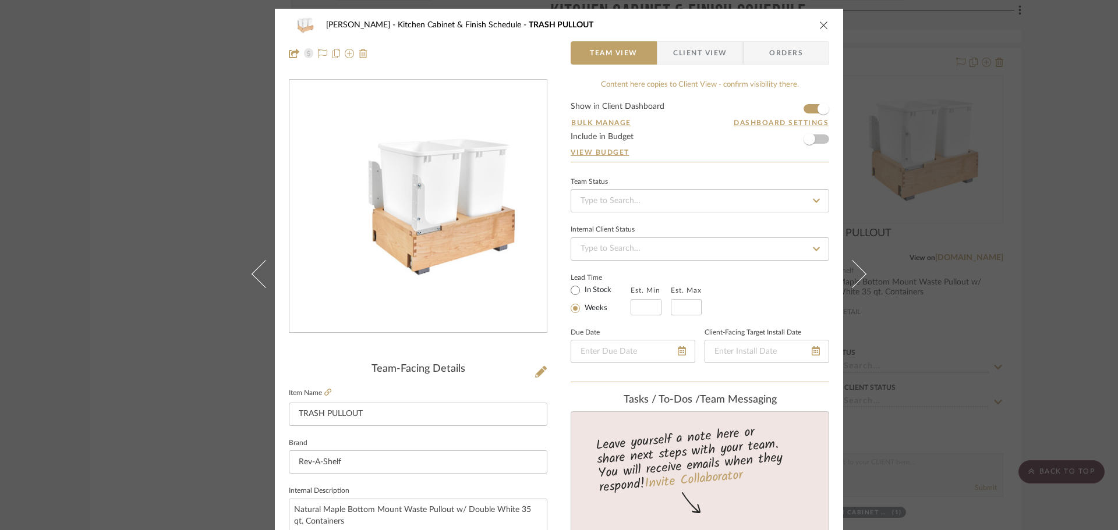
click at [813, 30] on div "[PERSON_NAME] Kitchen Cabinet & Finish Schedule TRASH PULLOUT" at bounding box center [559, 24] width 540 height 23
click at [824, 22] on icon "close" at bounding box center [823, 24] width 9 height 9
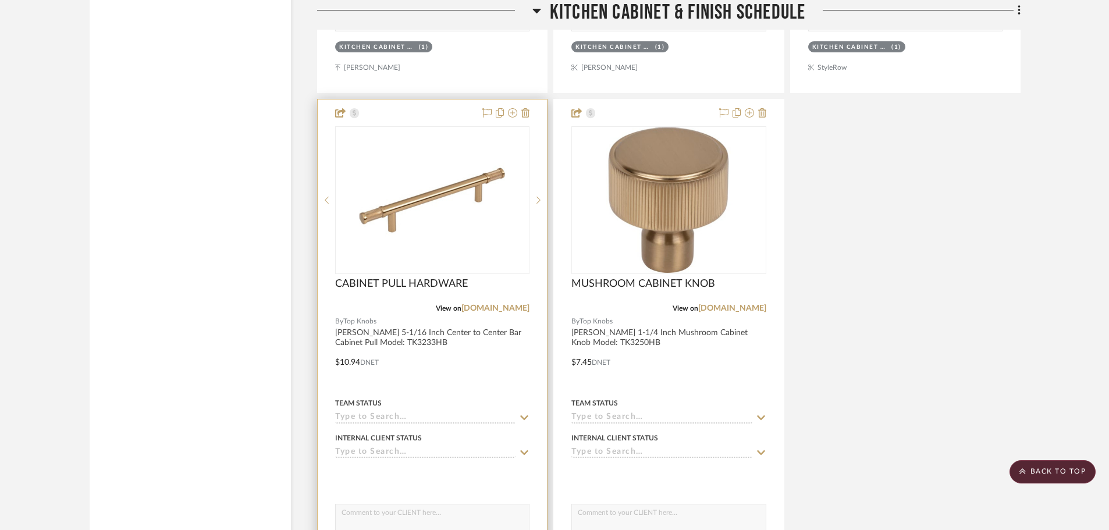
scroll to position [9023, 0]
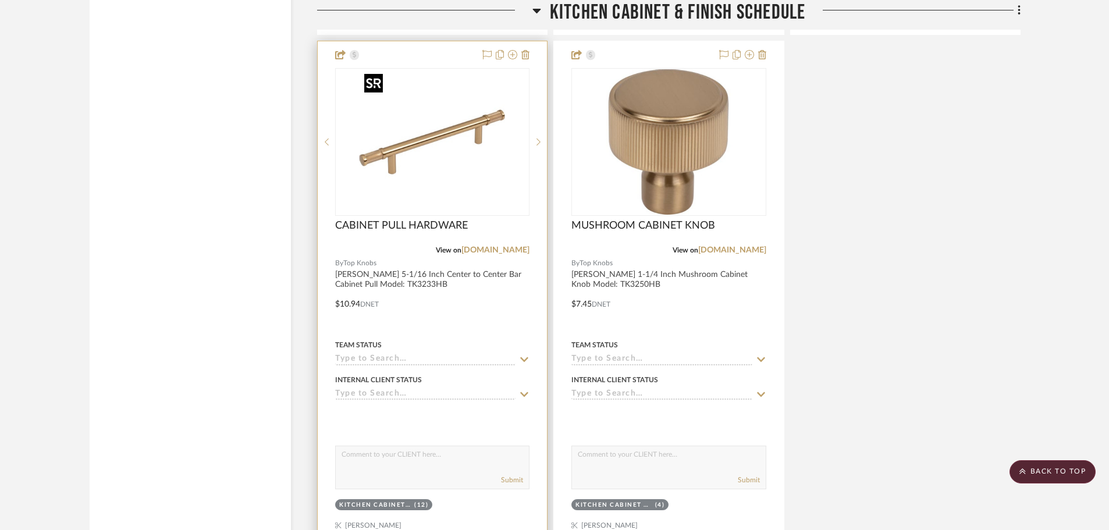
click at [444, 155] on img "0" at bounding box center [433, 142] width 146 height 146
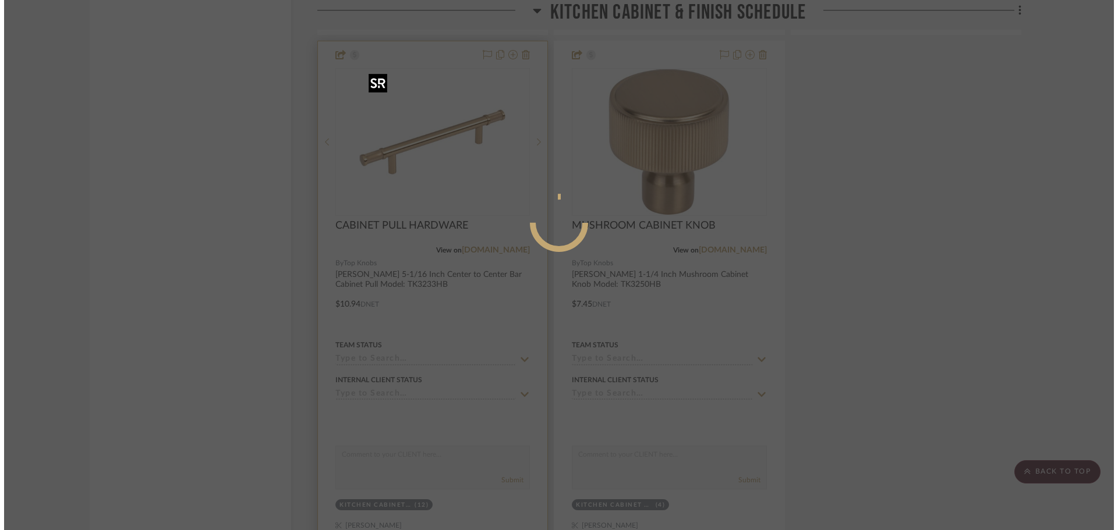
scroll to position [0, 0]
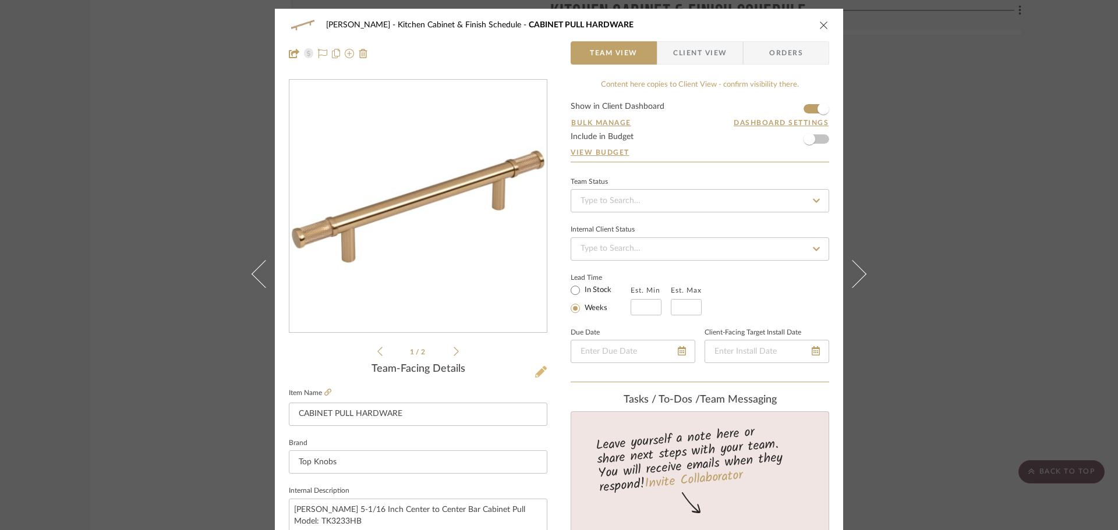
click at [535, 372] on icon at bounding box center [541, 372] width 12 height 12
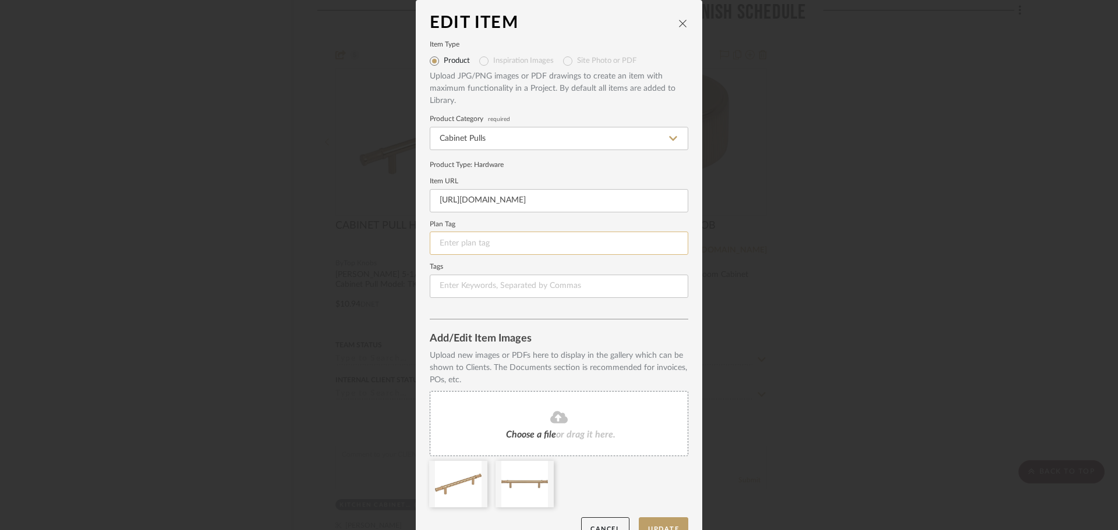
click at [478, 240] on input at bounding box center [559, 243] width 258 height 23
type input "CH-1"
click at [676, 520] on button "Update" at bounding box center [663, 529] width 49 height 24
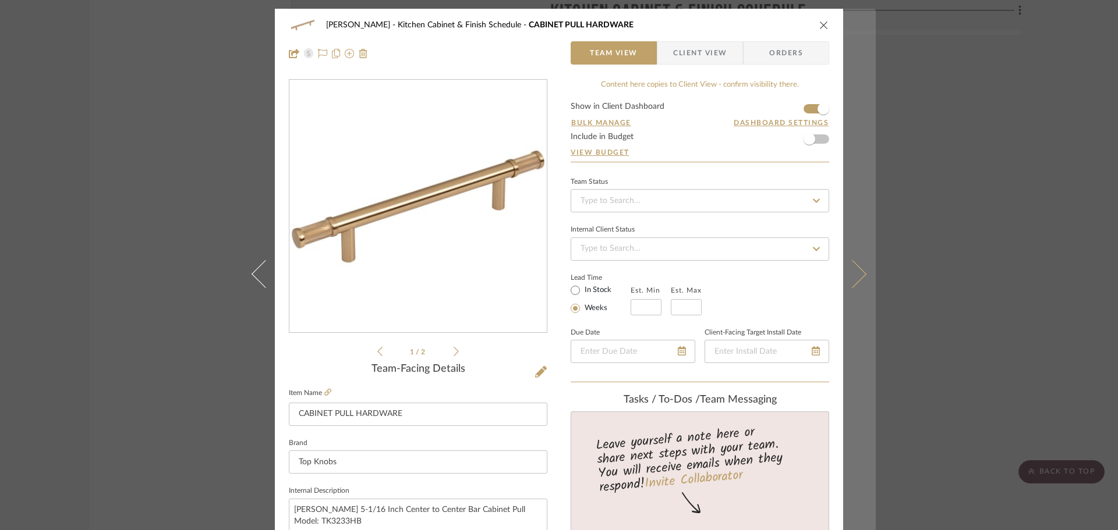
click at [854, 263] on button at bounding box center [859, 274] width 33 height 530
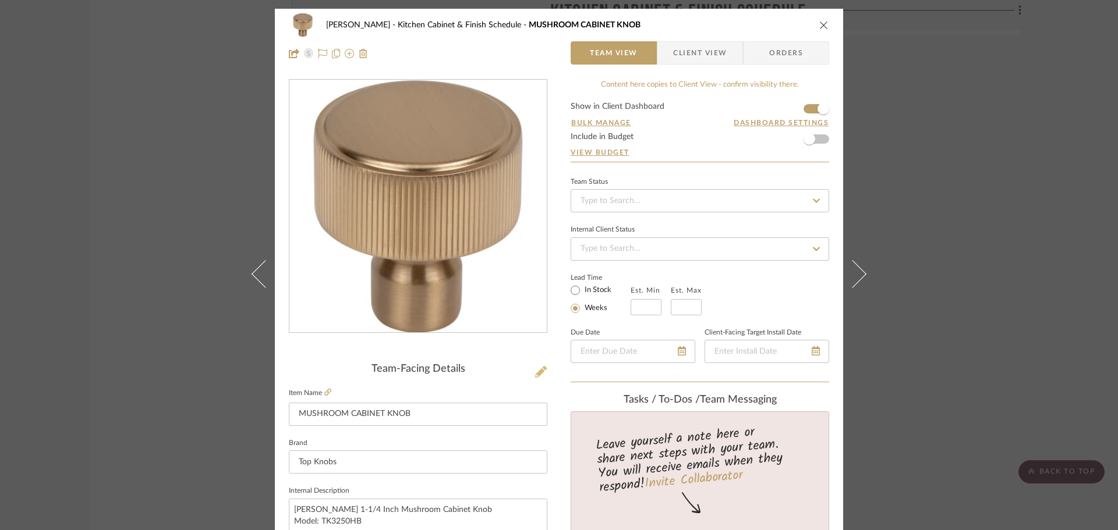
click at [535, 367] on icon at bounding box center [541, 372] width 12 height 12
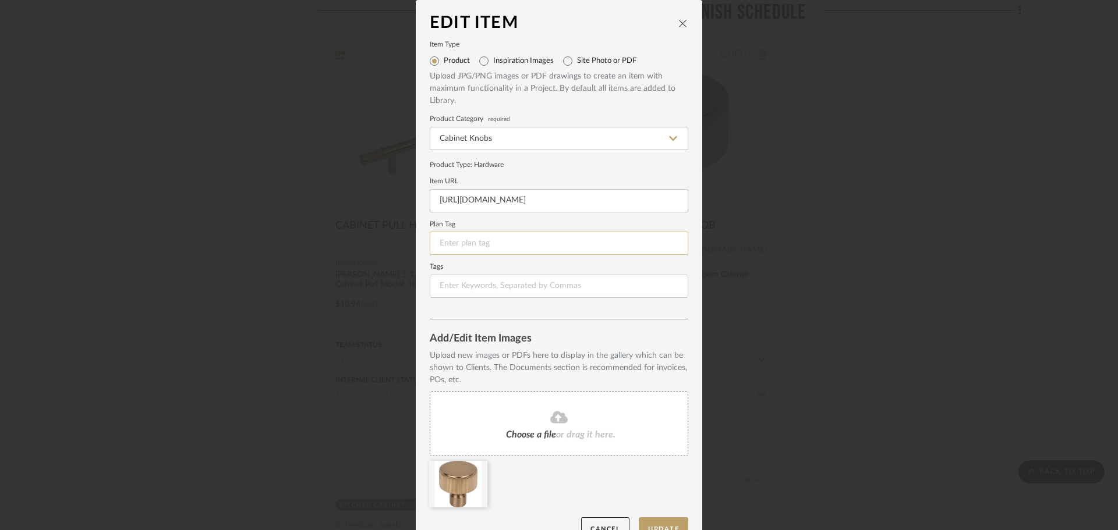
click at [503, 235] on input at bounding box center [559, 243] width 258 height 23
type input "CH-2"
click at [670, 523] on button "Update" at bounding box center [663, 529] width 49 height 24
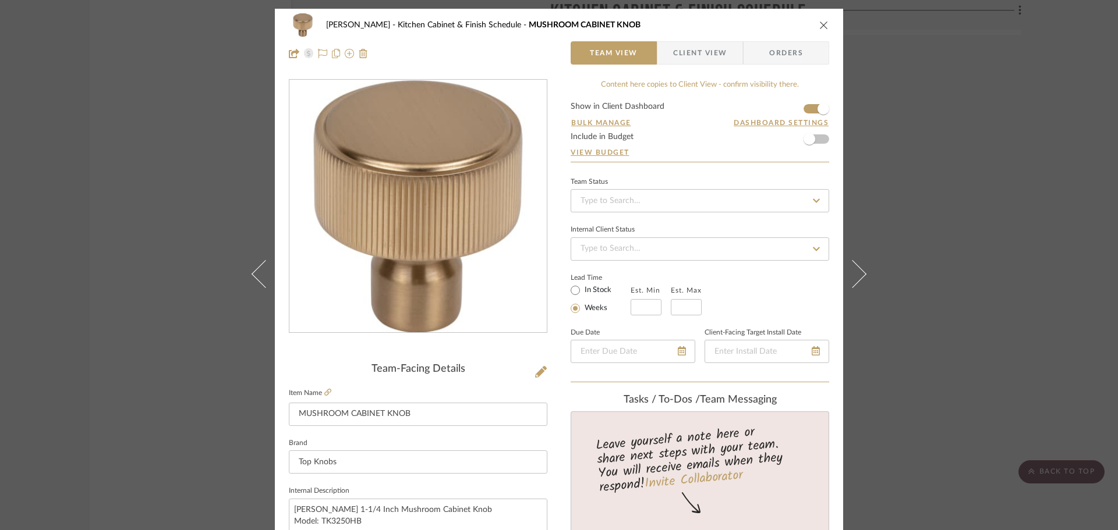
click at [814, 31] on div "[PERSON_NAME] Kitchen Cabinet & Finish Schedule MUSHROOM CABINET KNOB" at bounding box center [559, 24] width 540 height 23
click at [819, 26] on icon "close" at bounding box center [823, 24] width 9 height 9
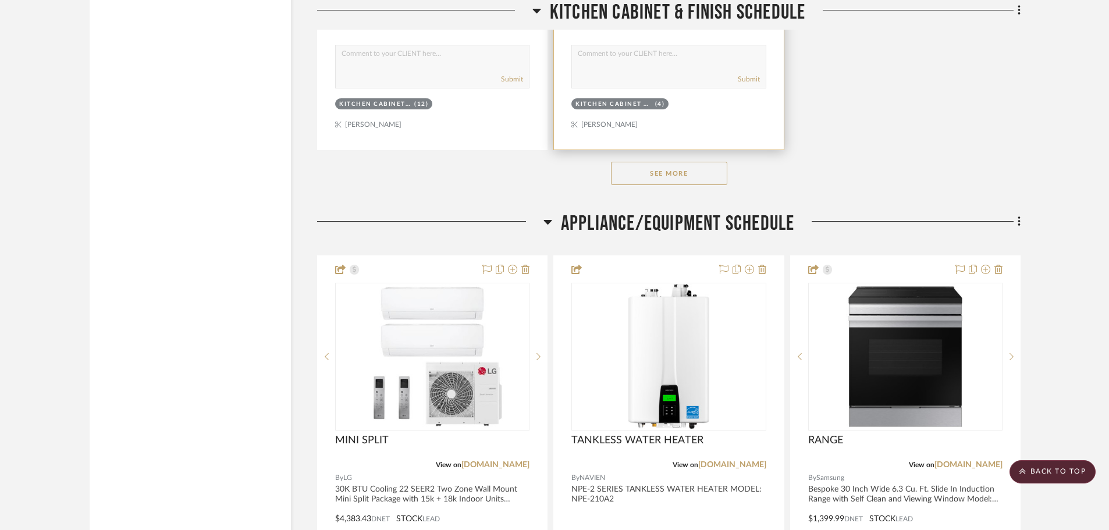
scroll to position [9430, 0]
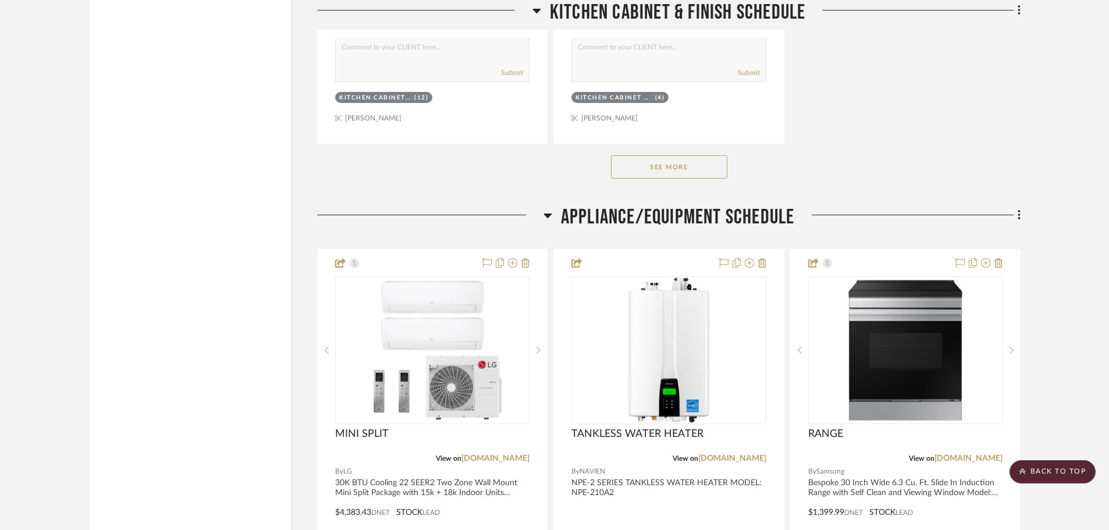
click at [704, 150] on div "See More" at bounding box center [669, 167] width 704 height 47
click at [704, 162] on button "See More" at bounding box center [669, 166] width 116 height 23
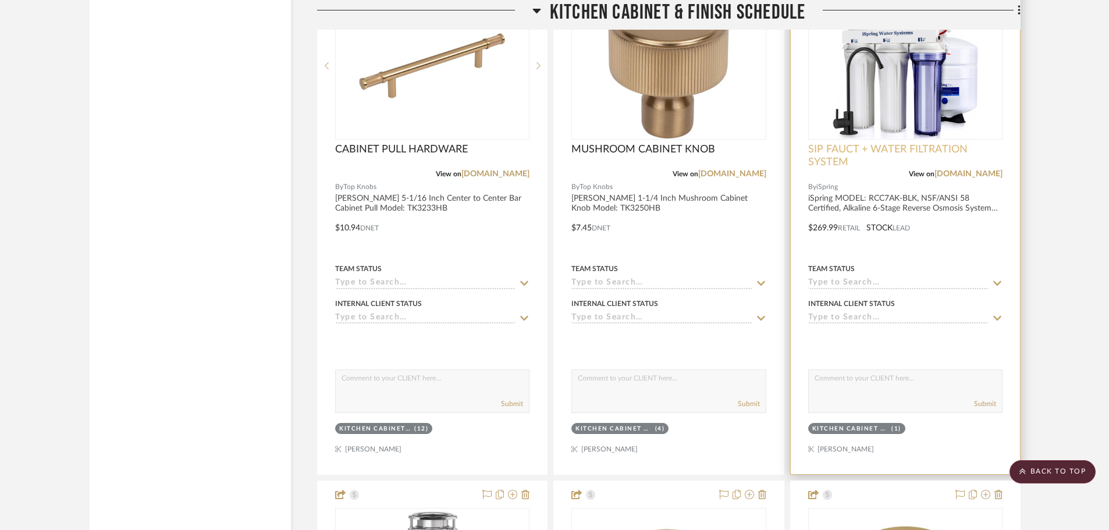
scroll to position [9081, 0]
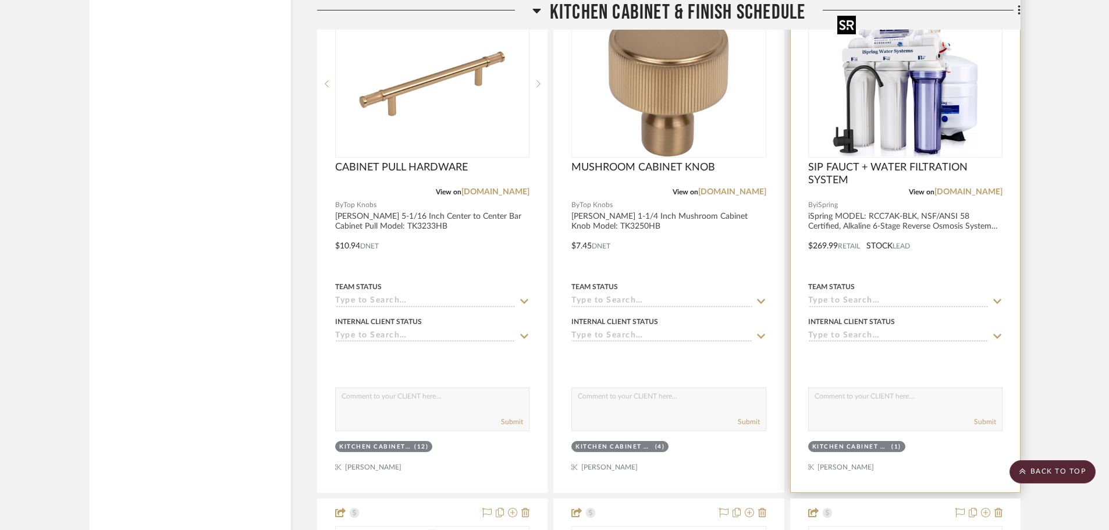
click at [0, 0] on img at bounding box center [0, 0] width 0 height 0
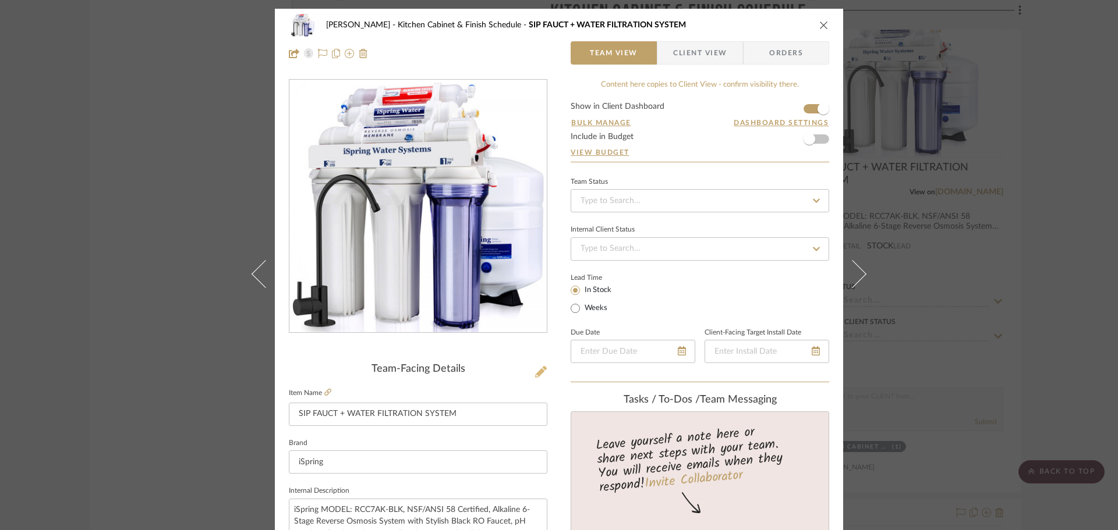
click at [543, 368] on button at bounding box center [540, 372] width 13 height 19
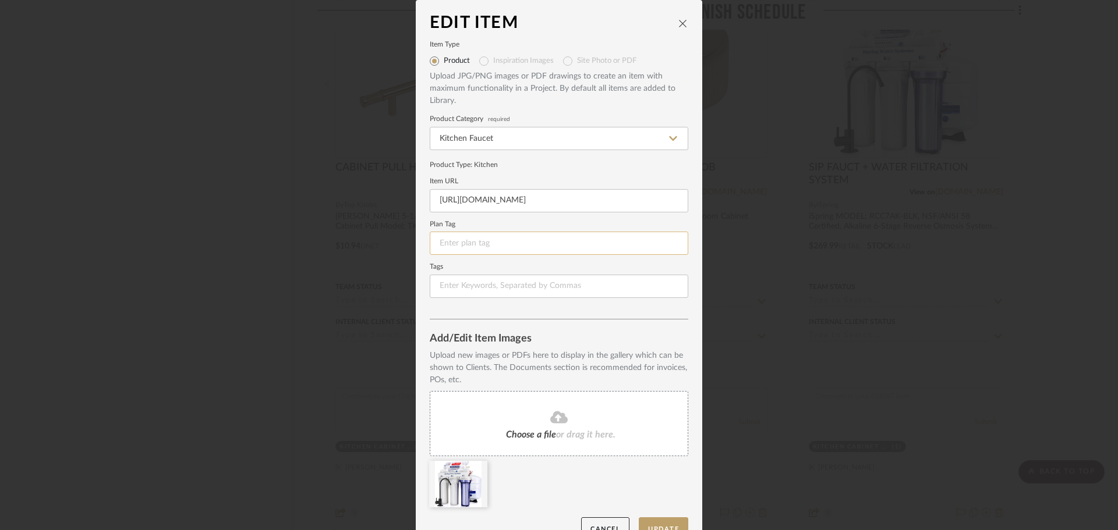
click at [473, 240] on input at bounding box center [559, 243] width 258 height 23
type input "PF-1"
click at [654, 524] on button "Update" at bounding box center [663, 529] width 49 height 24
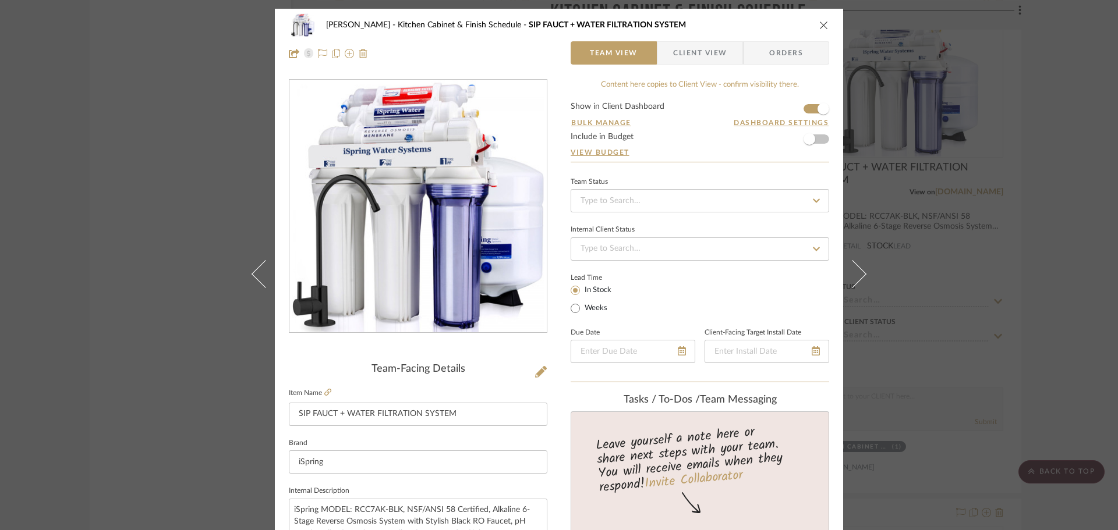
click at [823, 29] on icon "close" at bounding box center [823, 24] width 9 height 9
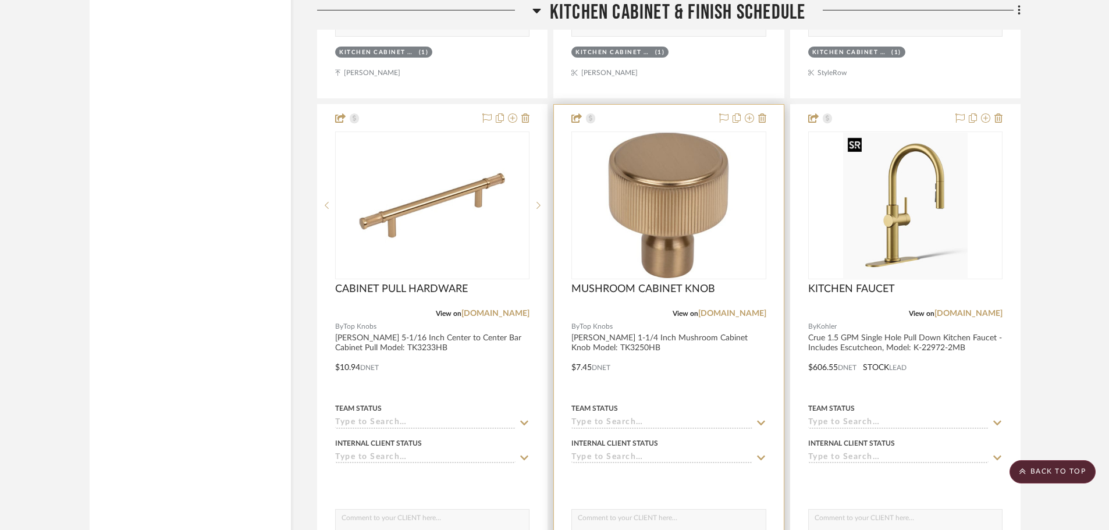
scroll to position [9192, 0]
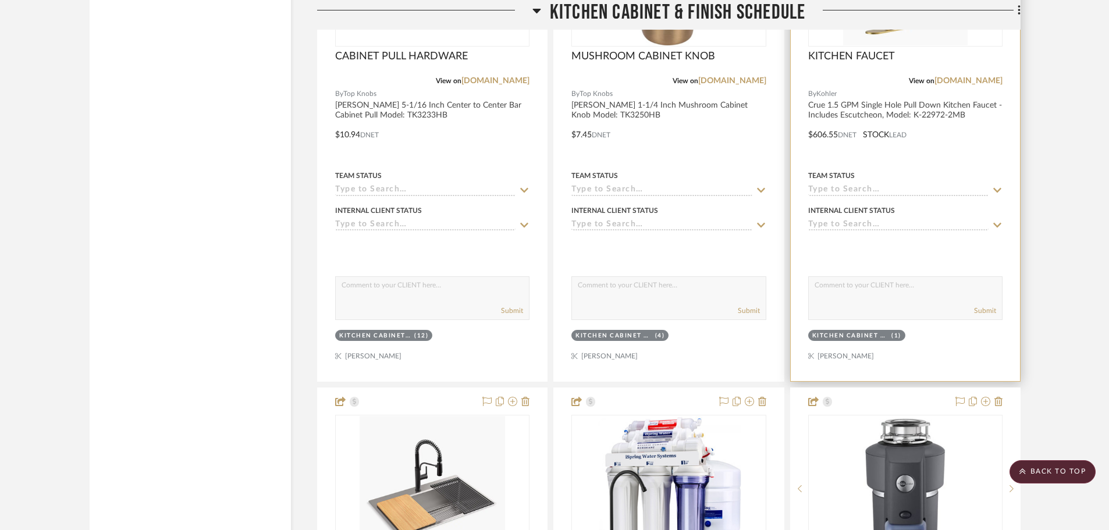
click at [910, 82] on div "View on [DOMAIN_NAME]" at bounding box center [906, 81] width 194 height 10
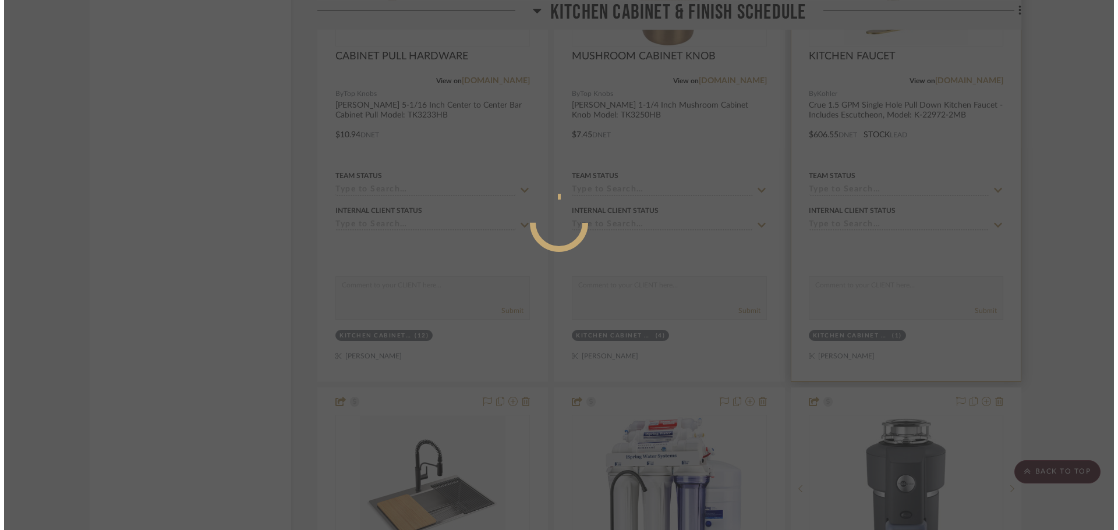
scroll to position [0, 0]
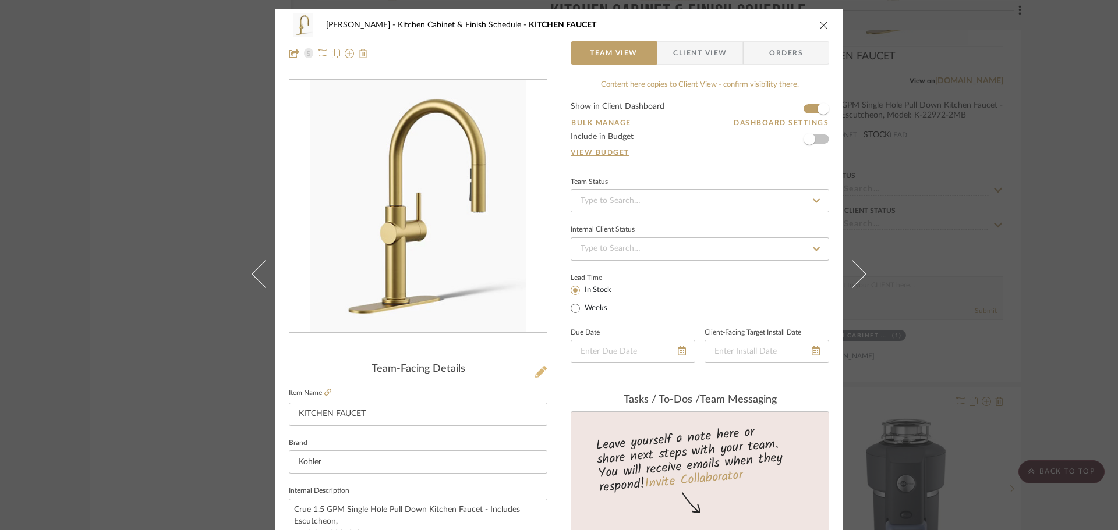
click at [535, 373] on icon at bounding box center [541, 372] width 12 height 12
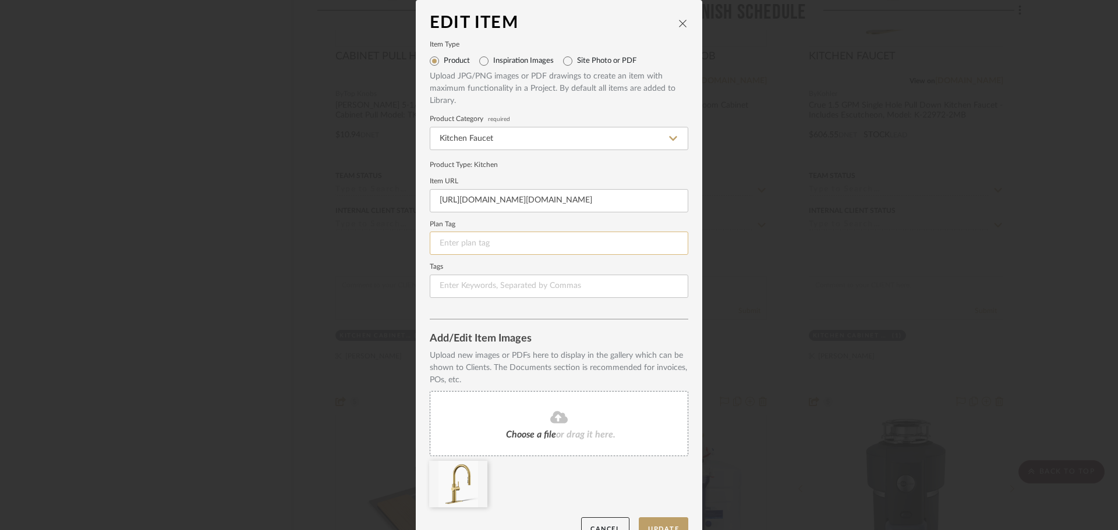
click at [529, 244] on input at bounding box center [559, 243] width 258 height 23
type input "PF-1"
click at [664, 519] on button "Update" at bounding box center [663, 529] width 49 height 24
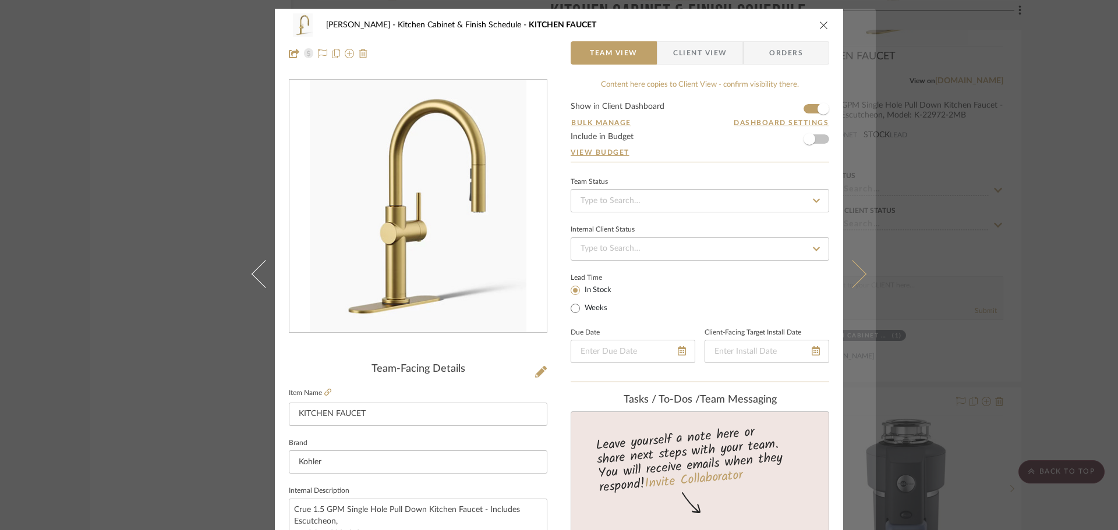
click at [853, 278] on icon at bounding box center [852, 274] width 28 height 28
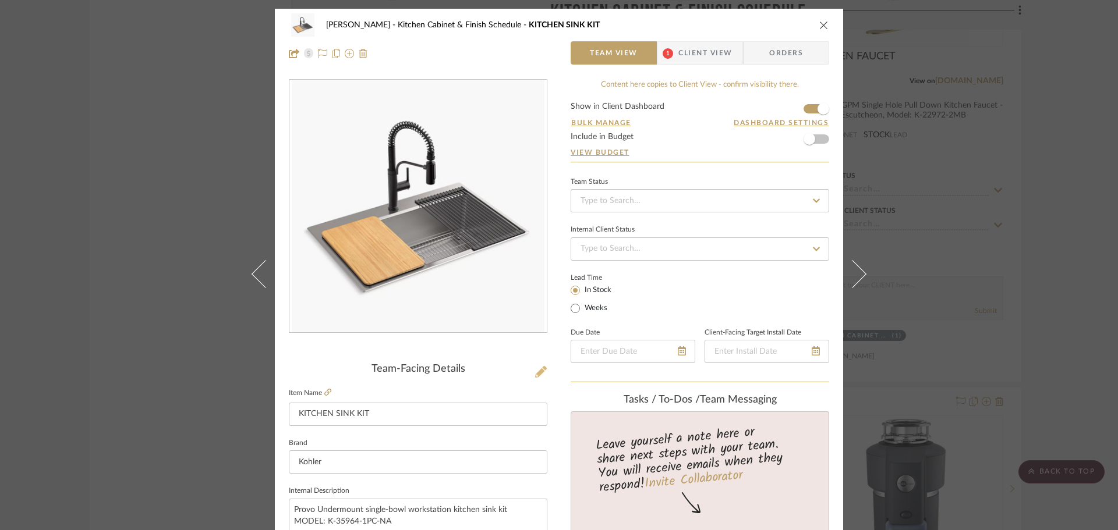
click at [535, 373] on icon at bounding box center [541, 372] width 12 height 12
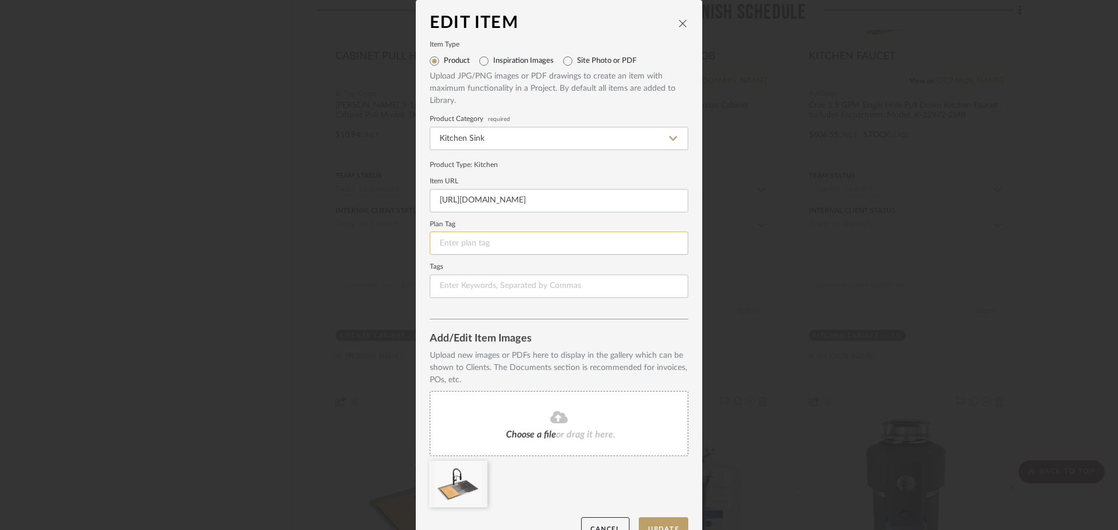
click at [476, 244] on input at bounding box center [559, 243] width 258 height 23
type input "PF-2"
click at [678, 524] on button "Update" at bounding box center [663, 529] width 49 height 24
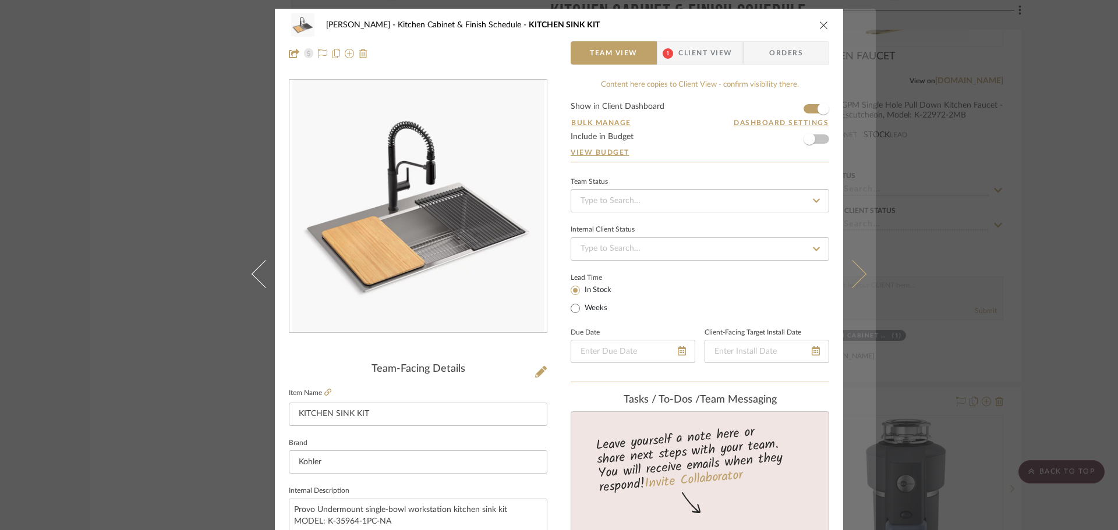
click at [860, 279] on button at bounding box center [859, 274] width 33 height 530
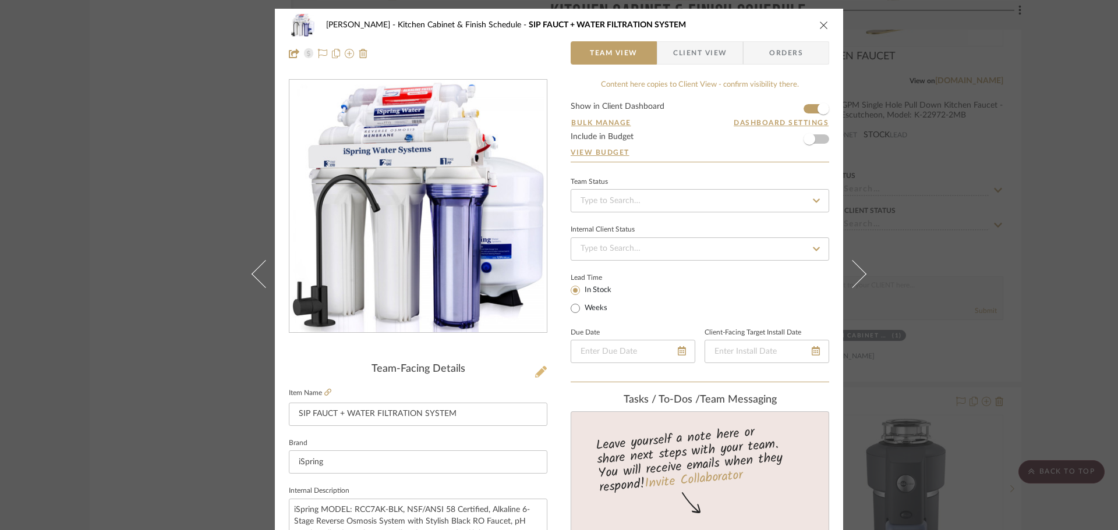
click at [541, 373] on icon at bounding box center [541, 372] width 12 height 12
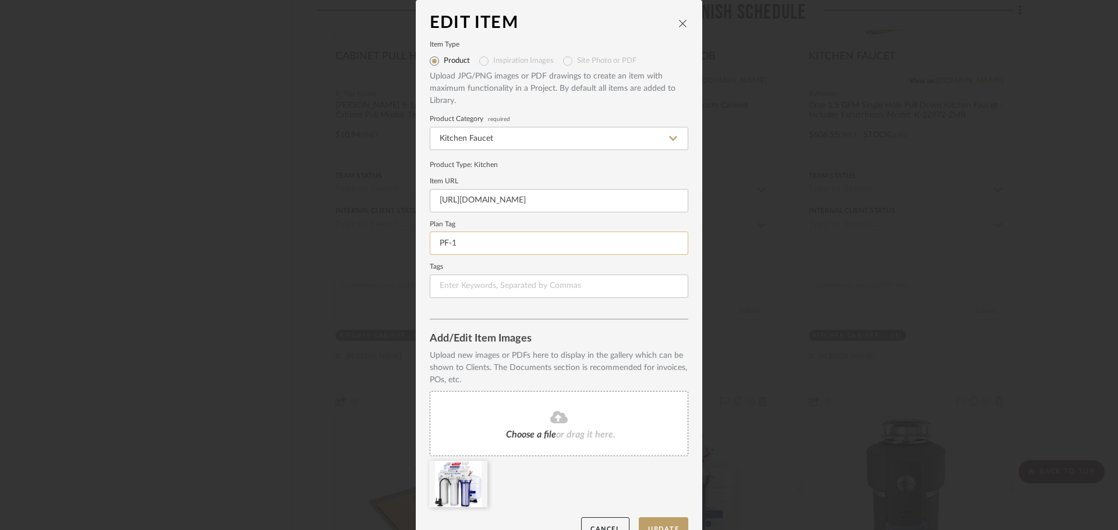
click at [523, 243] on input "PF-1" at bounding box center [559, 243] width 258 height 23
type input "PF-3"
click at [663, 525] on button "Update" at bounding box center [663, 529] width 49 height 24
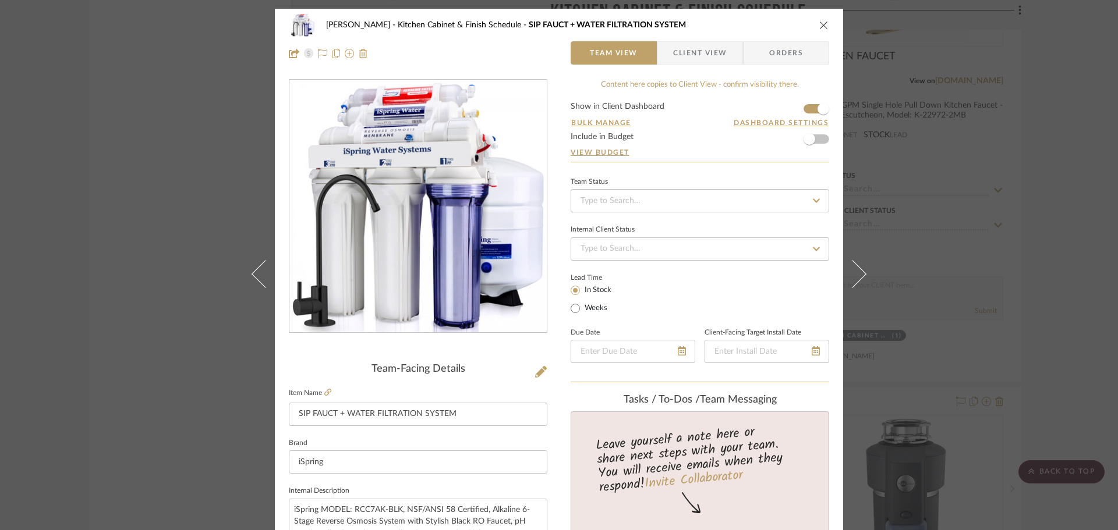
click at [821, 24] on icon "close" at bounding box center [823, 24] width 9 height 9
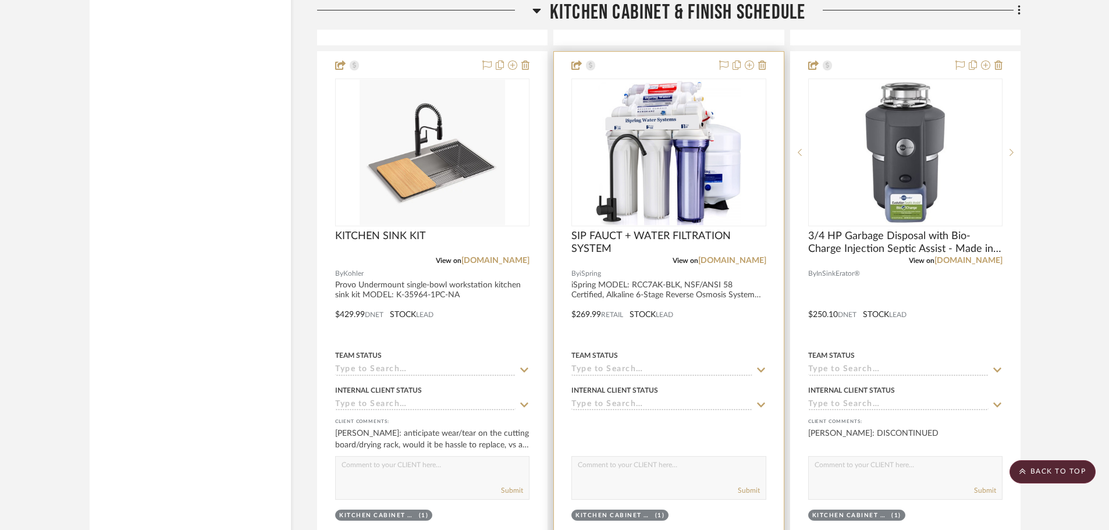
scroll to position [9541, 0]
